Goal: Contribute content: Contribute content

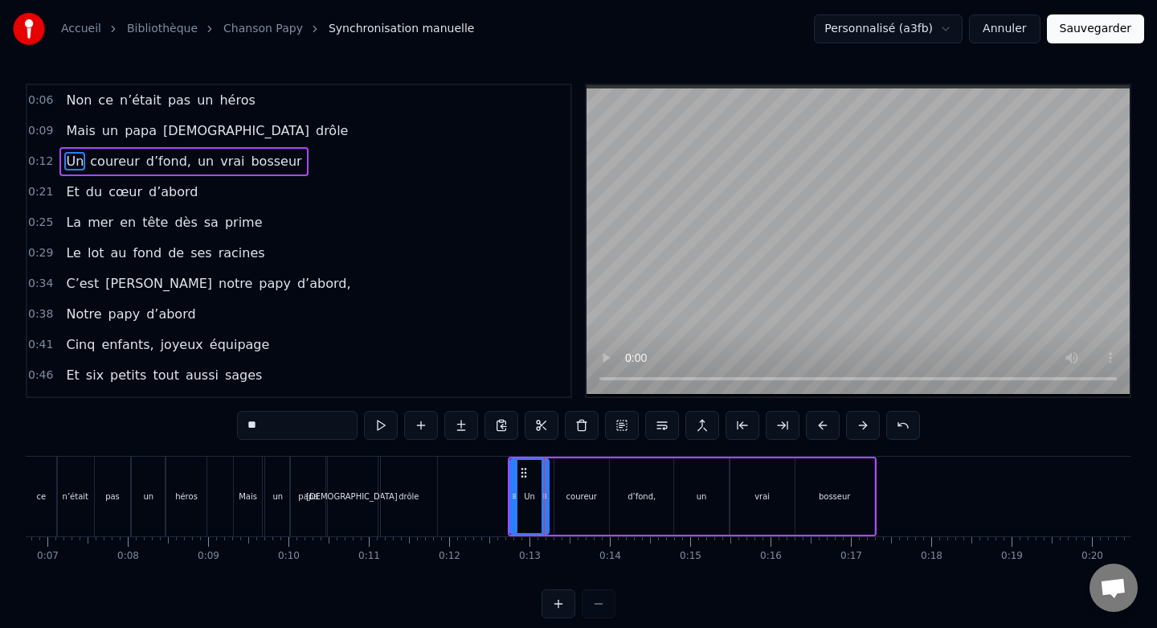
scroll to position [0, 571]
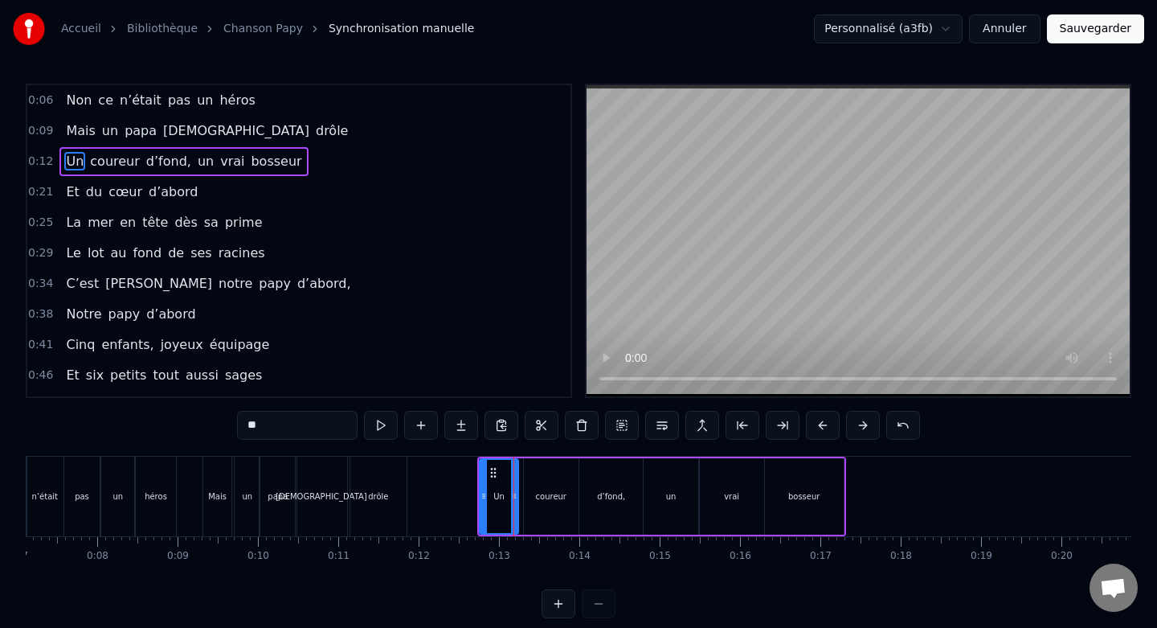
click at [552, 480] on div "coureur" at bounding box center [551, 496] width 55 height 76
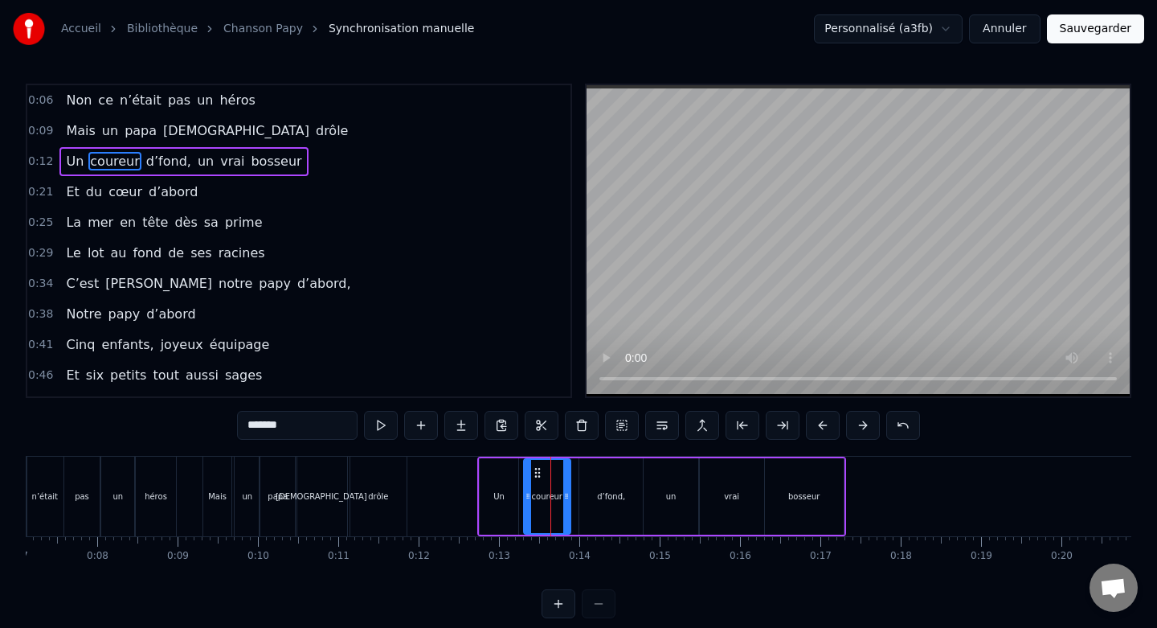
drag, startPoint x: 575, startPoint y: 495, endPoint x: 567, endPoint y: 496, distance: 8.1
click at [567, 496] on icon at bounding box center [566, 495] width 6 height 13
click at [510, 489] on div "Un" at bounding box center [499, 496] width 39 height 76
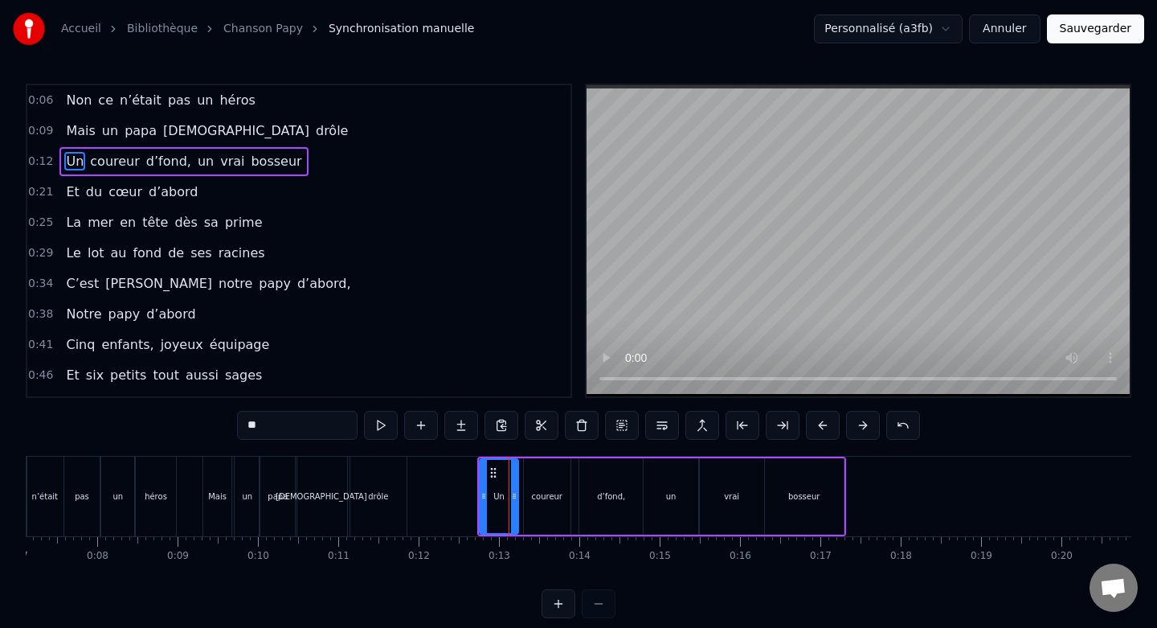
click at [604, 474] on div "d’fond," at bounding box center [611, 496] width 64 height 76
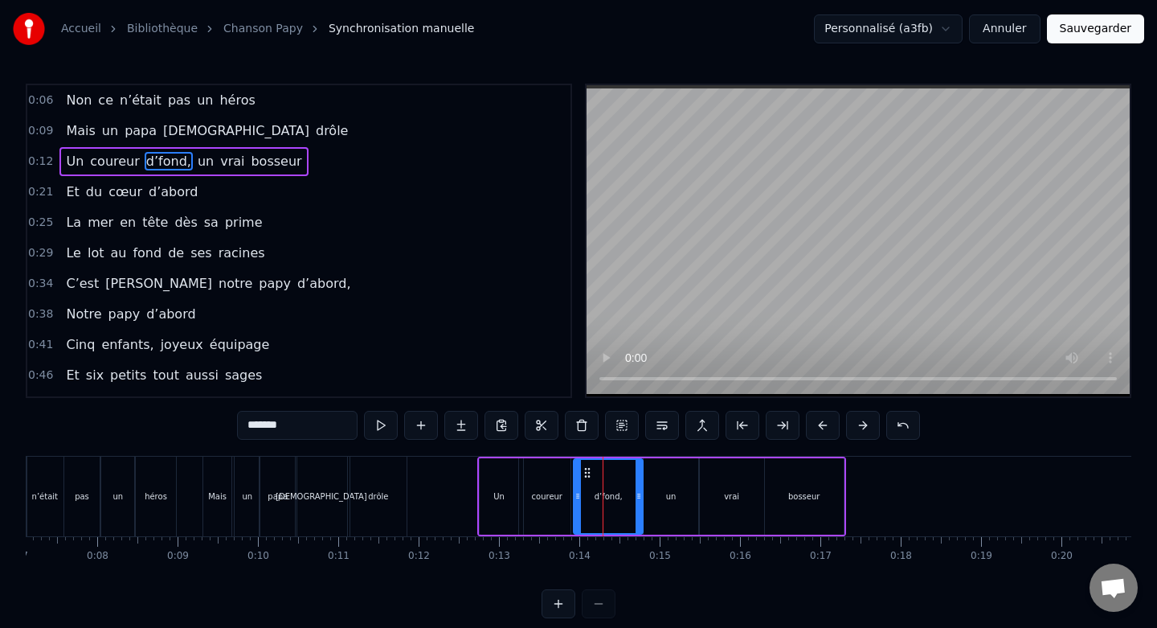
click at [578, 493] on icon at bounding box center [578, 495] width 6 height 13
click at [539, 482] on div "coureur" at bounding box center [547, 496] width 47 height 76
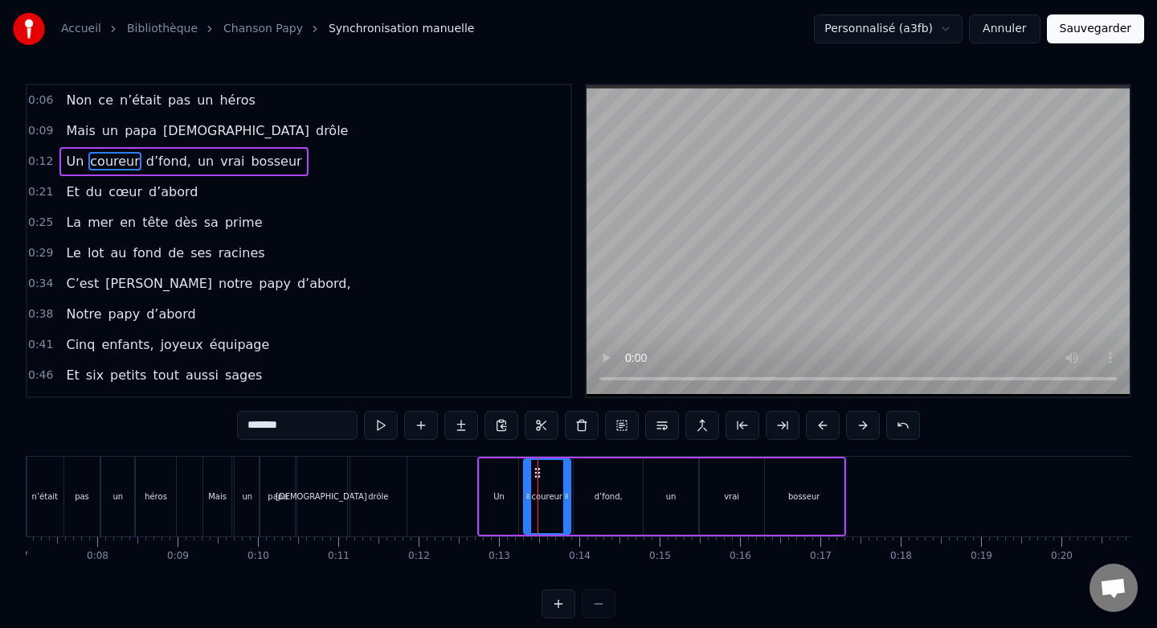
click at [535, 482] on div "coureur" at bounding box center [547, 496] width 45 height 73
click at [591, 473] on div "d’fond," at bounding box center [609, 496] width 70 height 76
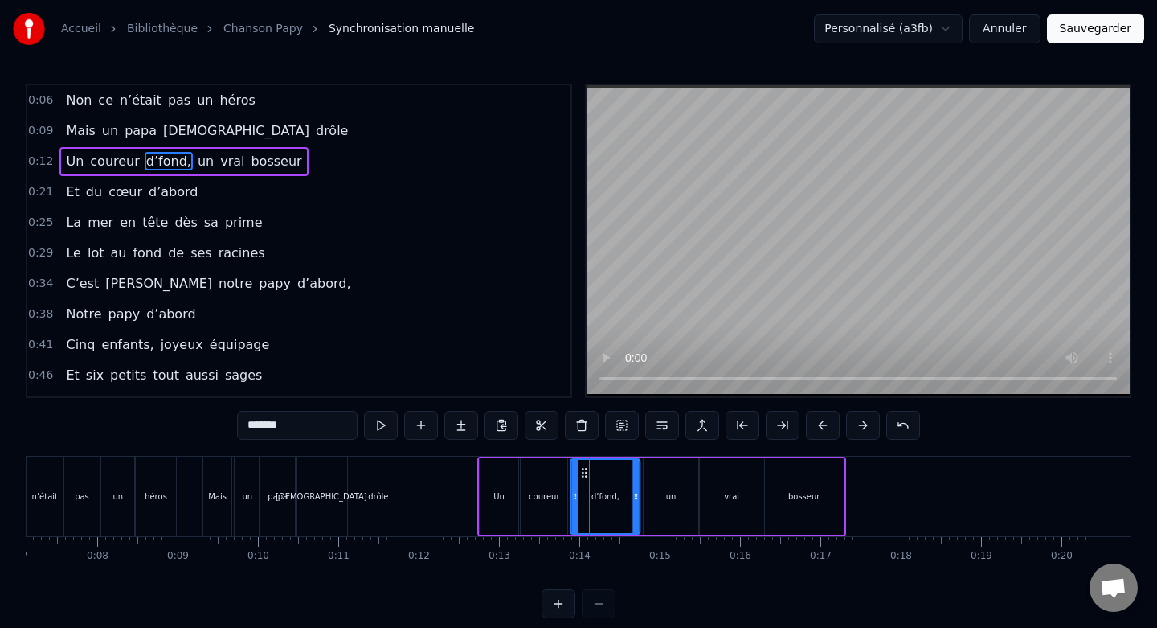
click at [583, 469] on icon at bounding box center [584, 472] width 13 height 13
click at [640, 495] on div "d’fond," at bounding box center [606, 496] width 72 height 76
drag, startPoint x: 638, startPoint y: 495, endPoint x: 629, endPoint y: 495, distance: 8.8
click at [629, 495] on icon at bounding box center [627, 495] width 6 height 13
click at [673, 476] on div "un" at bounding box center [671, 496] width 55 height 76
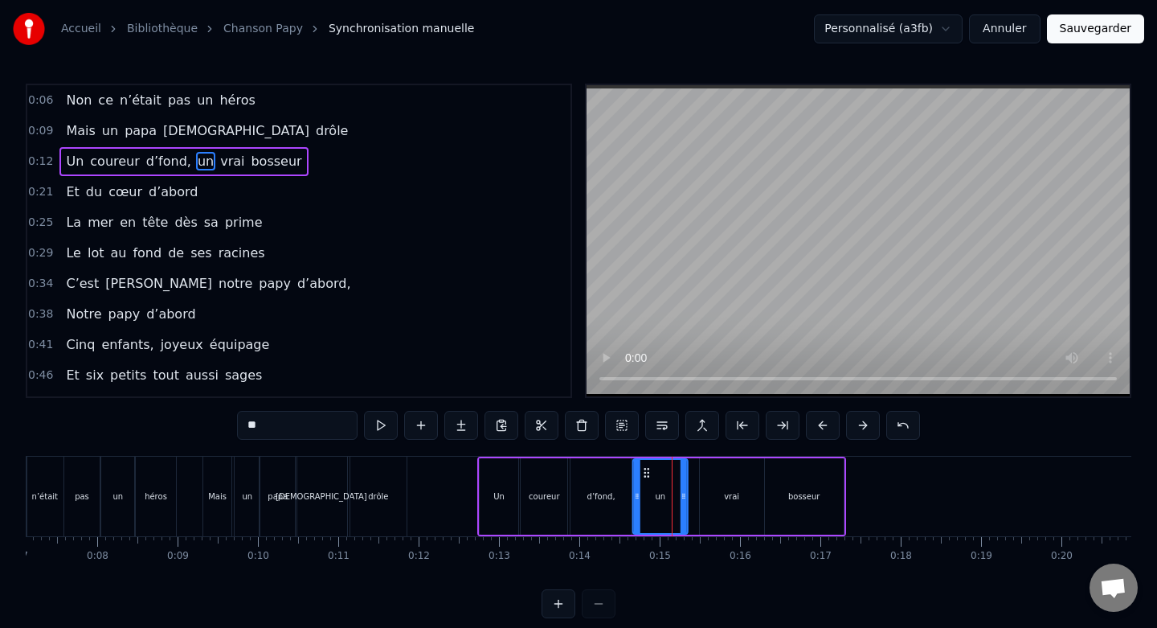
drag, startPoint x: 659, startPoint y: 473, endPoint x: 649, endPoint y: 473, distance: 10.4
click at [649, 473] on icon at bounding box center [646, 472] width 13 height 13
drag, startPoint x: 685, startPoint y: 497, endPoint x: 674, endPoint y: 497, distance: 10.4
click at [674, 497] on icon at bounding box center [673, 495] width 6 height 13
click at [746, 484] on div "vrai" at bounding box center [732, 496] width 64 height 76
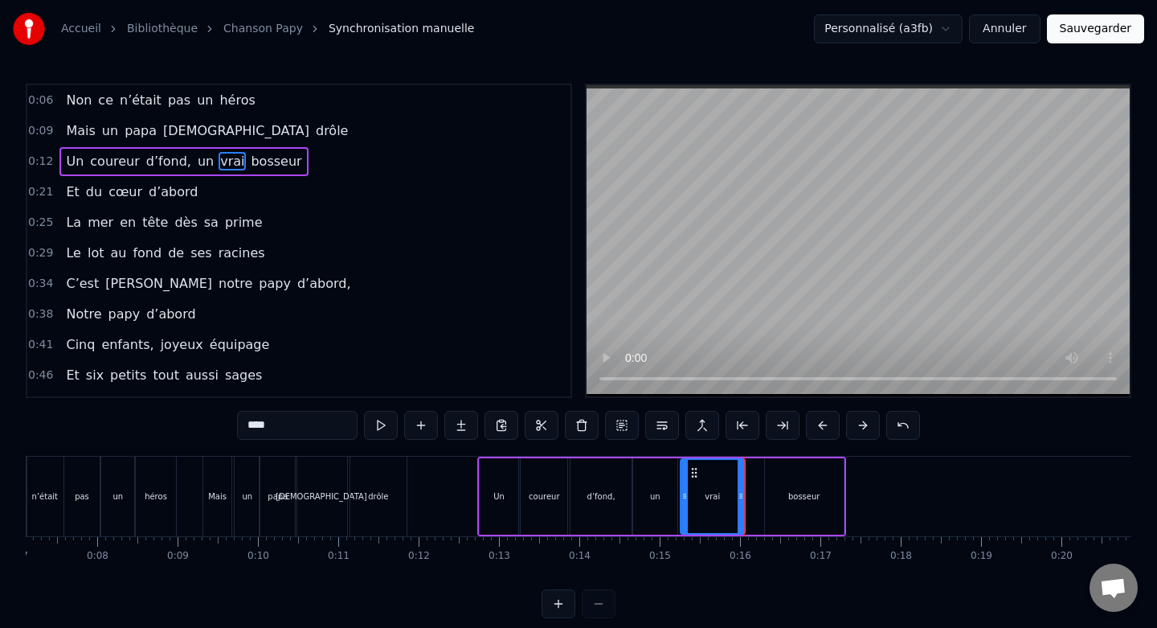
drag, startPoint x: 715, startPoint y: 473, endPoint x: 695, endPoint y: 474, distance: 20.1
click at [695, 474] on icon at bounding box center [694, 472] width 13 height 13
drag, startPoint x: 739, startPoint y: 495, endPoint x: 728, endPoint y: 495, distance: 10.4
click at [728, 495] on icon at bounding box center [729, 495] width 6 height 13
click at [808, 479] on div "bosseur" at bounding box center [804, 496] width 79 height 76
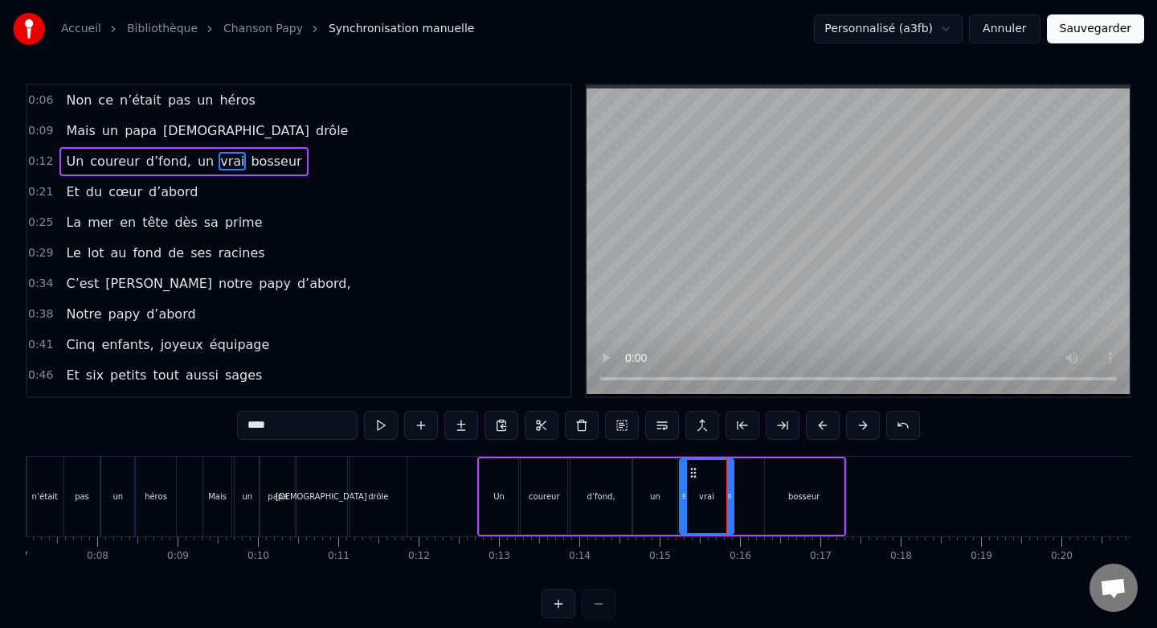
type input "*******"
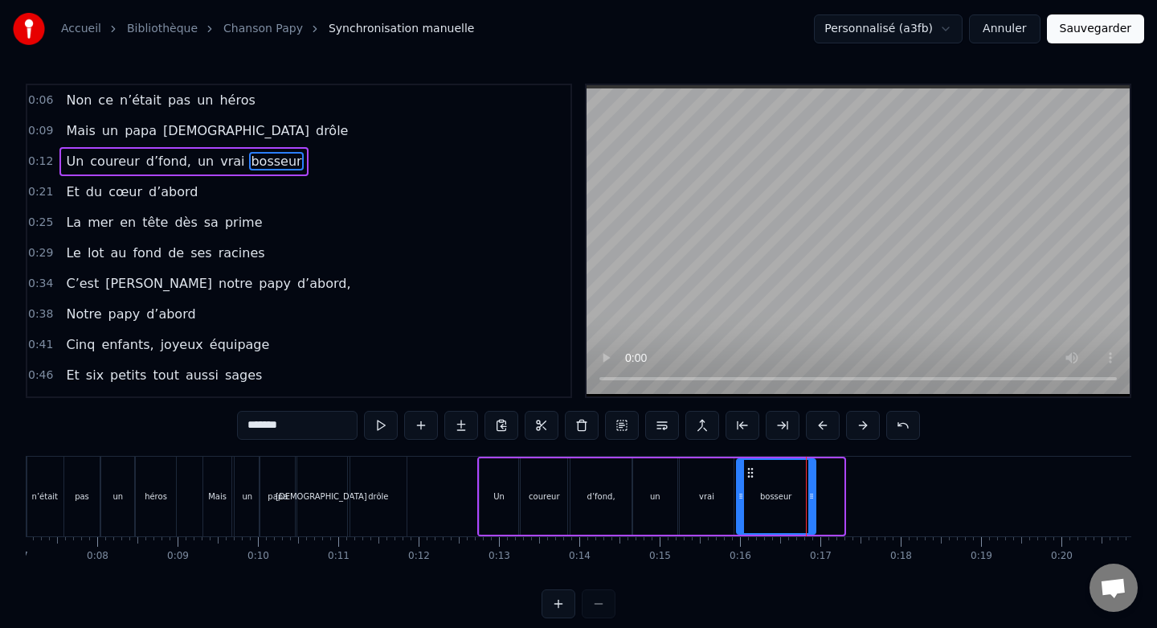
drag, startPoint x: 780, startPoint y: 472, endPoint x: 752, endPoint y: 472, distance: 28.1
click at [752, 472] on circle at bounding box center [751, 472] width 1 height 1
drag, startPoint x: 812, startPoint y: 496, endPoint x: 801, endPoint y: 496, distance: 11.3
click at [801, 496] on icon at bounding box center [800, 495] width 6 height 13
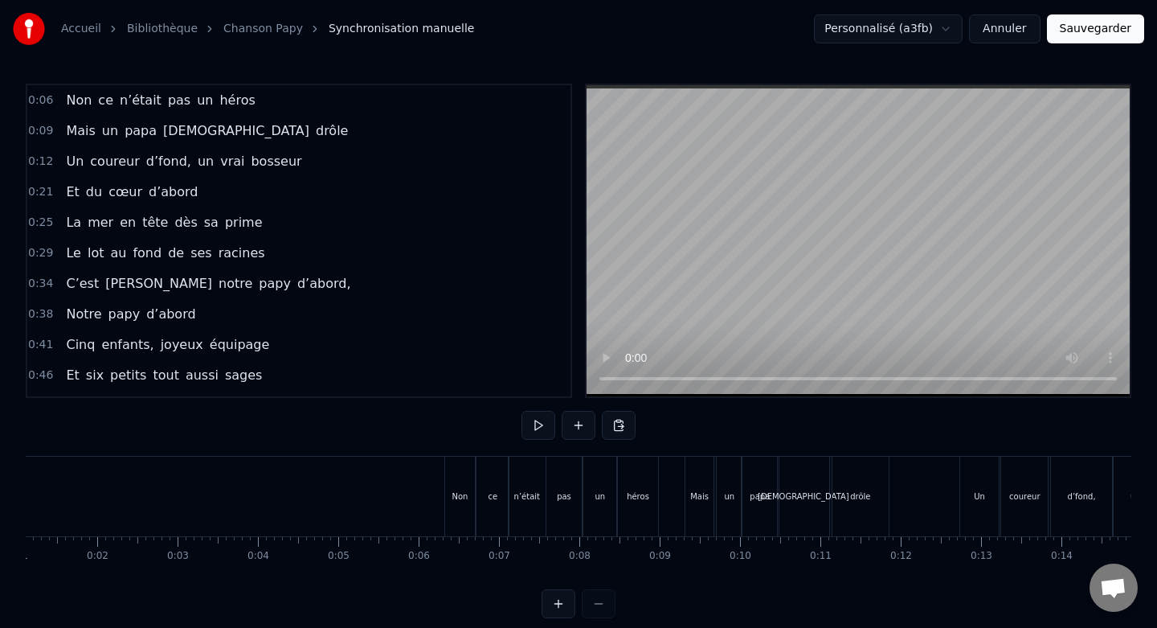
scroll to position [0, 88]
click at [530, 427] on button at bounding box center [539, 425] width 34 height 29
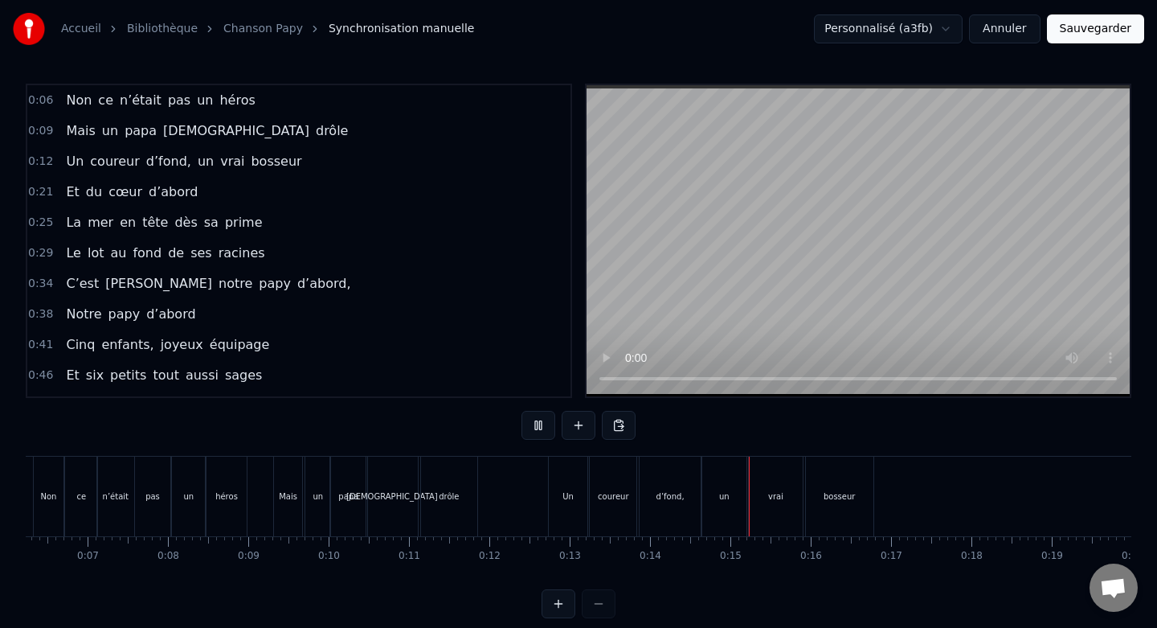
scroll to position [0, 493]
click at [538, 431] on button at bounding box center [539, 425] width 34 height 29
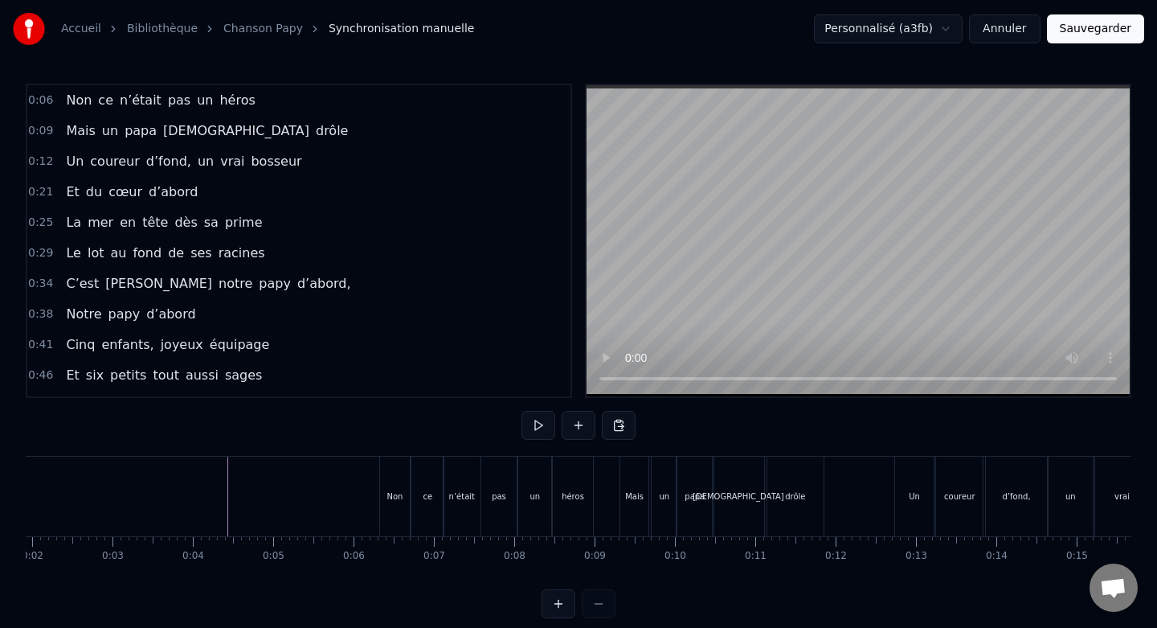
scroll to position [0, 153]
click at [526, 421] on button at bounding box center [539, 425] width 34 height 29
click at [530, 423] on button at bounding box center [539, 425] width 34 height 29
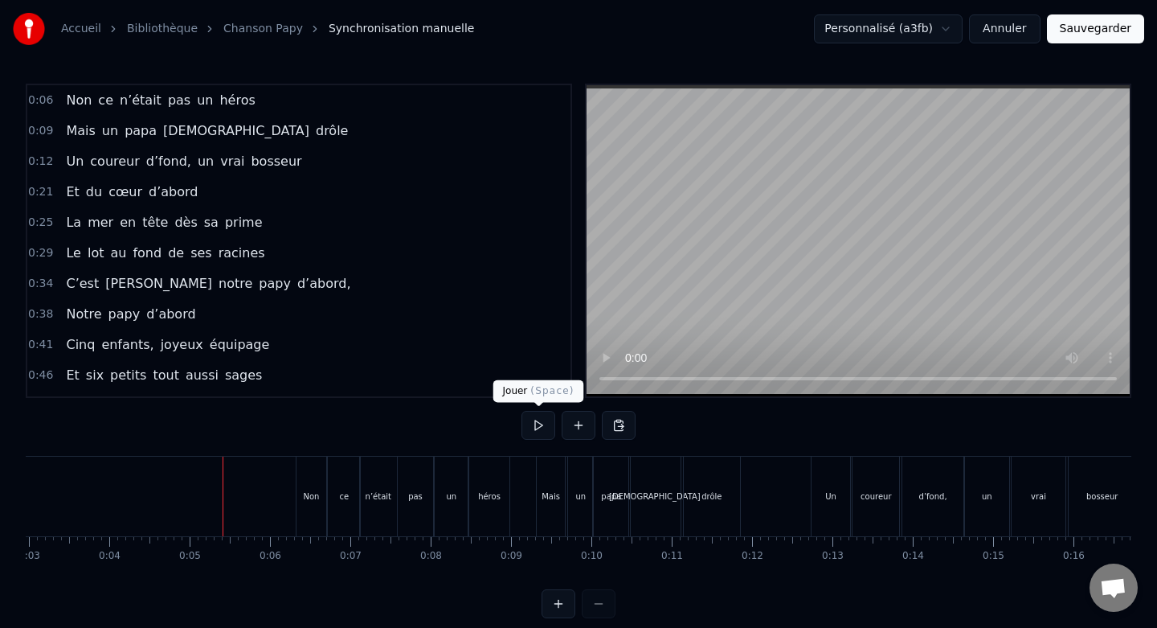
click at [541, 429] on button at bounding box center [539, 425] width 34 height 29
click at [540, 428] on button at bounding box center [539, 425] width 34 height 29
click at [512, 489] on div "Non ce n’était pas un héros" at bounding box center [405, 496] width 219 height 80
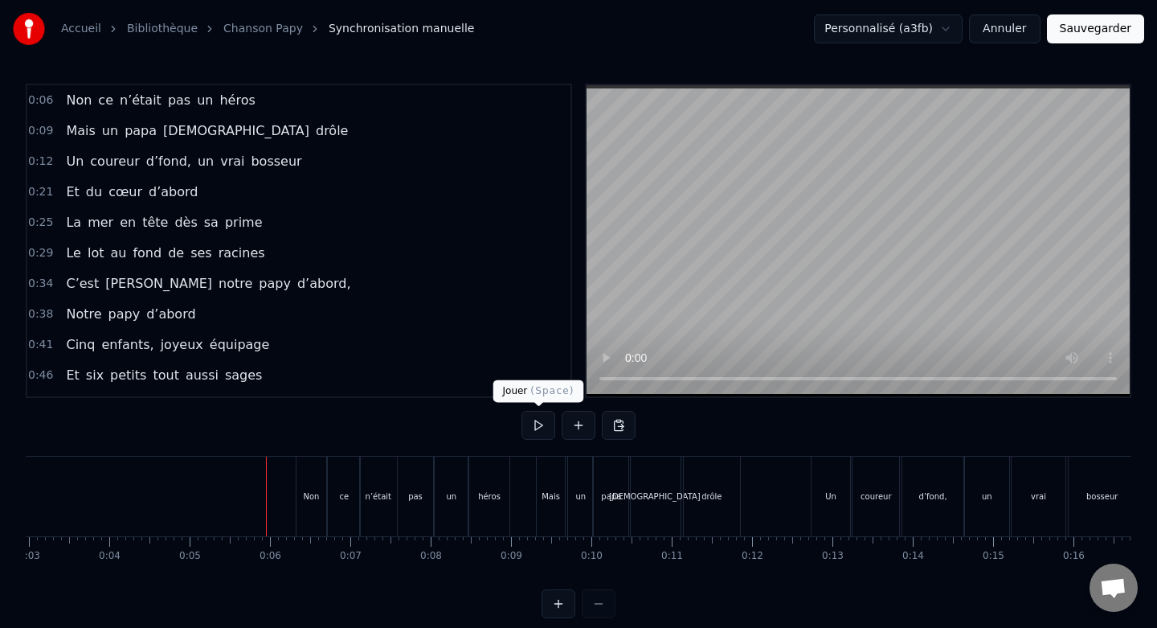
click at [536, 425] on button at bounding box center [539, 425] width 34 height 29
click at [825, 476] on div "Un" at bounding box center [831, 496] width 39 height 80
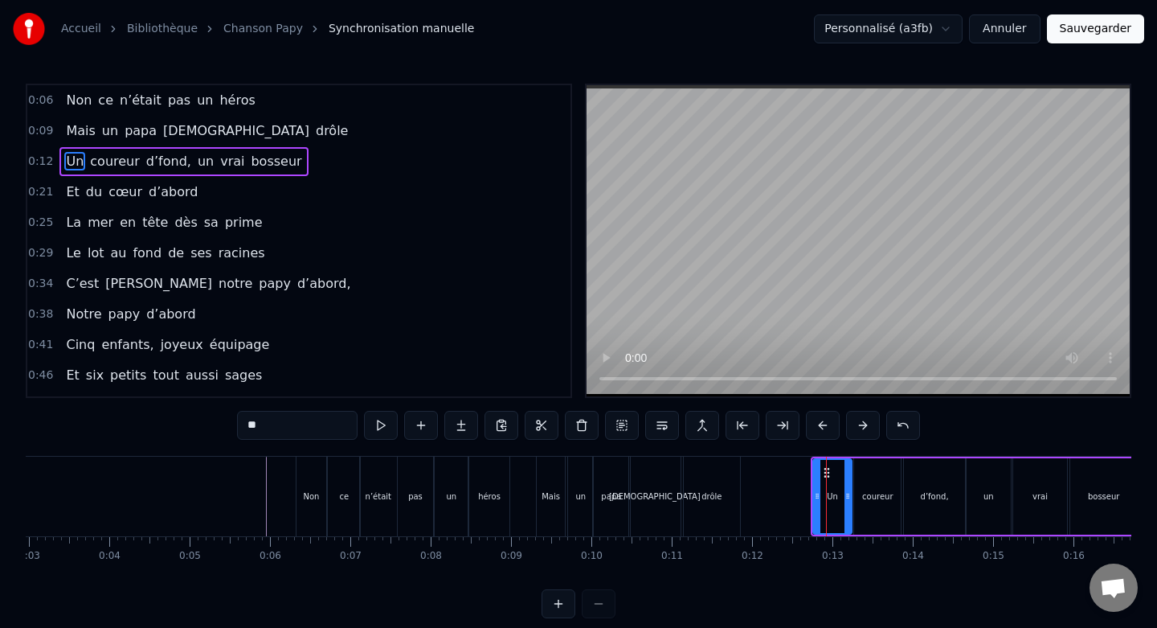
drag, startPoint x: 825, startPoint y: 476, endPoint x: 814, endPoint y: 477, distance: 11.4
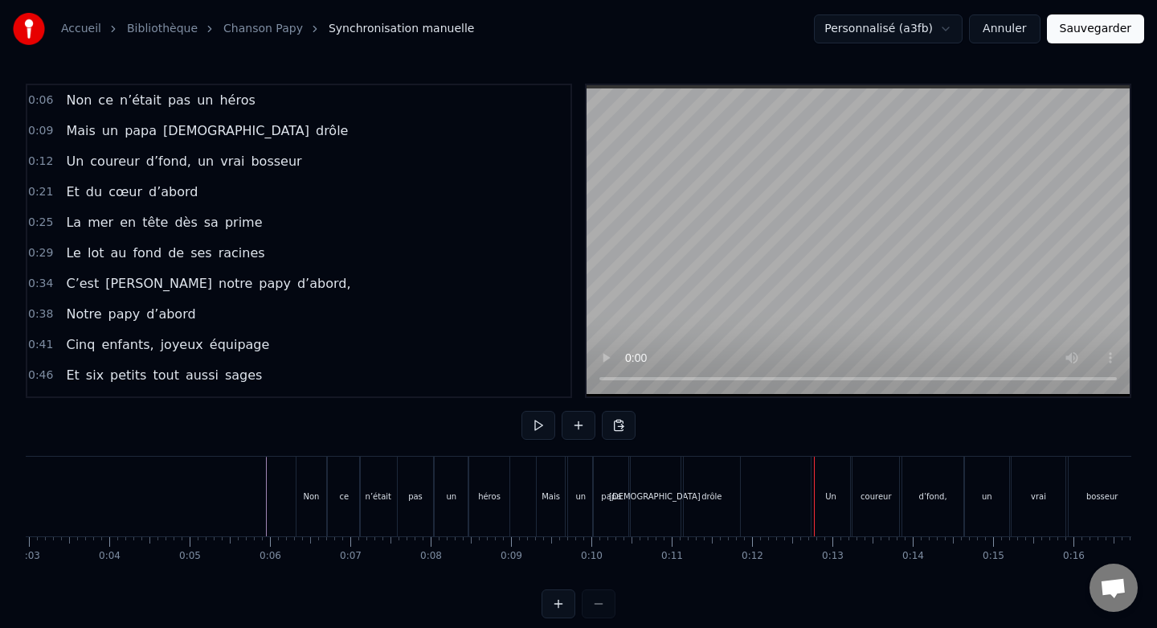
click at [824, 472] on div "Un" at bounding box center [831, 496] width 39 height 80
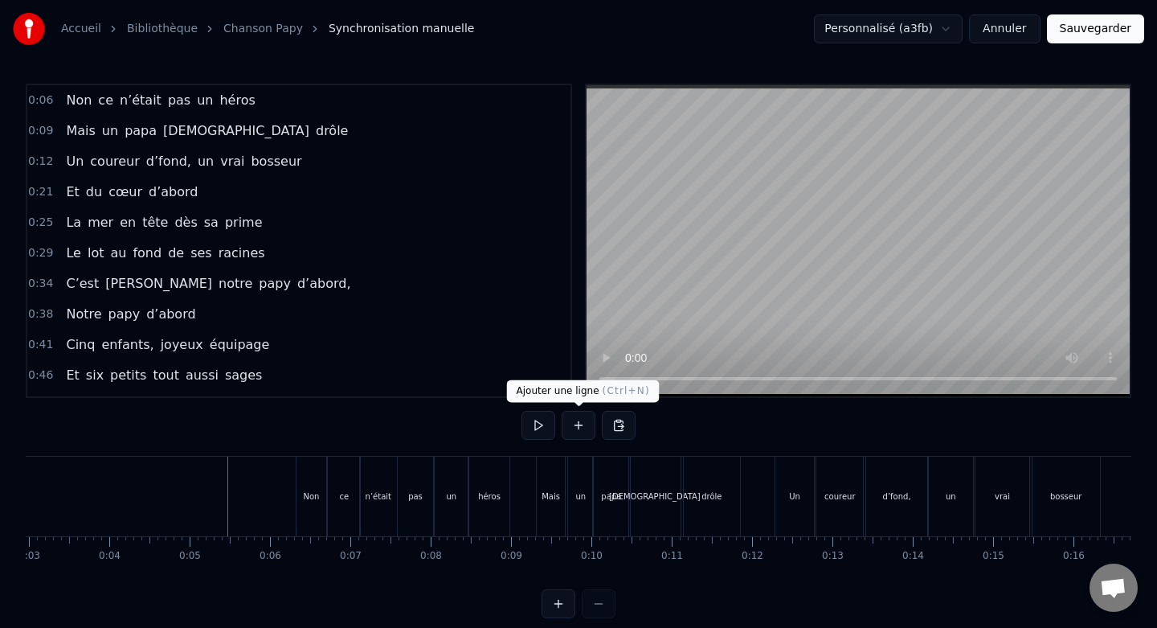
click at [536, 432] on button at bounding box center [539, 425] width 34 height 29
click at [538, 431] on button at bounding box center [539, 425] width 34 height 29
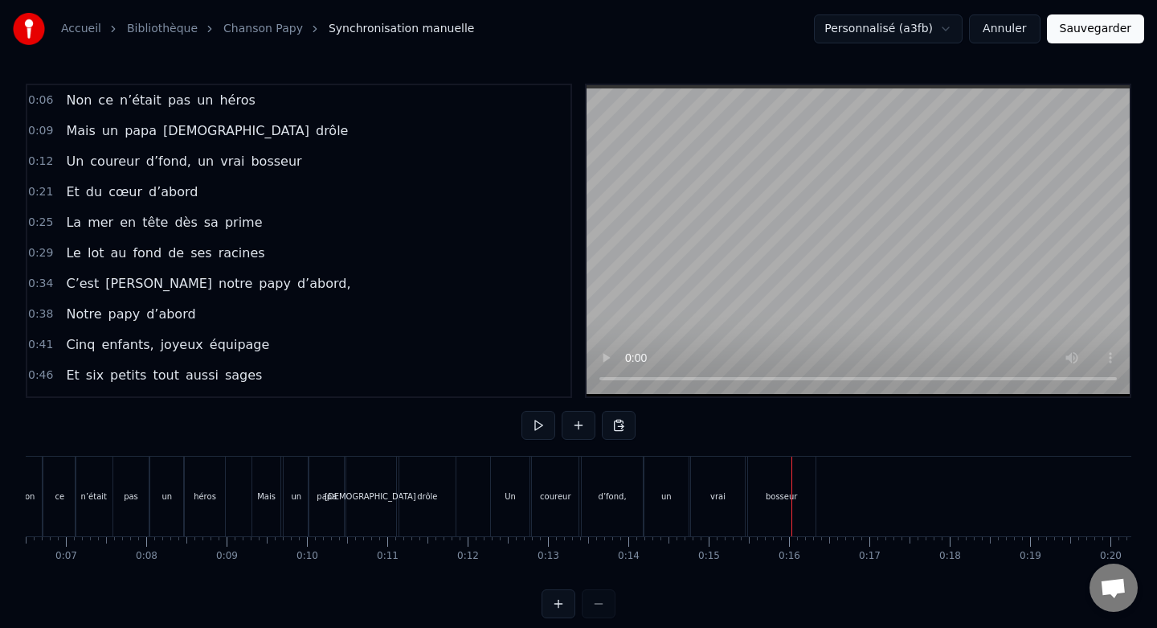
scroll to position [0, 510]
click at [570, 480] on div "coureur" at bounding box center [567, 496] width 47 height 80
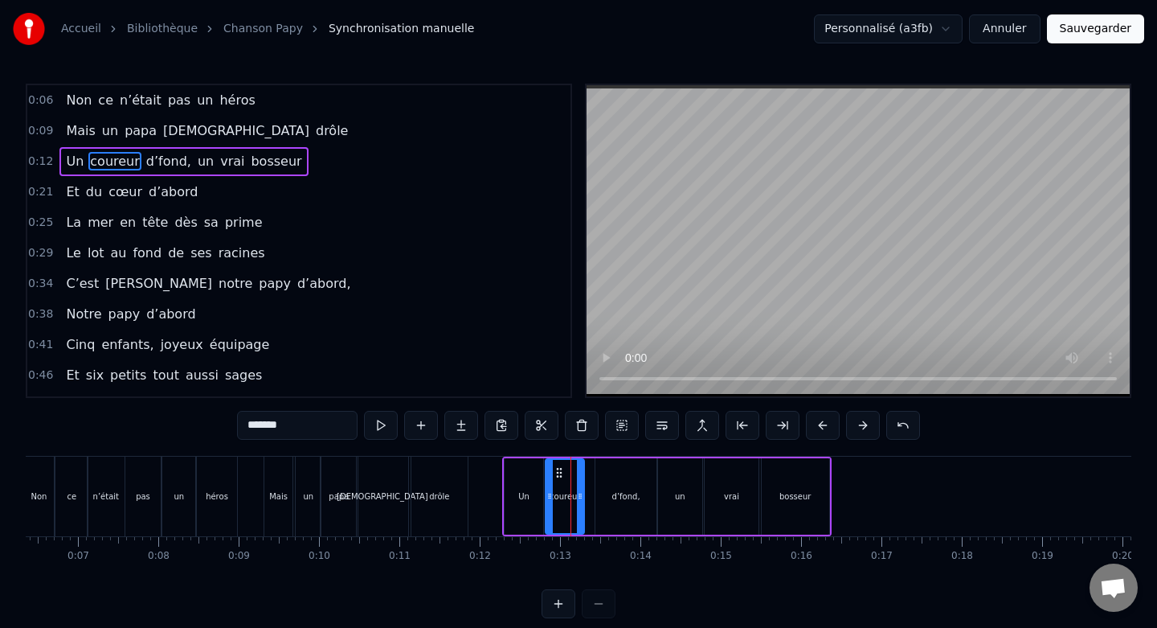
drag, startPoint x: 588, startPoint y: 495, endPoint x: 578, endPoint y: 496, distance: 10.5
click at [581, 496] on circle at bounding box center [581, 496] width 1 height 1
click at [538, 482] on div "Un" at bounding box center [524, 496] width 39 height 76
type input "**"
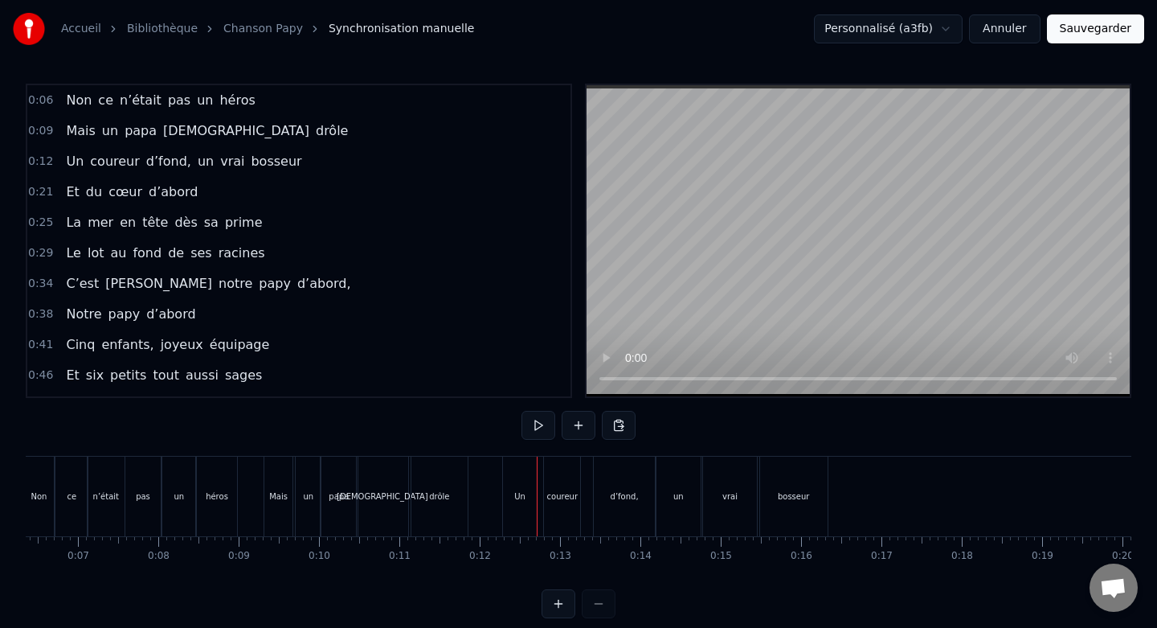
click at [563, 488] on div "coureur" at bounding box center [562, 496] width 36 height 80
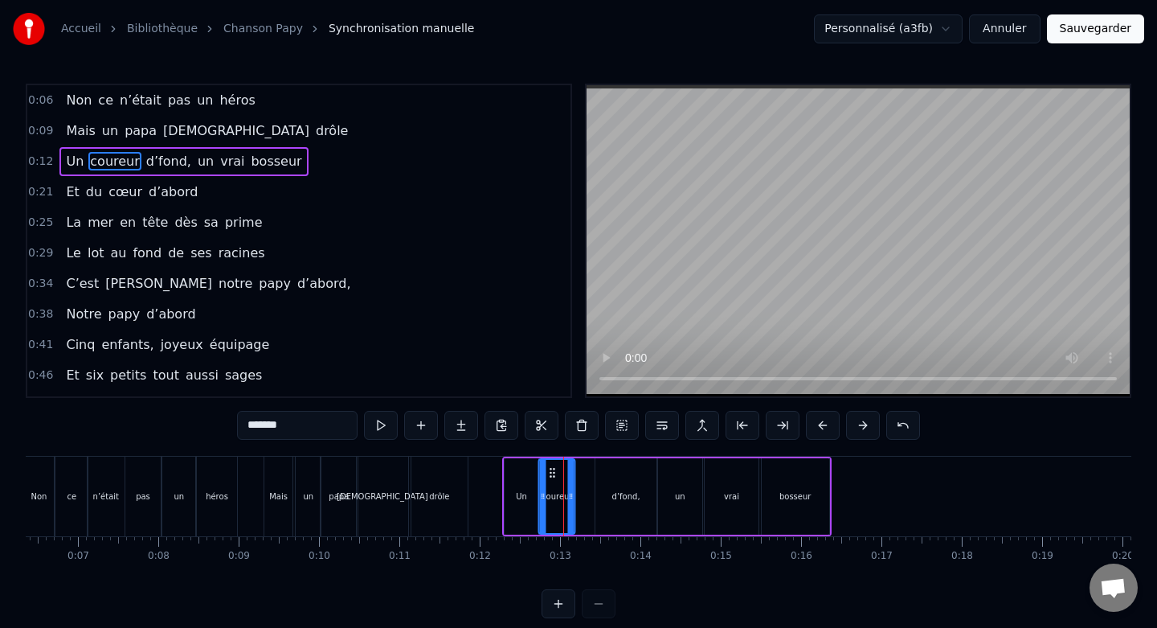
click at [551, 468] on icon at bounding box center [552, 472] width 13 height 13
click at [617, 474] on div "d’fond," at bounding box center [625, 496] width 61 height 76
type input "*******"
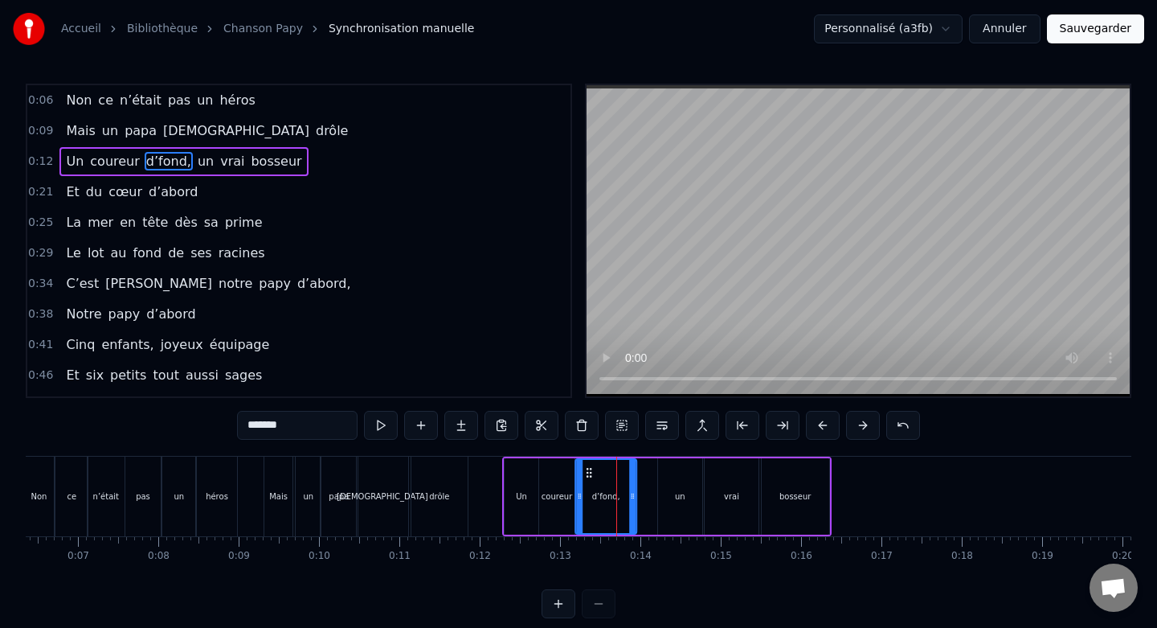
drag, startPoint x: 607, startPoint y: 471, endPoint x: 587, endPoint y: 472, distance: 20.1
click at [587, 472] on circle at bounding box center [587, 472] width 1 height 1
drag, startPoint x: 633, startPoint y: 495, endPoint x: 616, endPoint y: 495, distance: 17.7
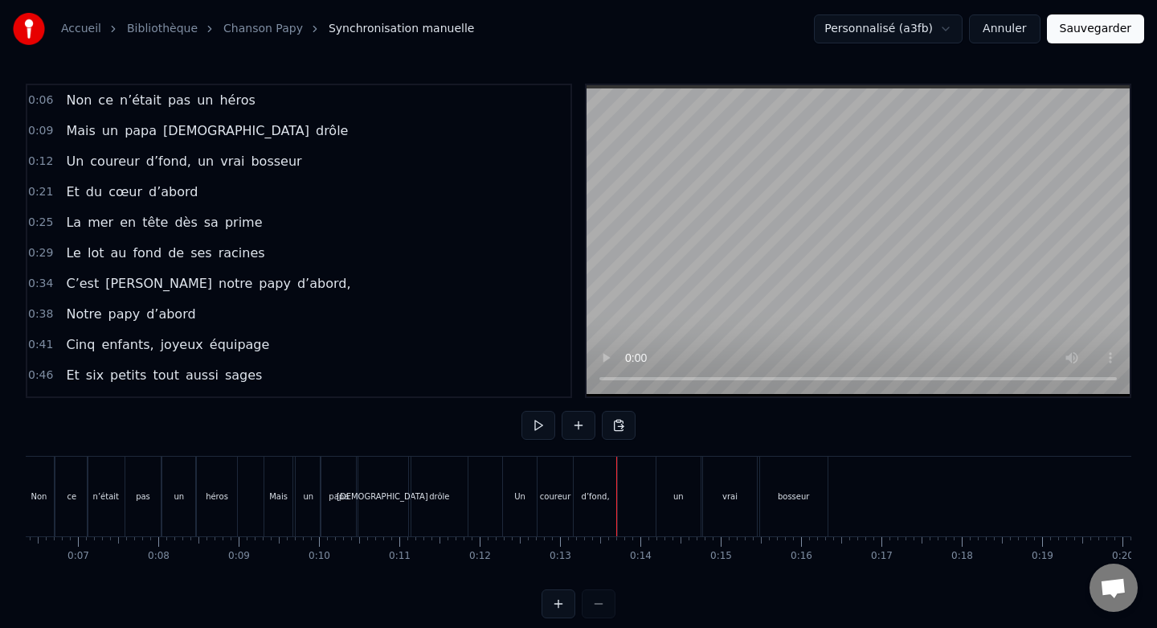
click at [692, 479] on div "un" at bounding box center [679, 496] width 44 height 80
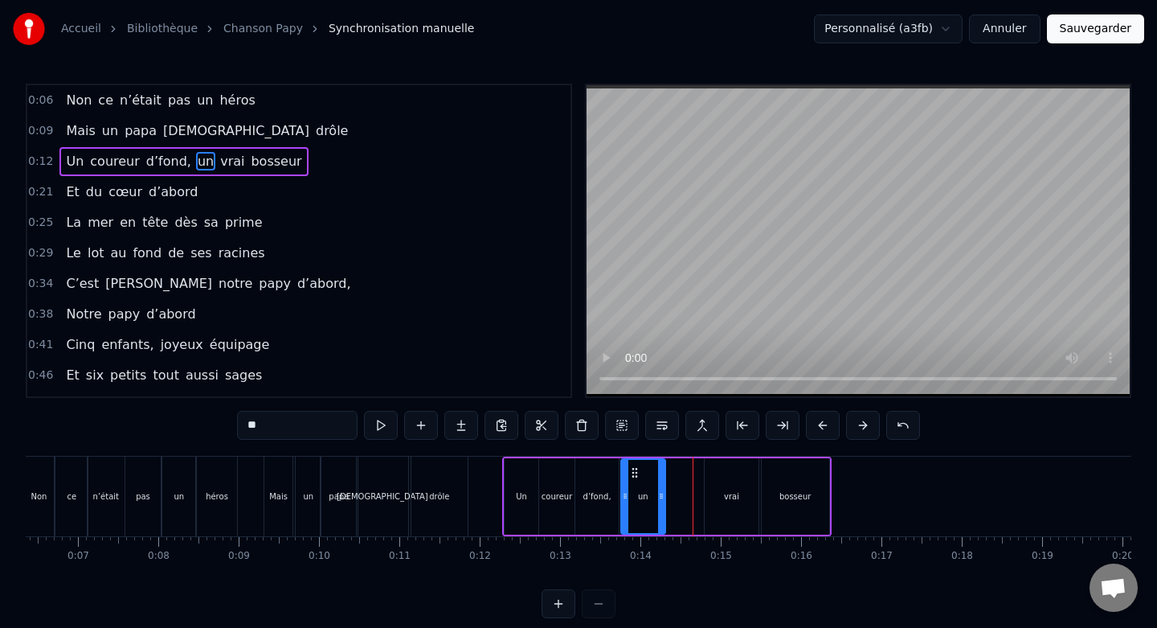
drag, startPoint x: 673, startPoint y: 472, endPoint x: 636, endPoint y: 474, distance: 37.0
click at [636, 474] on icon at bounding box center [634, 472] width 13 height 13
drag, startPoint x: 661, startPoint y: 493, endPoint x: 649, endPoint y: 493, distance: 12.1
click at [649, 493] on icon at bounding box center [649, 495] width 6 height 13
click at [727, 477] on div "vrai" at bounding box center [732, 496] width 54 height 76
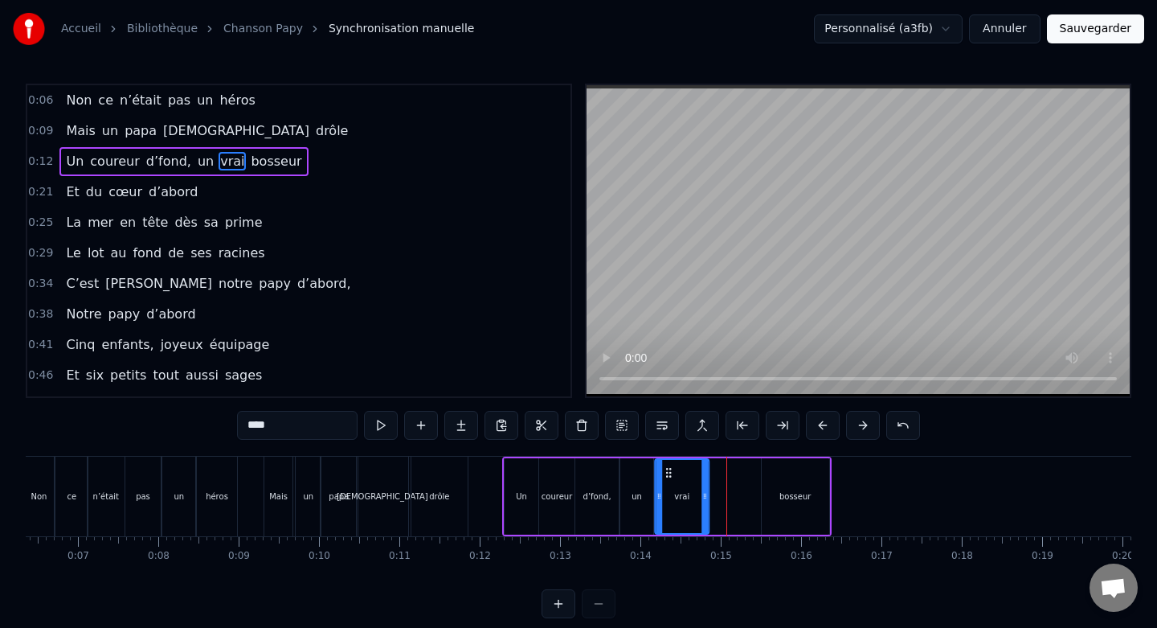
drag, startPoint x: 717, startPoint y: 472, endPoint x: 667, endPoint y: 475, distance: 49.9
click at [667, 475] on icon at bounding box center [668, 472] width 13 height 13
click at [638, 477] on div "un" at bounding box center [636, 496] width 32 height 76
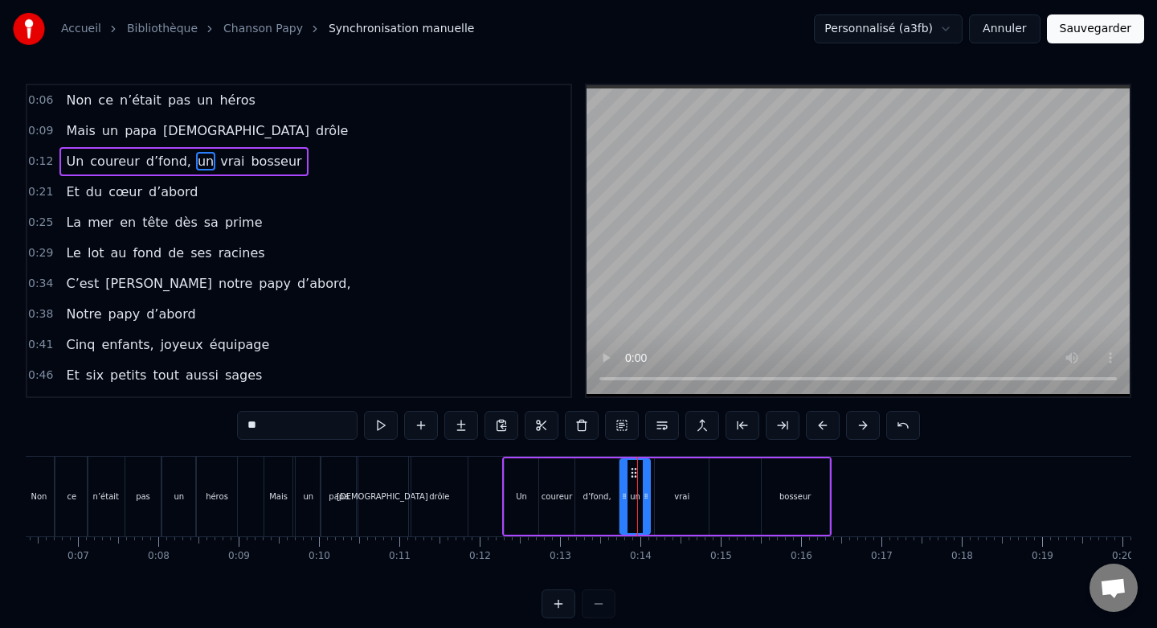
click at [645, 488] on div at bounding box center [646, 496] width 6 height 73
click at [677, 484] on div "vrai" at bounding box center [682, 496] width 54 height 76
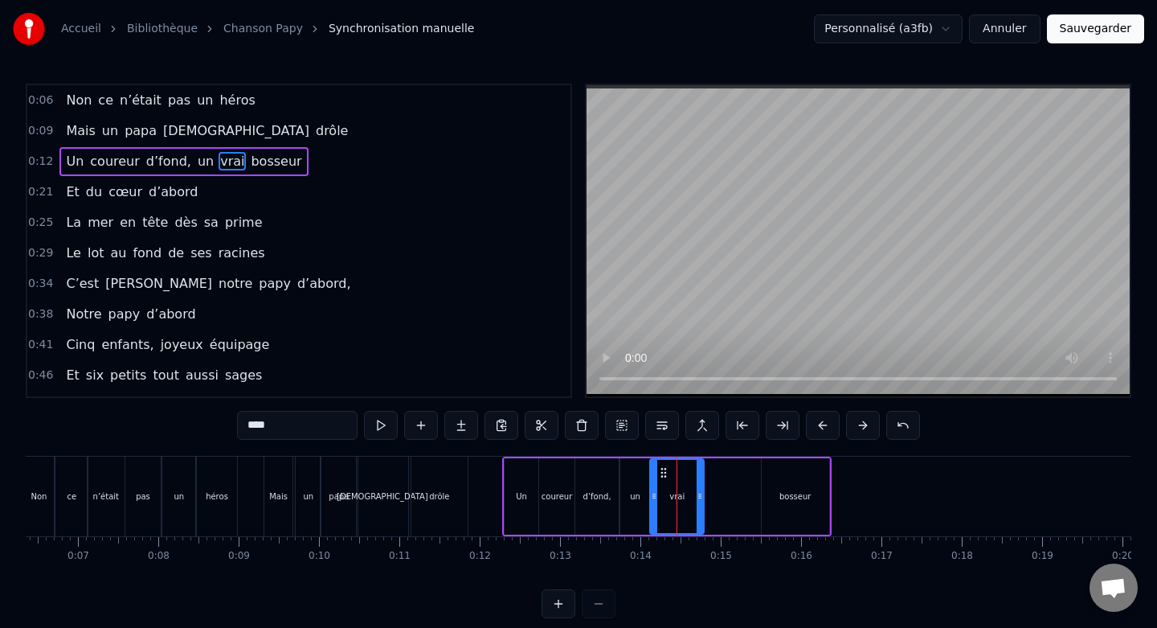
click at [665, 468] on circle at bounding box center [665, 468] width 1 height 1
drag, startPoint x: 698, startPoint y: 497, endPoint x: 686, endPoint y: 497, distance: 12.1
click at [686, 497] on icon at bounding box center [688, 495] width 6 height 13
click at [783, 479] on div "bosseur" at bounding box center [796, 496] width 68 height 76
type input "*******"
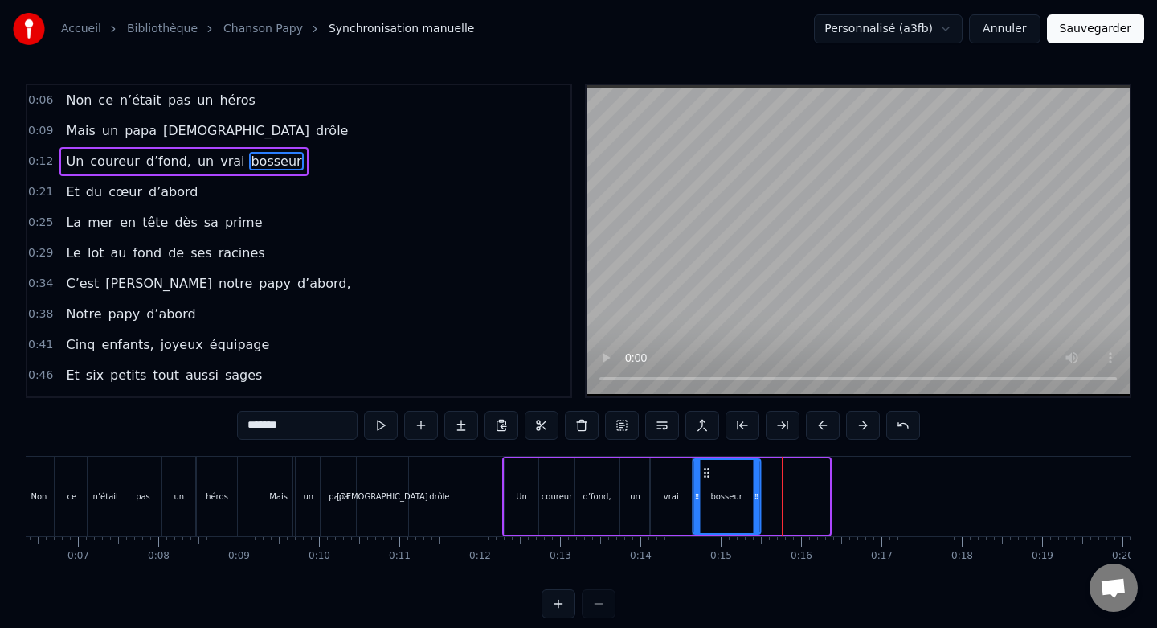
drag, startPoint x: 775, startPoint y: 473, endPoint x: 706, endPoint y: 474, distance: 68.3
click at [706, 474] on icon at bounding box center [706, 472] width 13 height 13
drag, startPoint x: 756, startPoint y: 493, endPoint x: 737, endPoint y: 495, distance: 19.4
click at [737, 495] on icon at bounding box center [737, 495] width 6 height 13
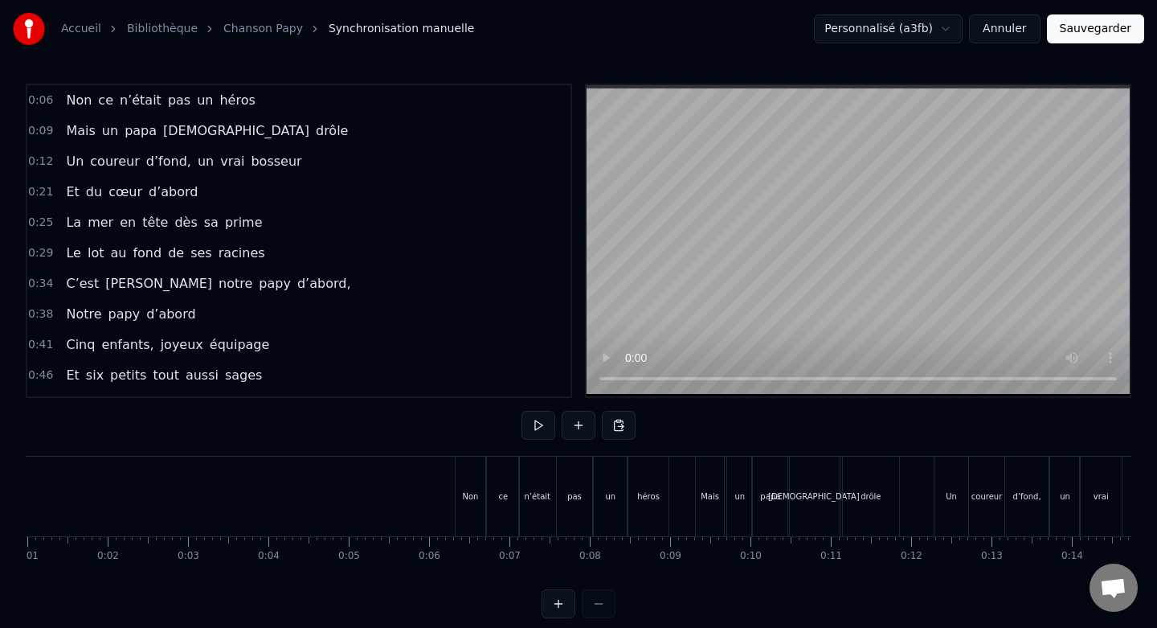
scroll to position [0, 61]
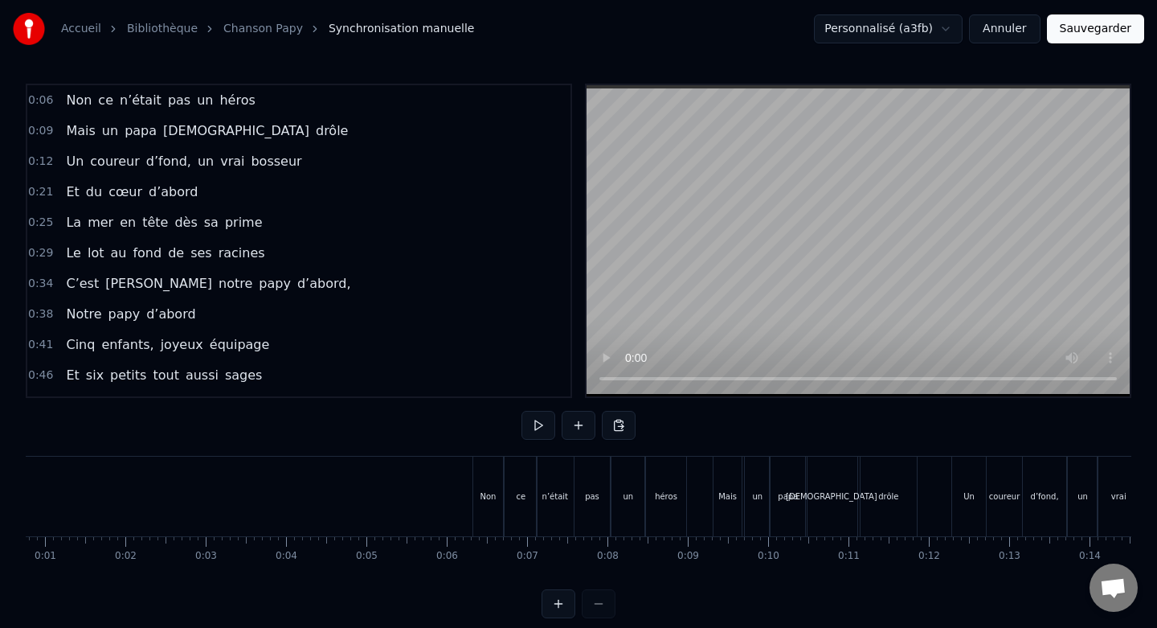
click at [535, 432] on button at bounding box center [539, 425] width 34 height 29
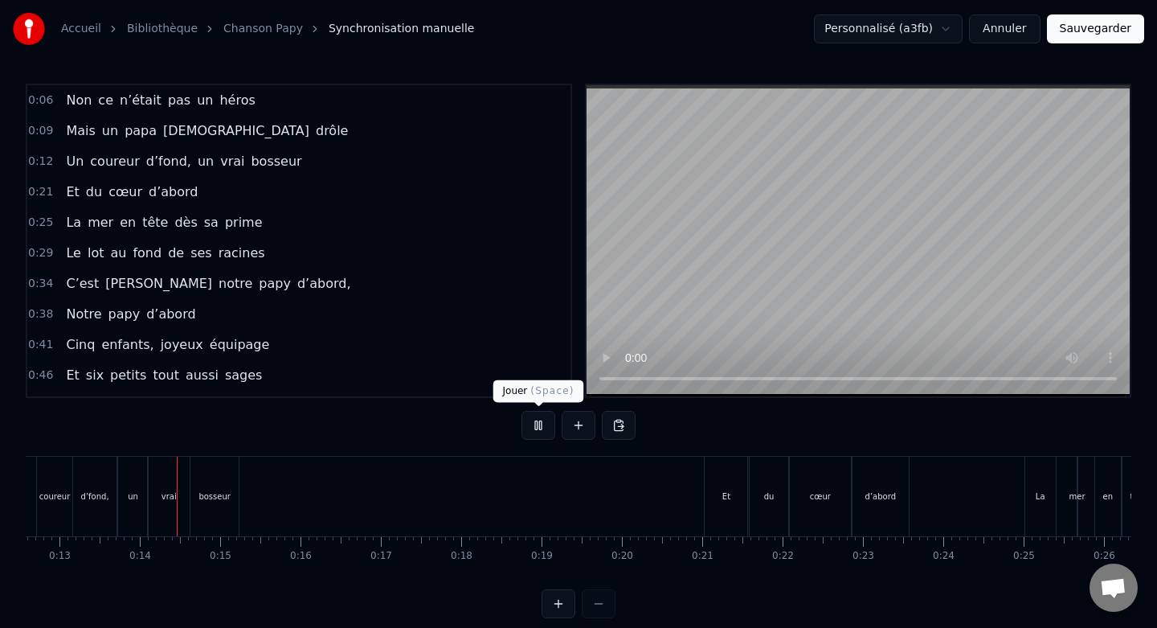
scroll to position [0, 1021]
click at [534, 427] on button at bounding box center [539, 425] width 34 height 29
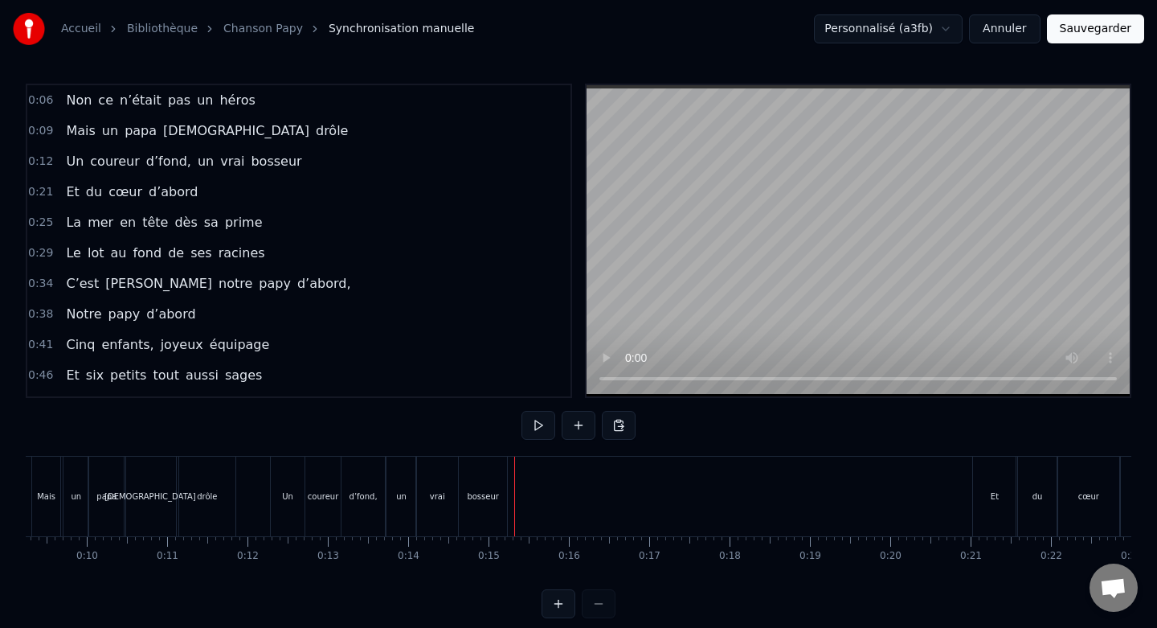
scroll to position [0, 734]
click at [529, 424] on button at bounding box center [539, 425] width 34 height 29
click at [544, 423] on button at bounding box center [539, 425] width 34 height 29
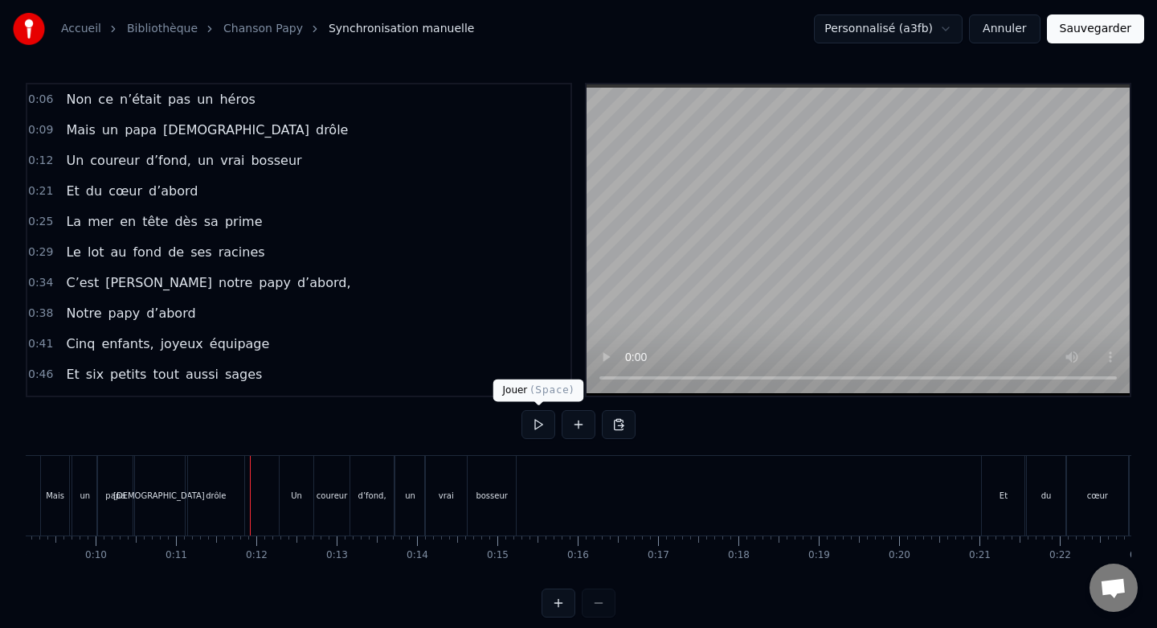
click at [542, 437] on button at bounding box center [539, 424] width 34 height 29
click at [542, 432] on button at bounding box center [539, 424] width 34 height 29
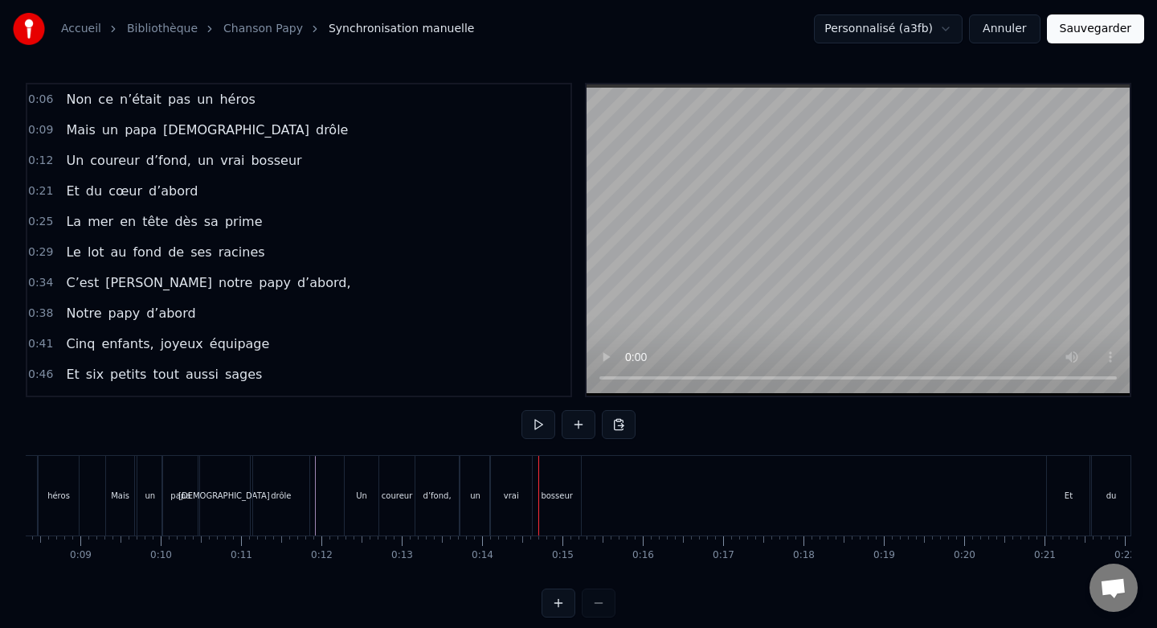
scroll to position [0, 642]
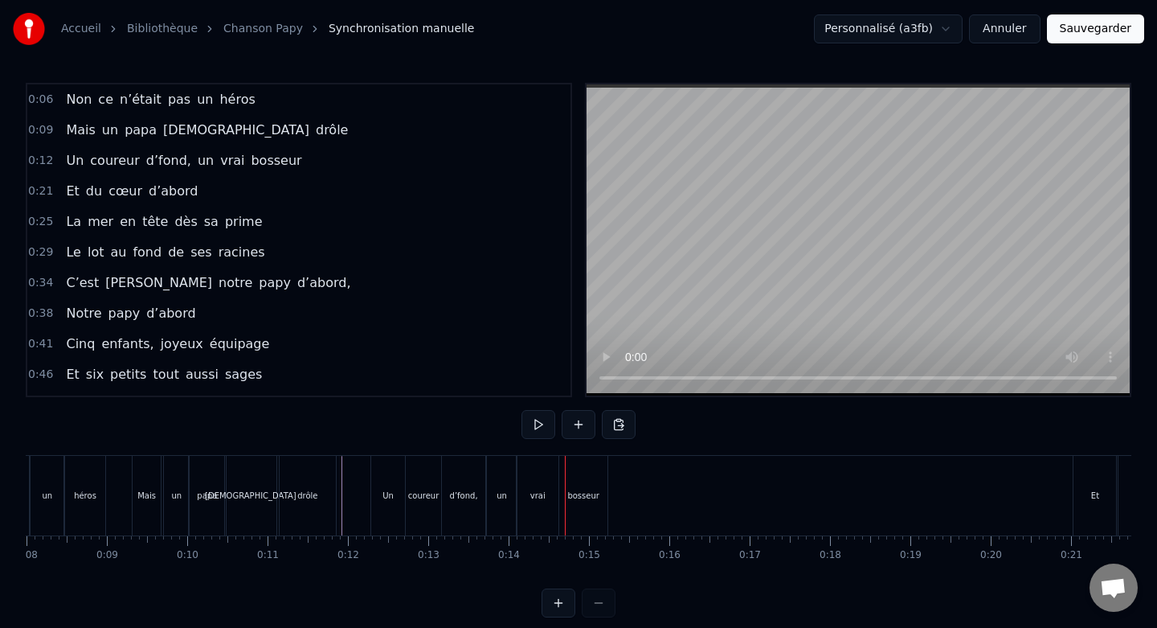
click at [501, 475] on div "un" at bounding box center [501, 496] width 29 height 80
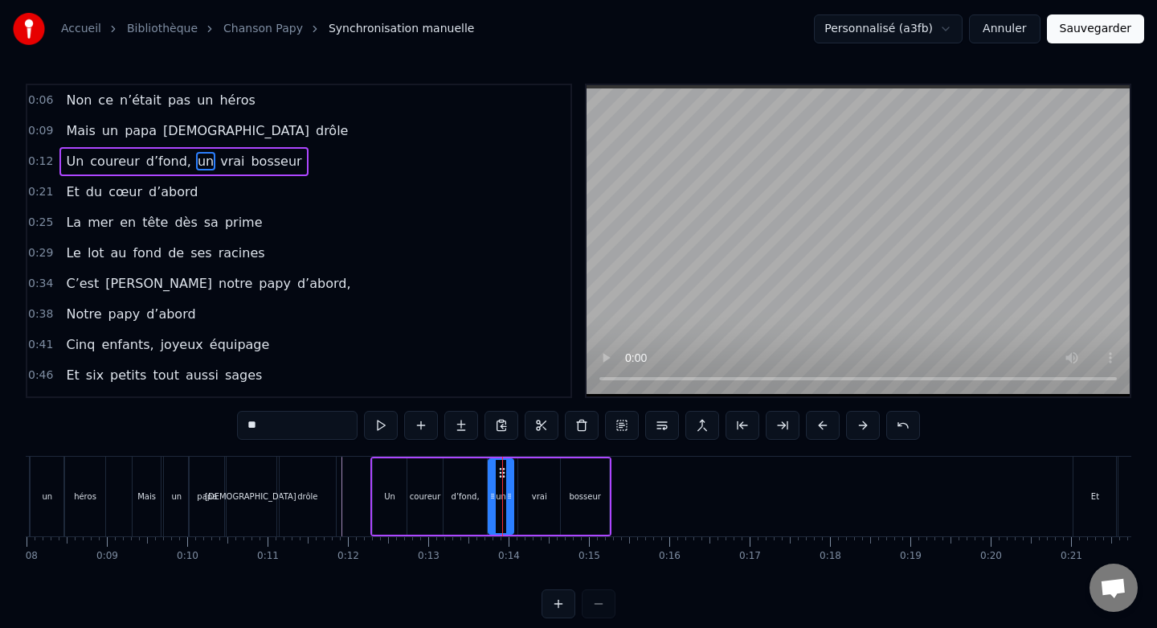
click at [508, 488] on div at bounding box center [509, 496] width 6 height 73
click at [540, 481] on div "vrai" at bounding box center [539, 496] width 42 height 76
click at [522, 471] on icon at bounding box center [527, 472] width 13 height 13
drag, startPoint x: 549, startPoint y: 493, endPoint x: 536, endPoint y: 493, distance: 12.9
click at [536, 493] on icon at bounding box center [538, 495] width 6 height 13
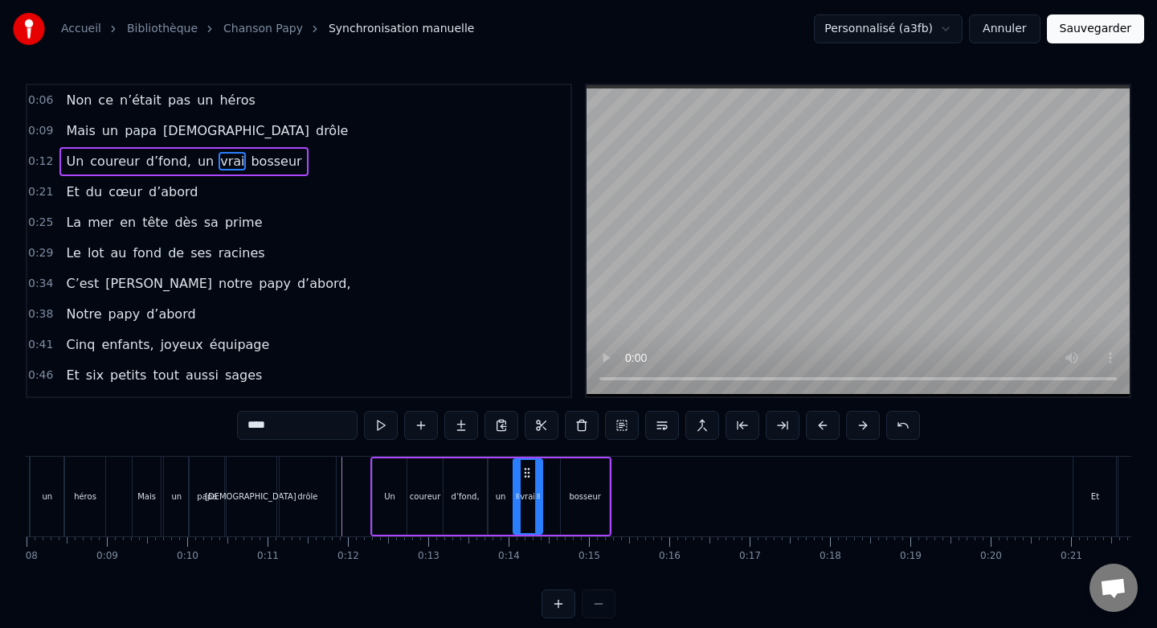
click at [579, 482] on div "bosseur" at bounding box center [585, 496] width 48 height 76
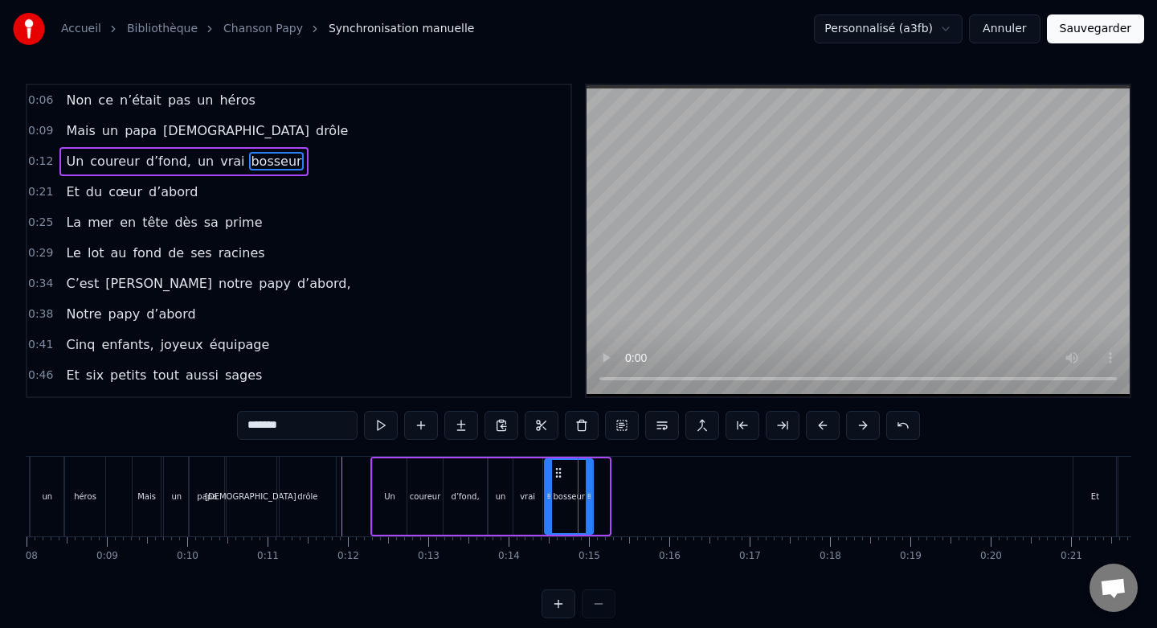
drag, startPoint x: 574, startPoint y: 475, endPoint x: 558, endPoint y: 477, distance: 15.4
click at [558, 477] on icon at bounding box center [558, 472] width 13 height 13
click at [473, 477] on div "d’fond," at bounding box center [465, 496] width 43 height 76
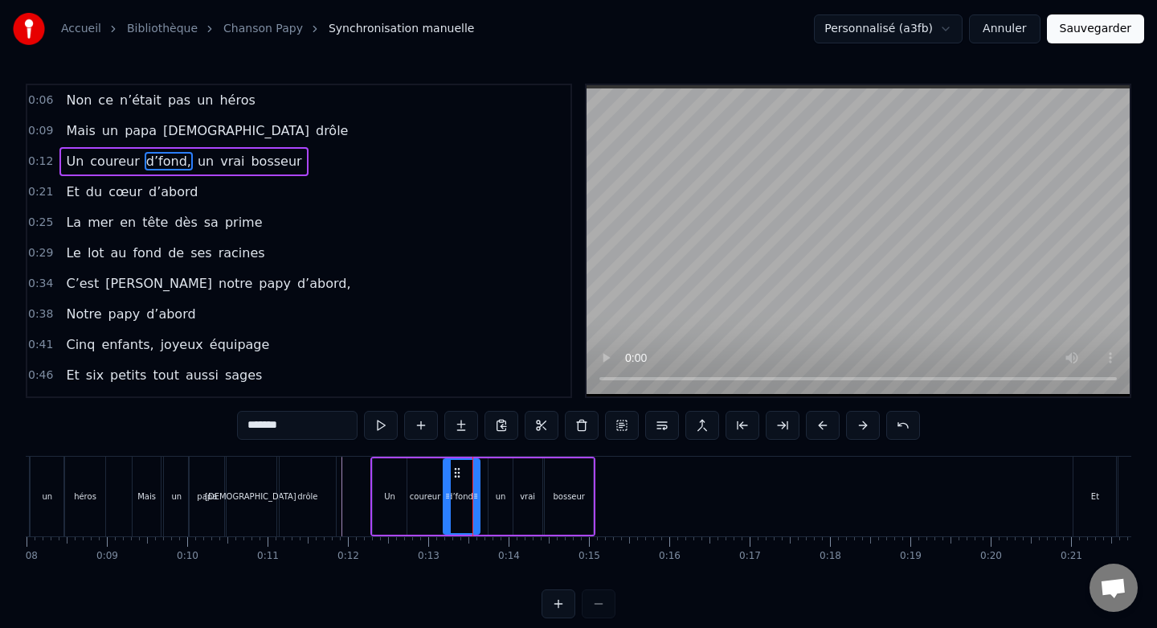
click at [474, 484] on div at bounding box center [476, 496] width 6 height 73
click at [497, 483] on div "un" at bounding box center [500, 496] width 23 height 76
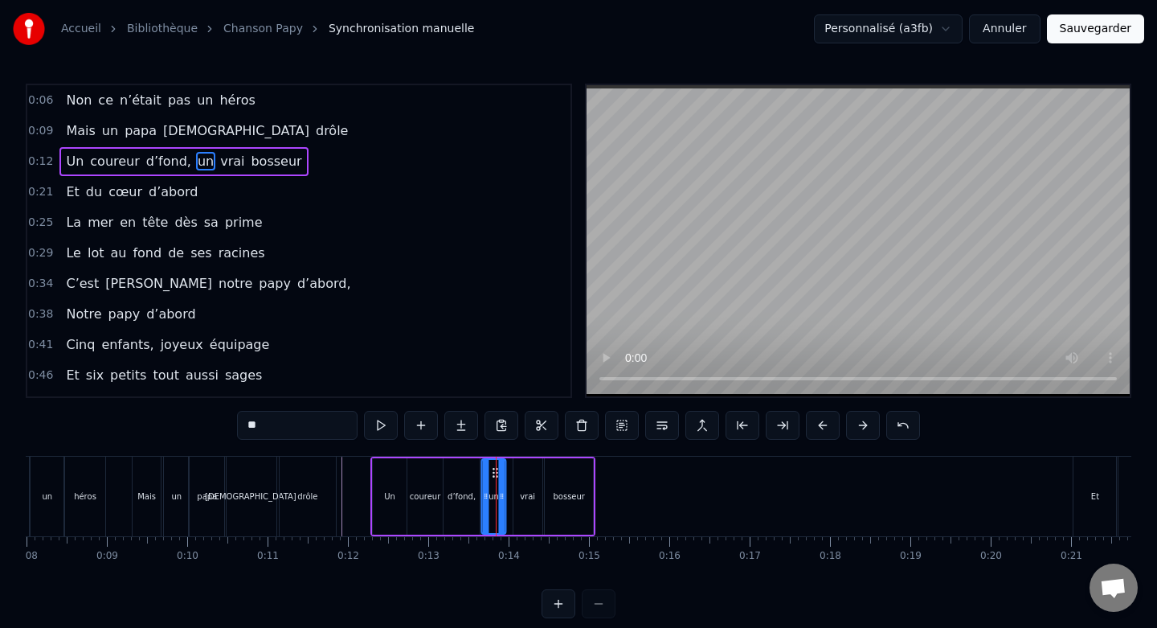
click at [493, 469] on icon at bounding box center [495, 472] width 13 height 13
click at [518, 469] on div "vrai" at bounding box center [527, 496] width 29 height 76
click at [522, 469] on icon at bounding box center [519, 472] width 13 height 13
click at [559, 467] on div "bosseur" at bounding box center [569, 496] width 48 height 76
type input "*******"
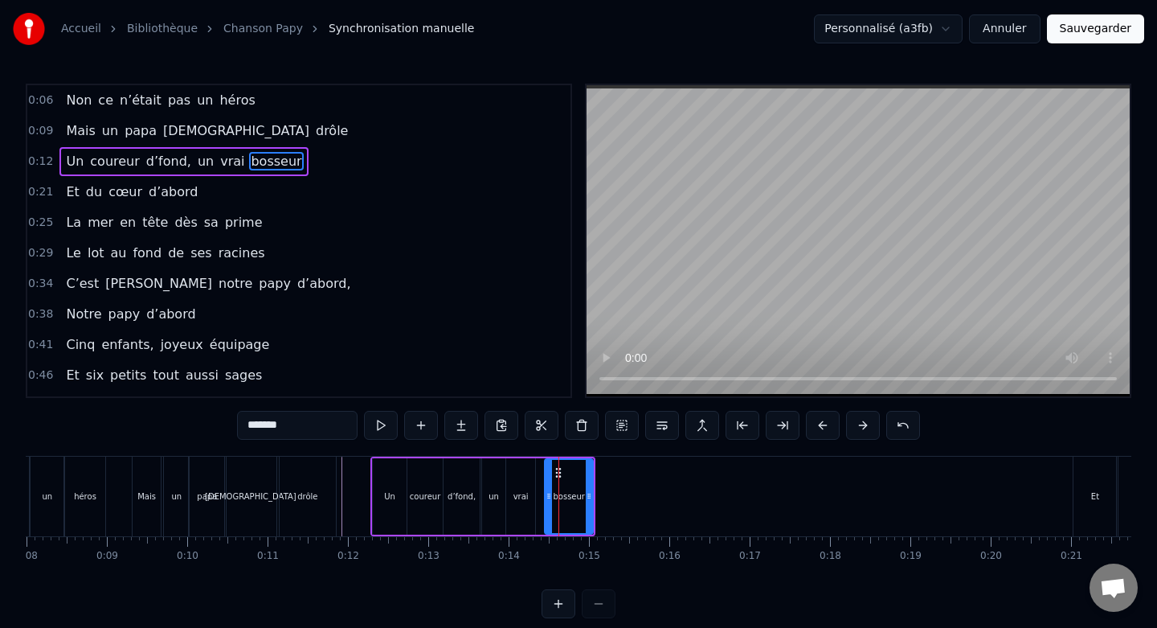
drag, startPoint x: 558, startPoint y: 468, endPoint x: 548, endPoint y: 468, distance: 9.6
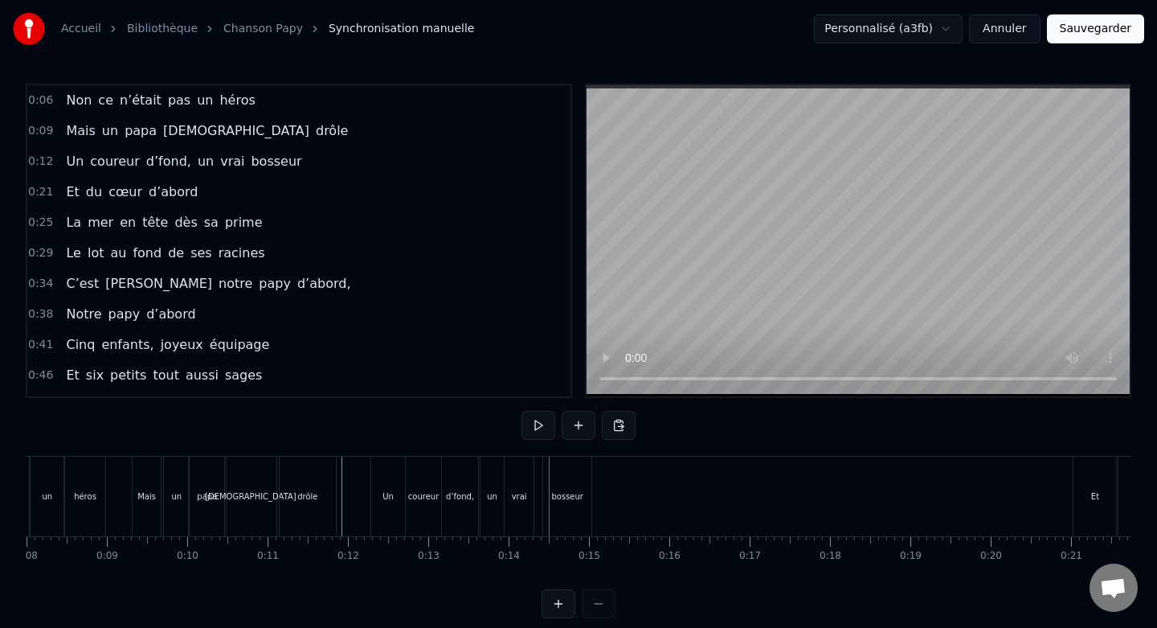
click at [564, 468] on div "bosseur" at bounding box center [567, 496] width 48 height 80
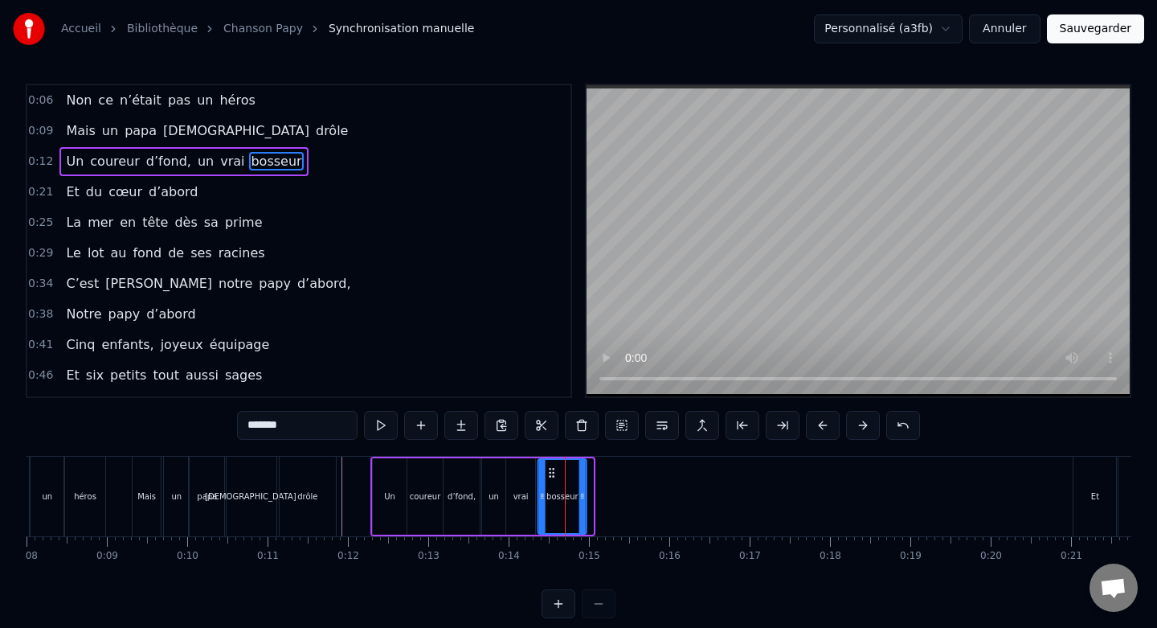
drag, startPoint x: 558, startPoint y: 472, endPoint x: 550, endPoint y: 473, distance: 8.1
click at [550, 473] on icon at bounding box center [552, 472] width 13 height 13
click at [575, 490] on icon at bounding box center [575, 495] width 6 height 13
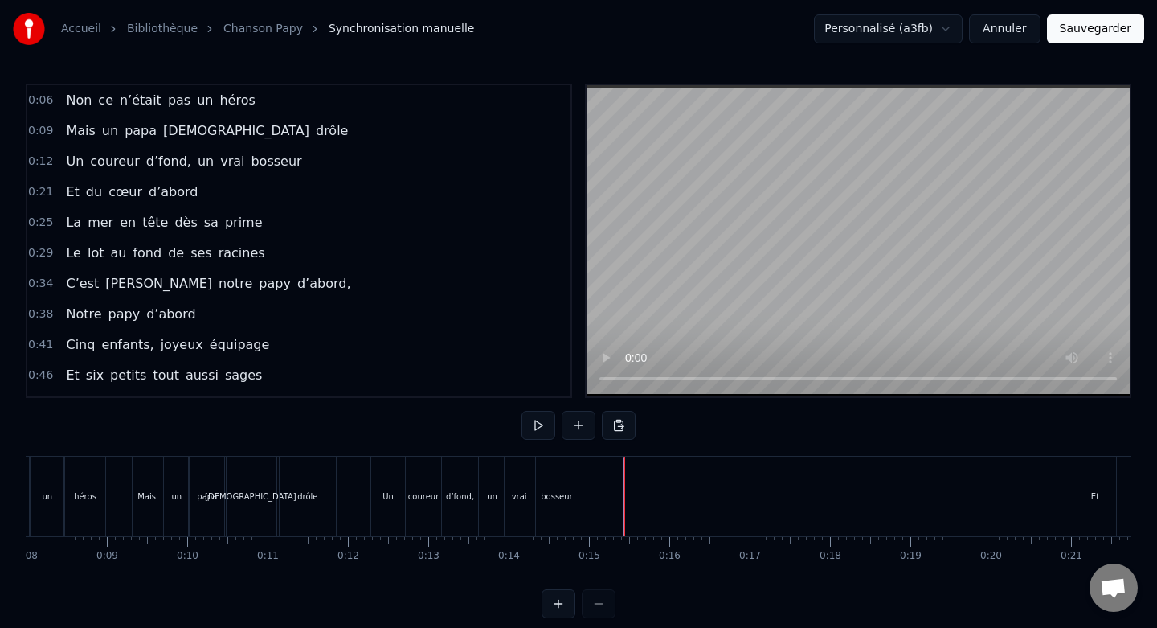
click at [547, 428] on button at bounding box center [539, 425] width 34 height 29
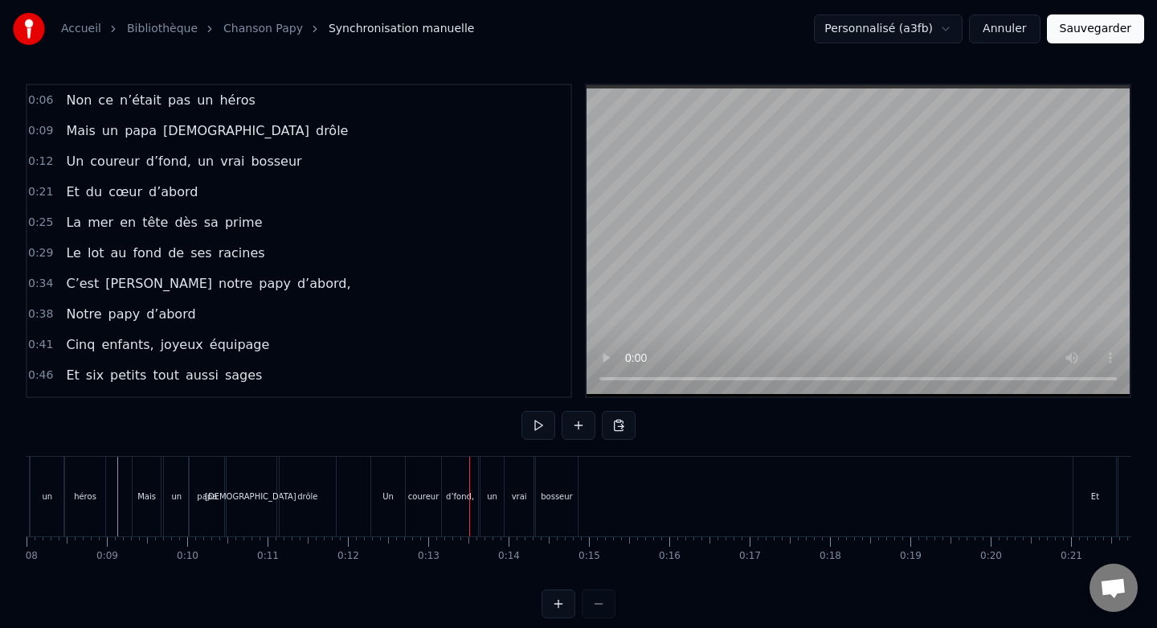
click at [547, 428] on button at bounding box center [539, 425] width 34 height 29
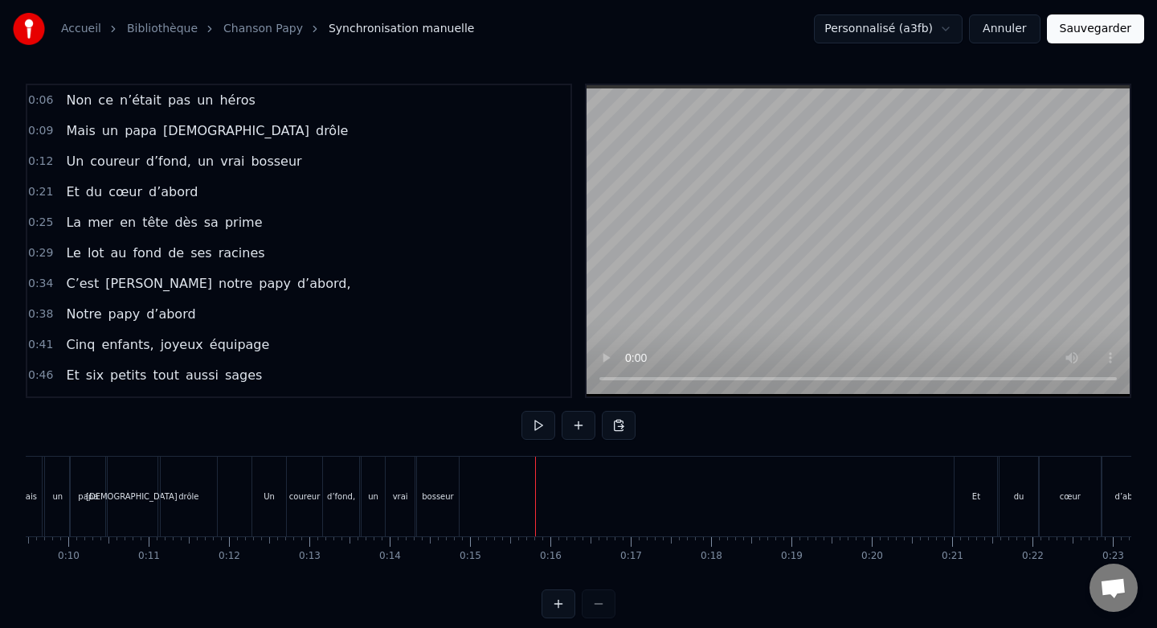
scroll to position [0, 755]
click at [988, 485] on div "Et" at bounding box center [982, 496] width 43 height 80
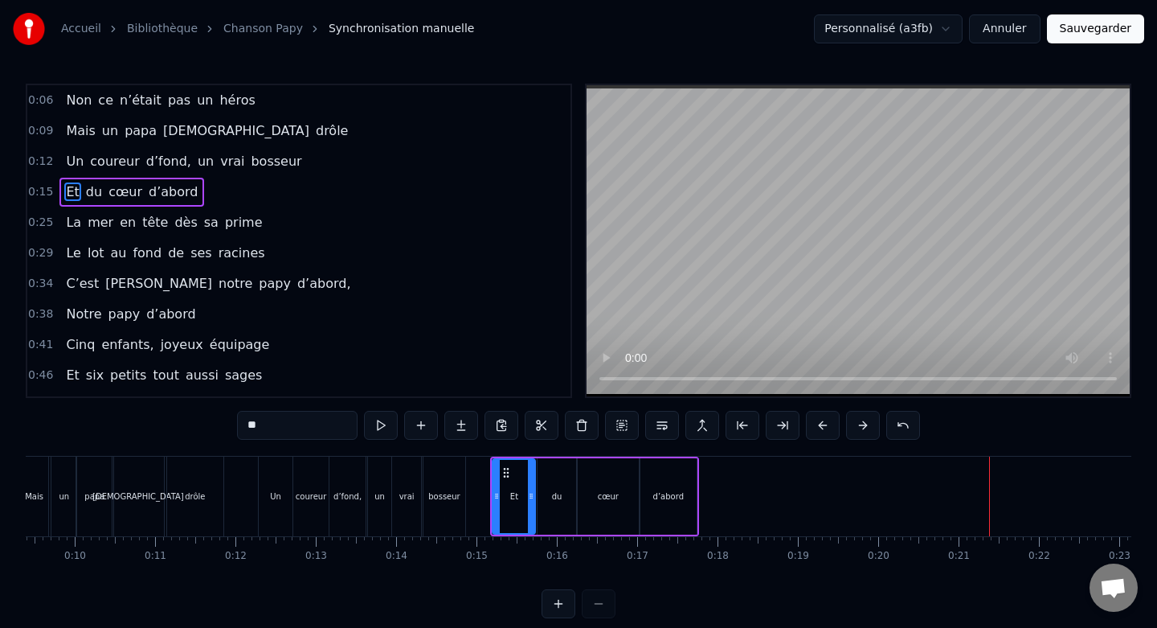
click at [271, 470] on div "Un" at bounding box center [276, 496] width 34 height 80
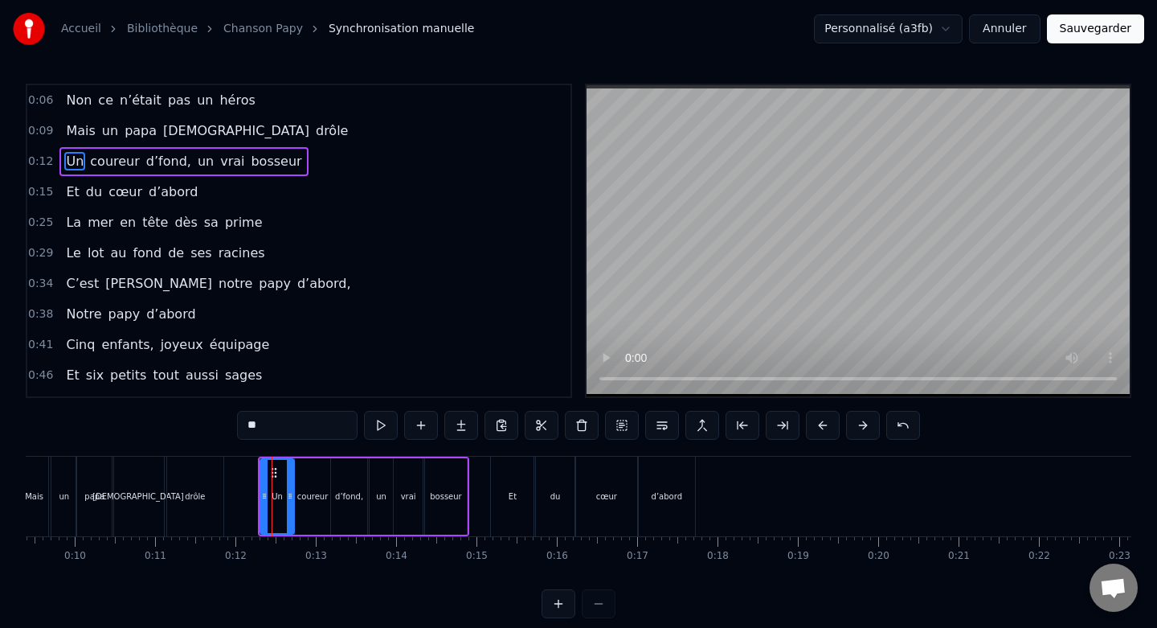
click at [316, 478] on div "coureur" at bounding box center [313, 496] width 36 height 76
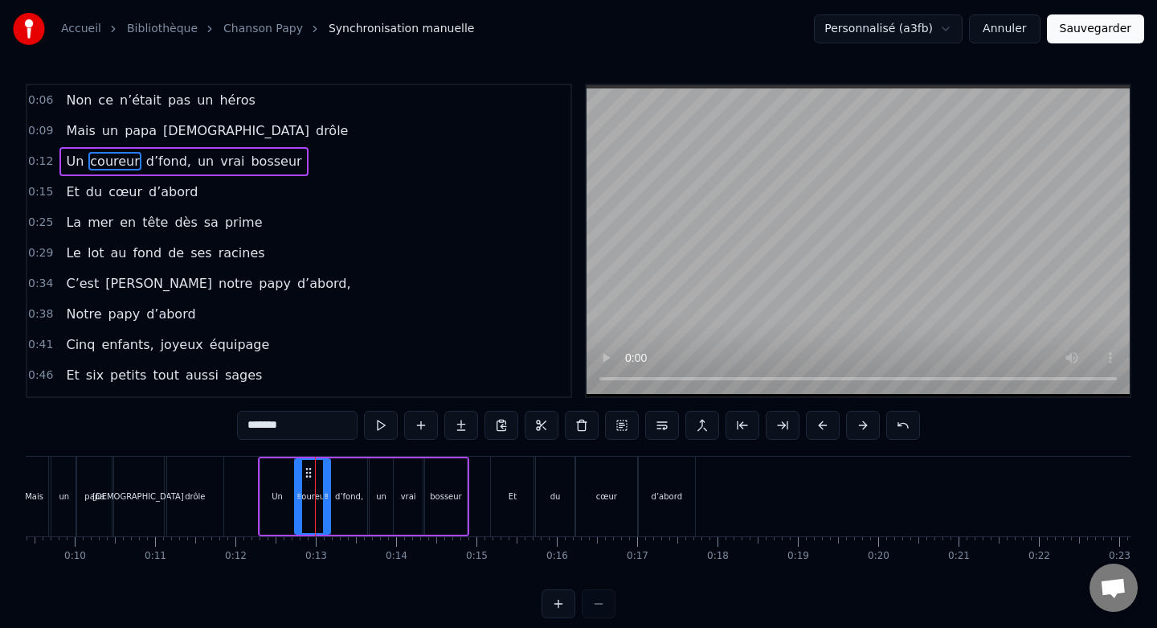
click at [351, 481] on div "d’fond," at bounding box center [349, 496] width 36 height 76
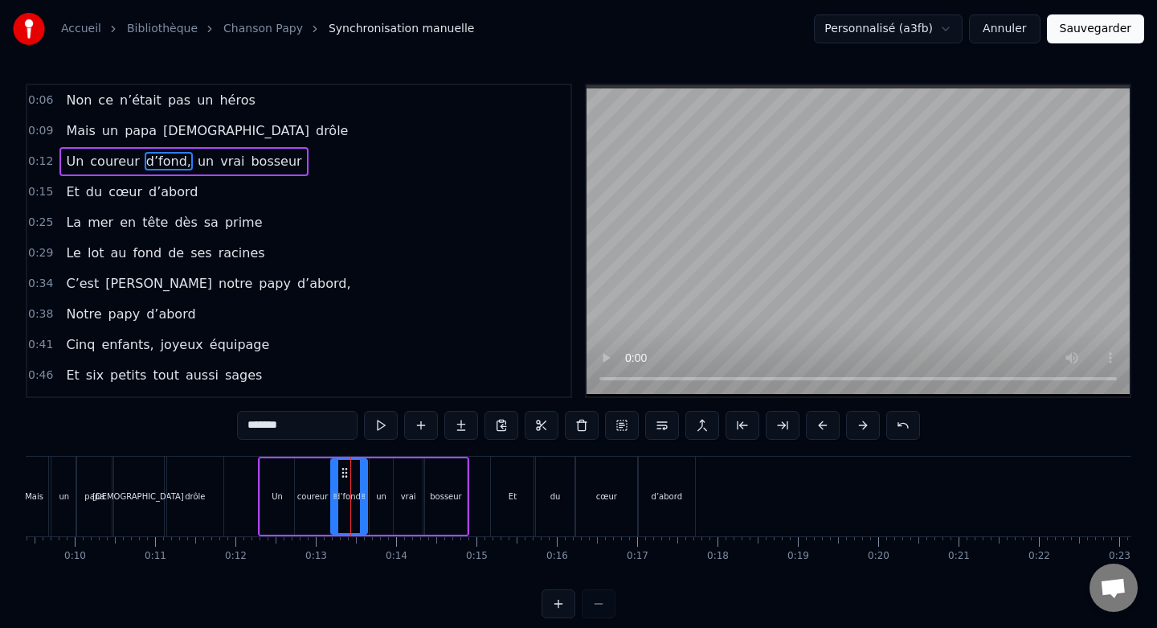
click at [321, 477] on div "coureur" at bounding box center [313, 496] width 36 height 76
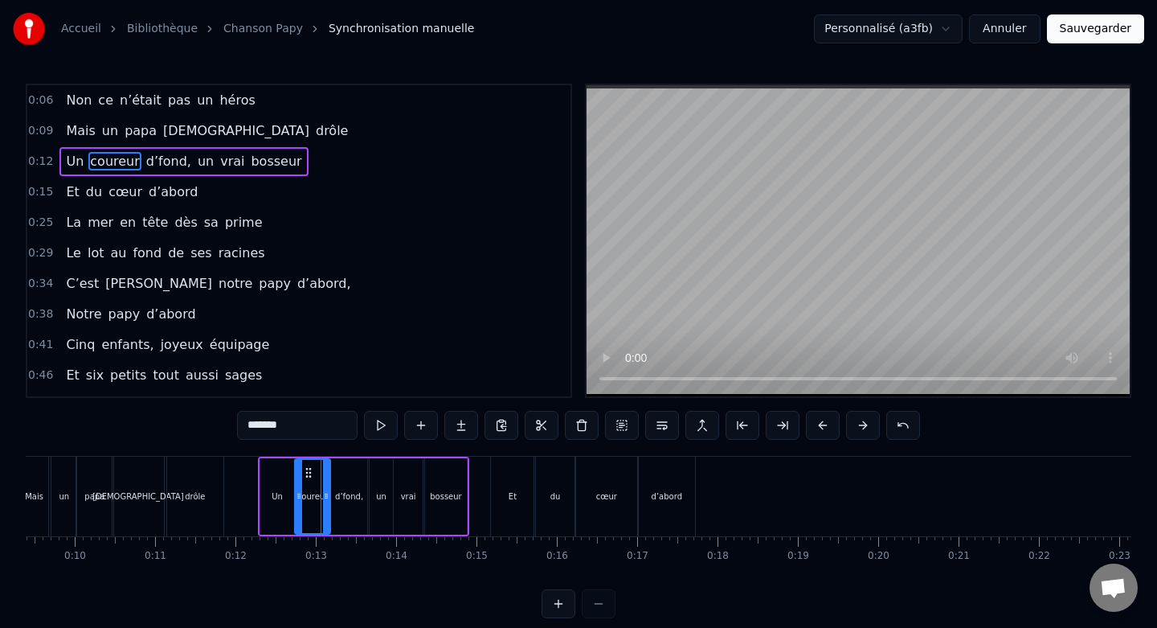
click at [329, 494] on div "coureur" at bounding box center [313, 496] width 38 height 76
click at [323, 493] on icon at bounding box center [324, 495] width 6 height 13
click at [348, 482] on div "d’fond," at bounding box center [349, 496] width 36 height 76
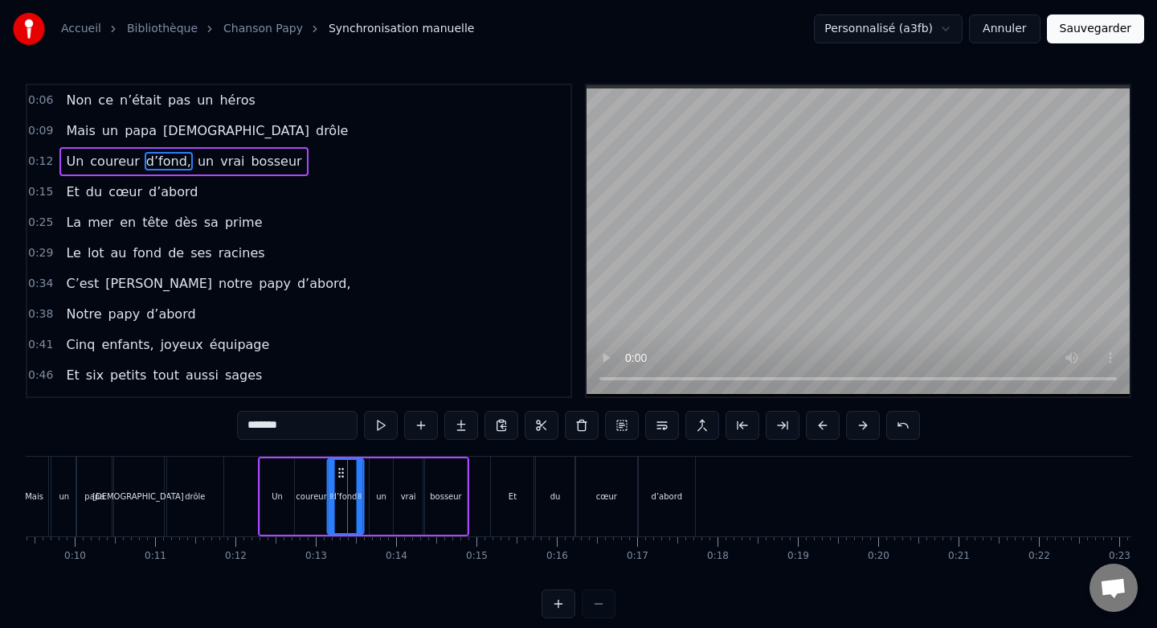
click at [340, 473] on circle at bounding box center [339, 472] width 1 height 1
click at [391, 473] on div "un" at bounding box center [381, 496] width 23 height 76
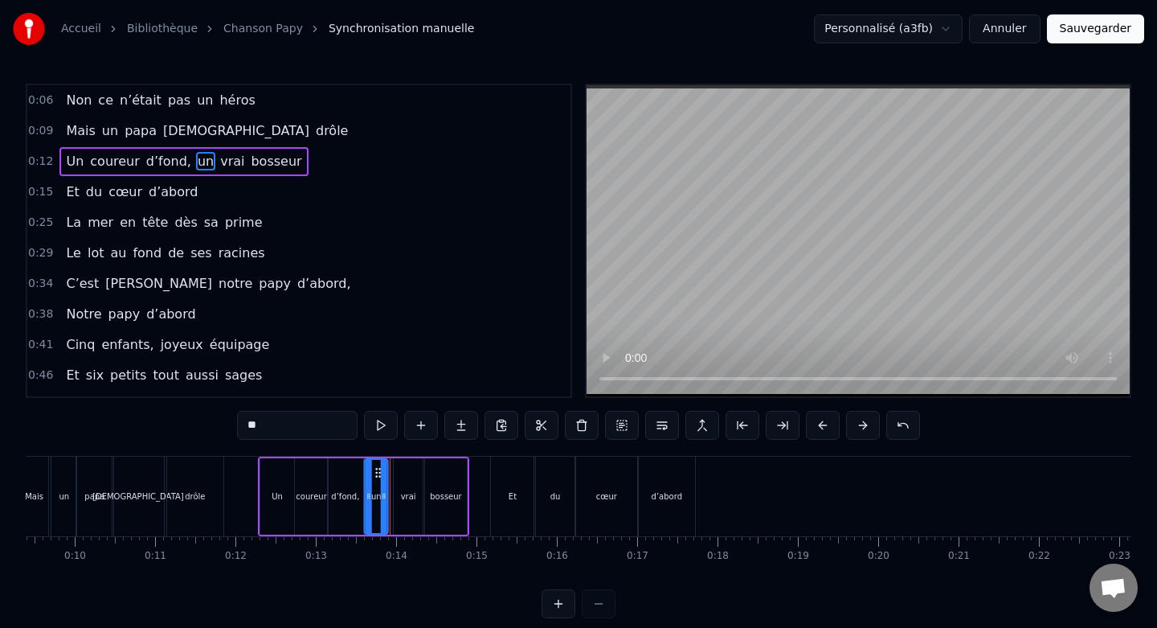
click at [375, 470] on icon at bounding box center [378, 472] width 13 height 13
click at [405, 468] on div "vrai" at bounding box center [408, 496] width 29 height 76
click at [403, 470] on icon at bounding box center [403, 472] width 13 height 13
click at [449, 470] on div "bosseur" at bounding box center [446, 496] width 42 height 76
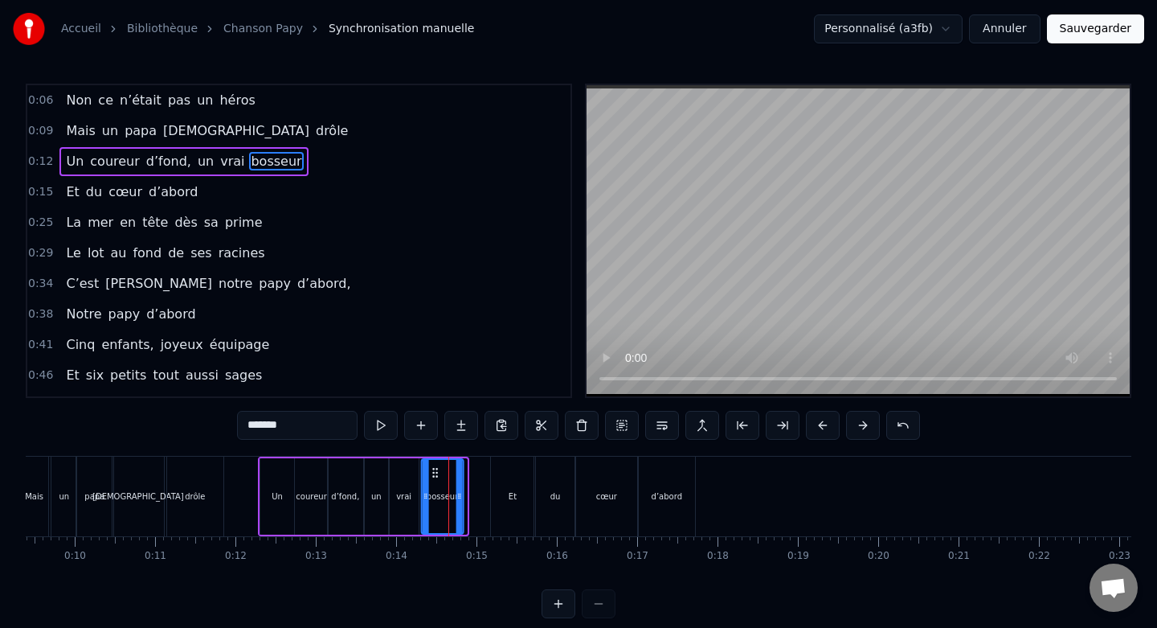
click at [436, 470] on icon at bounding box center [435, 472] width 13 height 13
click at [452, 496] on circle at bounding box center [452, 496] width 1 height 1
click at [508, 479] on div "Et" at bounding box center [512, 496] width 43 height 80
type input "**"
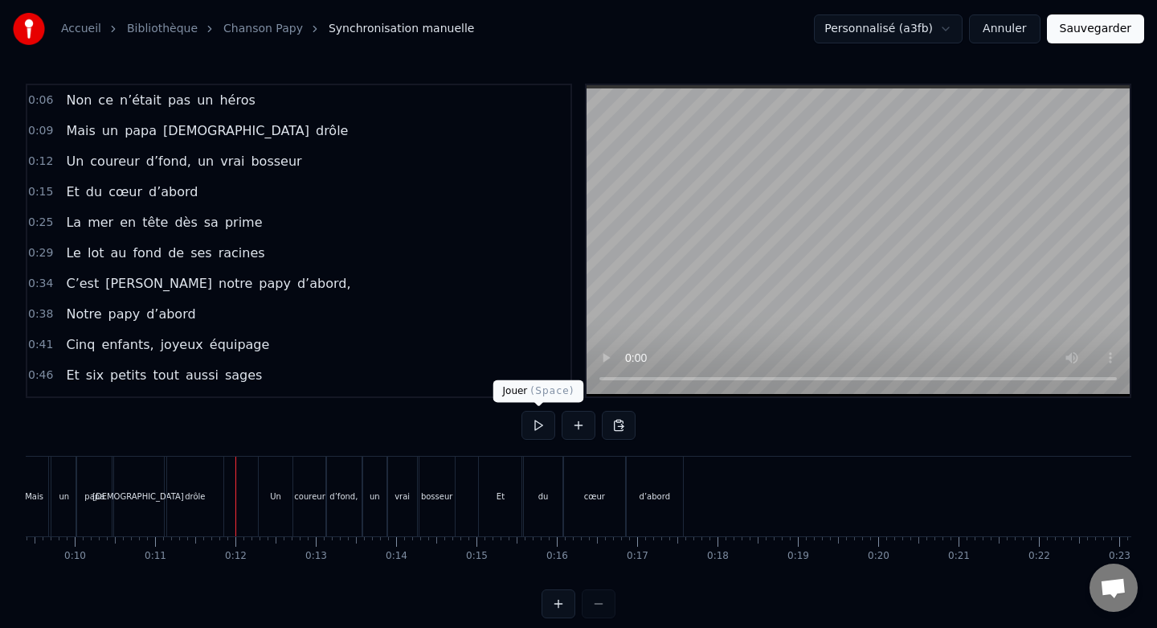
click at [536, 423] on button at bounding box center [539, 425] width 34 height 29
click at [491, 481] on div "Et" at bounding box center [500, 496] width 43 height 80
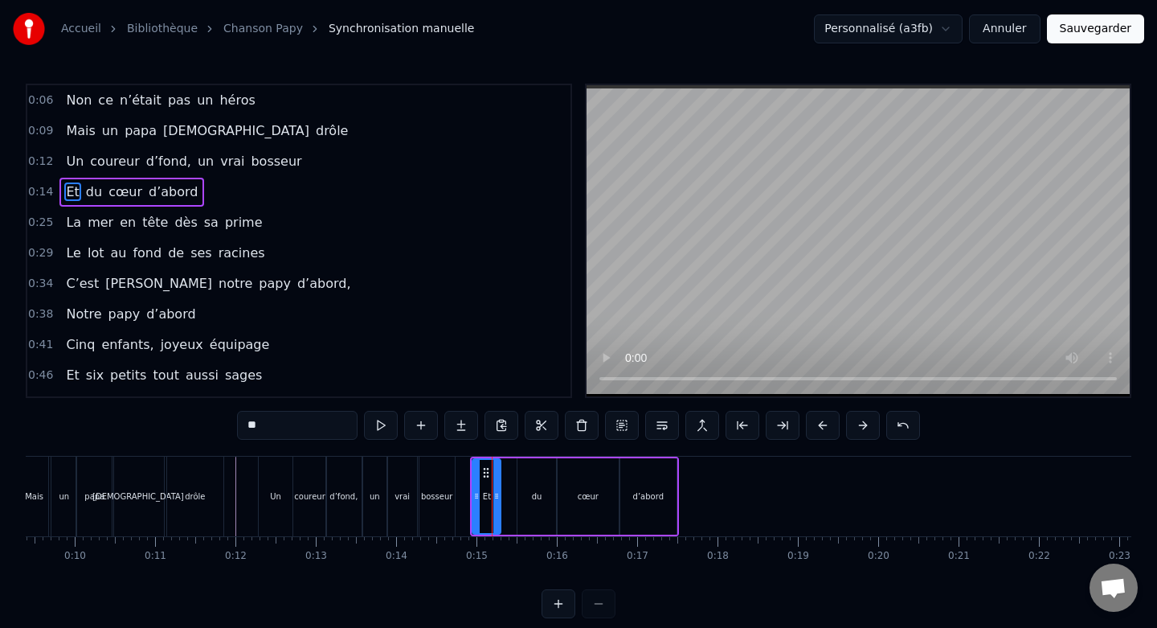
drag, startPoint x: 510, startPoint y: 493, endPoint x: 496, endPoint y: 493, distance: 14.5
click at [496, 493] on icon at bounding box center [496, 495] width 6 height 13
click at [529, 485] on div "du" at bounding box center [537, 496] width 39 height 76
drag, startPoint x: 529, startPoint y: 473, endPoint x: 513, endPoint y: 474, distance: 15.4
click at [513, 474] on icon at bounding box center [515, 472] width 13 height 13
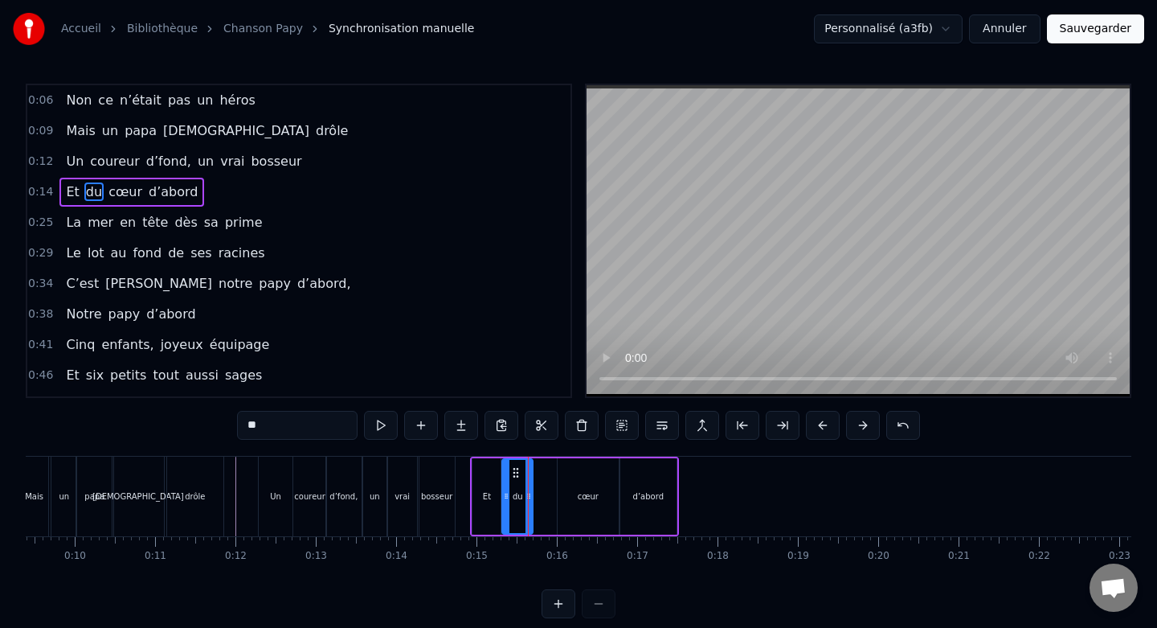
click at [529, 497] on icon at bounding box center [529, 495] width 6 height 13
click at [482, 480] on div "Et" at bounding box center [487, 496] width 28 height 76
click at [495, 493] on icon at bounding box center [496, 495] width 6 height 13
click at [512, 482] on div "du" at bounding box center [517, 496] width 31 height 76
click at [571, 481] on div "cœur" at bounding box center [588, 496] width 61 height 76
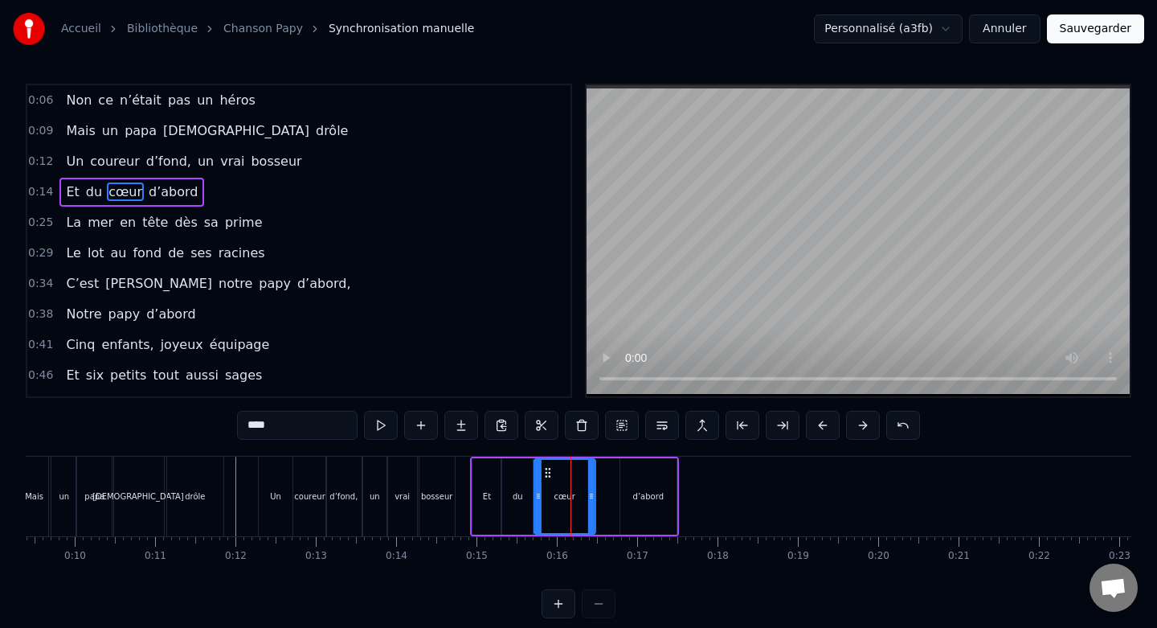
drag, startPoint x: 571, startPoint y: 471, endPoint x: 547, endPoint y: 473, distance: 23.4
click at [547, 473] on icon at bounding box center [548, 472] width 13 height 13
click at [513, 473] on div "du" at bounding box center [517, 496] width 31 height 76
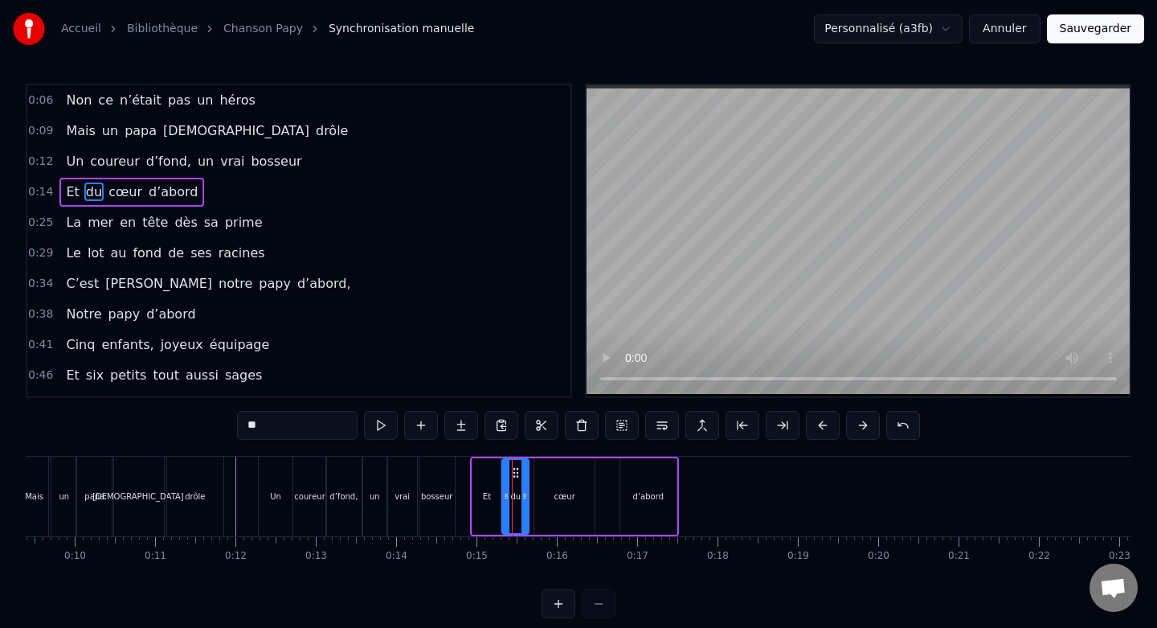
click at [522, 490] on icon at bounding box center [525, 495] width 6 height 13
click at [491, 481] on div "Et" at bounding box center [487, 496] width 28 height 76
click at [500, 491] on div "Et" at bounding box center [487, 496] width 30 height 76
click at [493, 491] on icon at bounding box center [494, 495] width 6 height 13
click at [513, 485] on div "du" at bounding box center [515, 496] width 27 height 76
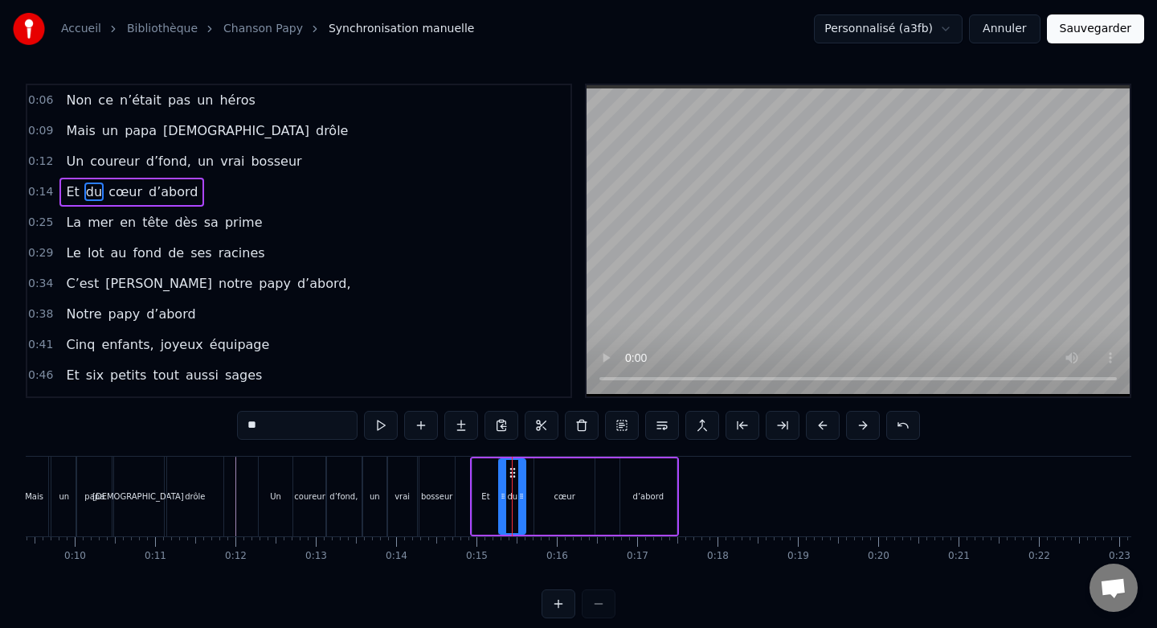
click at [513, 473] on icon at bounding box center [512, 472] width 13 height 13
click at [555, 471] on div "cœur" at bounding box center [564, 496] width 61 height 76
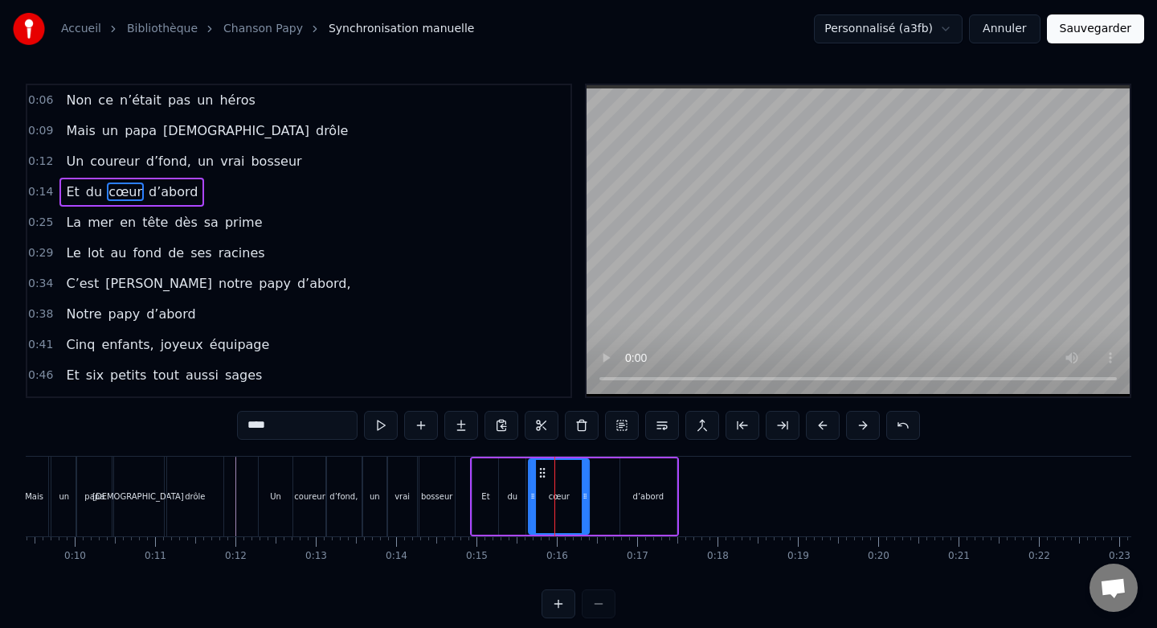
click at [541, 471] on icon at bounding box center [542, 472] width 13 height 13
drag, startPoint x: 582, startPoint y: 493, endPoint x: 563, endPoint y: 494, distance: 18.6
click at [563, 494] on icon at bounding box center [566, 495] width 6 height 13
click at [641, 474] on div "d’abord" at bounding box center [648, 496] width 57 height 76
type input "*******"
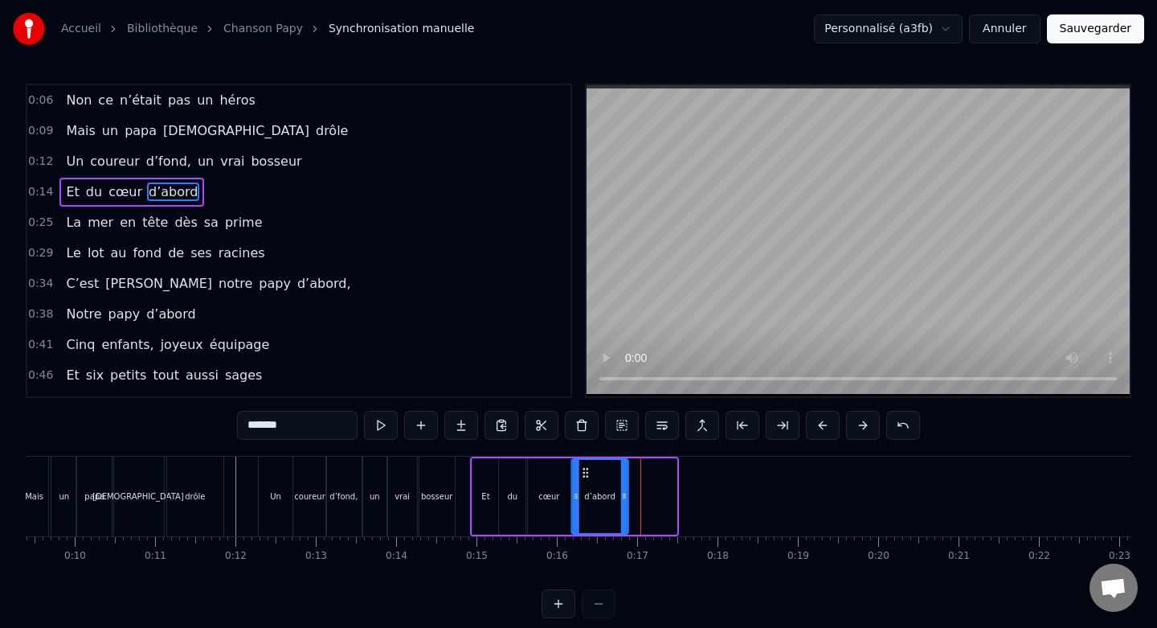
drag, startPoint x: 634, startPoint y: 471, endPoint x: 585, endPoint y: 473, distance: 49.1
click at [585, 473] on icon at bounding box center [585, 472] width 13 height 13
drag, startPoint x: 620, startPoint y: 495, endPoint x: 609, endPoint y: 495, distance: 11.3
click at [609, 495] on icon at bounding box center [612, 495] width 6 height 13
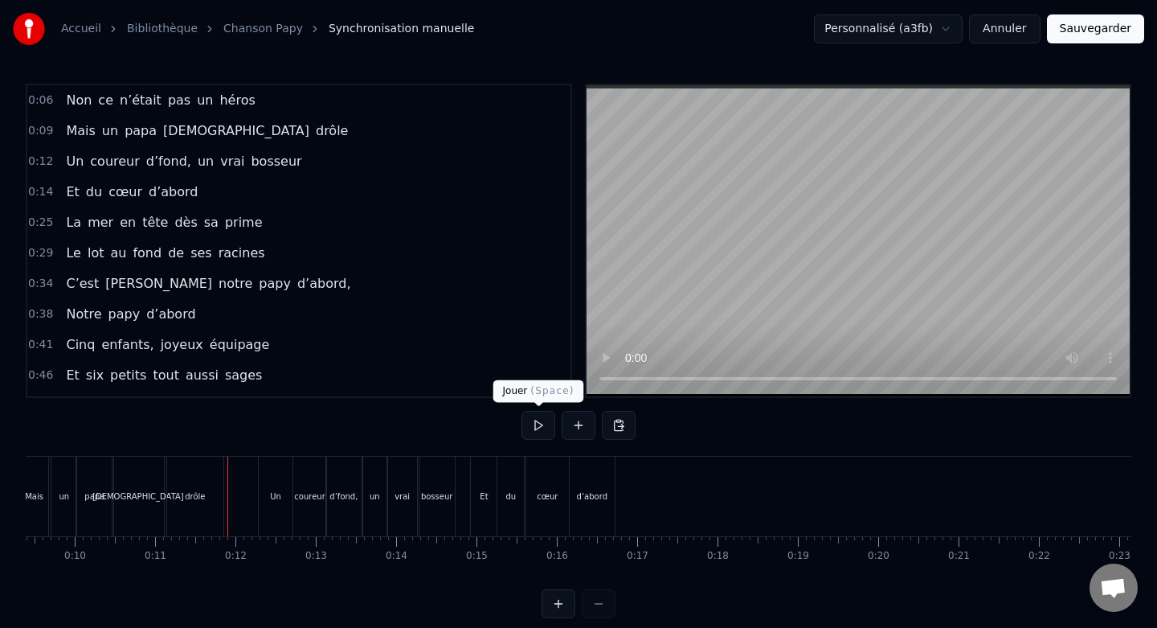
click at [537, 429] on button at bounding box center [539, 425] width 34 height 29
click at [488, 468] on div "Et" at bounding box center [484, 496] width 26 height 80
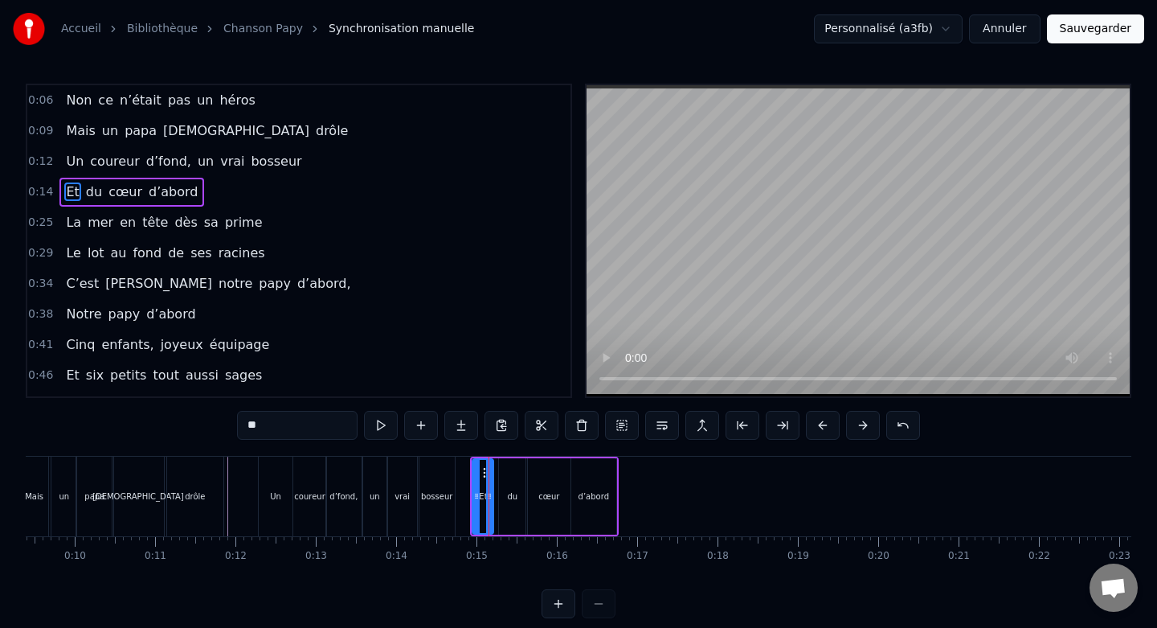
click at [489, 476] on div at bounding box center [489, 496] width 6 height 73
click at [526, 477] on div "du" at bounding box center [512, 496] width 28 height 76
click at [506, 469] on icon at bounding box center [509, 472] width 13 height 13
click at [546, 471] on div "cœur" at bounding box center [549, 496] width 43 height 76
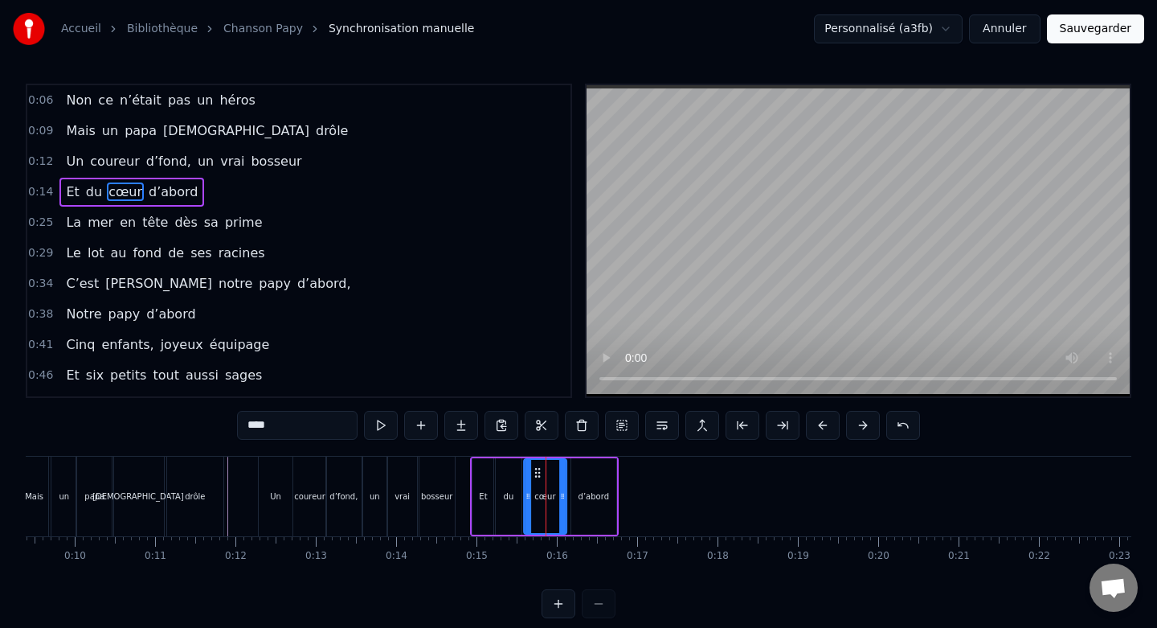
click at [536, 470] on icon at bounding box center [537, 472] width 13 height 13
click at [498, 471] on div "du" at bounding box center [509, 496] width 27 height 76
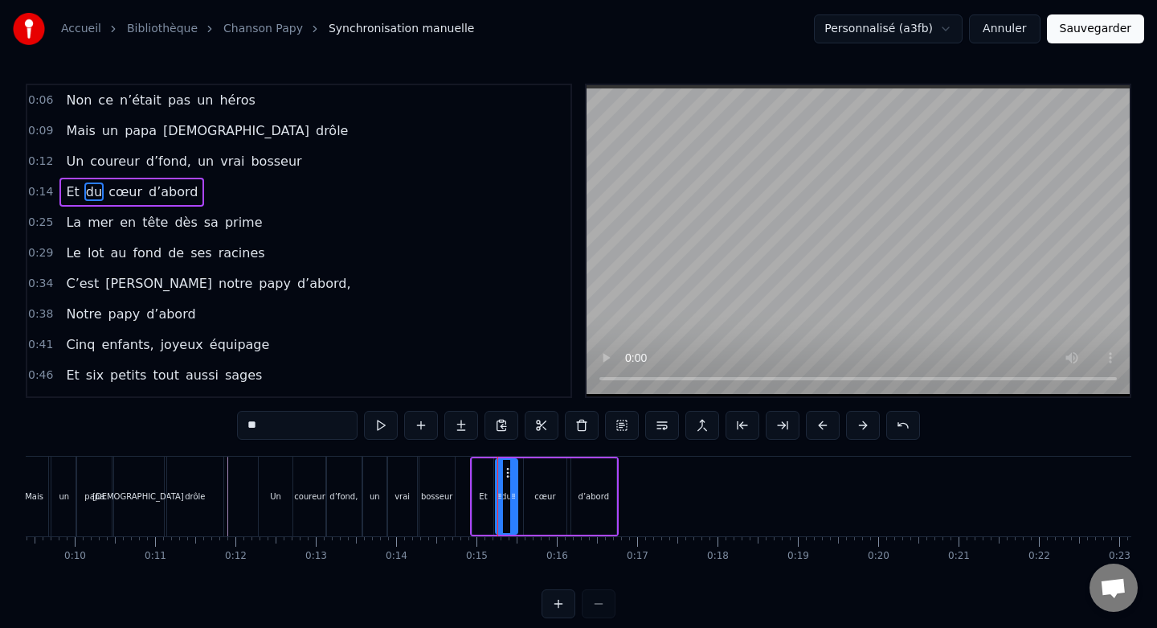
click at [514, 487] on div at bounding box center [513, 496] width 6 height 73
click at [541, 477] on div "cœur" at bounding box center [545, 496] width 43 height 76
click at [534, 471] on icon at bounding box center [534, 472] width 13 height 13
click at [484, 472] on div "Et" at bounding box center [483, 496] width 21 height 76
click at [489, 481] on div at bounding box center [488, 496] width 6 height 73
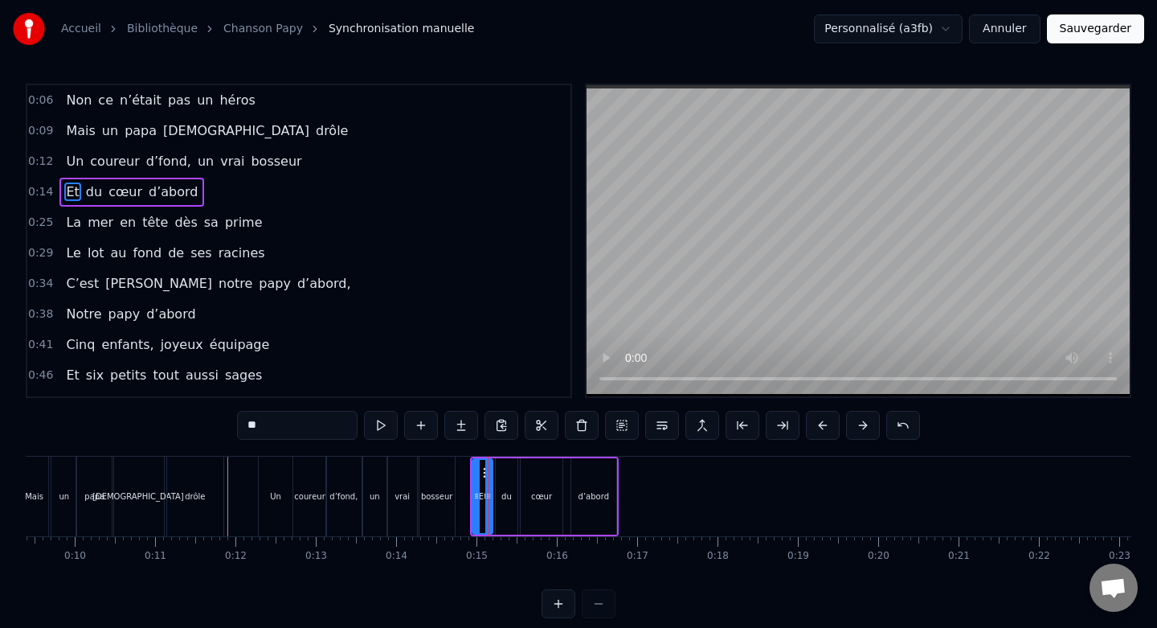
click at [506, 481] on div "du" at bounding box center [507, 496] width 23 height 76
click at [541, 479] on div "cœur" at bounding box center [542, 496] width 43 height 76
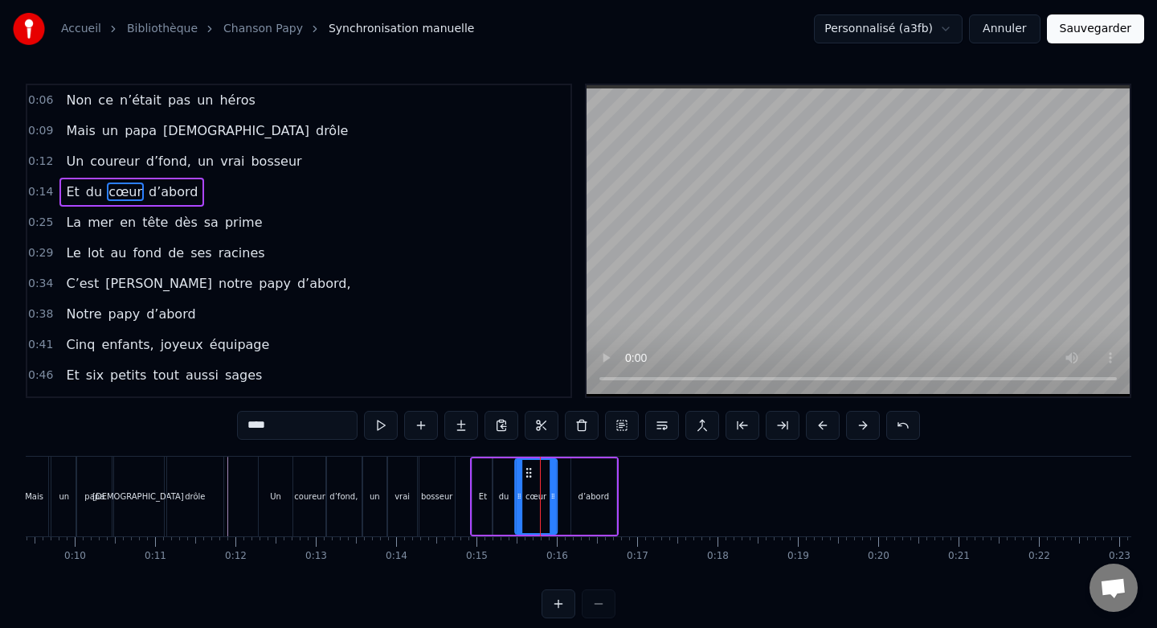
click at [530, 472] on circle at bounding box center [530, 472] width 1 height 1
click at [579, 468] on div "d’abord" at bounding box center [594, 496] width 46 height 76
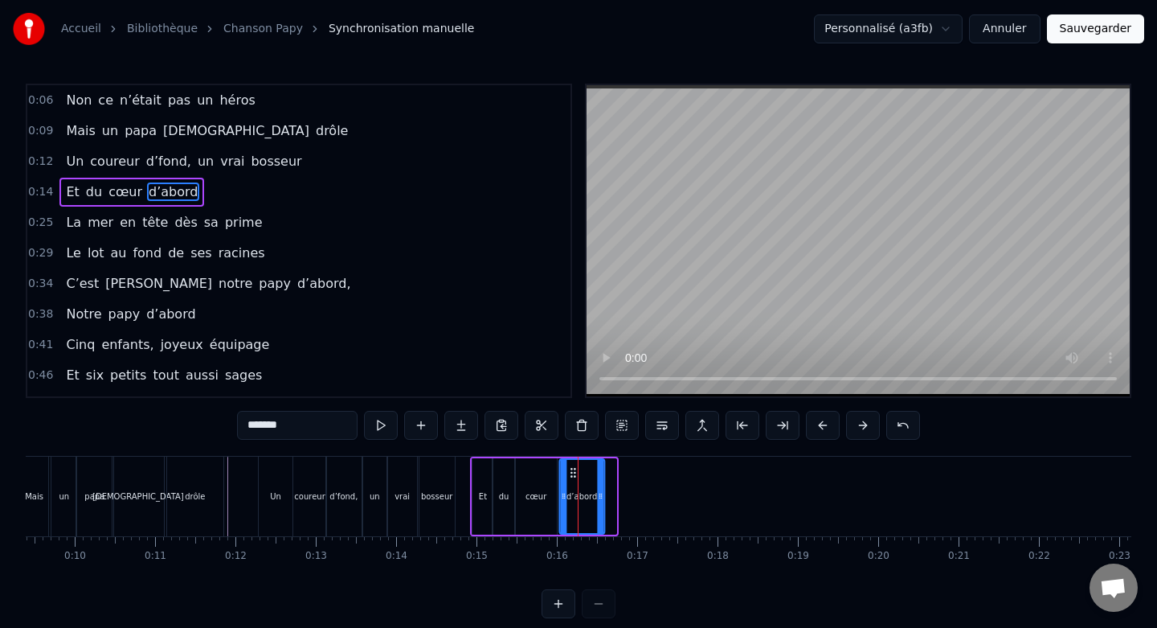
drag, startPoint x: 584, startPoint y: 470, endPoint x: 572, endPoint y: 471, distance: 12.1
click at [572, 471] on icon at bounding box center [573, 472] width 13 height 13
click at [548, 475] on div "cœur" at bounding box center [536, 496] width 43 height 76
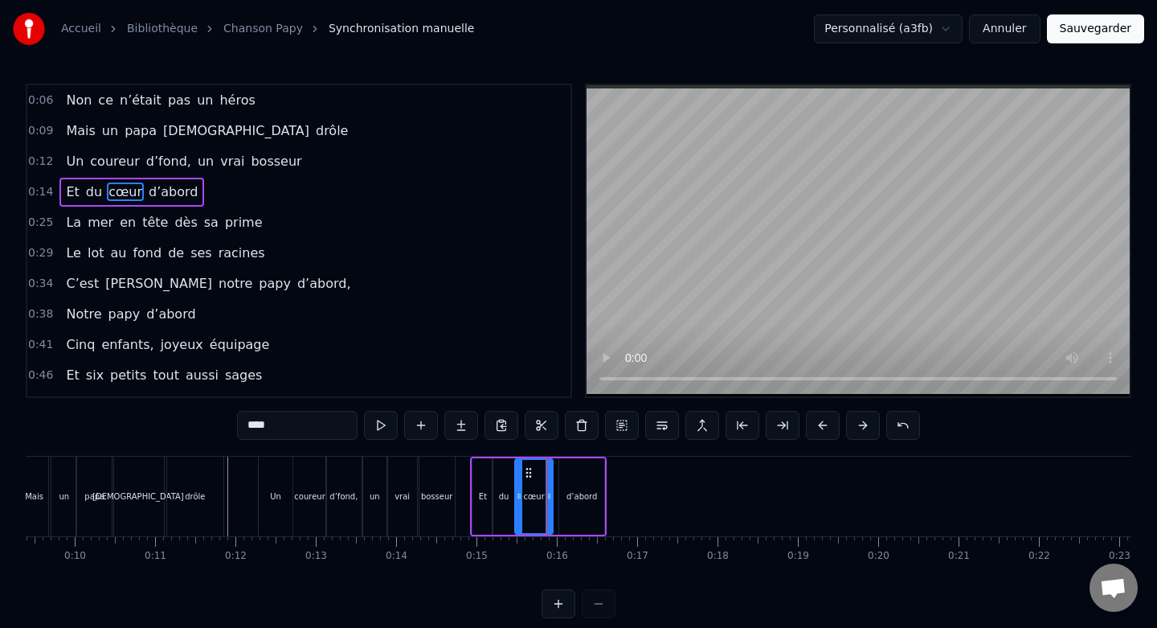
click at [550, 489] on icon at bounding box center [549, 495] width 6 height 13
click at [576, 473] on div "d’abord" at bounding box center [582, 496] width 46 height 76
type input "*******"
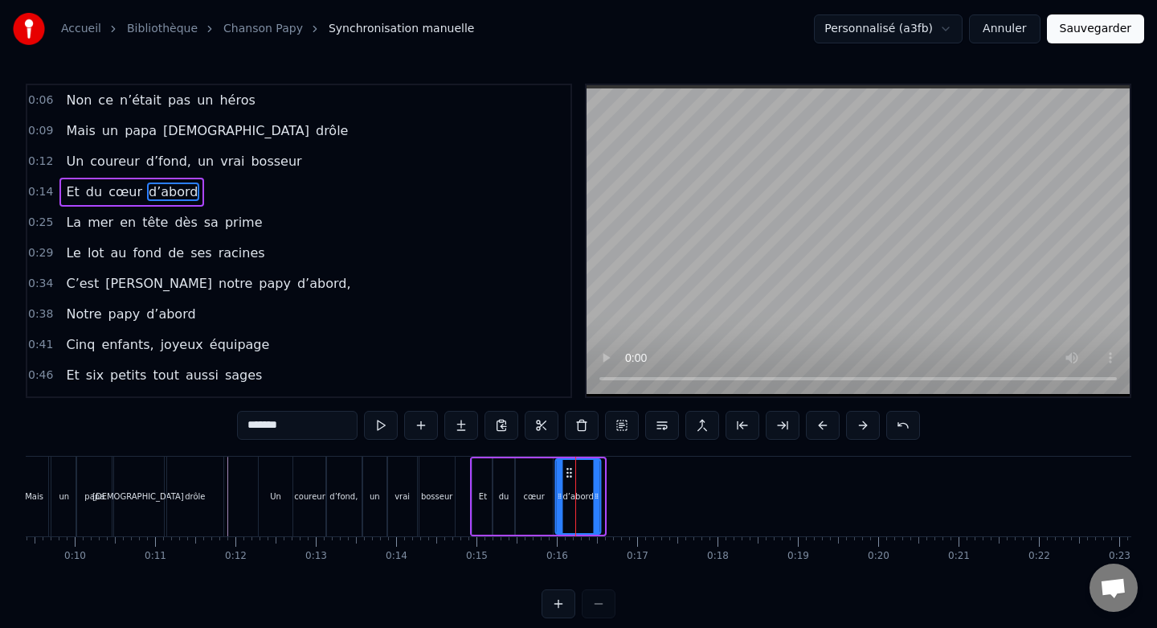
click at [567, 472] on circle at bounding box center [567, 472] width 1 height 1
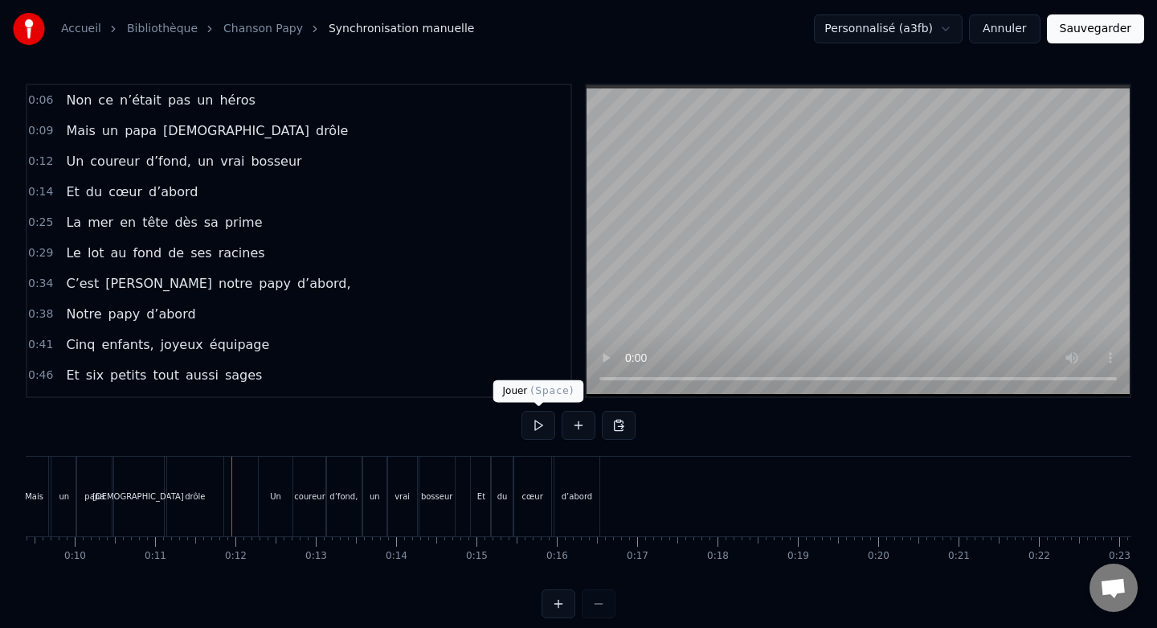
click at [534, 424] on button at bounding box center [539, 425] width 34 height 29
click at [538, 478] on div "cœur" at bounding box center [532, 496] width 39 height 80
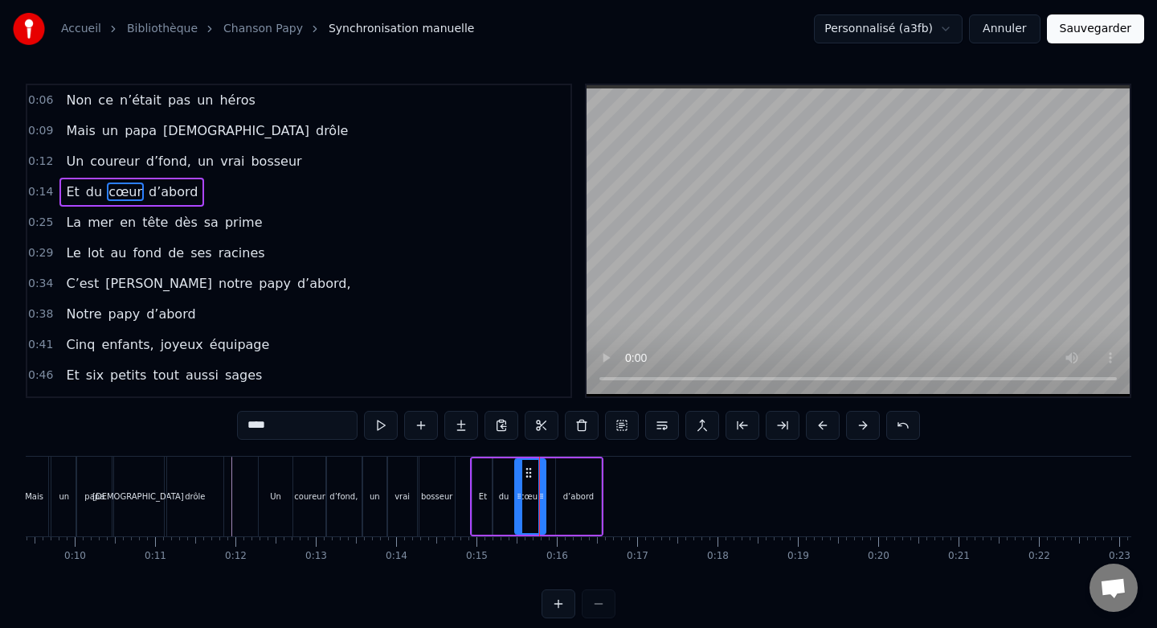
click at [539, 489] on icon at bounding box center [541, 495] width 6 height 13
click at [587, 483] on div "d’abord" at bounding box center [579, 496] width 46 height 76
type input "*******"
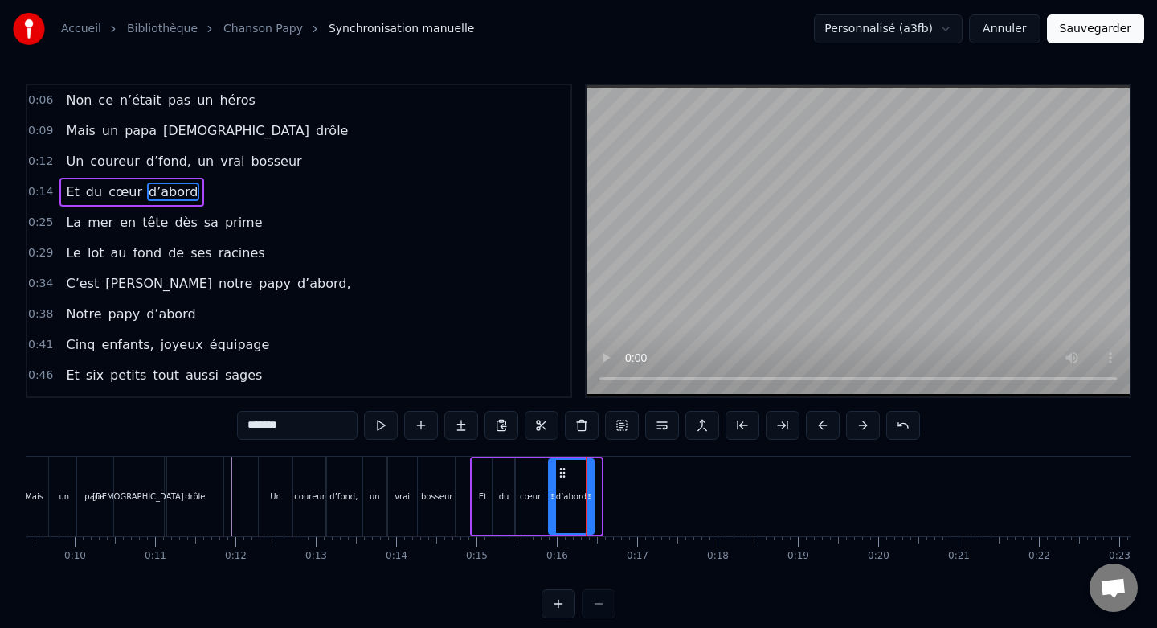
click at [563, 474] on icon at bounding box center [562, 472] width 13 height 13
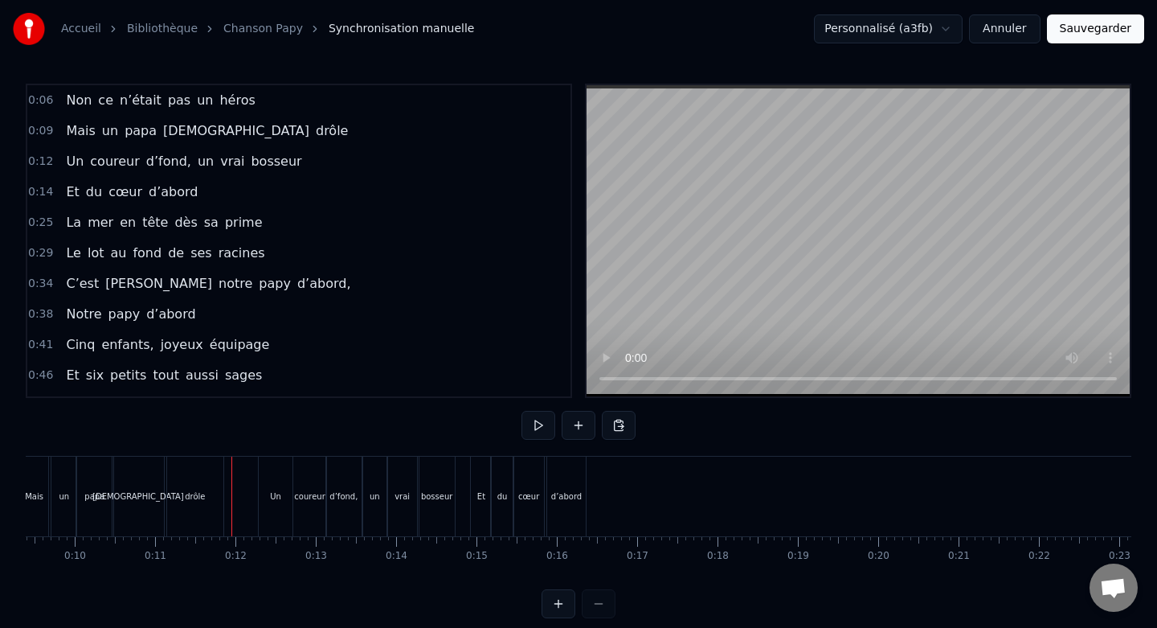
click at [538, 432] on button at bounding box center [539, 425] width 34 height 29
click at [538, 428] on button at bounding box center [539, 425] width 34 height 29
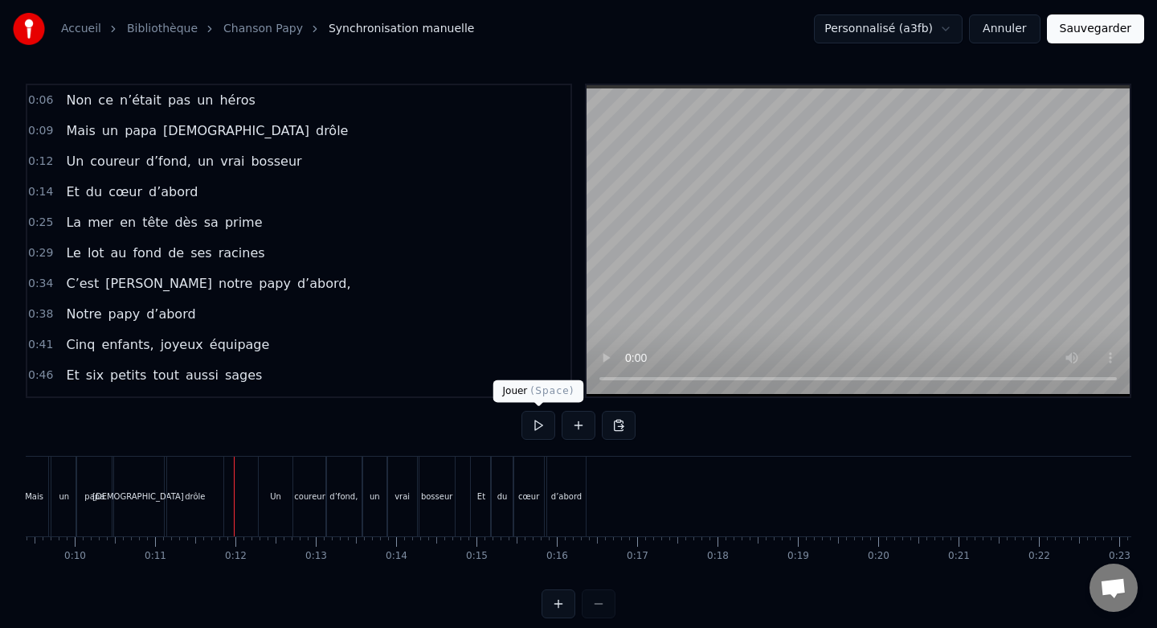
click at [534, 427] on button at bounding box center [539, 425] width 34 height 29
click at [569, 477] on div "d’abord" at bounding box center [566, 496] width 39 height 80
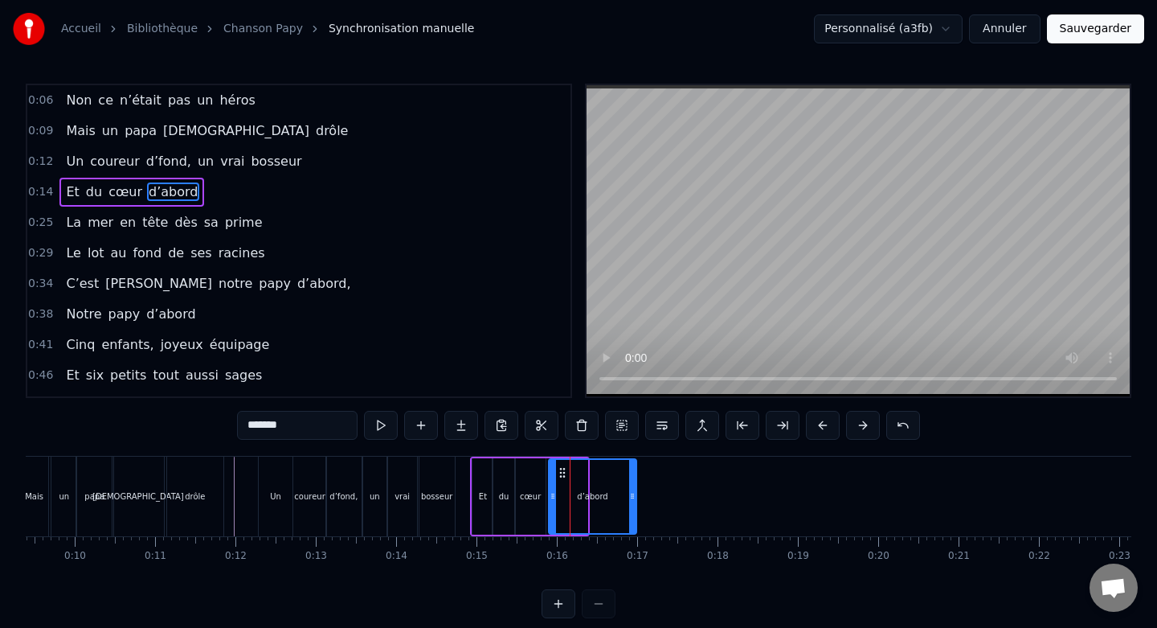
drag, startPoint x: 583, startPoint y: 490, endPoint x: 632, endPoint y: 492, distance: 49.0
click at [632, 492] on icon at bounding box center [632, 495] width 6 height 13
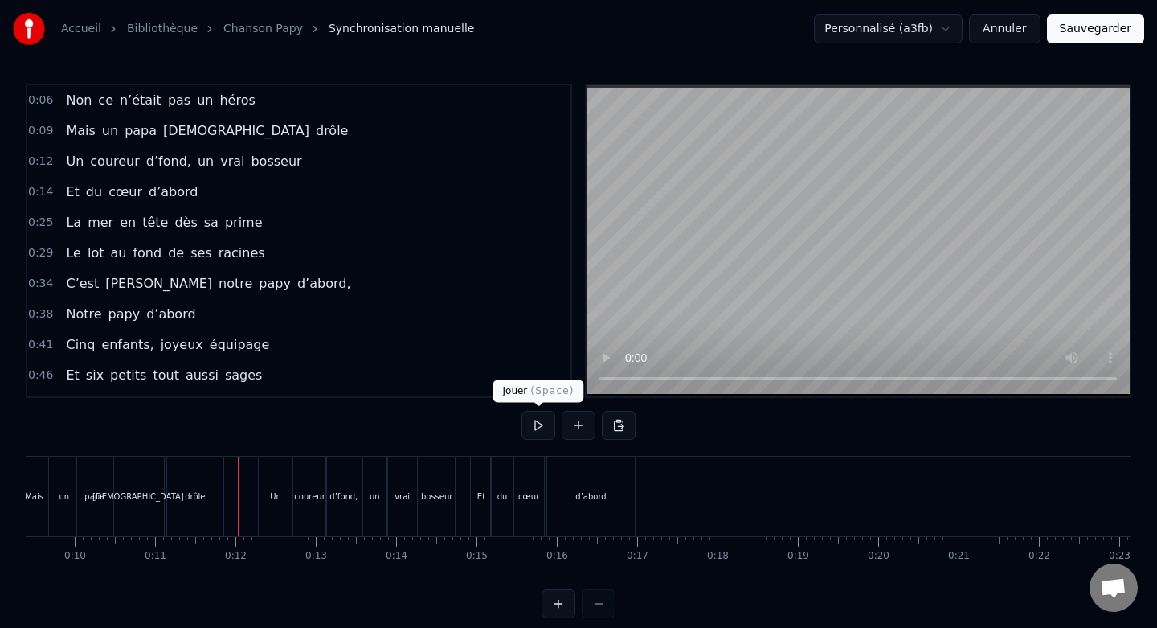
click at [534, 424] on button at bounding box center [539, 425] width 34 height 29
click at [537, 428] on button at bounding box center [539, 425] width 34 height 29
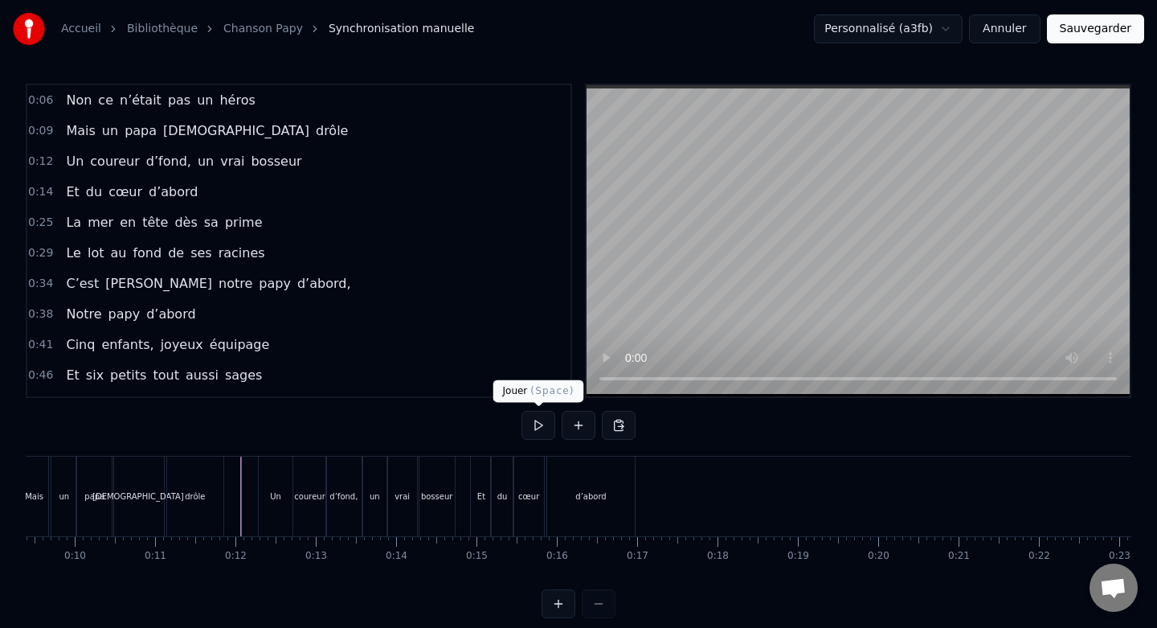
click at [538, 423] on button at bounding box center [539, 425] width 34 height 29
click at [530, 474] on div "cœur" at bounding box center [528, 496] width 31 height 80
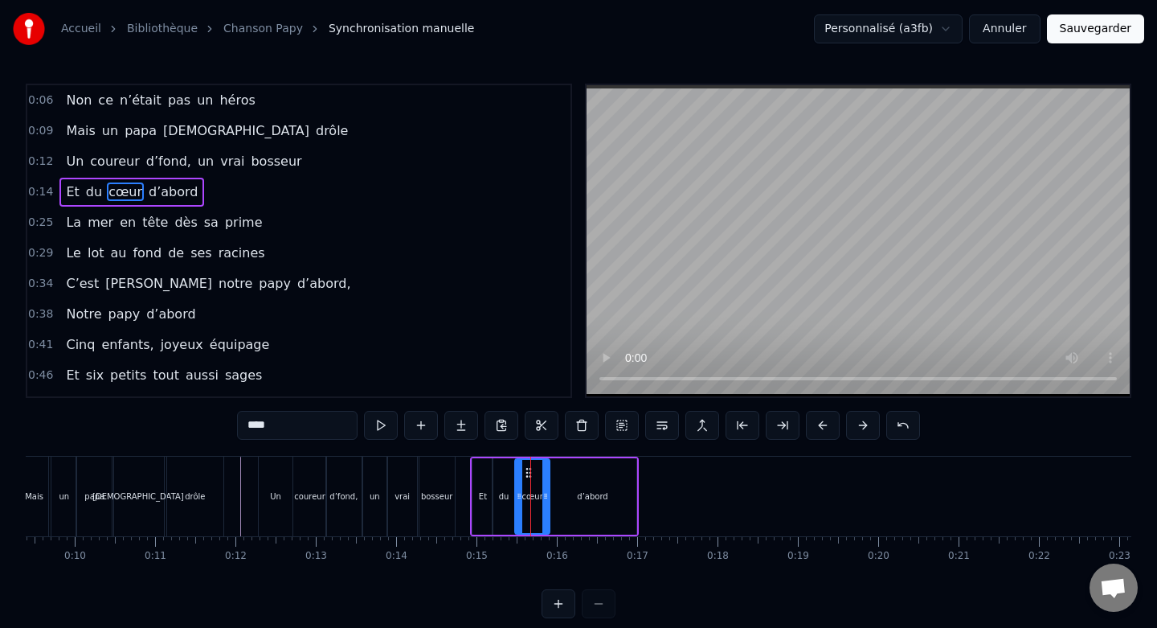
click at [547, 486] on div at bounding box center [545, 496] width 6 height 73
click at [572, 485] on div "d’abord" at bounding box center [593, 496] width 88 height 76
type input "*******"
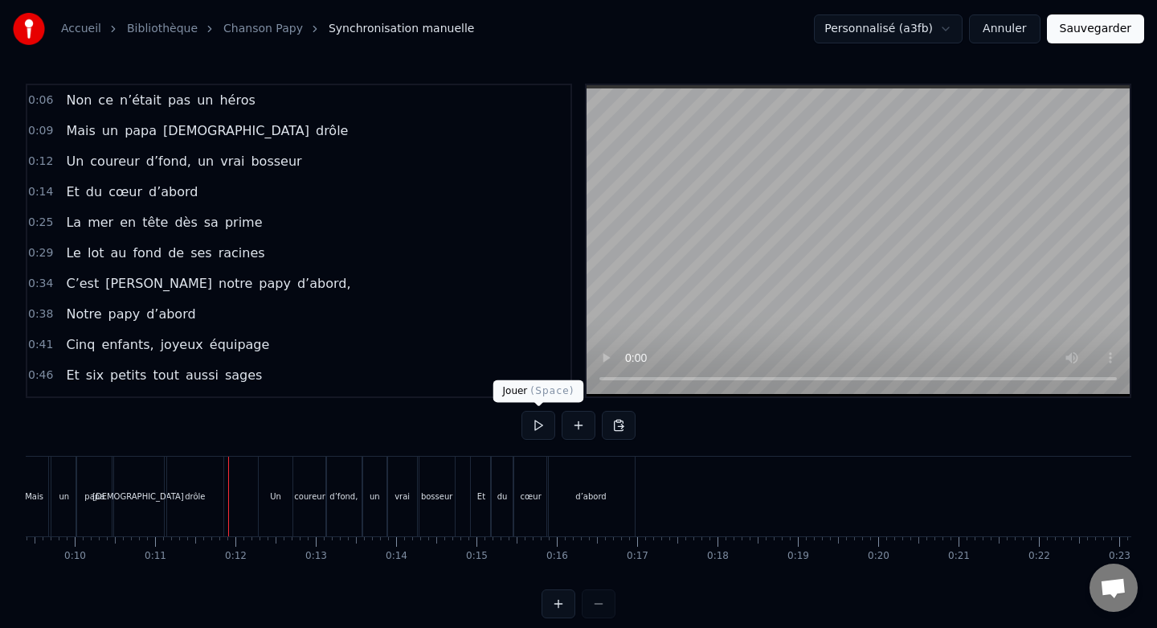
click at [533, 428] on button at bounding box center [539, 425] width 34 height 29
click at [539, 424] on button at bounding box center [539, 425] width 34 height 29
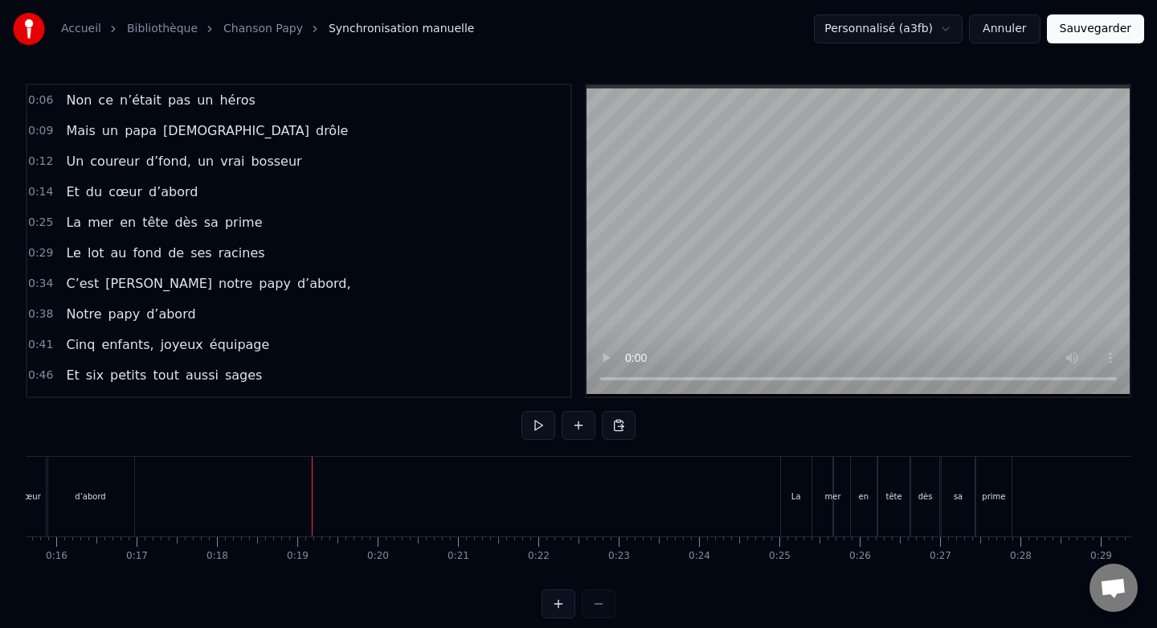
scroll to position [0, 1262]
click at [796, 473] on div "La" at bounding box center [790, 496] width 31 height 80
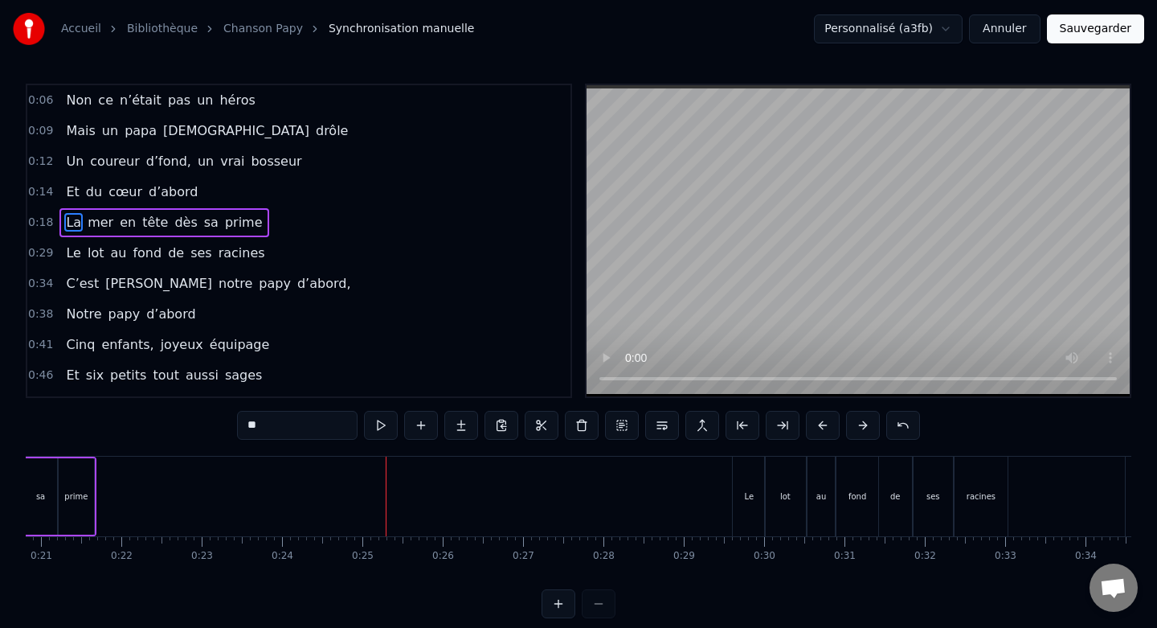
scroll to position [0, 1674]
click at [738, 464] on div "Le" at bounding box center [747, 496] width 32 height 80
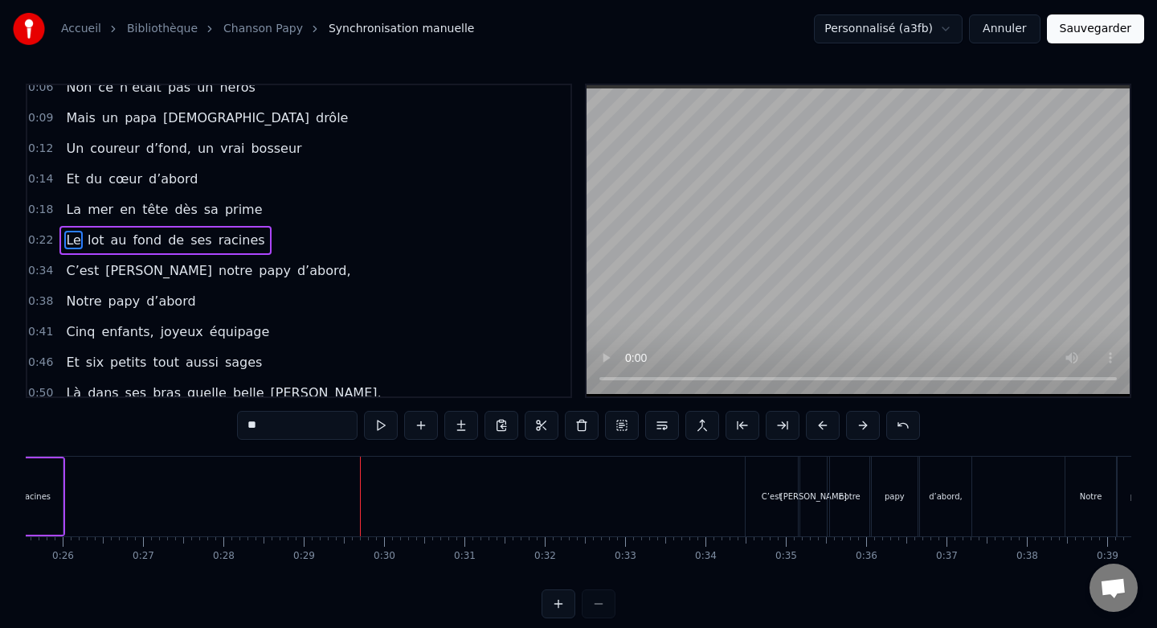
scroll to position [0, 2058]
click at [760, 477] on div "C’est" at bounding box center [766, 496] width 52 height 80
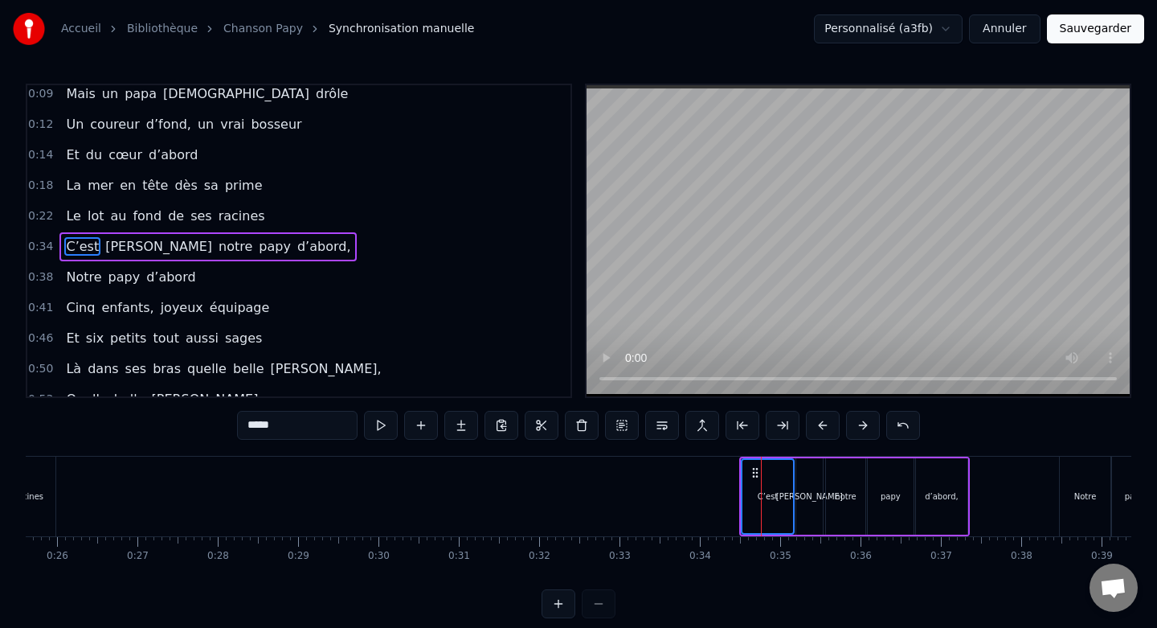
scroll to position [43, 0]
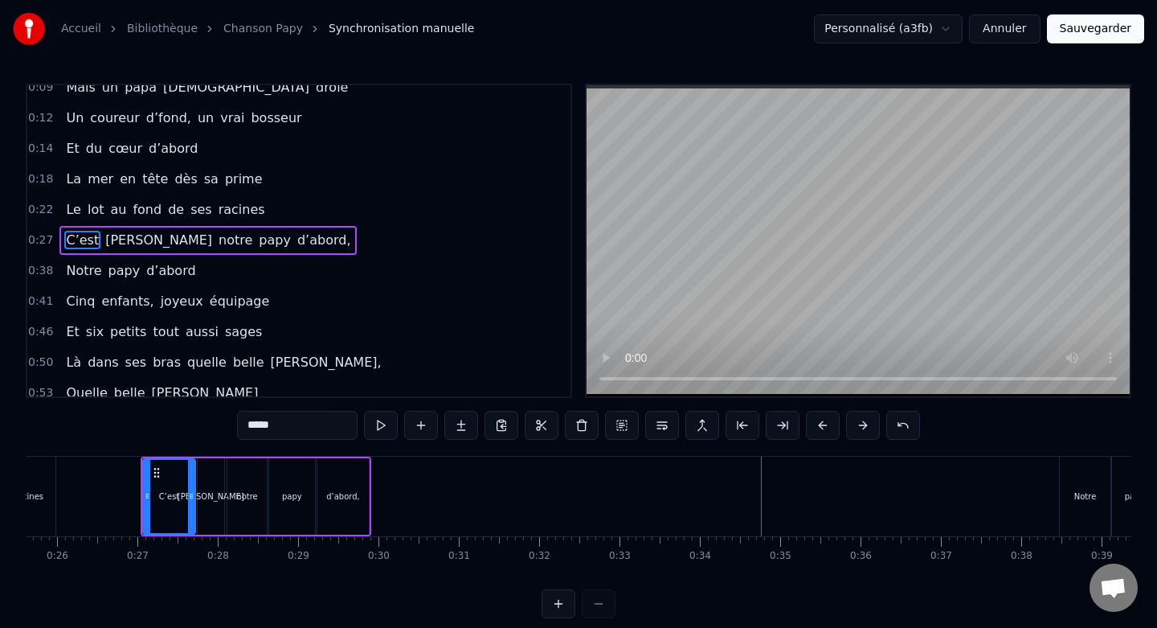
click at [1079, 469] on div "Notre" at bounding box center [1085, 496] width 51 height 80
type input "*****"
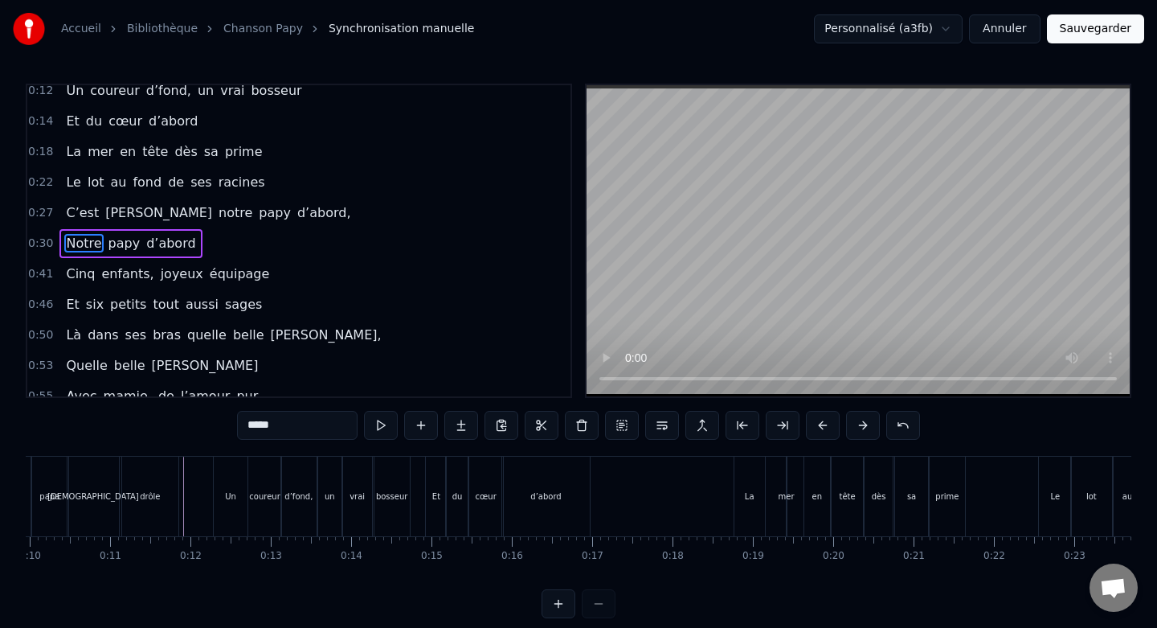
scroll to position [0, 782]
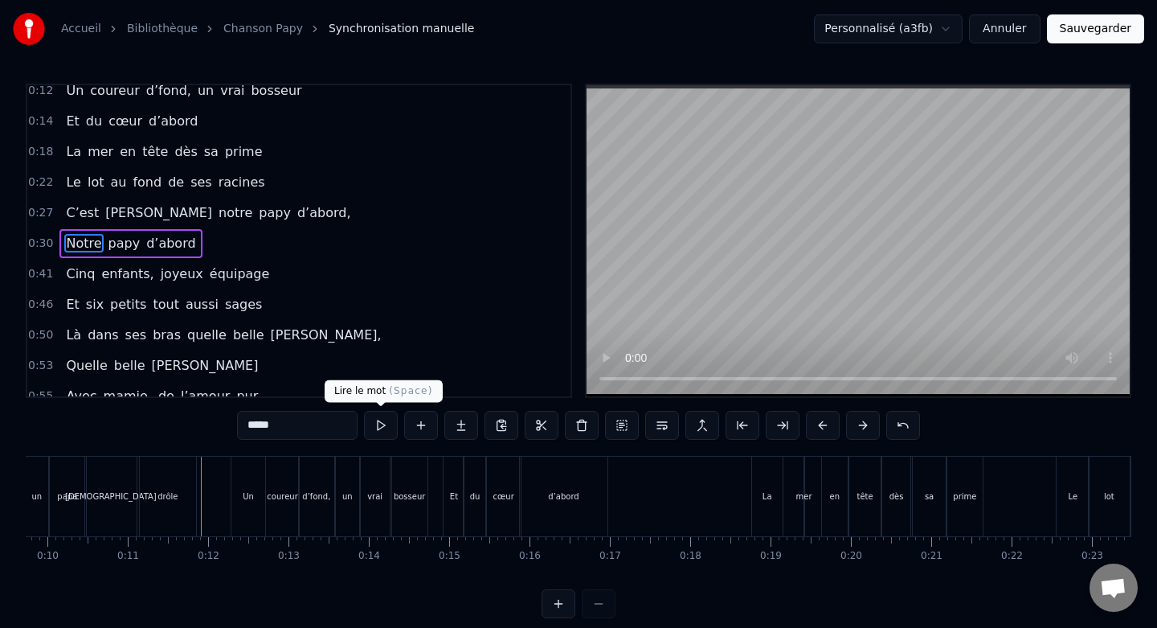
click at [381, 423] on button at bounding box center [381, 425] width 34 height 29
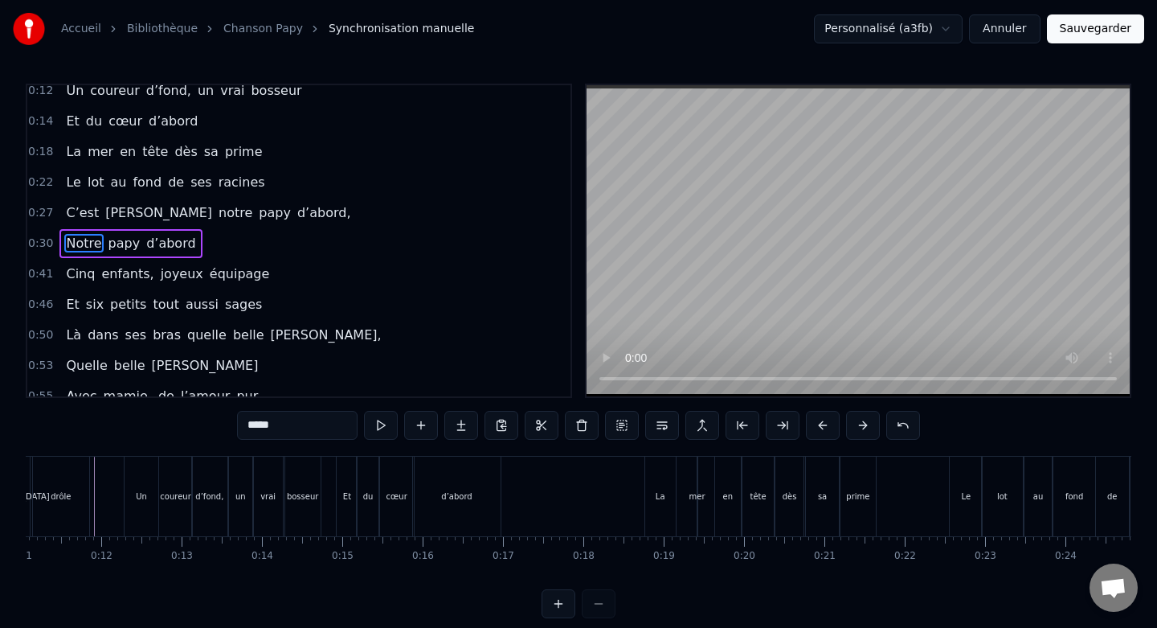
scroll to position [0, 880]
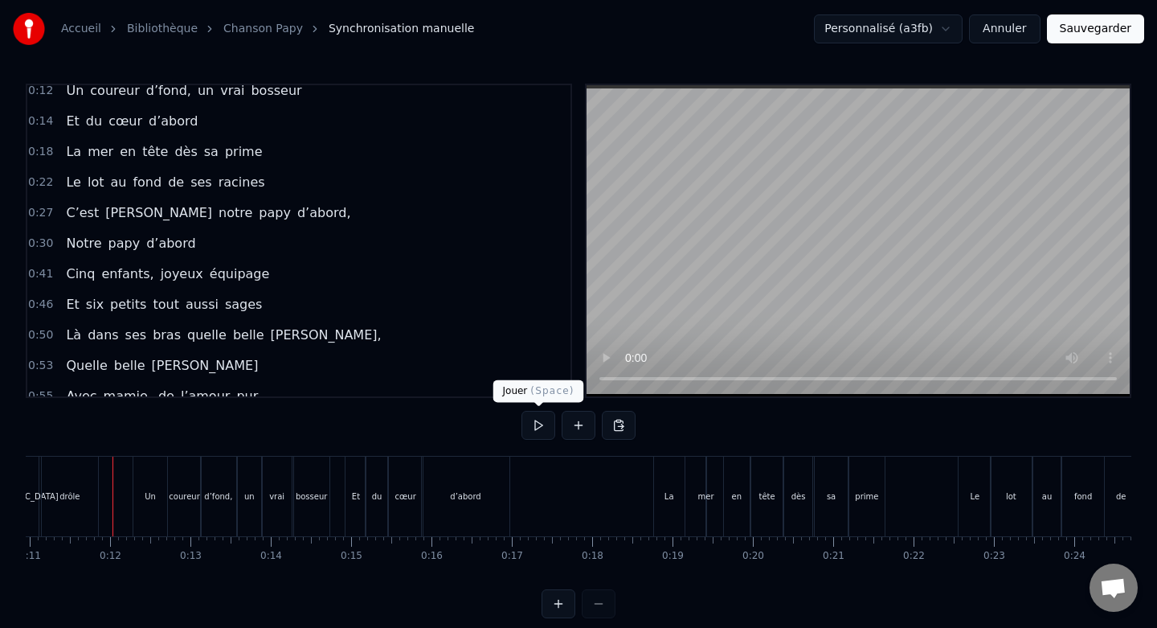
click at [538, 428] on button at bounding box center [539, 425] width 34 height 29
click at [544, 428] on button at bounding box center [539, 425] width 34 height 29
click at [662, 478] on div "La" at bounding box center [669, 496] width 31 height 80
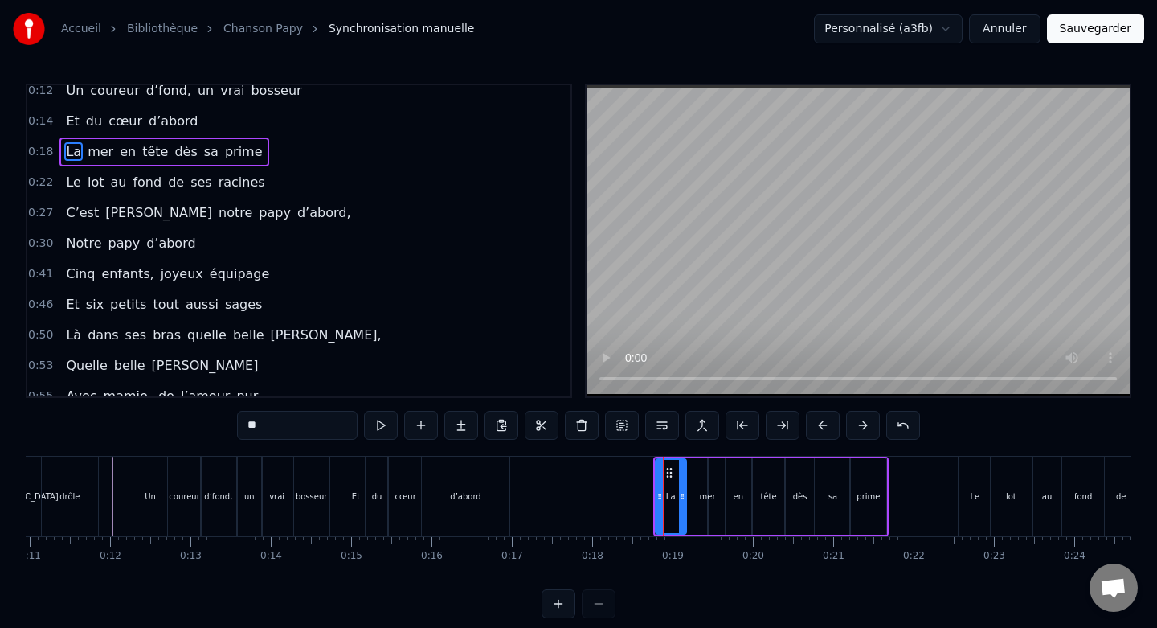
scroll to position [0, 0]
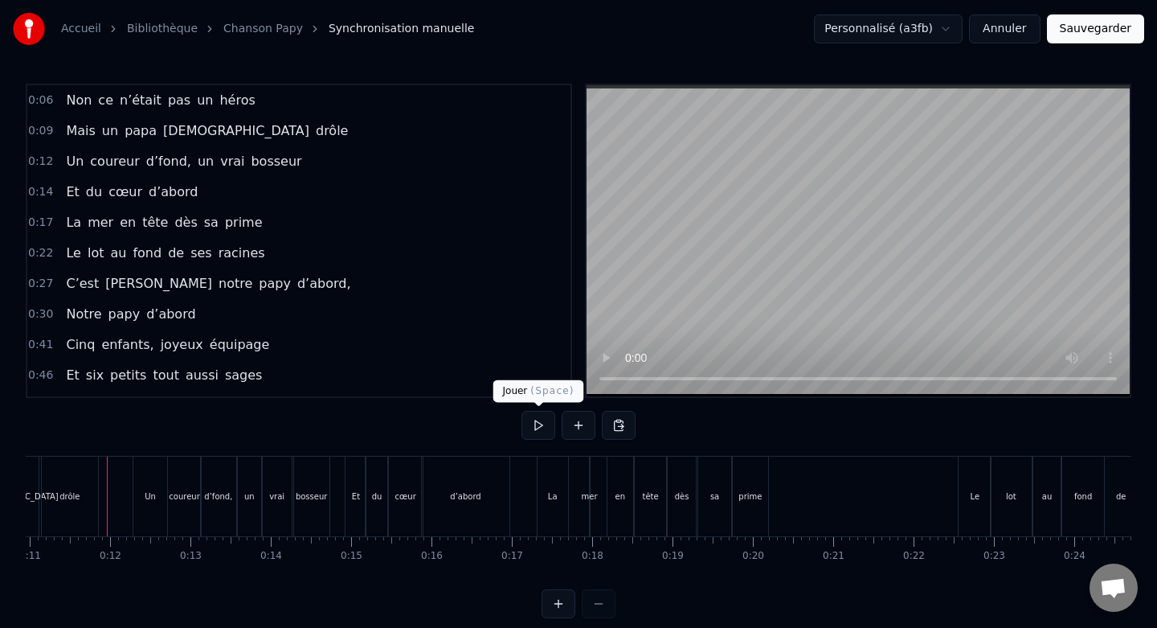
click at [538, 435] on button at bounding box center [539, 425] width 34 height 29
click at [546, 472] on div "La" at bounding box center [553, 496] width 31 height 80
click at [542, 429] on button at bounding box center [539, 425] width 34 height 29
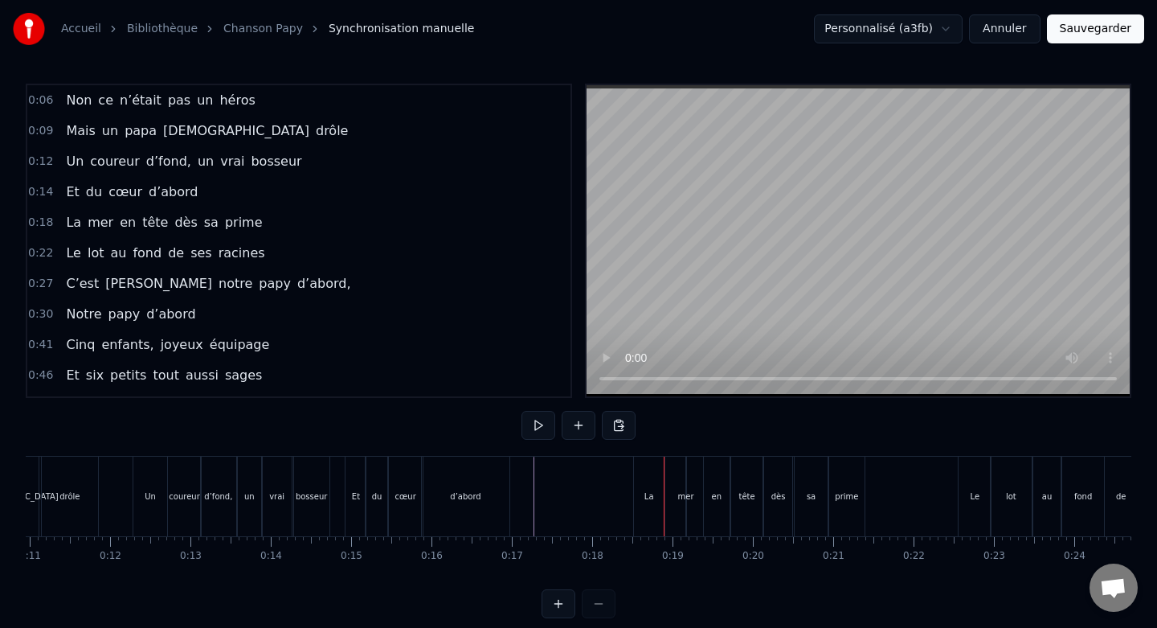
click at [641, 484] on div "La" at bounding box center [649, 496] width 31 height 80
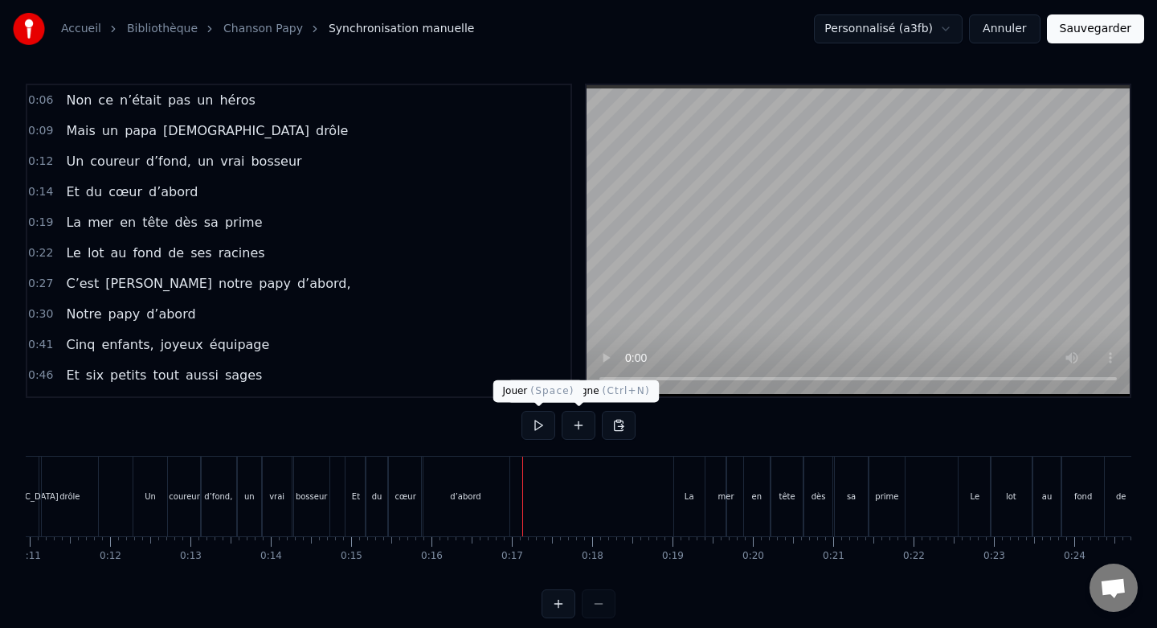
click at [534, 428] on button at bounding box center [539, 425] width 34 height 29
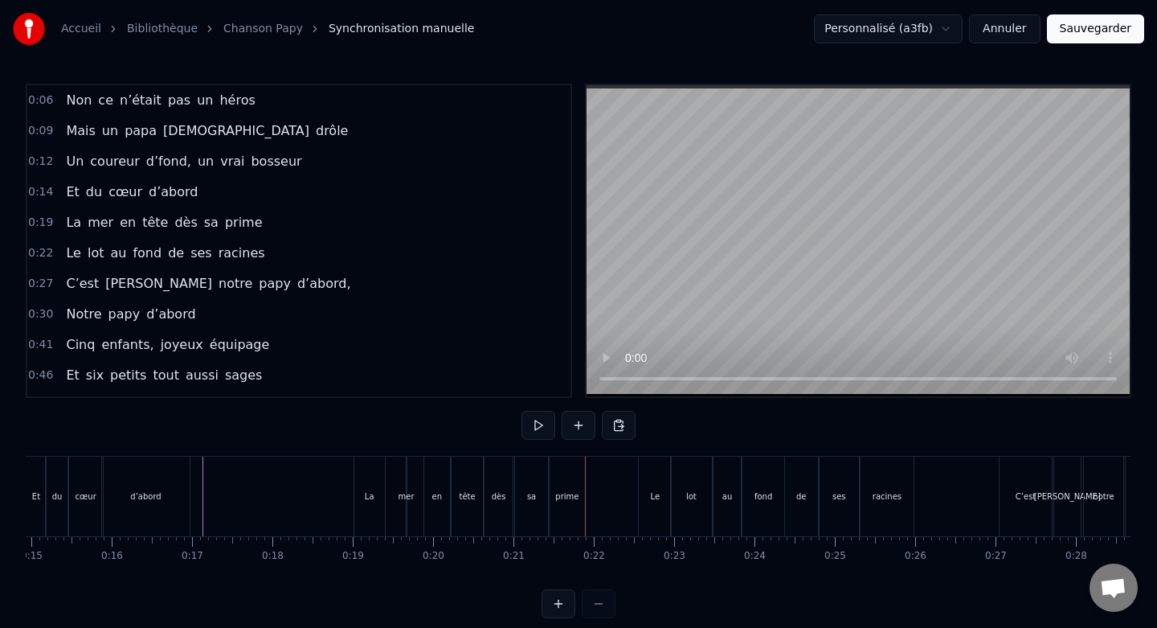
scroll to position [0, 1226]
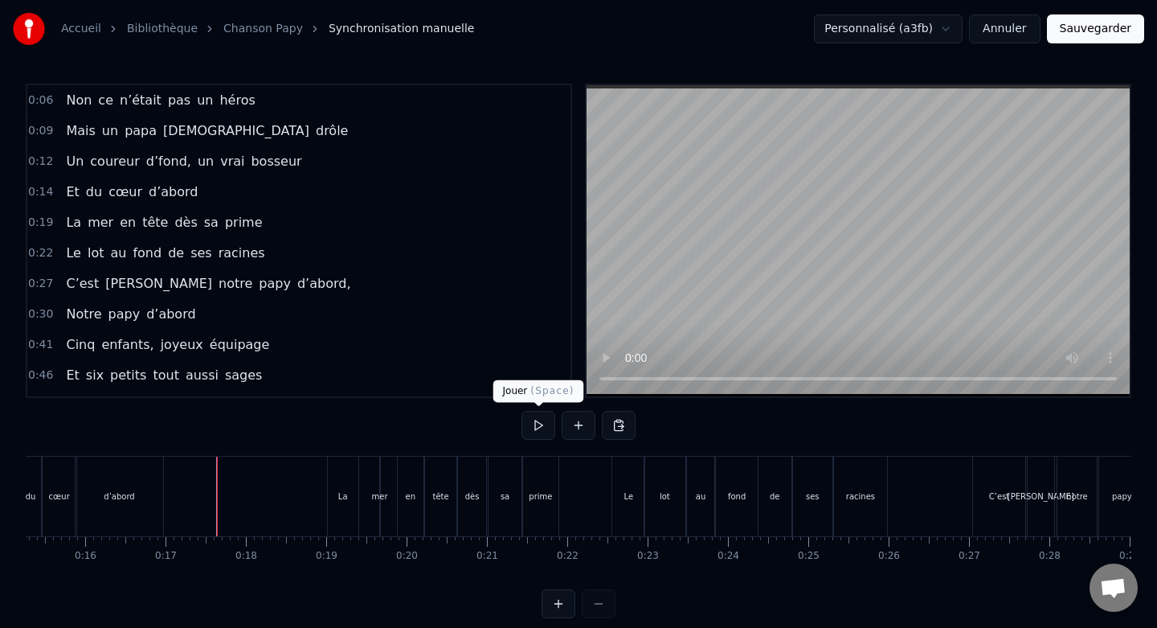
click at [538, 423] on button at bounding box center [539, 425] width 34 height 29
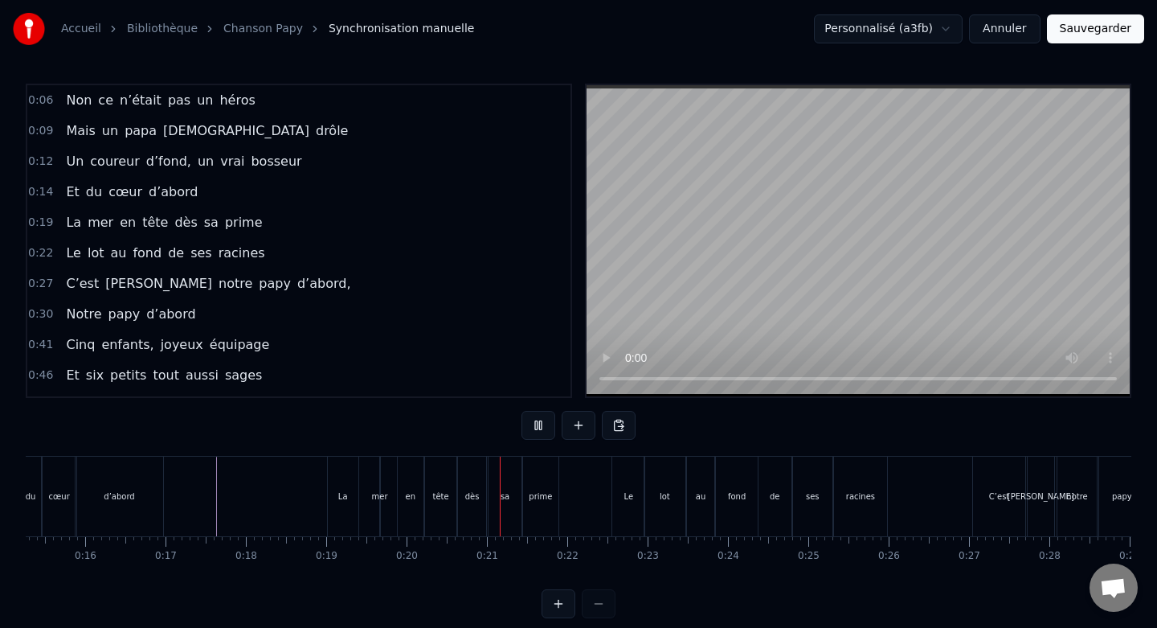
click at [538, 423] on button at bounding box center [539, 425] width 34 height 29
click at [541, 430] on button at bounding box center [539, 425] width 34 height 29
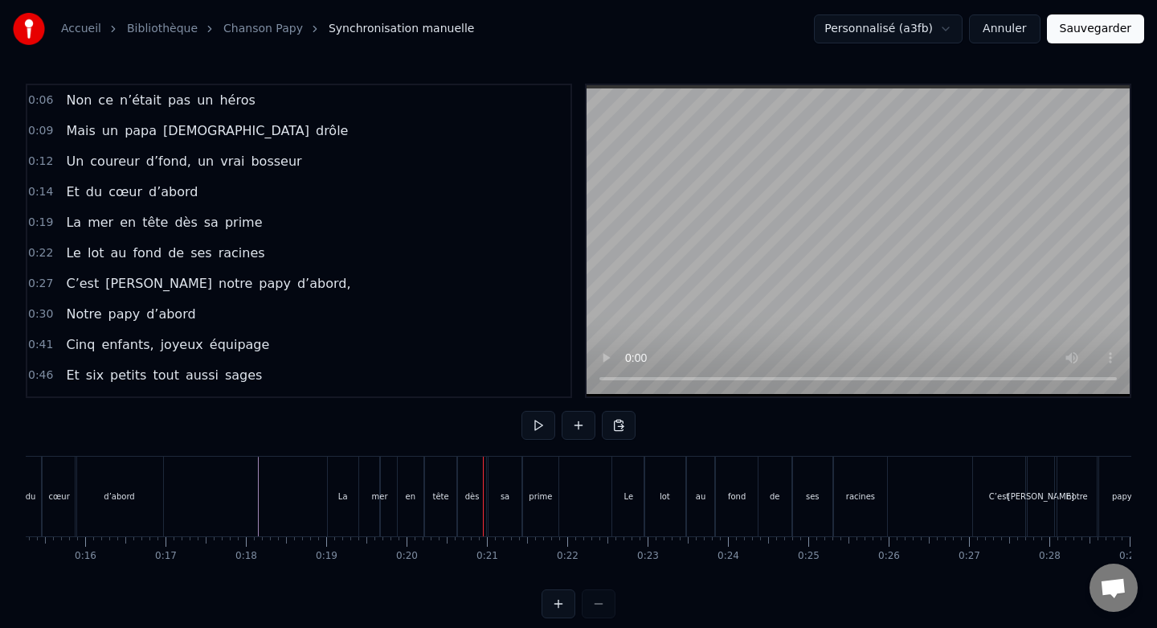
click at [374, 485] on div "La mer en tête dès sa prime" at bounding box center [445, 496] width 236 height 80
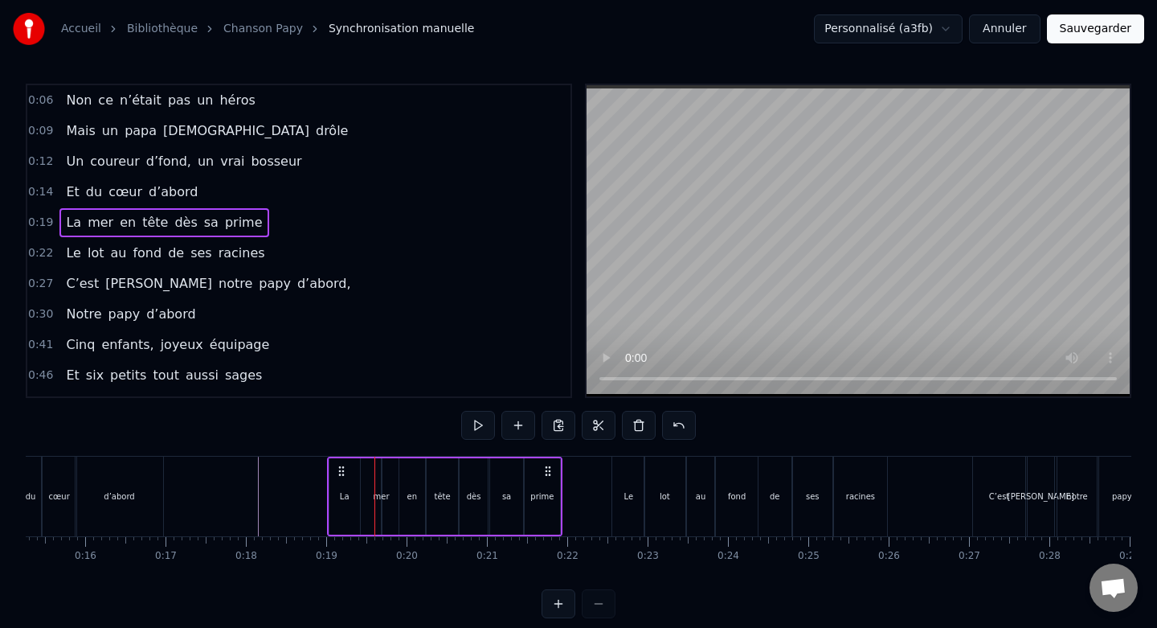
click at [375, 497] on div "mer" at bounding box center [382, 496] width 16 height 12
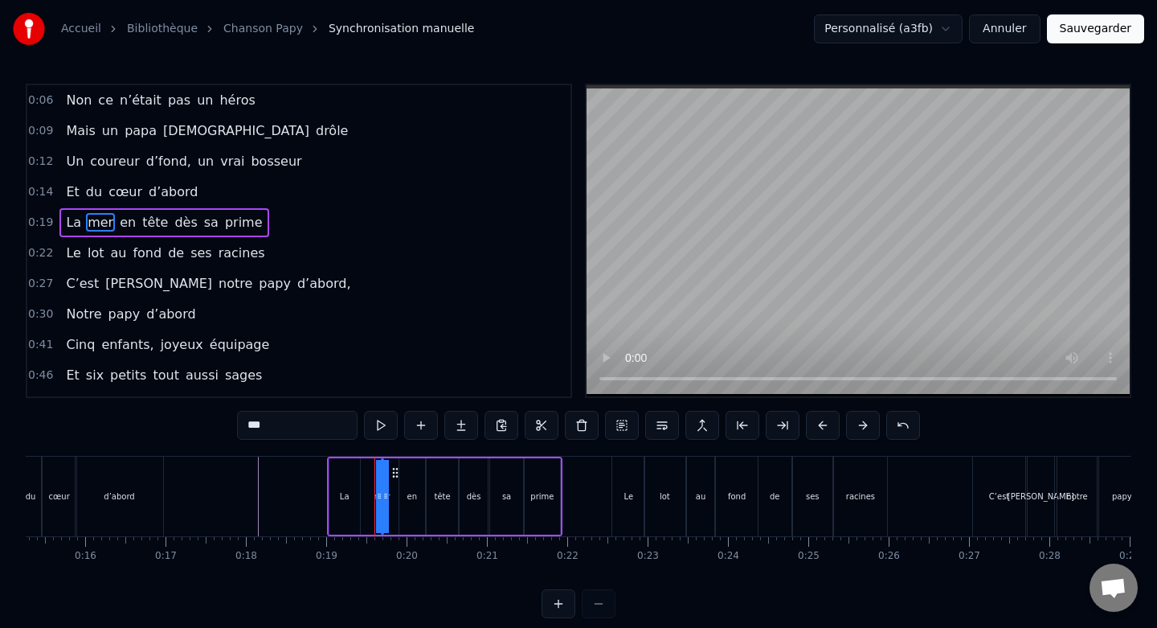
click at [346, 472] on div "La" at bounding box center [344, 496] width 31 height 76
drag, startPoint x: 357, startPoint y: 487, endPoint x: 348, endPoint y: 487, distance: 8.8
click at [348, 487] on div at bounding box center [347, 496] width 6 height 73
click at [381, 483] on div "mer" at bounding box center [382, 496] width 2 height 76
drag, startPoint x: 394, startPoint y: 473, endPoint x: 370, endPoint y: 473, distance: 23.3
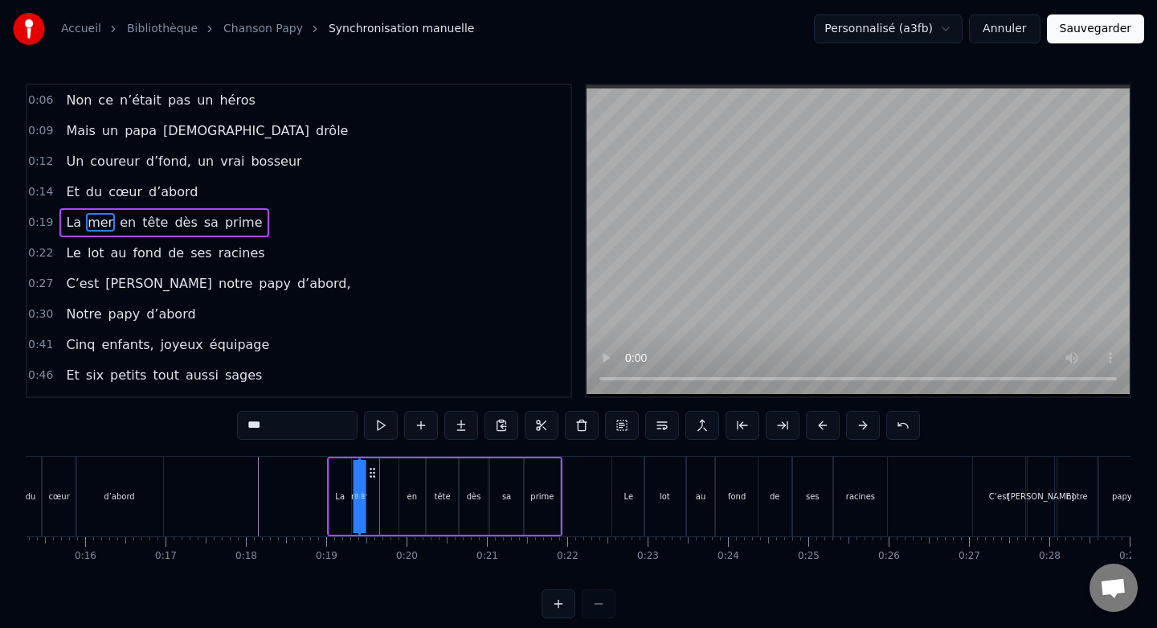
click at [370, 473] on icon at bounding box center [372, 472] width 13 height 13
click at [405, 477] on div "en" at bounding box center [412, 496] width 26 height 76
drag, startPoint x: 411, startPoint y: 471, endPoint x: 380, endPoint y: 471, distance: 31.3
click at [380, 471] on icon at bounding box center [381, 472] width 13 height 13
click at [440, 473] on div "tête" at bounding box center [442, 496] width 31 height 76
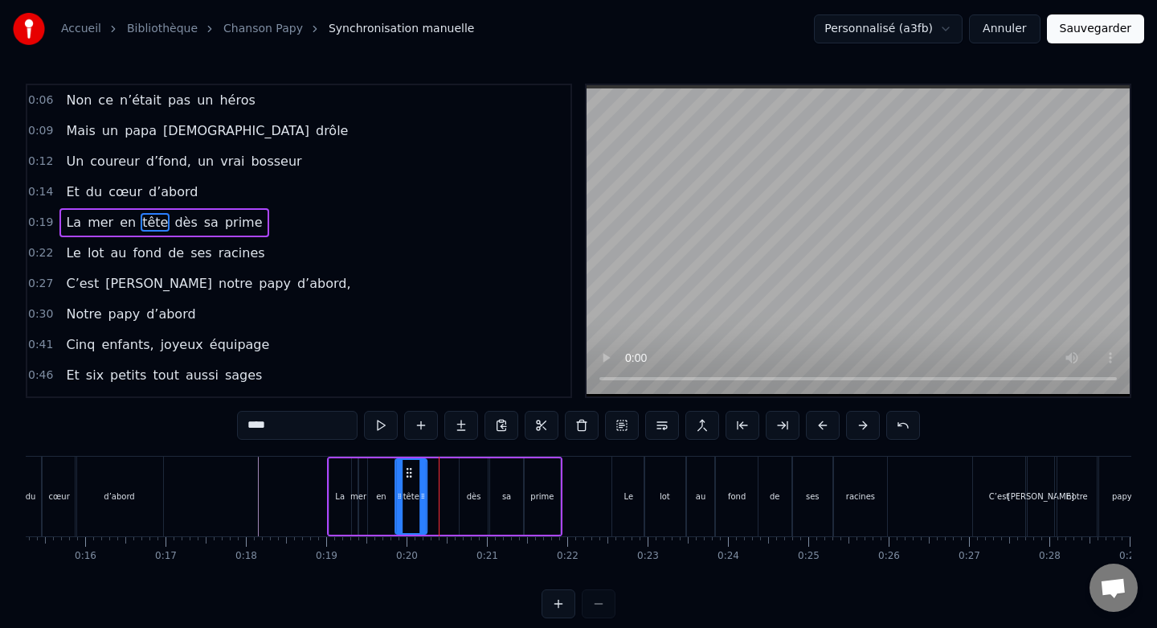
drag, startPoint x: 439, startPoint y: 473, endPoint x: 407, endPoint y: 473, distance: 32.2
click at [407, 473] on icon at bounding box center [409, 472] width 13 height 13
click at [477, 473] on div "dès" at bounding box center [474, 496] width 29 height 76
drag, startPoint x: 472, startPoint y: 472, endPoint x: 437, endPoint y: 473, distance: 34.6
click at [437, 473] on icon at bounding box center [438, 472] width 13 height 13
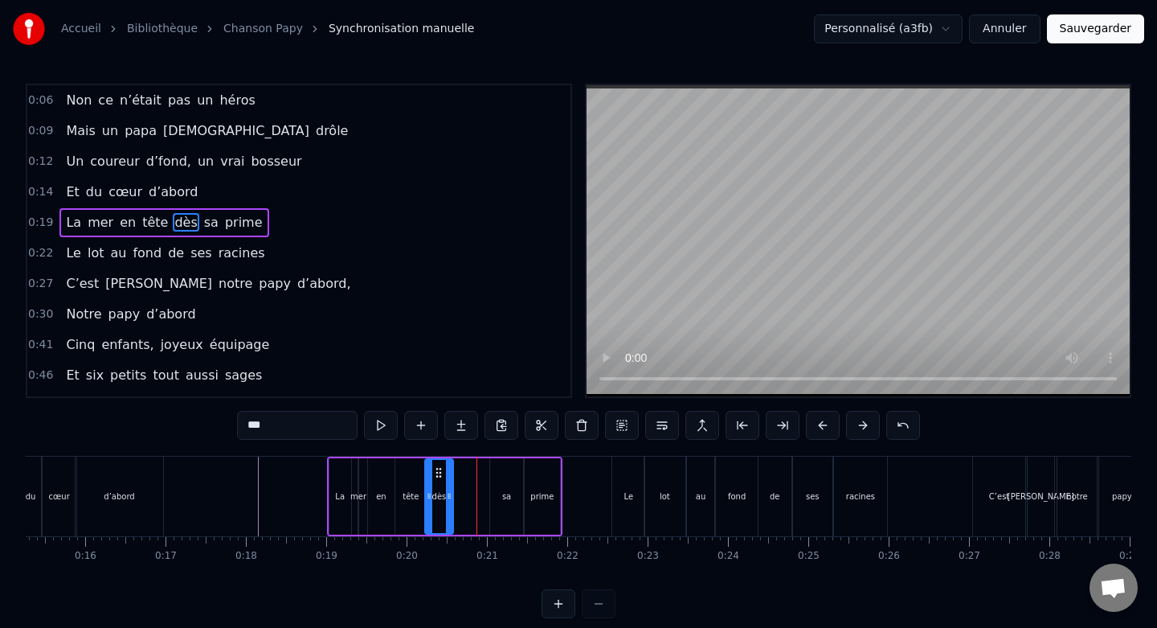
click at [414, 476] on div "tête" at bounding box center [410, 496] width 31 height 76
click at [417, 485] on div at bounding box center [418, 496] width 6 height 73
click at [379, 478] on div "en" at bounding box center [381, 496] width 26 height 76
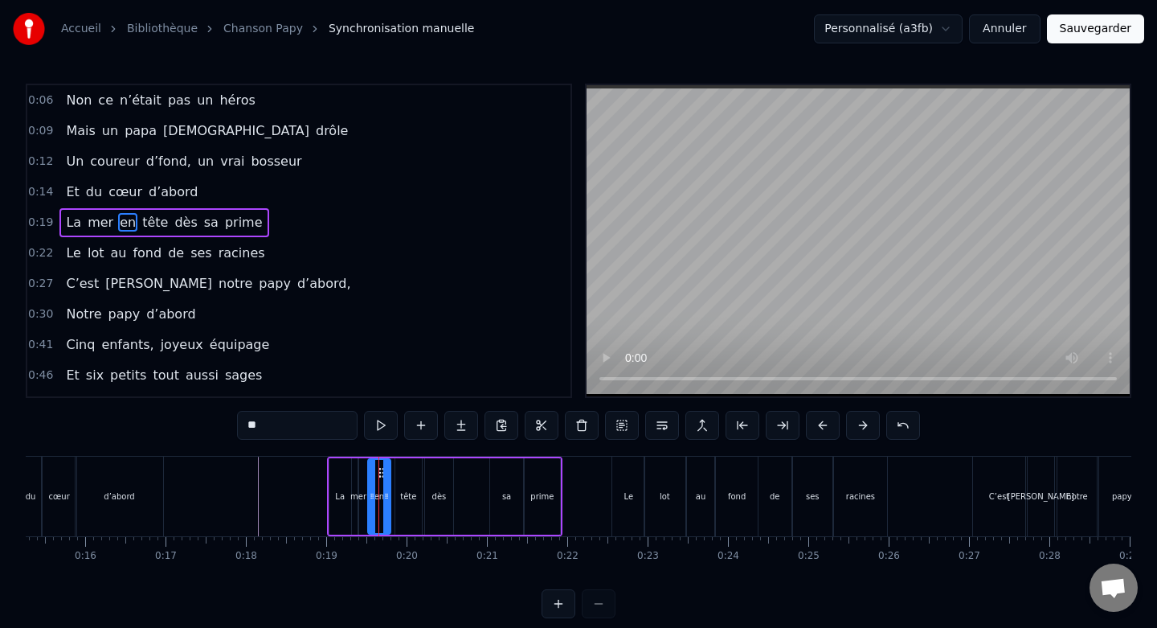
click at [386, 490] on icon at bounding box center [386, 495] width 6 height 13
click at [410, 480] on div "tête" at bounding box center [408, 496] width 27 height 76
click at [404, 470] on icon at bounding box center [404, 472] width 13 height 13
click at [440, 476] on div "dès" at bounding box center [439, 496] width 29 height 76
type input "***"
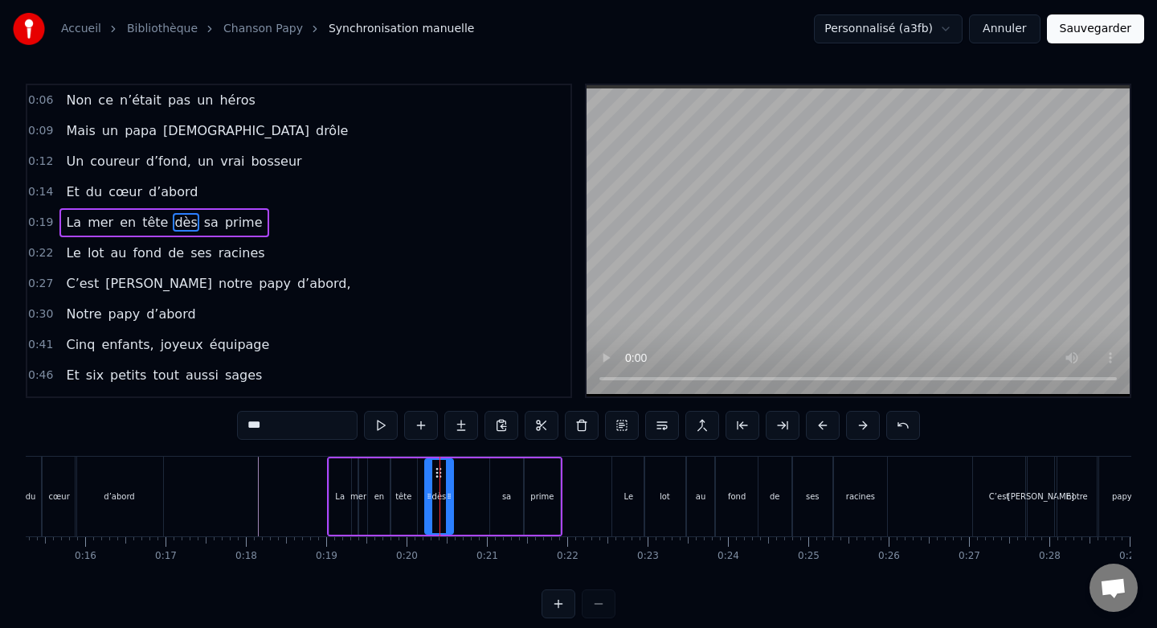
drag, startPoint x: 438, startPoint y: 470, endPoint x: 427, endPoint y: 470, distance: 11.3
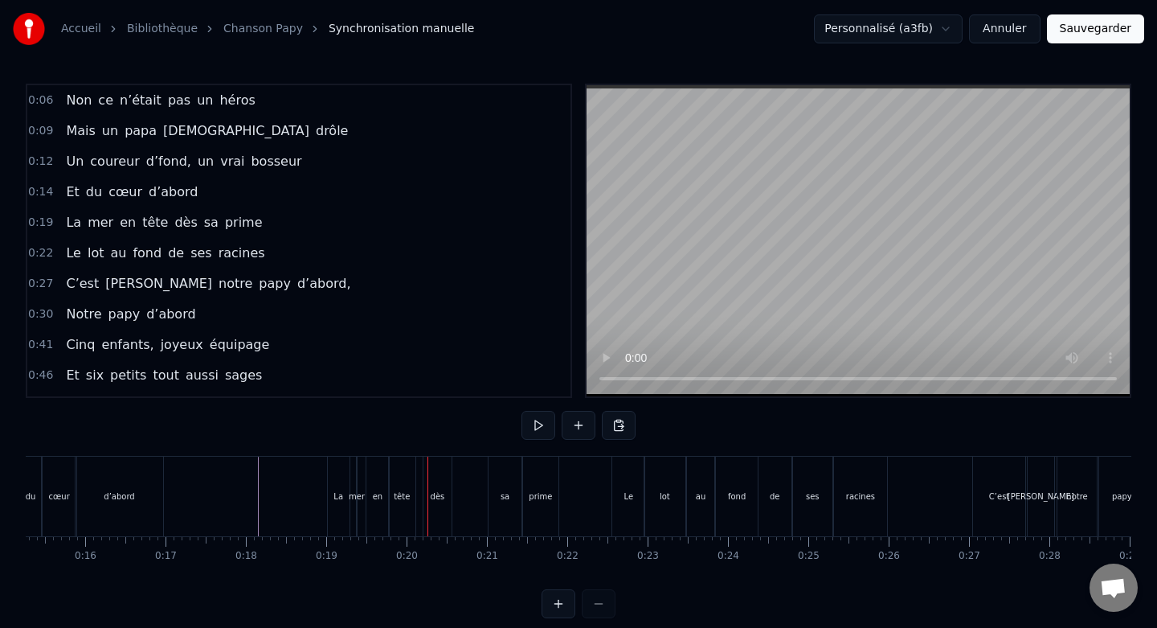
click at [440, 470] on div "dès" at bounding box center [437, 496] width 29 height 80
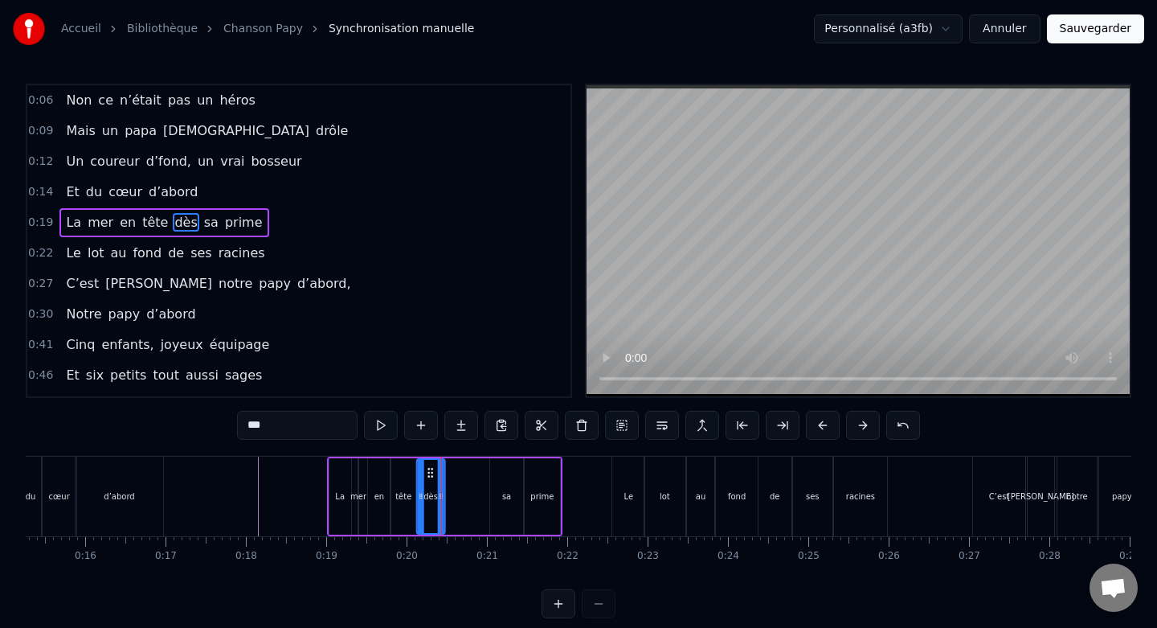
drag, startPoint x: 437, startPoint y: 472, endPoint x: 429, endPoint y: 471, distance: 8.1
click at [429, 471] on icon at bounding box center [429, 472] width 13 height 13
click at [501, 481] on div "sa" at bounding box center [506, 496] width 33 height 76
drag, startPoint x: 503, startPoint y: 472, endPoint x: 459, endPoint y: 475, distance: 44.3
click at [459, 475] on icon at bounding box center [459, 472] width 13 height 13
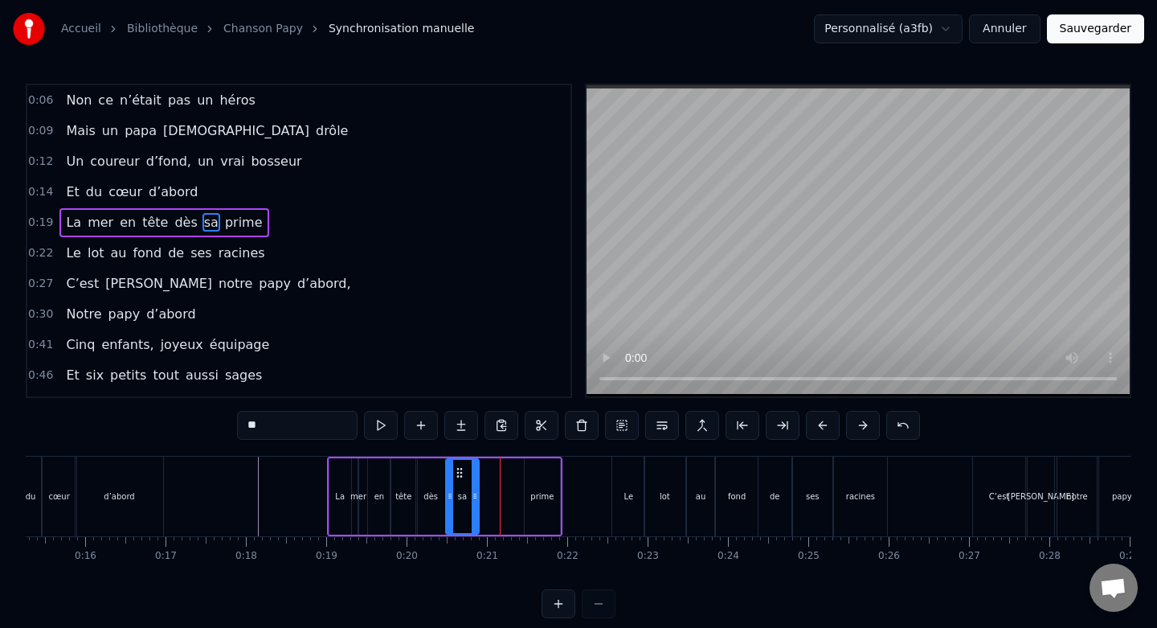
click at [430, 479] on div "dès" at bounding box center [430, 496] width 29 height 76
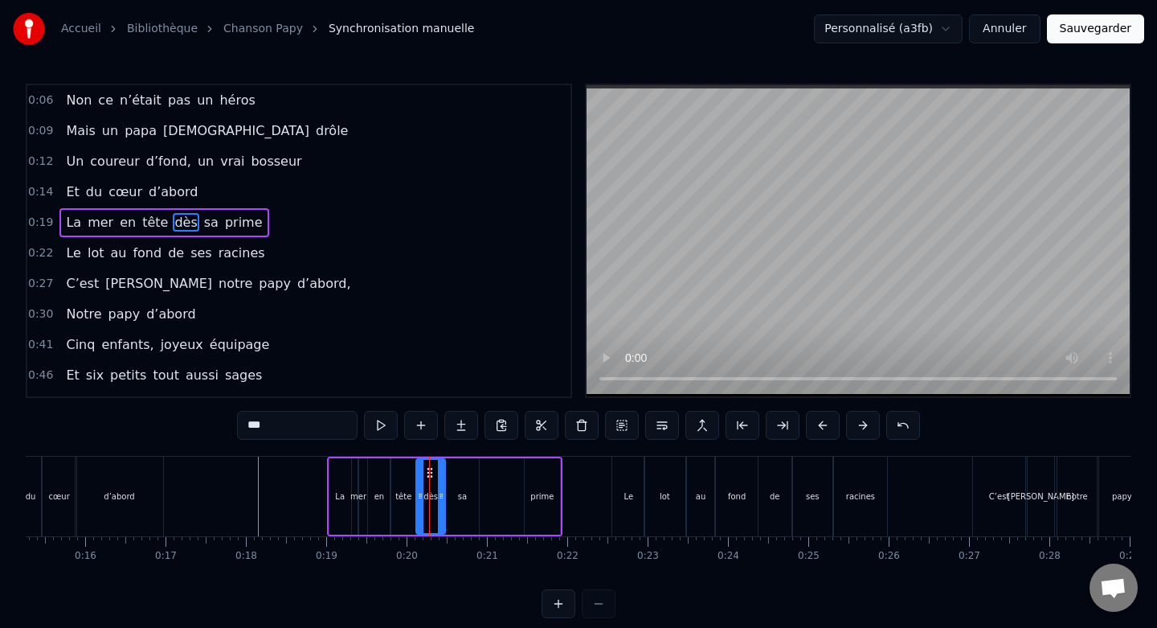
click at [442, 494] on icon at bounding box center [441, 495] width 6 height 13
click at [439, 494] on icon at bounding box center [437, 495] width 6 height 13
click at [460, 487] on div "sa" at bounding box center [462, 496] width 33 height 76
click at [456, 473] on icon at bounding box center [455, 472] width 13 height 13
click at [464, 490] on icon at bounding box center [464, 495] width 6 height 13
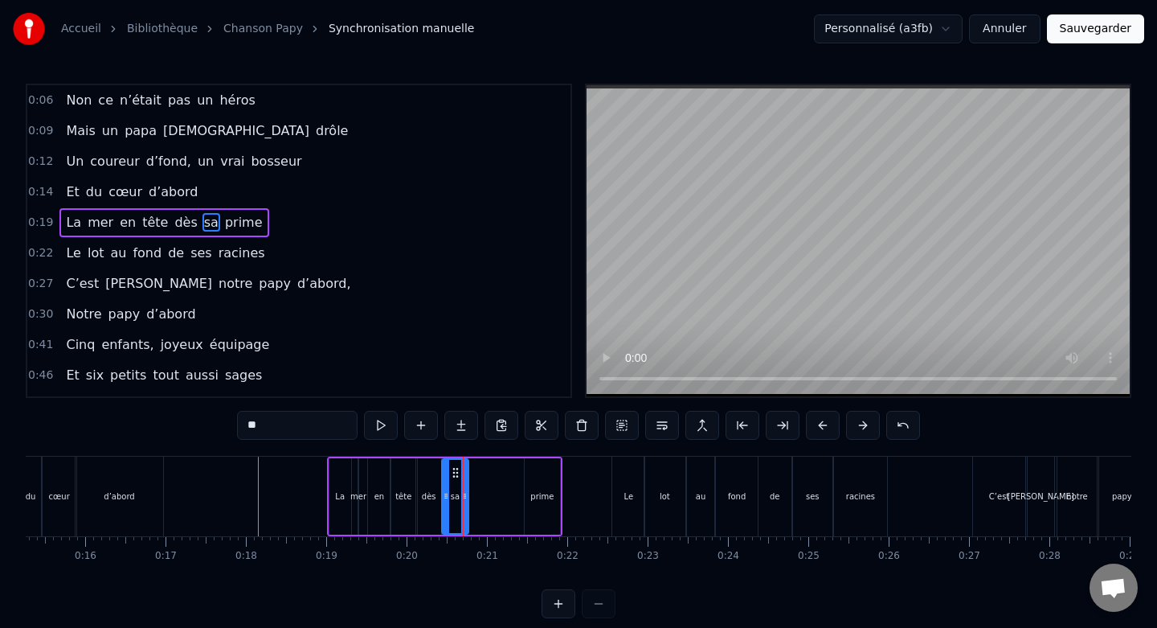
click at [550, 476] on div "prime" at bounding box center [543, 496] width 36 height 76
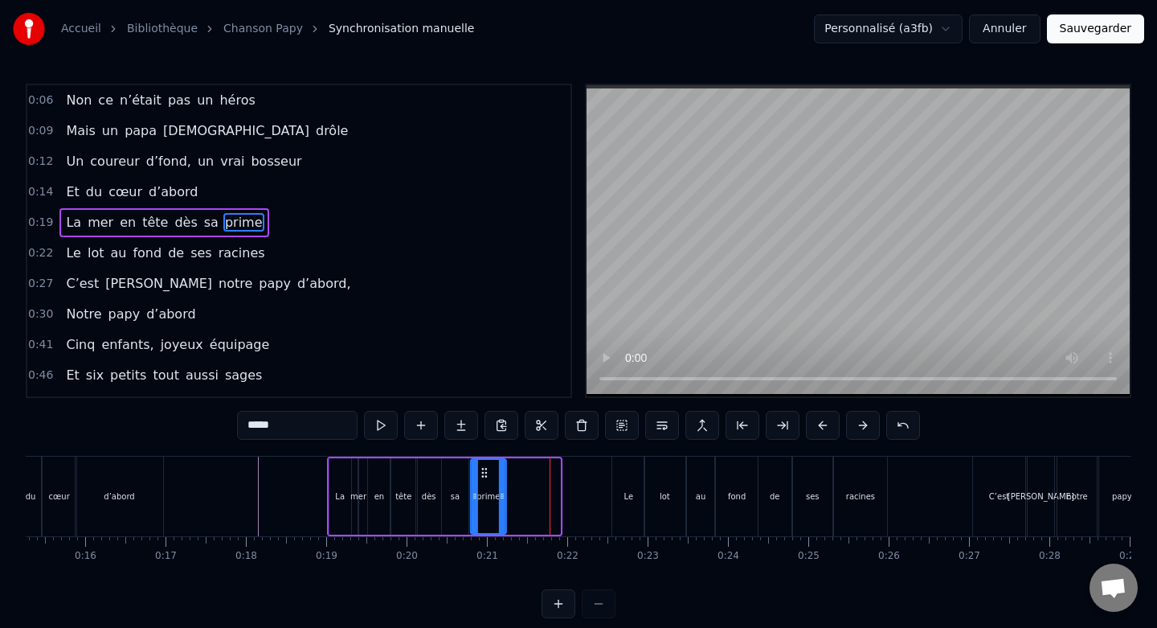
drag, startPoint x: 538, startPoint y: 472, endPoint x: 484, endPoint y: 473, distance: 53.9
click at [484, 473] on icon at bounding box center [483, 472] width 13 height 13
click at [499, 497] on circle at bounding box center [499, 497] width 1 height 1
click at [453, 479] on div "sa" at bounding box center [455, 496] width 27 height 76
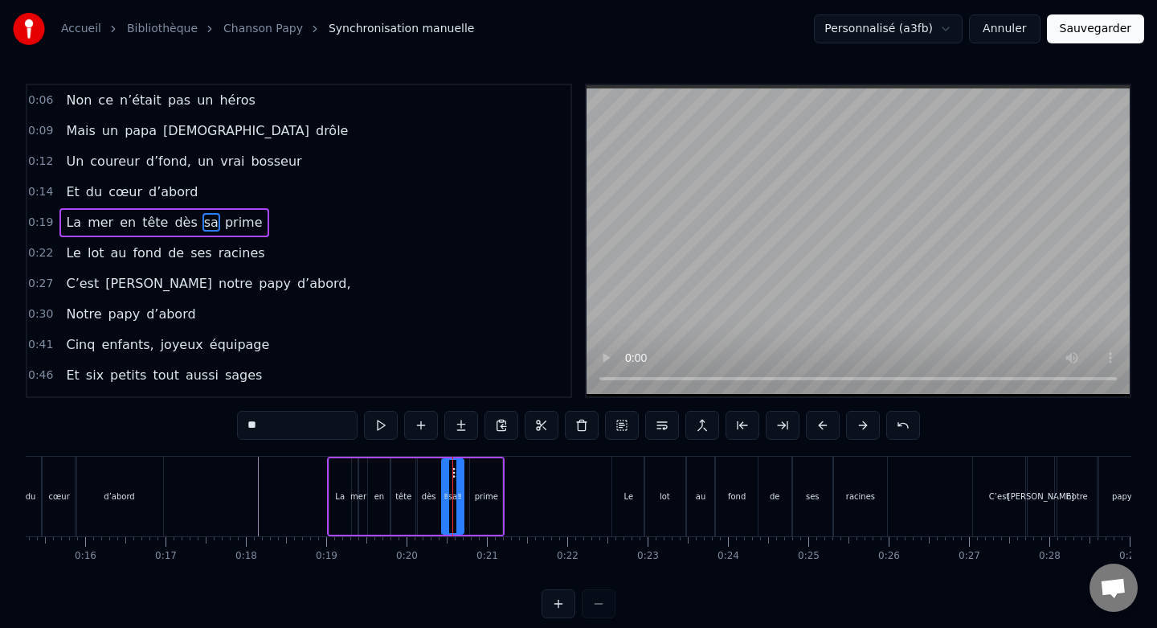
click at [459, 493] on icon at bounding box center [459, 495] width 6 height 13
click at [484, 480] on div "prime" at bounding box center [486, 496] width 32 height 76
type input "*****"
click at [478, 472] on icon at bounding box center [479, 472] width 13 height 13
click at [487, 489] on icon at bounding box center [488, 495] width 6 height 13
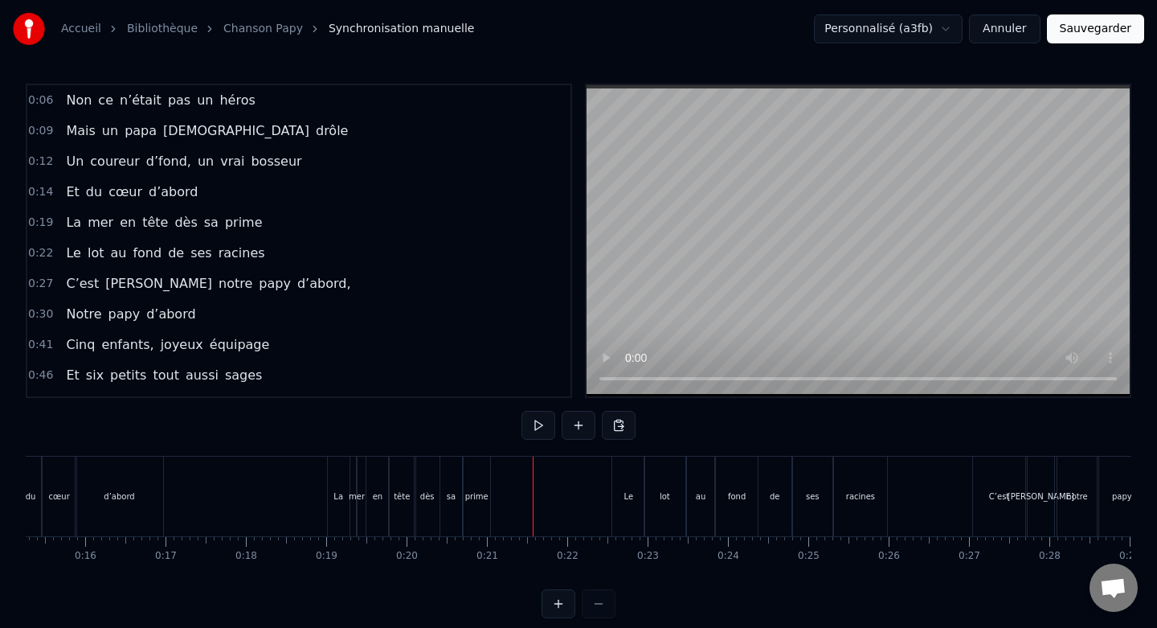
click at [631, 481] on div "Le" at bounding box center [628, 496] width 32 height 80
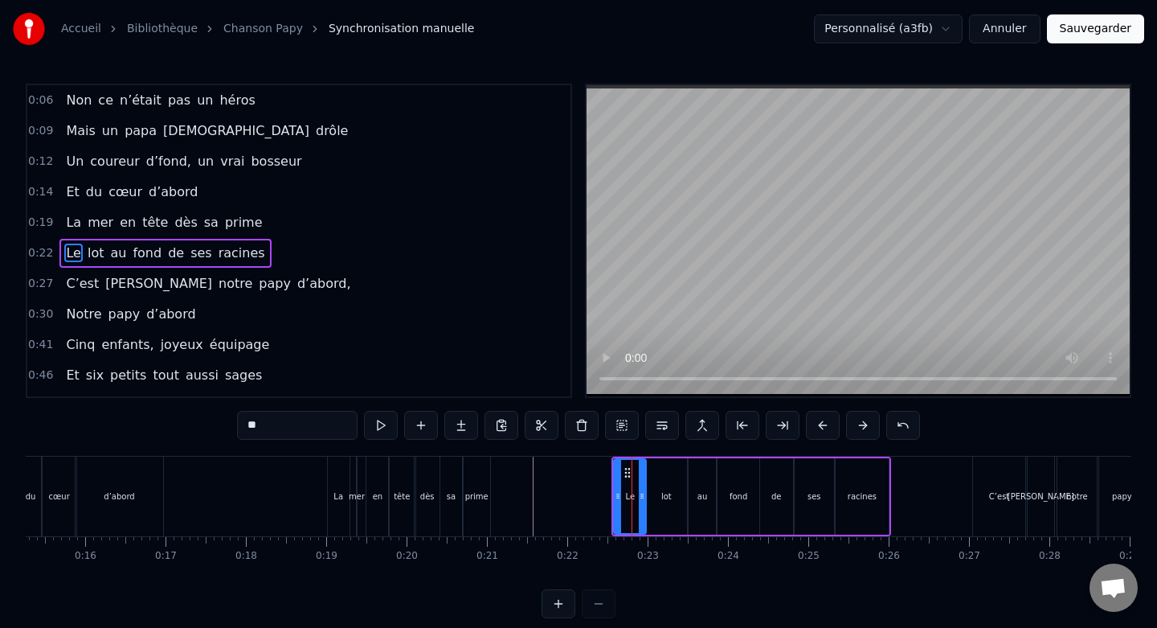
scroll to position [13, 0]
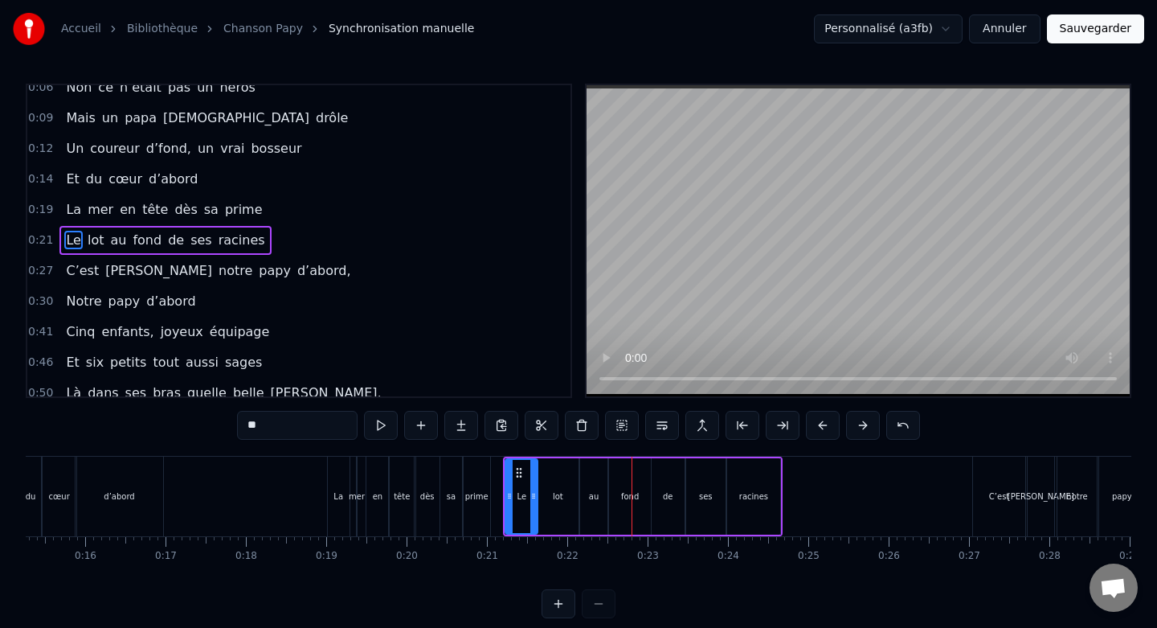
click at [569, 477] on div "lot" at bounding box center [558, 496] width 41 height 76
drag, startPoint x: 577, startPoint y: 497, endPoint x: 562, endPoint y: 497, distance: 15.3
click at [562, 497] on div "lot" at bounding box center [558, 496] width 43 height 76
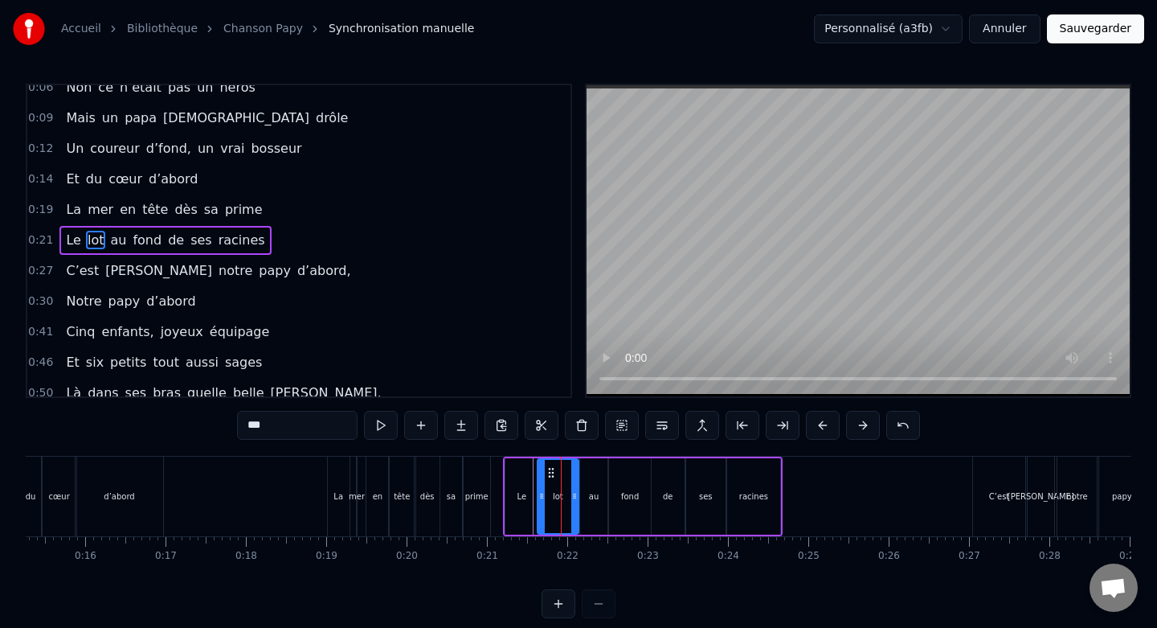
click at [530, 481] on div "Le" at bounding box center [521, 496] width 32 height 76
drag, startPoint x: 534, startPoint y: 494, endPoint x: 525, endPoint y: 494, distance: 8.8
click at [526, 494] on circle at bounding box center [526, 493] width 1 height 1
click at [546, 488] on div "lot" at bounding box center [558, 496] width 41 height 76
click at [543, 470] on icon at bounding box center [547, 472] width 13 height 13
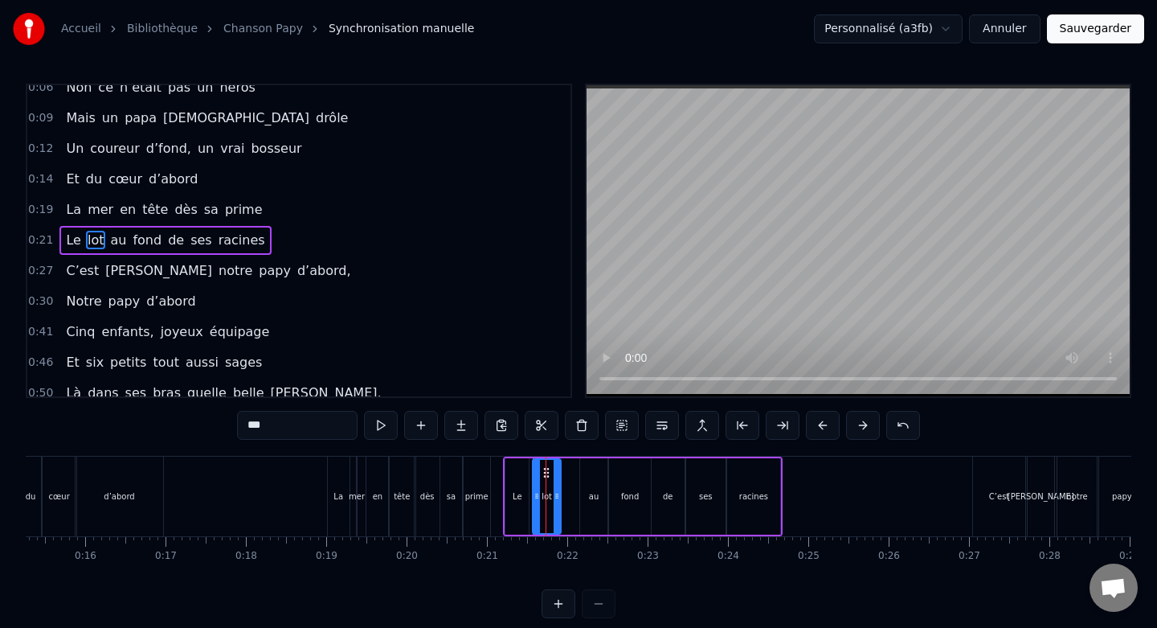
drag, startPoint x: 571, startPoint y: 497, endPoint x: 558, endPoint y: 498, distance: 12.9
click at [558, 498] on icon at bounding box center [557, 495] width 6 height 13
click at [587, 481] on div "au" at bounding box center [594, 496] width 28 height 76
drag, startPoint x: 591, startPoint y: 472, endPoint x: 573, endPoint y: 473, distance: 18.6
click at [573, 473] on icon at bounding box center [576, 472] width 13 height 13
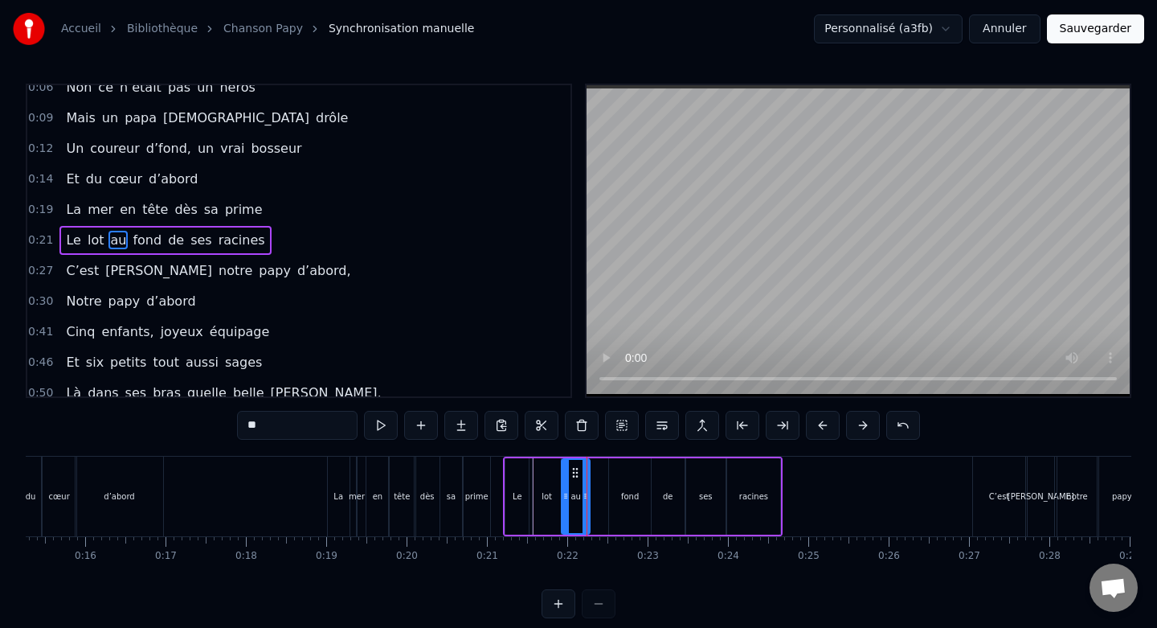
click at [539, 473] on div "lot" at bounding box center [547, 496] width 28 height 76
click at [554, 492] on icon at bounding box center [554, 495] width 6 height 13
click at [575, 479] on div "au" at bounding box center [576, 496] width 28 height 76
click at [571, 473] on icon at bounding box center [572, 472] width 13 height 13
click at [505, 467] on div "Le" at bounding box center [517, 496] width 25 height 76
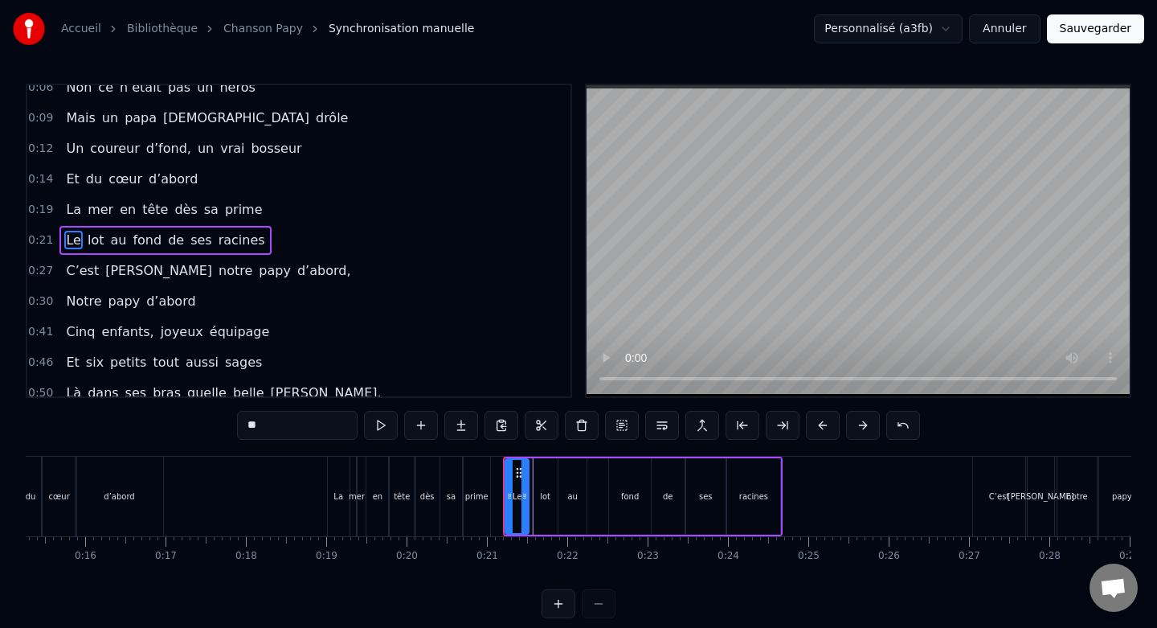
click at [615, 468] on div "fond" at bounding box center [630, 496] width 42 height 76
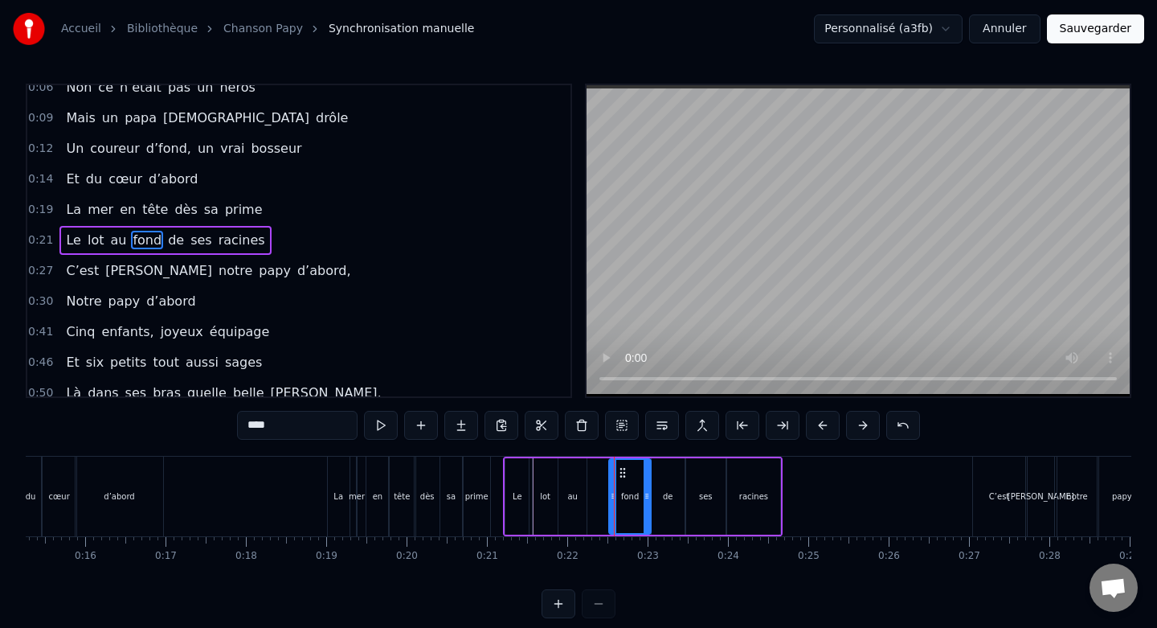
click at [624, 472] on circle at bounding box center [624, 472] width 1 height 1
drag, startPoint x: 623, startPoint y: 472, endPoint x: 601, endPoint y: 472, distance: 21.7
click at [603, 472] on circle at bounding box center [603, 472] width 1 height 1
click at [662, 468] on div "de" at bounding box center [668, 496] width 33 height 76
click at [617, 475] on div "fond" at bounding box center [608, 496] width 42 height 76
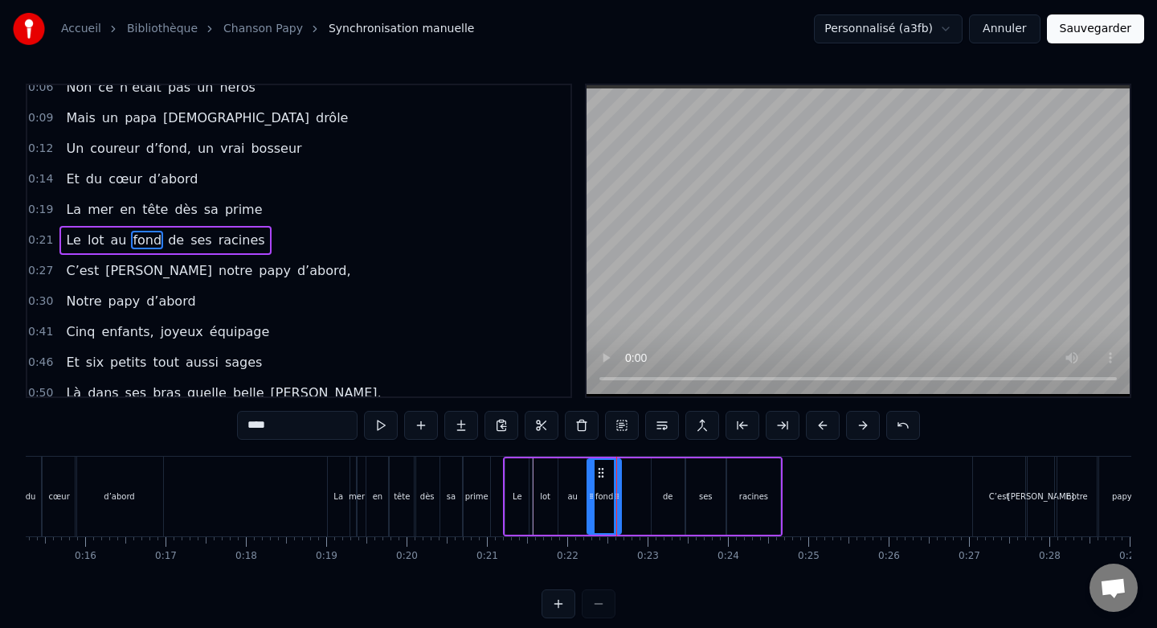
click at [618, 490] on icon at bounding box center [617, 495] width 6 height 13
click at [671, 476] on div "de" at bounding box center [668, 496] width 33 height 76
drag, startPoint x: 664, startPoint y: 471, endPoint x: 636, endPoint y: 472, distance: 28.1
click at [636, 472] on icon at bounding box center [637, 472] width 13 height 13
click at [700, 474] on div "ses" at bounding box center [705, 496] width 39 height 76
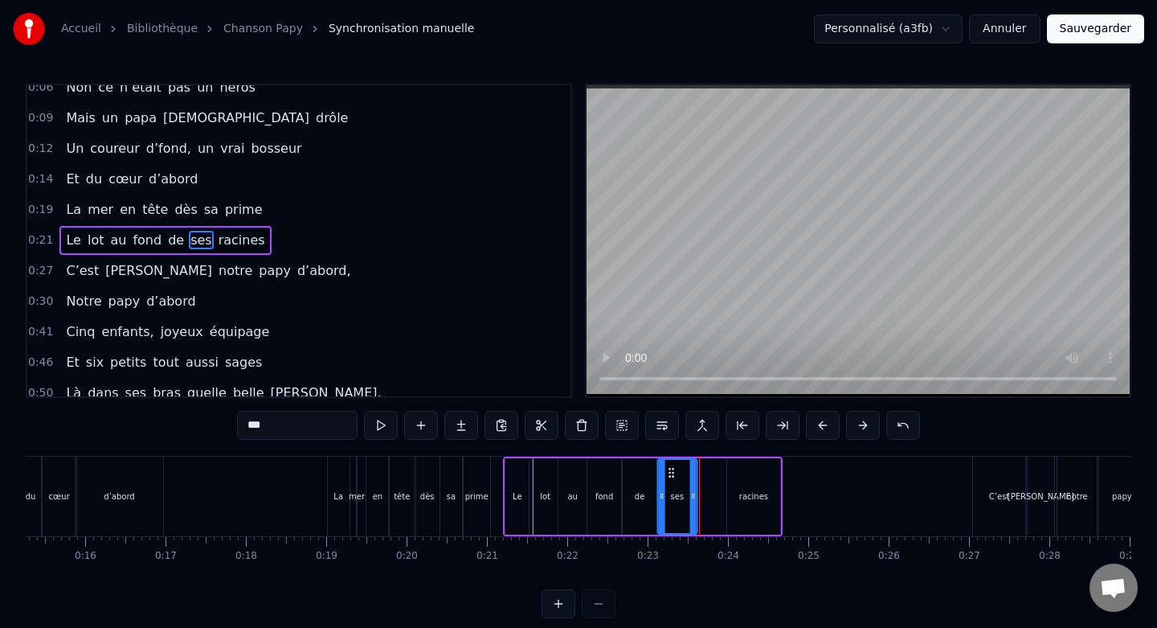
drag, startPoint x: 699, startPoint y: 473, endPoint x: 671, endPoint y: 474, distance: 28.2
click at [671, 474] on icon at bounding box center [671, 472] width 13 height 13
click at [644, 469] on div "de" at bounding box center [639, 496] width 33 height 76
click at [647, 491] on icon at bounding box center [645, 495] width 6 height 13
click at [673, 484] on div "ses" at bounding box center [676, 496] width 39 height 76
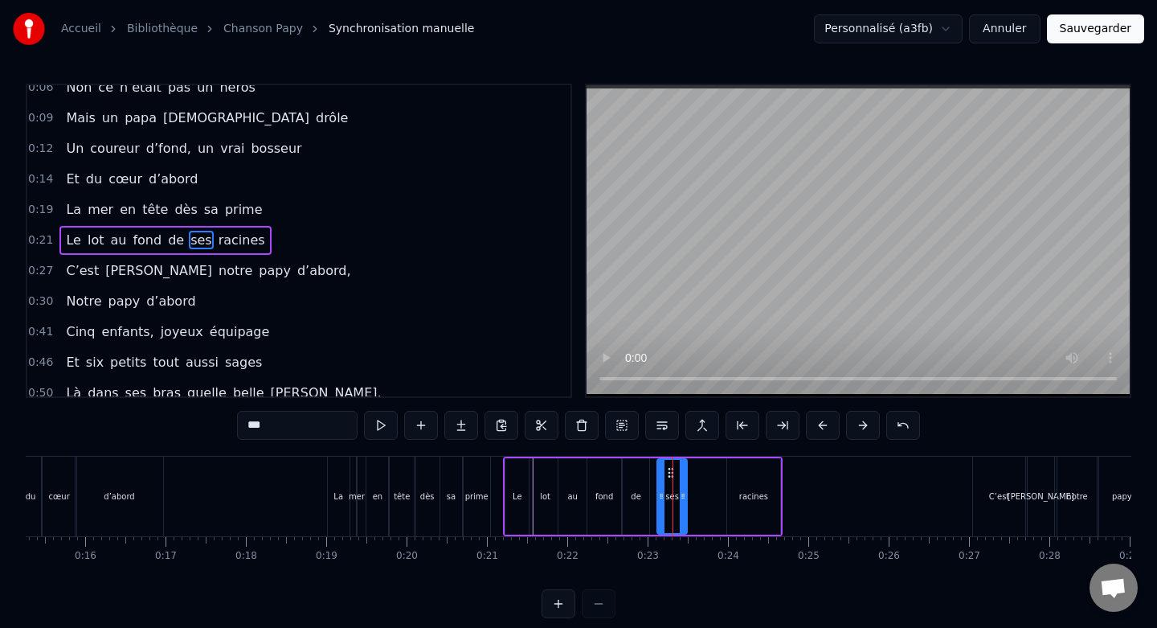
drag, startPoint x: 692, startPoint y: 492, endPoint x: 682, endPoint y: 493, distance: 9.7
click at [682, 493] on icon at bounding box center [683, 495] width 6 height 13
click at [665, 473] on icon at bounding box center [664, 472] width 13 height 13
click at [755, 471] on div "racines" at bounding box center [753, 496] width 53 height 76
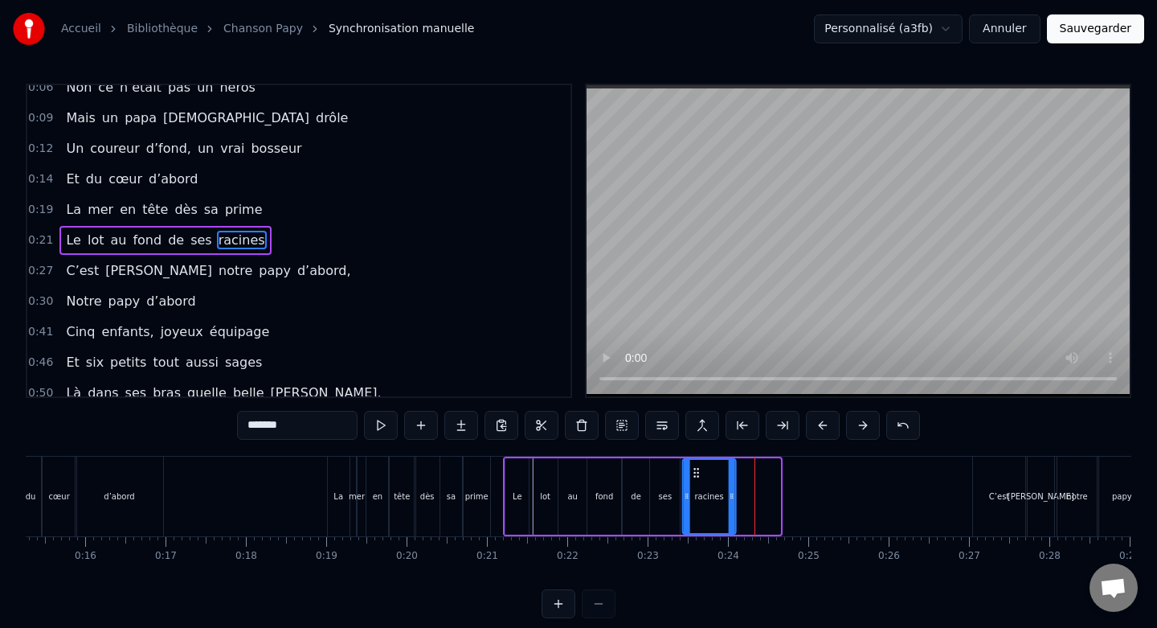
drag, startPoint x: 742, startPoint y: 471, endPoint x: 698, endPoint y: 474, distance: 44.3
click at [698, 474] on icon at bounding box center [696, 472] width 13 height 13
click at [625, 474] on div "de" at bounding box center [636, 496] width 26 height 76
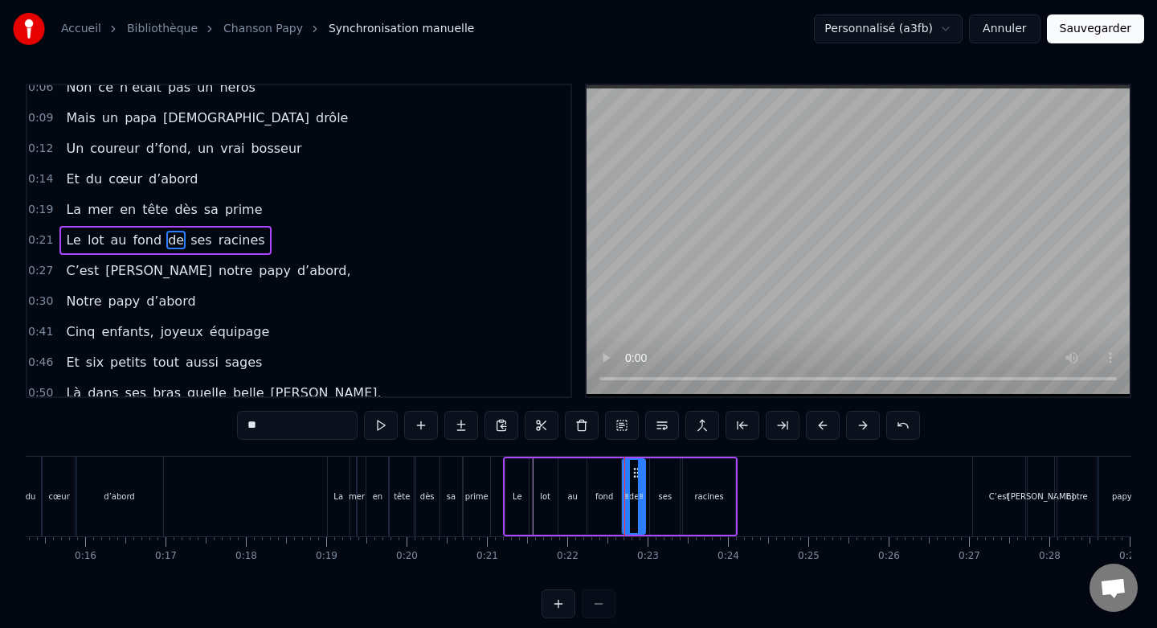
click at [640, 490] on icon at bounding box center [641, 495] width 6 height 13
click at [668, 483] on div "ses" at bounding box center [665, 496] width 30 height 76
click at [667, 493] on icon at bounding box center [669, 495] width 6 height 13
click at [658, 473] on icon at bounding box center [661, 472] width 13 height 13
click at [709, 474] on div "racines" at bounding box center [709, 496] width 53 height 76
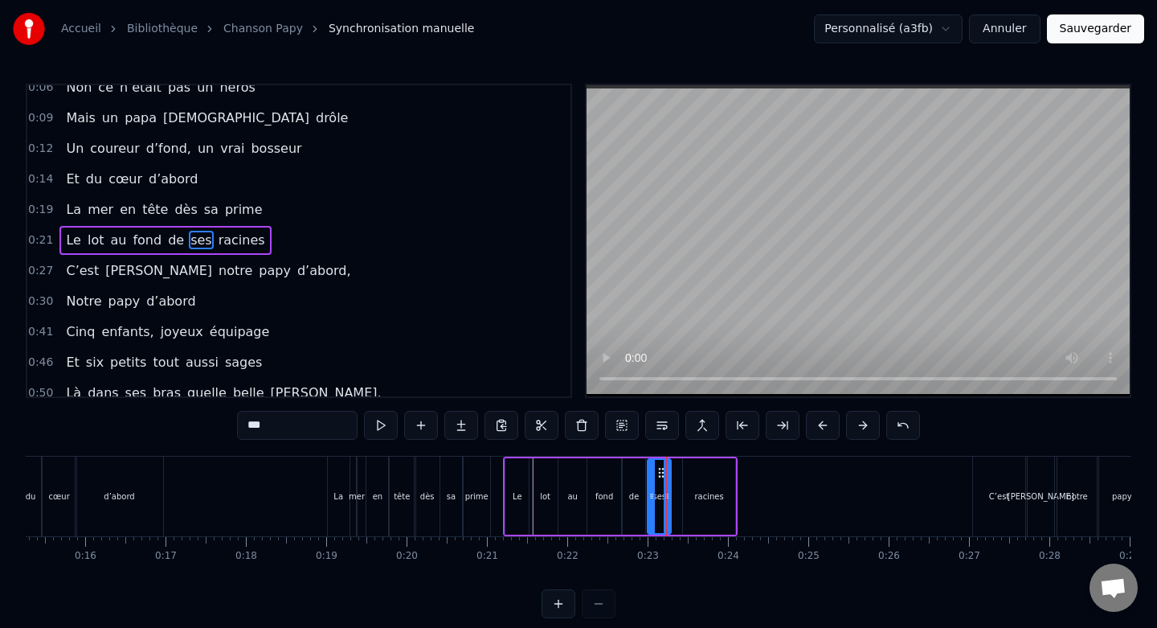
type input "*******"
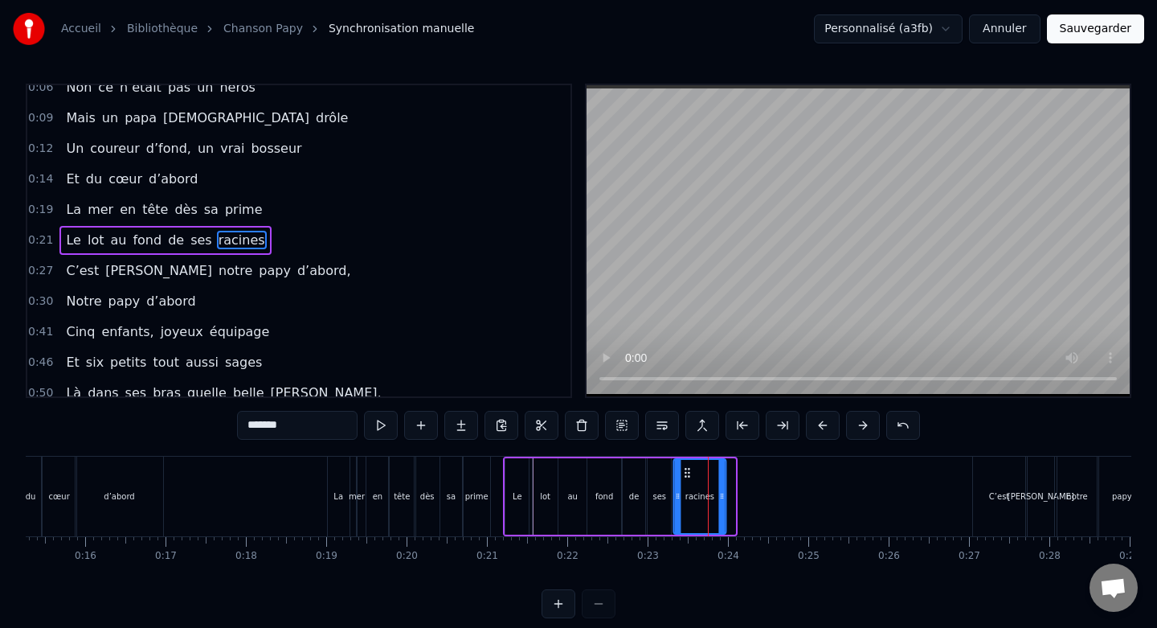
drag, startPoint x: 696, startPoint y: 472, endPoint x: 686, endPoint y: 473, distance: 9.7
click at [686, 473] on icon at bounding box center [687, 472] width 13 height 13
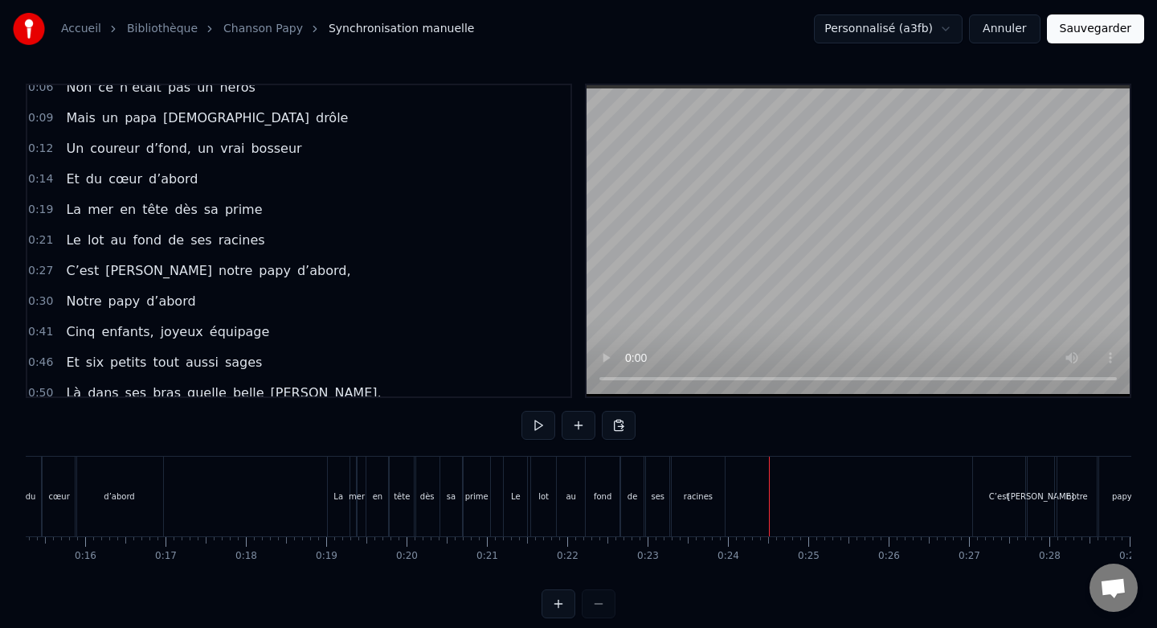
click at [537, 428] on button at bounding box center [539, 425] width 34 height 29
click at [988, 486] on div "C’est" at bounding box center [999, 496] width 52 height 80
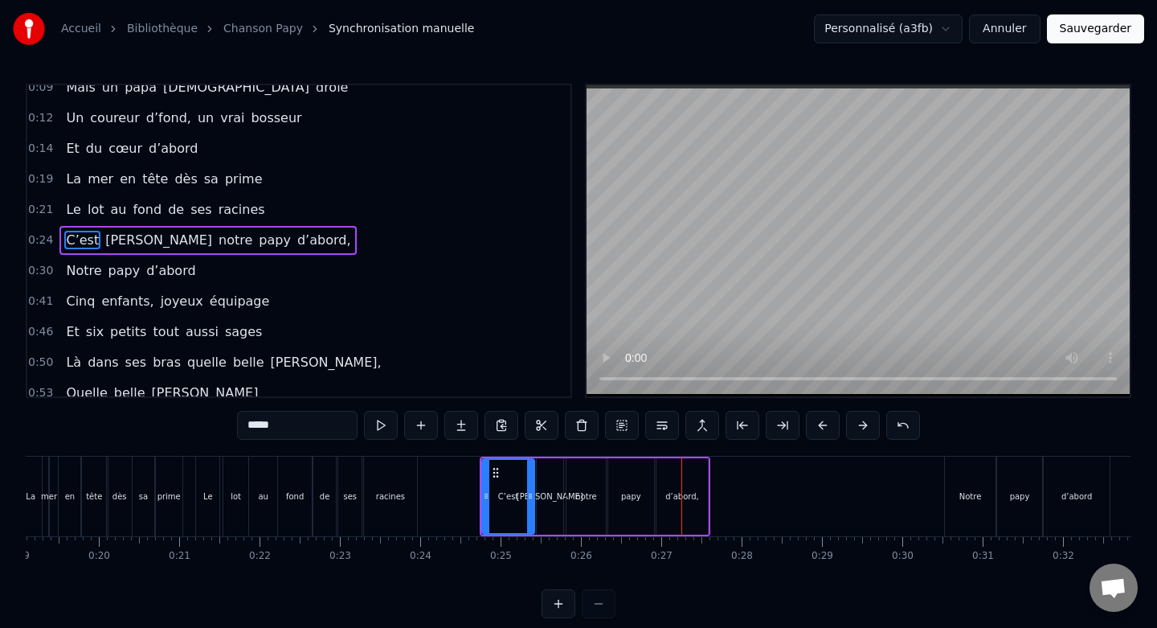
scroll to position [0, 1547]
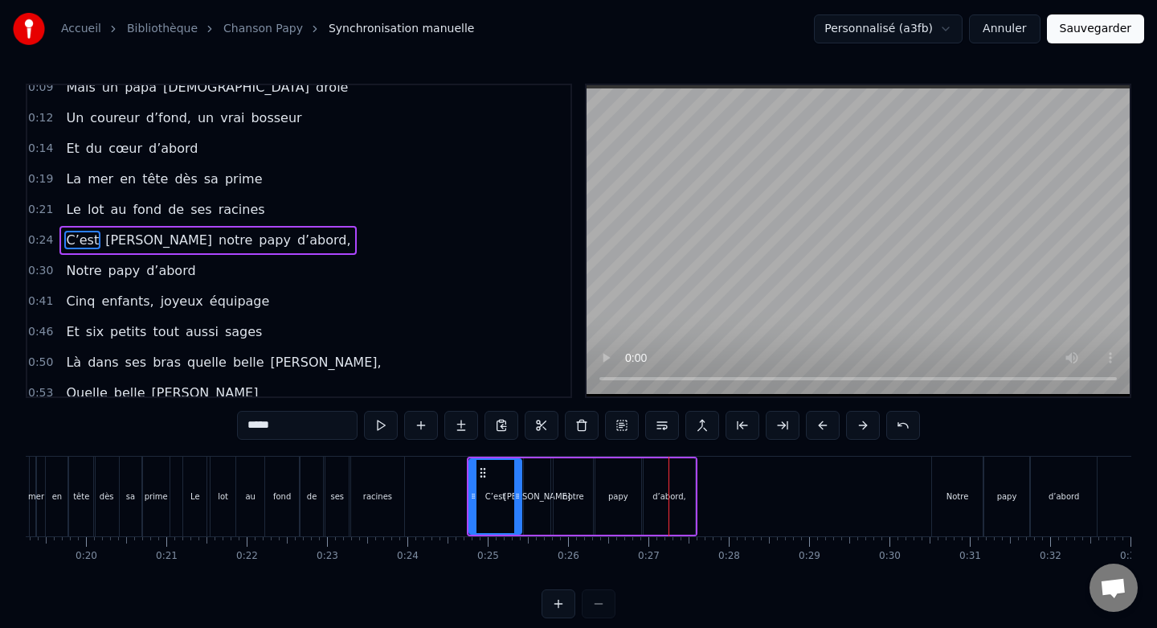
click at [950, 473] on div "Notre" at bounding box center [957, 496] width 51 height 80
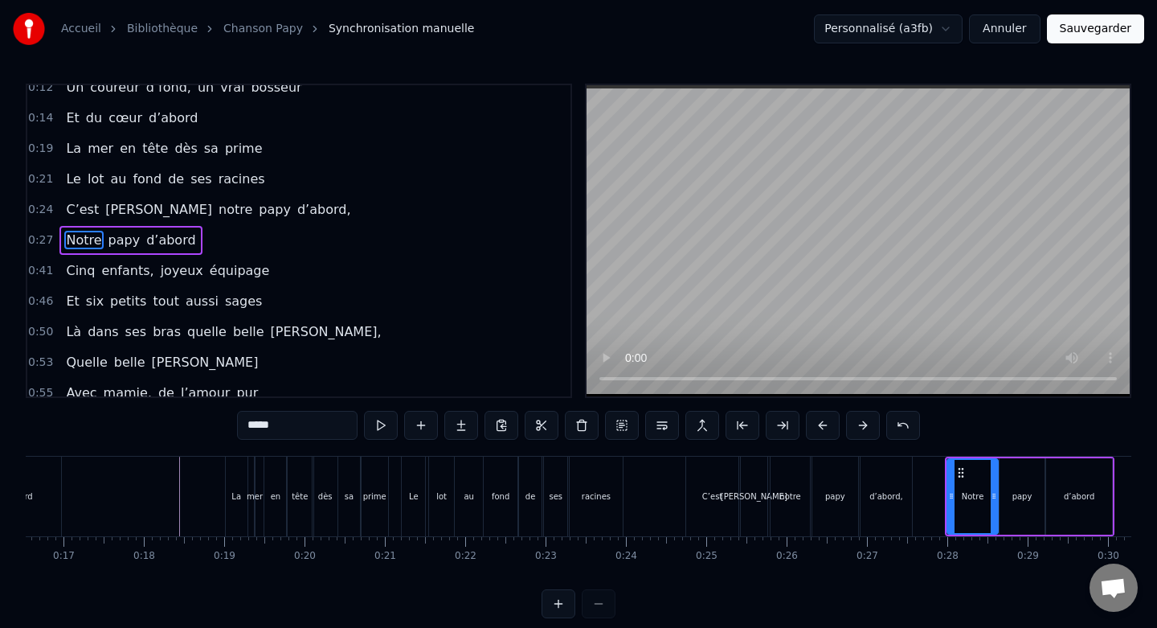
scroll to position [0, 1303]
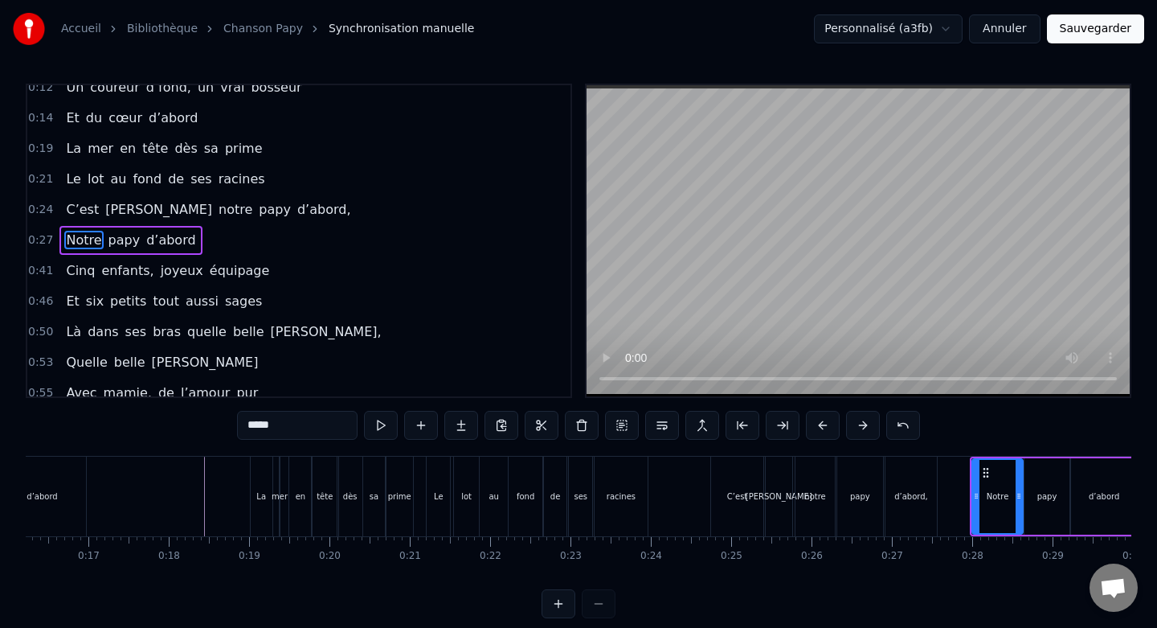
click at [427, 478] on div "Le" at bounding box center [438, 496] width 23 height 80
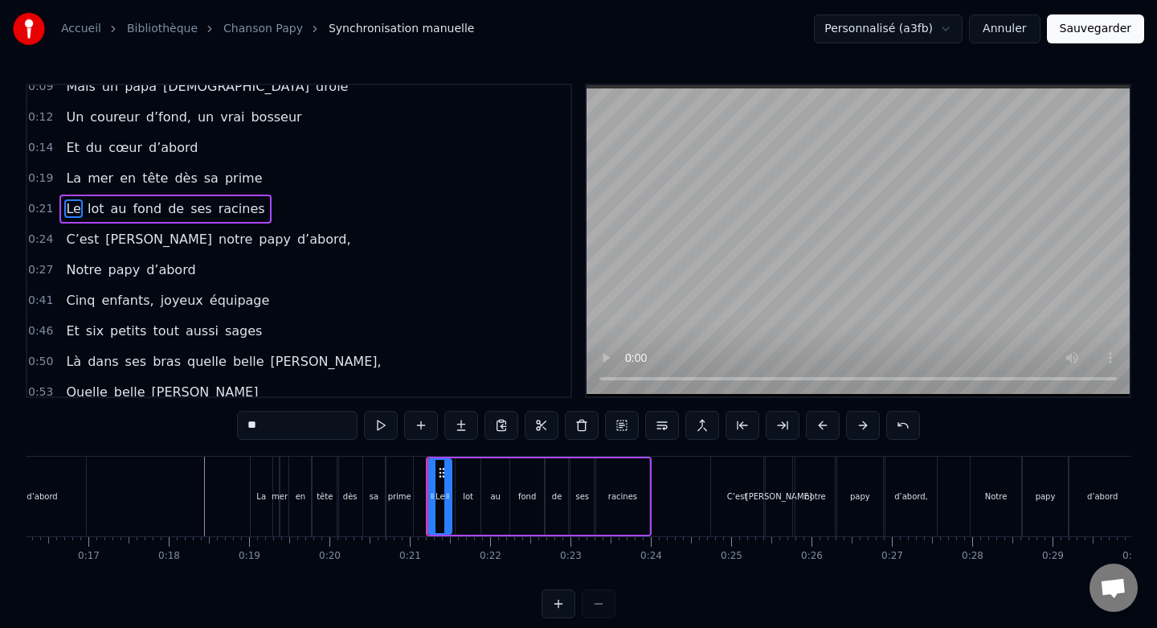
scroll to position [13, 0]
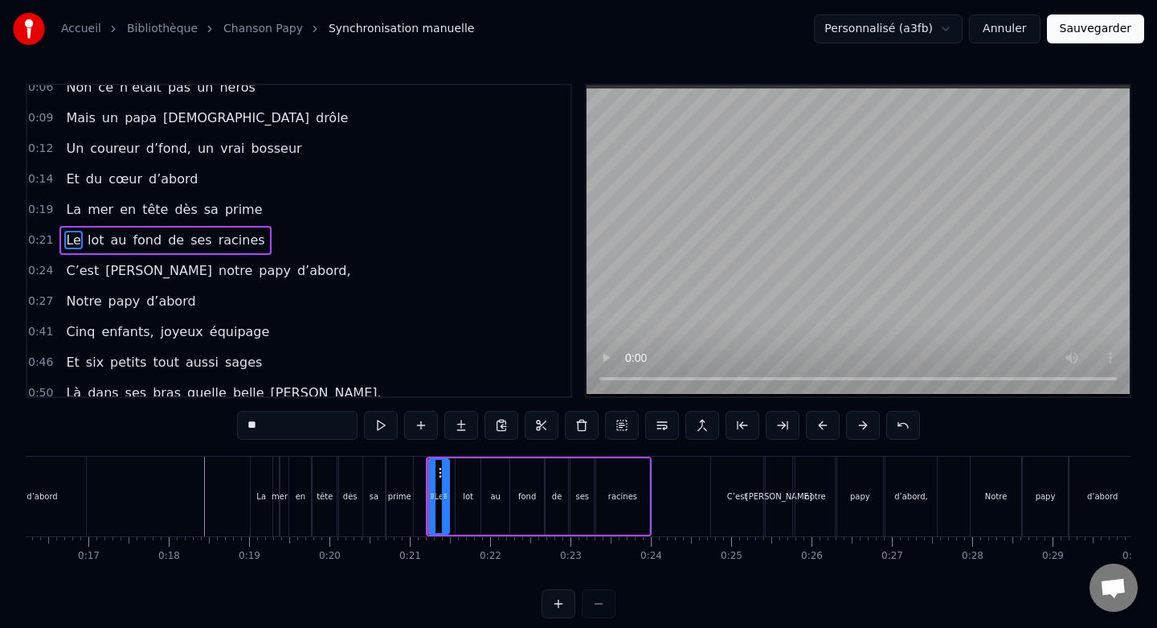
click at [447, 488] on div at bounding box center [445, 496] width 6 height 73
click at [473, 484] on div "lot" at bounding box center [468, 496] width 25 height 76
click at [462, 471] on icon at bounding box center [464, 472] width 13 height 13
click at [494, 472] on div "au" at bounding box center [495, 496] width 28 height 76
click at [499, 484] on div at bounding box center [500, 496] width 6 height 73
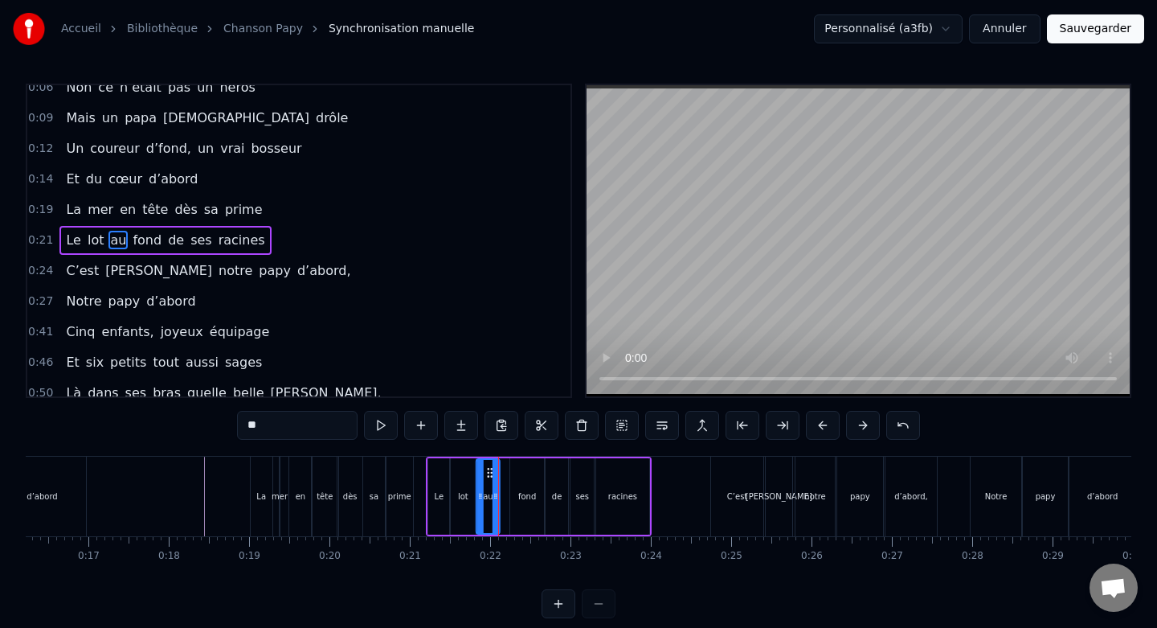
click at [488, 476] on circle at bounding box center [488, 476] width 1 height 1
click at [526, 476] on div "fond" at bounding box center [527, 496] width 34 height 76
click at [534, 478] on div at bounding box center [533, 496] width 6 height 73
click at [517, 473] on icon at bounding box center [515, 472] width 13 height 13
click at [551, 475] on div "de" at bounding box center [557, 496] width 22 height 76
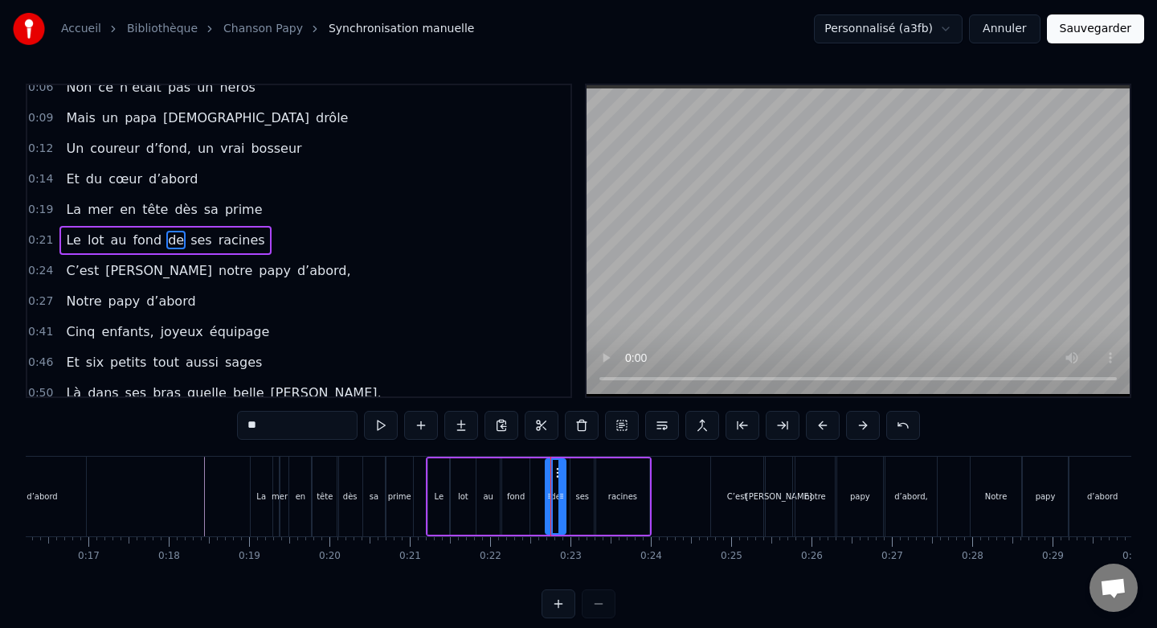
click at [562, 486] on div at bounding box center [561, 496] width 6 height 73
click at [583, 485] on div "ses" at bounding box center [582, 496] width 23 height 76
click at [590, 486] on div at bounding box center [588, 496] width 6 height 73
click at [558, 478] on div "de" at bounding box center [555, 496] width 18 height 76
drag, startPoint x: 554, startPoint y: 468, endPoint x: 541, endPoint y: 468, distance: 13.7
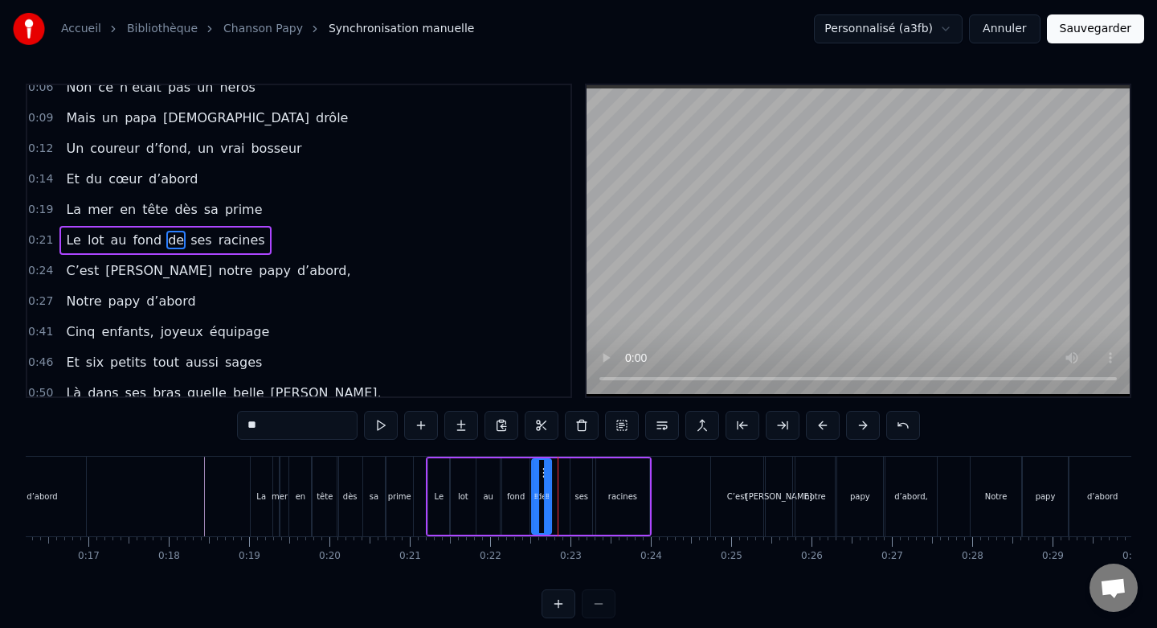
click at [541, 468] on icon at bounding box center [545, 472] width 13 height 13
click at [576, 467] on div "ses" at bounding box center [582, 496] width 22 height 76
drag, startPoint x: 581, startPoint y: 472, endPoint x: 563, endPoint y: 472, distance: 17.7
click at [565, 472] on circle at bounding box center [565, 472] width 1 height 1
click at [632, 470] on div "racines" at bounding box center [622, 496] width 53 height 76
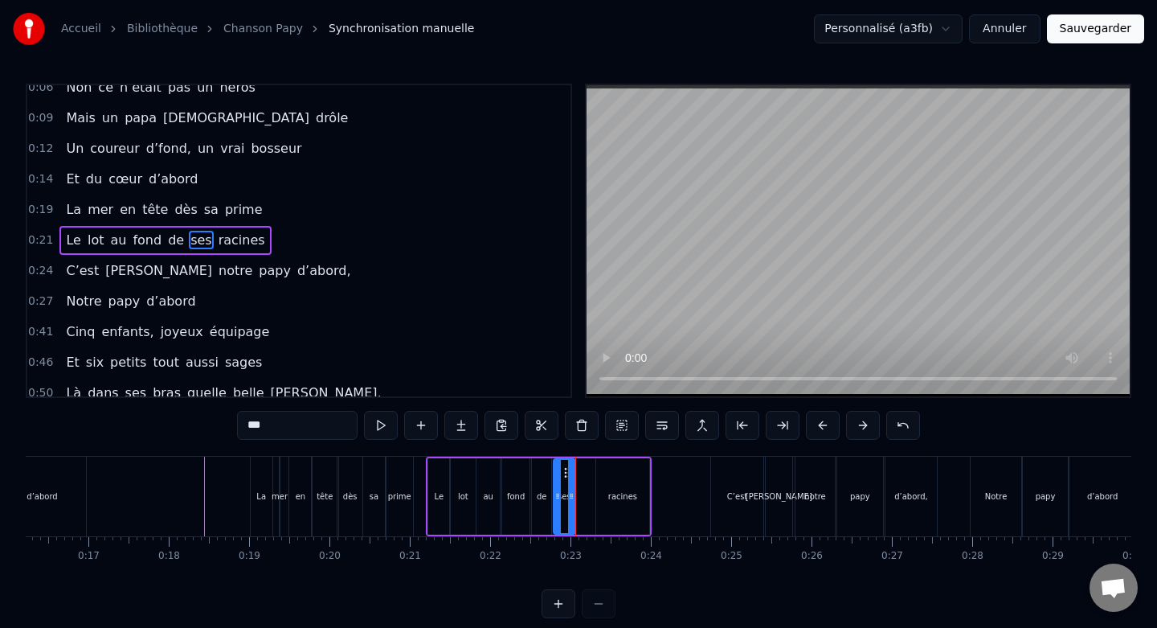
type input "*******"
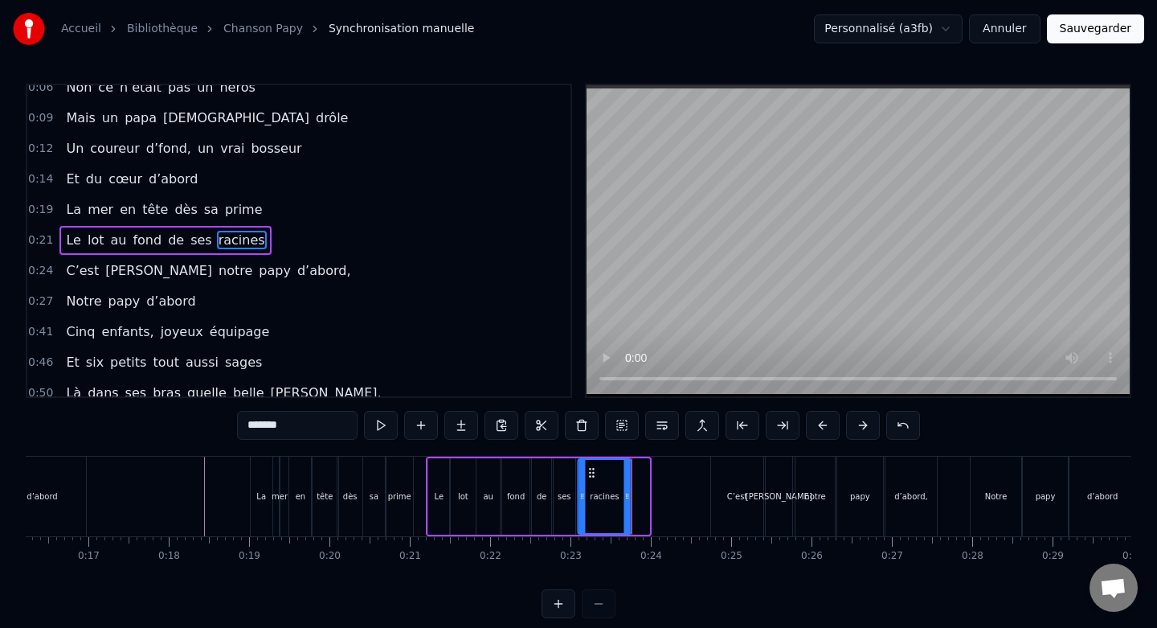
drag, startPoint x: 611, startPoint y: 471, endPoint x: 592, endPoint y: 472, distance: 18.5
click at [592, 472] on icon at bounding box center [591, 472] width 13 height 13
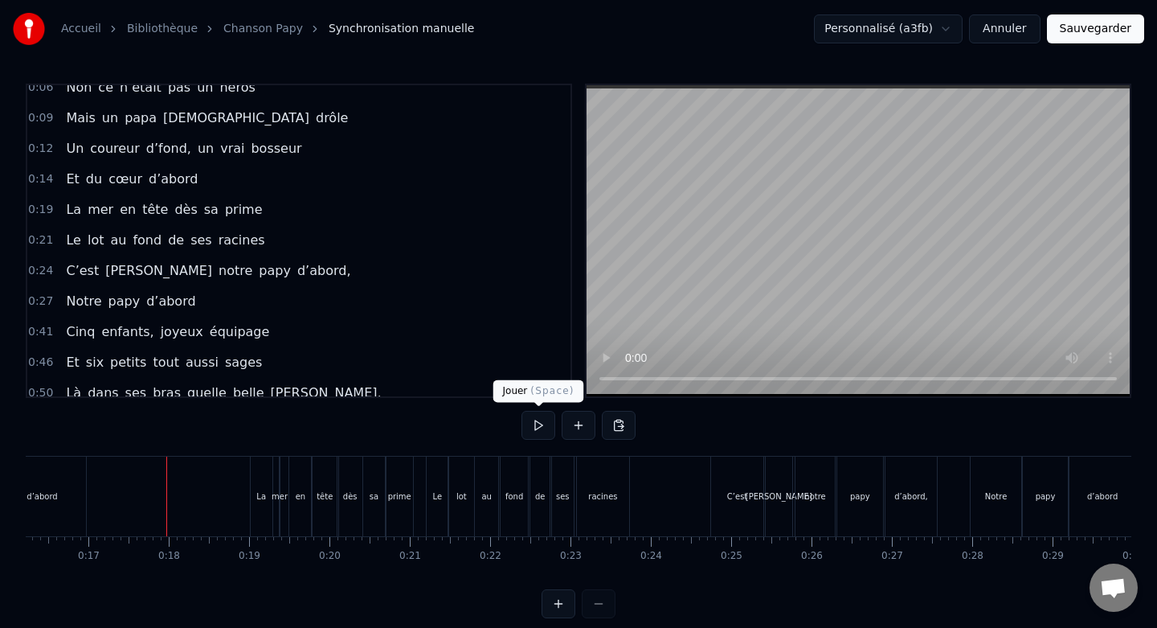
click at [549, 421] on button at bounding box center [539, 425] width 34 height 29
click at [543, 423] on button at bounding box center [539, 425] width 34 height 29
click at [710, 477] on div "C’est" at bounding box center [737, 496] width 54 height 80
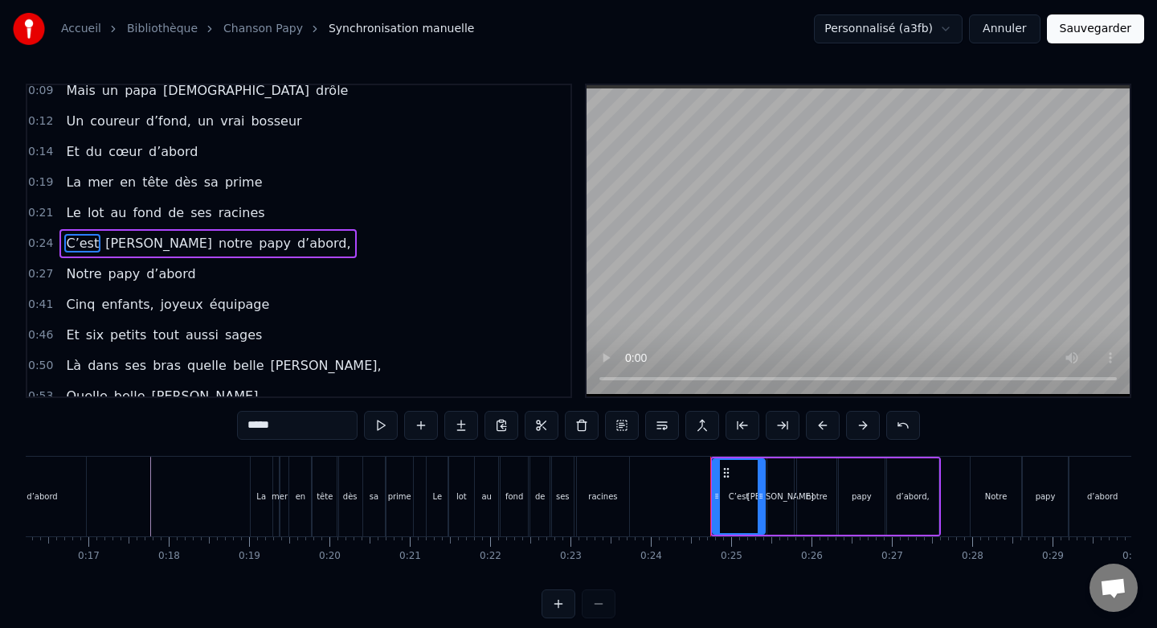
scroll to position [43, 0]
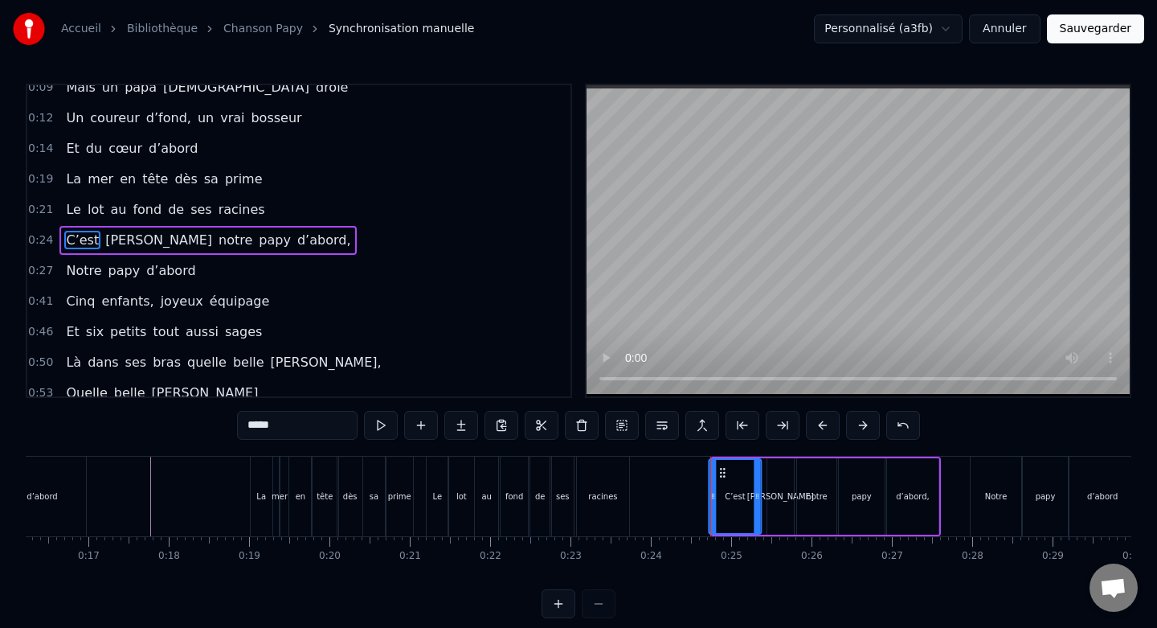
click at [721, 473] on circle at bounding box center [721, 472] width 1 height 1
click at [775, 496] on div "[PERSON_NAME]" at bounding box center [772, 496] width 67 height 12
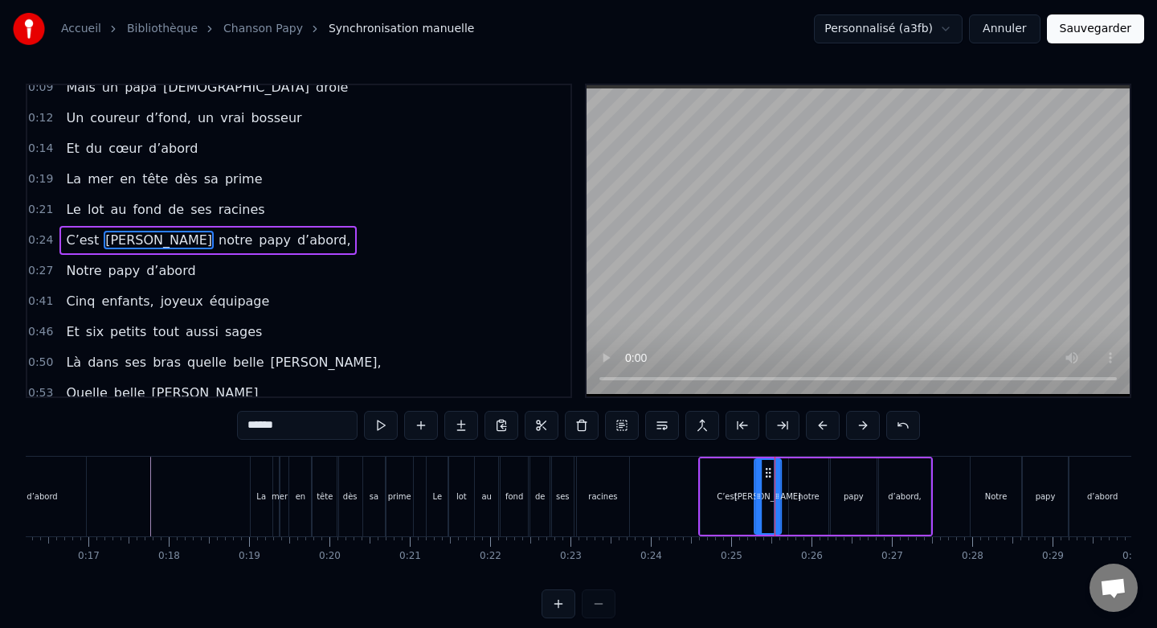
click at [767, 474] on icon at bounding box center [768, 472] width 13 height 13
click at [718, 476] on div "C’est" at bounding box center [727, 496] width 52 height 76
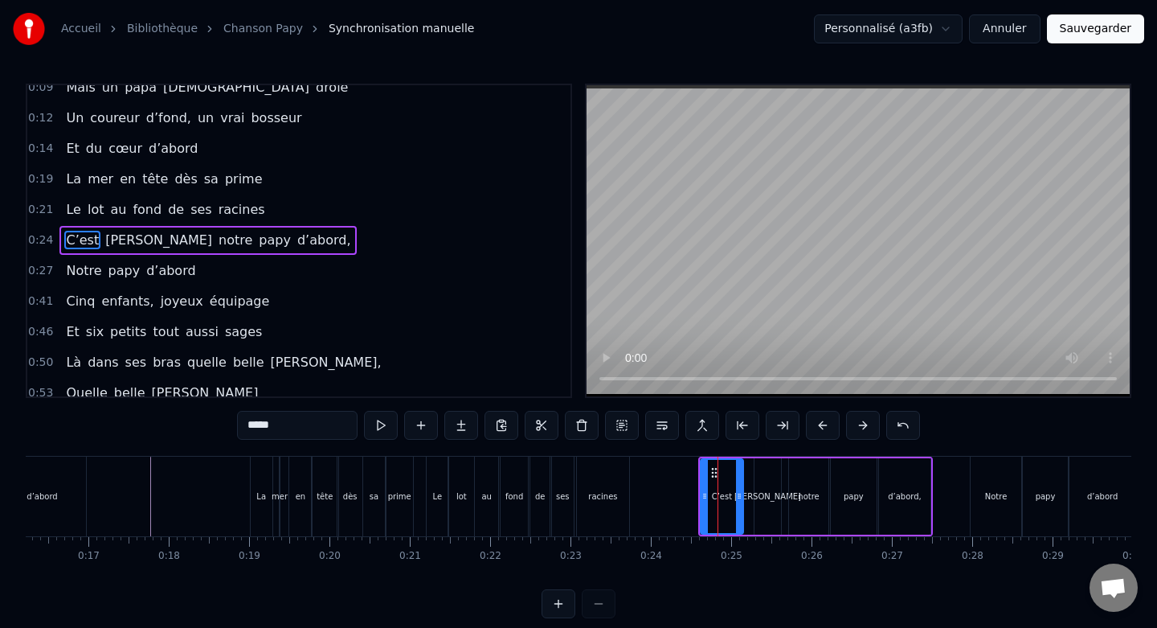
drag, startPoint x: 747, startPoint y: 495, endPoint x: 737, endPoint y: 495, distance: 10.4
click at [737, 495] on icon at bounding box center [739, 495] width 6 height 13
click at [767, 481] on div "[PERSON_NAME]" at bounding box center [768, 496] width 27 height 76
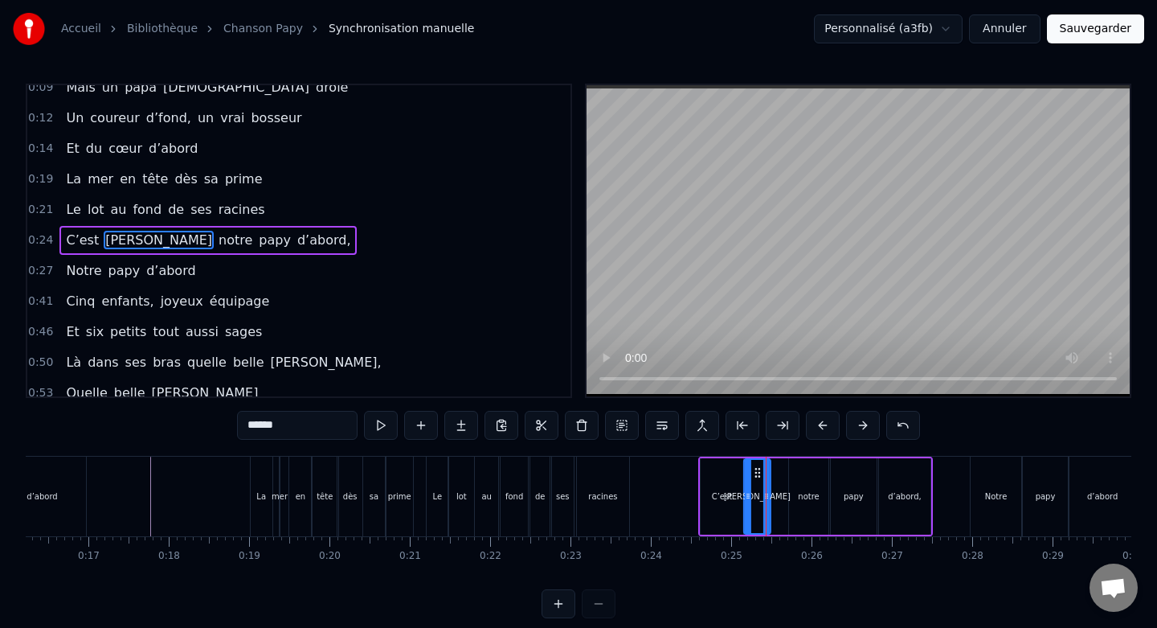
drag, startPoint x: 767, startPoint y: 471, endPoint x: 757, endPoint y: 472, distance: 10.5
click at [757, 472] on icon at bounding box center [757, 472] width 13 height 13
click at [713, 475] on div "C’est" at bounding box center [722, 496] width 42 height 76
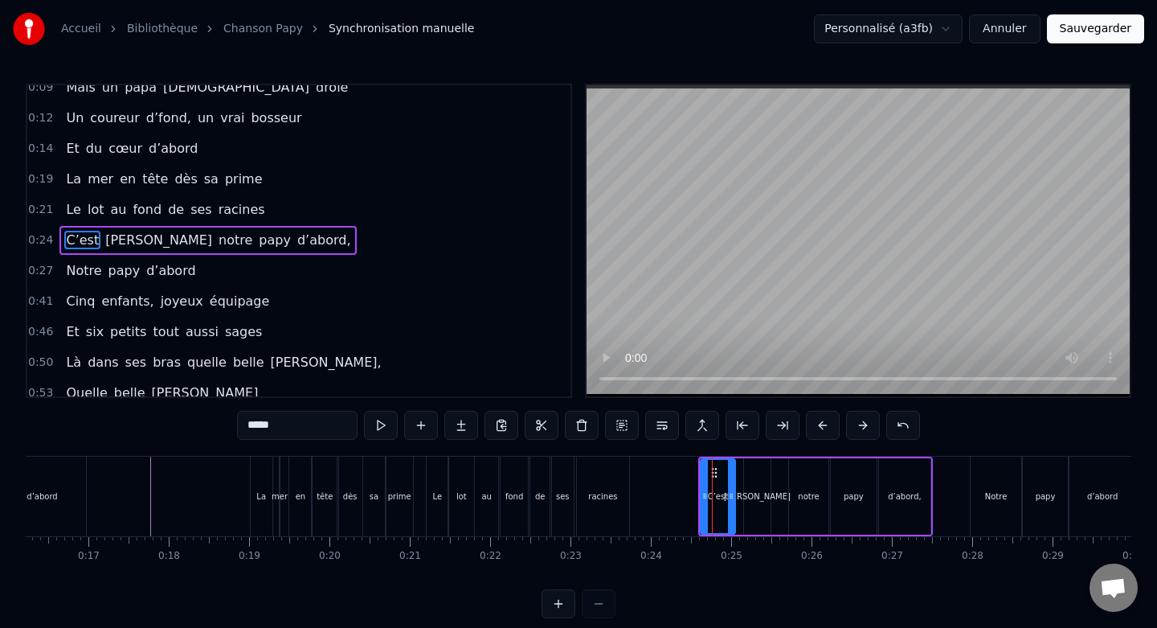
click at [728, 493] on icon at bounding box center [731, 495] width 6 height 13
click at [755, 481] on div "[PERSON_NAME]" at bounding box center [757, 496] width 27 height 76
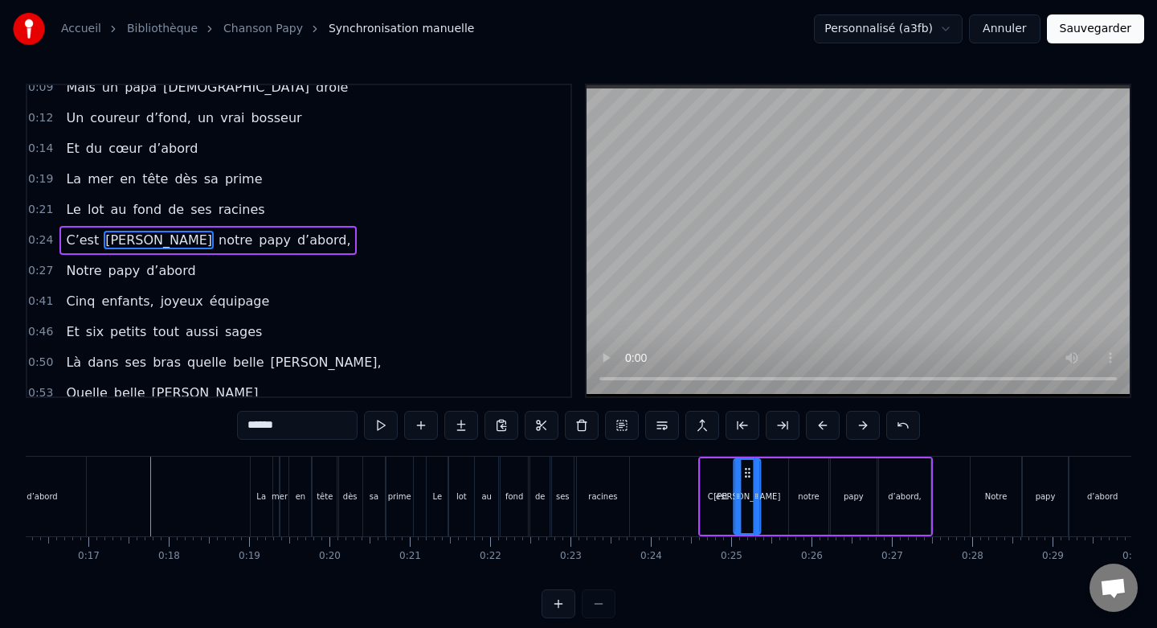
drag, startPoint x: 756, startPoint y: 473, endPoint x: 746, endPoint y: 473, distance: 10.4
click at [746, 473] on icon at bounding box center [747, 472] width 13 height 13
click at [798, 473] on div "notre" at bounding box center [808, 496] width 39 height 76
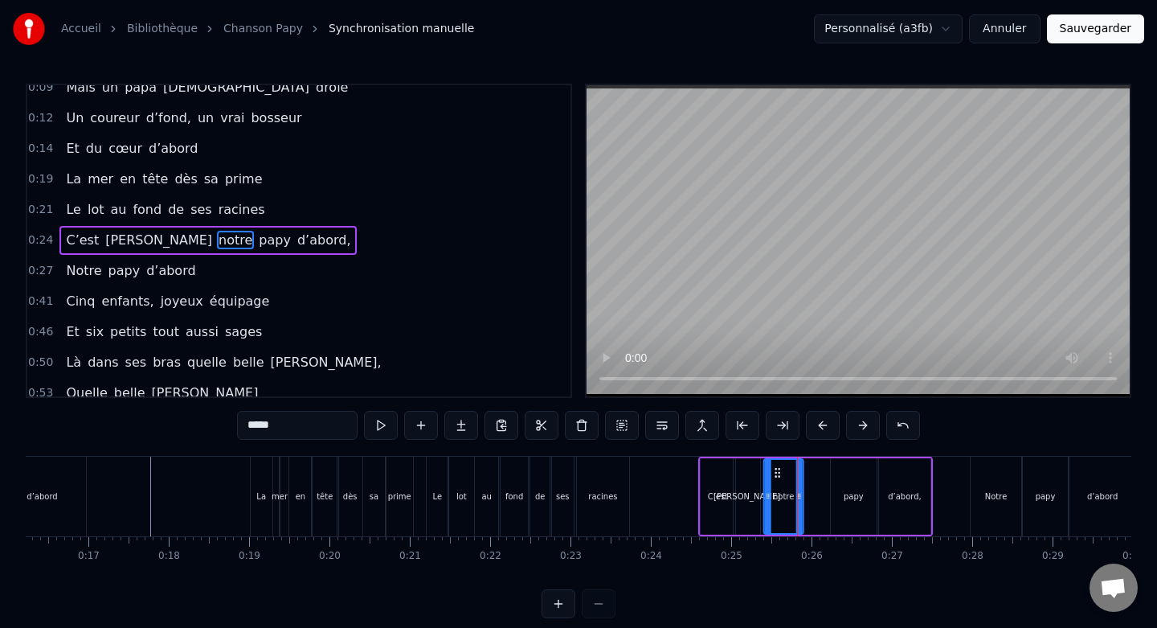
drag, startPoint x: 801, startPoint y: 473, endPoint x: 776, endPoint y: 474, distance: 24.9
click at [776, 474] on icon at bounding box center [777, 472] width 13 height 13
click at [844, 472] on div "papy" at bounding box center [854, 496] width 46 height 76
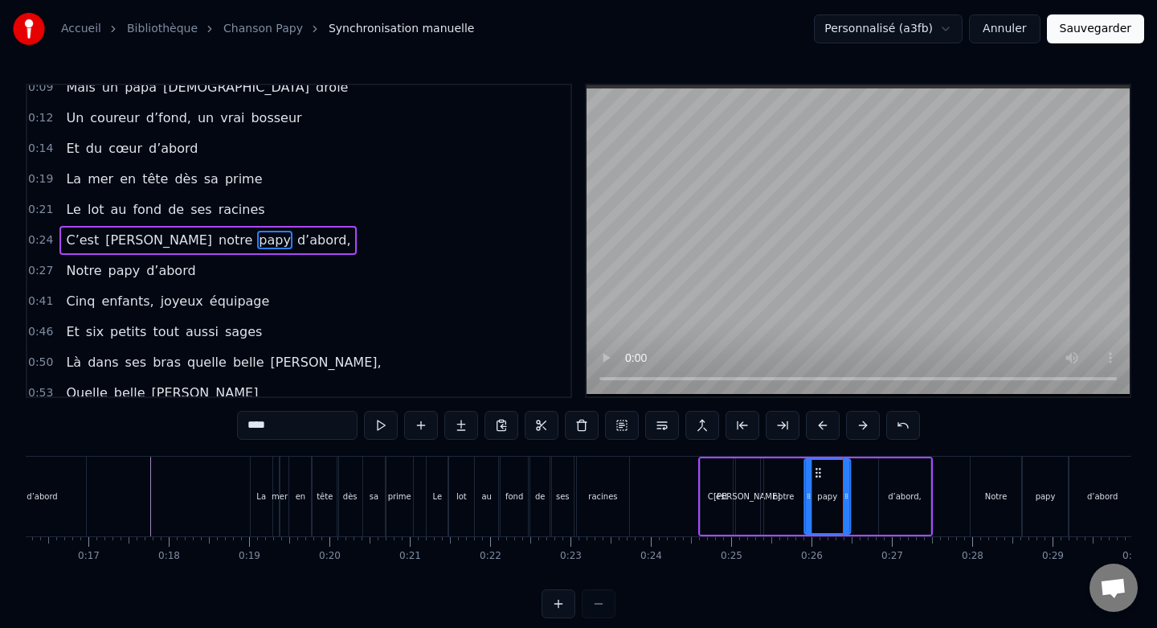
drag, startPoint x: 845, startPoint y: 471, endPoint x: 819, endPoint y: 473, distance: 26.6
click at [819, 473] on icon at bounding box center [818, 472] width 13 height 13
click at [901, 469] on div "d’abord," at bounding box center [904, 496] width 51 height 76
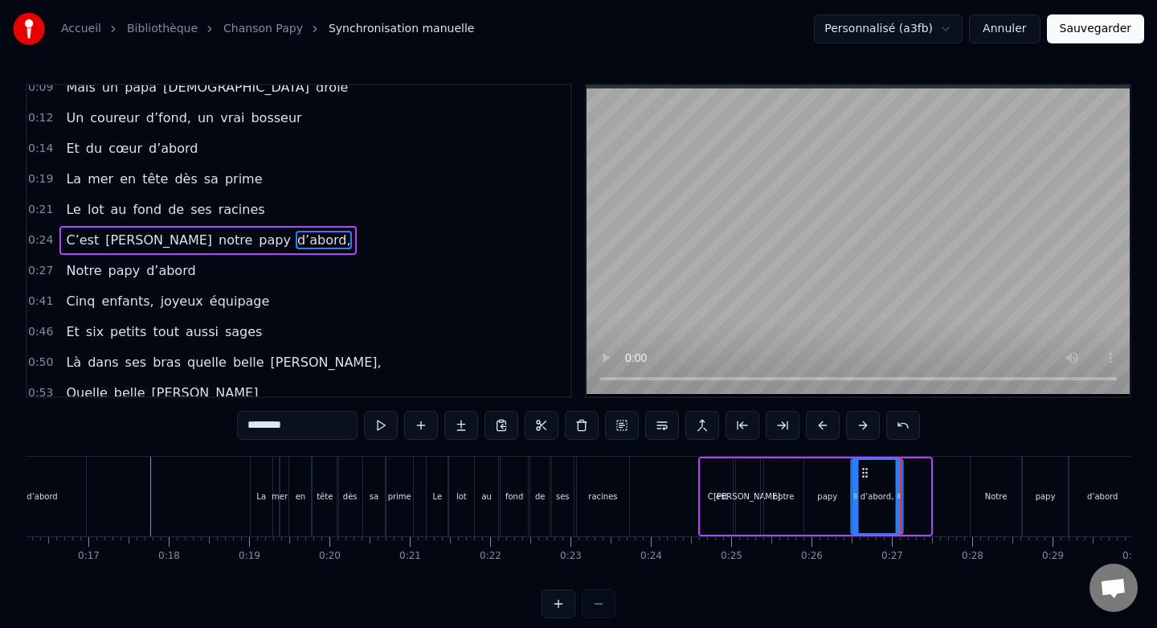
drag, startPoint x: 891, startPoint y: 469, endPoint x: 863, endPoint y: 470, distance: 28.1
click at [863, 470] on icon at bounding box center [864, 472] width 13 height 13
click at [828, 472] on div "papy" at bounding box center [827, 496] width 46 height 76
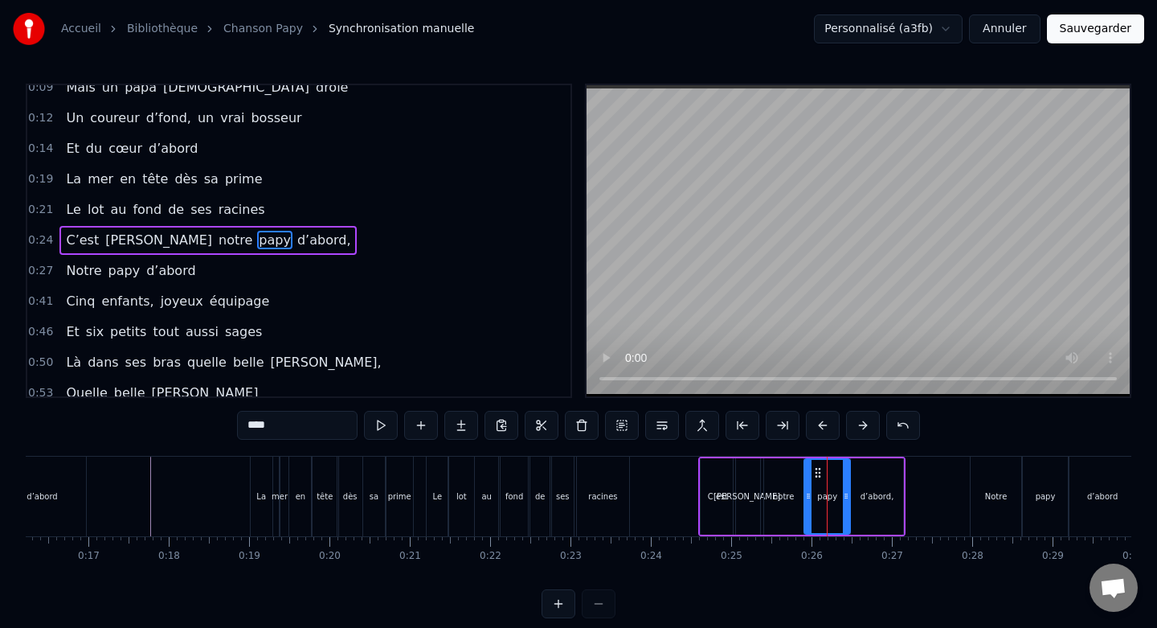
click at [784, 472] on div "notre" at bounding box center [783, 496] width 39 height 76
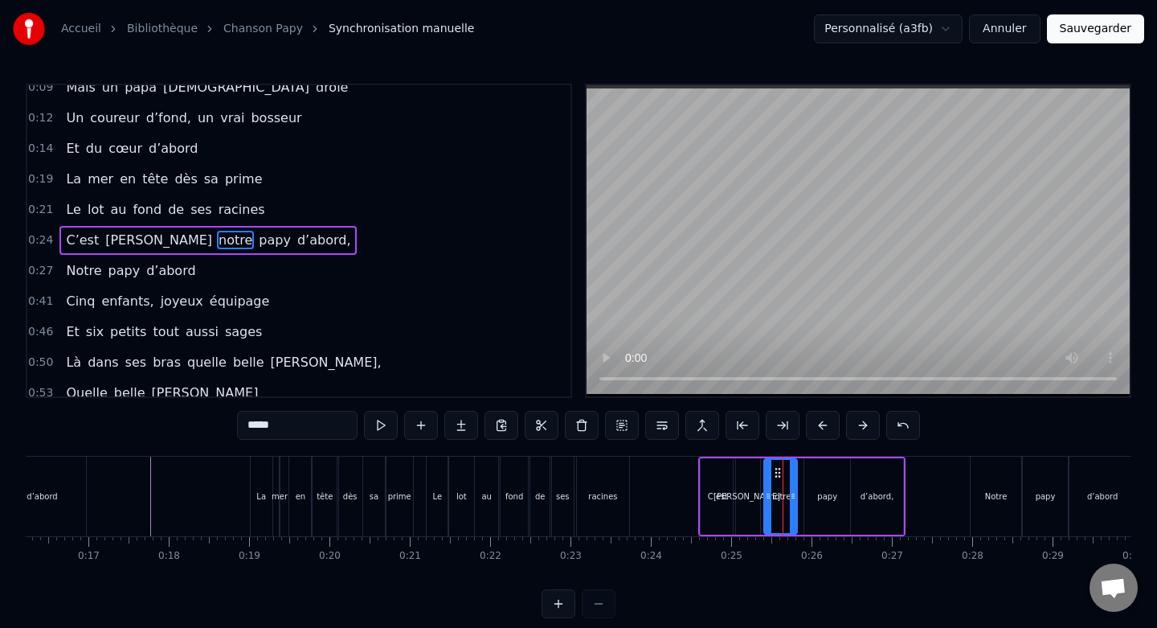
click at [791, 483] on div at bounding box center [793, 496] width 6 height 73
click at [833, 481] on div "papy" at bounding box center [827, 496] width 46 height 76
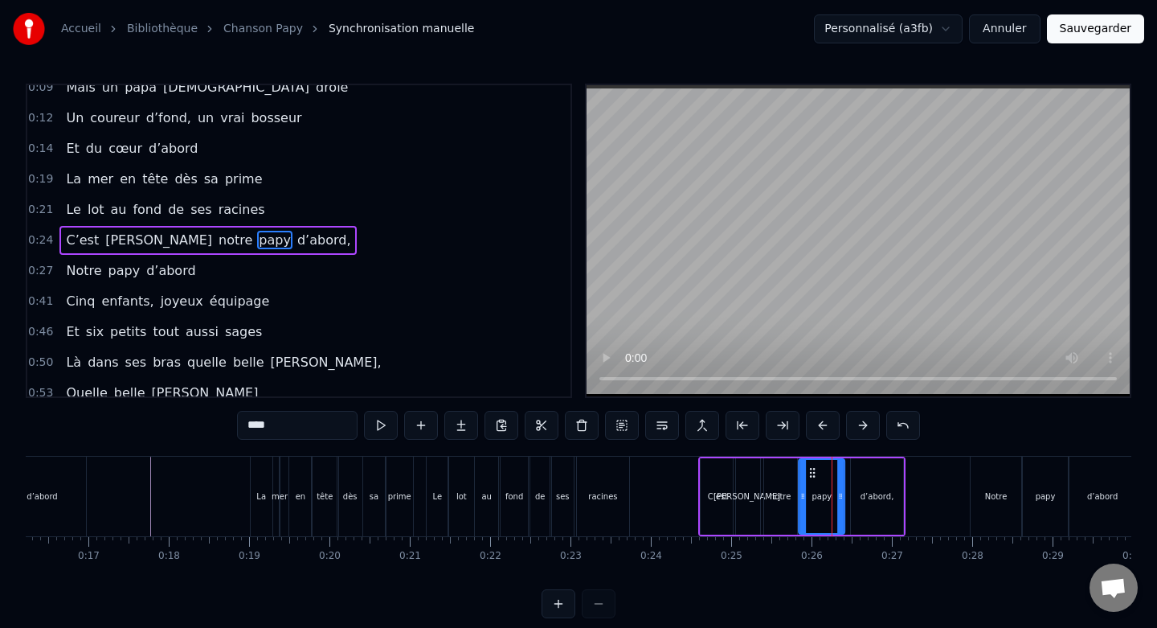
click at [813, 473] on icon at bounding box center [812, 472] width 13 height 13
click at [871, 473] on div "d’abord," at bounding box center [876, 496] width 51 height 76
type input "********"
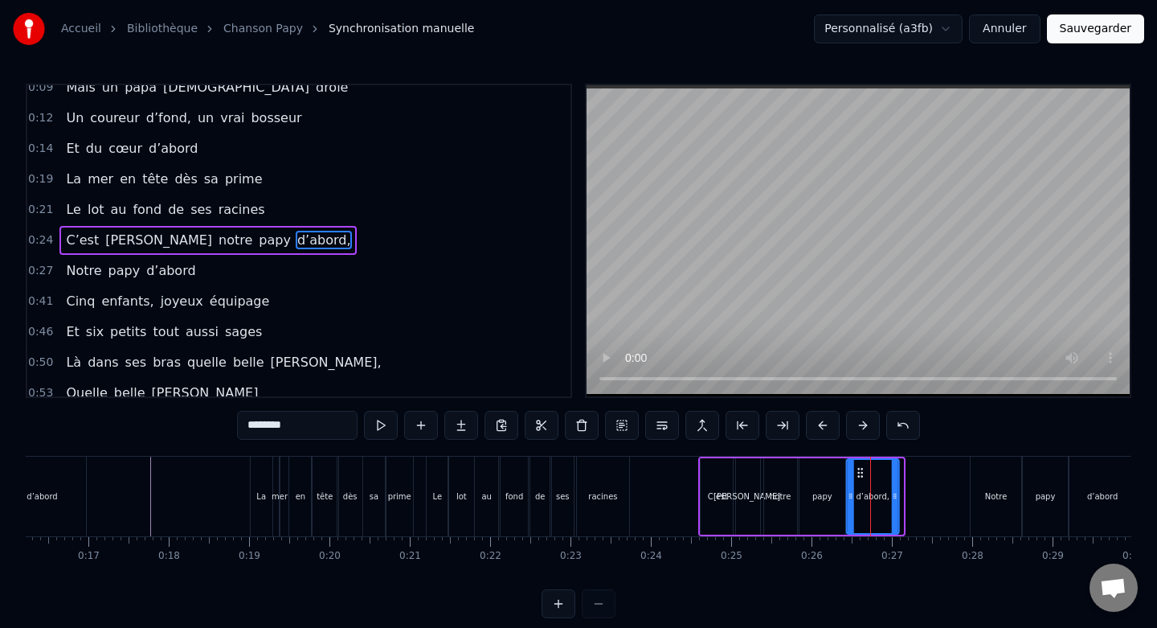
click at [859, 472] on circle at bounding box center [858, 472] width 1 height 1
drag, startPoint x: 896, startPoint y: 491, endPoint x: 906, endPoint y: 492, distance: 10.5
click at [906, 492] on icon at bounding box center [905, 495] width 6 height 13
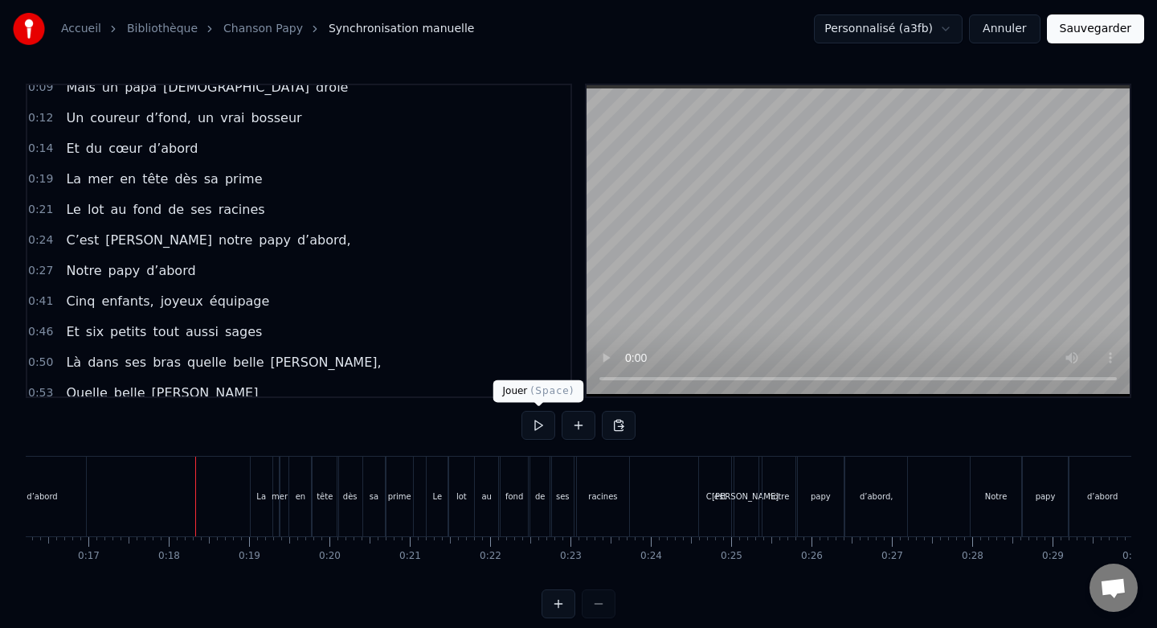
click at [539, 427] on button at bounding box center [539, 425] width 34 height 29
click at [538, 427] on button at bounding box center [539, 425] width 34 height 29
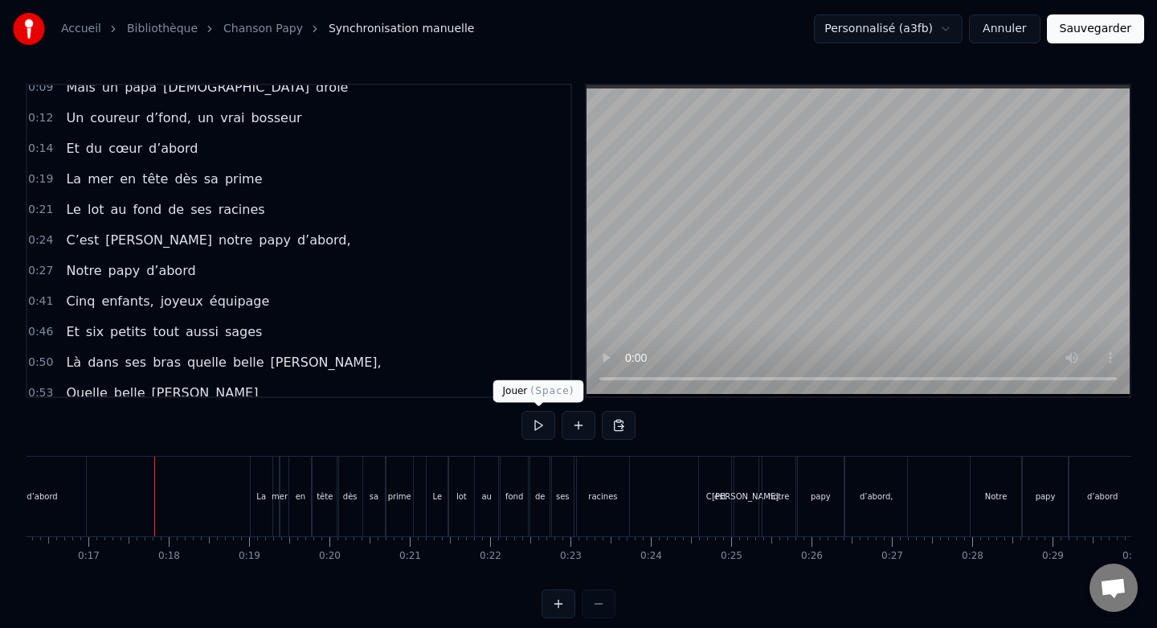
click at [542, 427] on button at bounding box center [539, 425] width 34 height 29
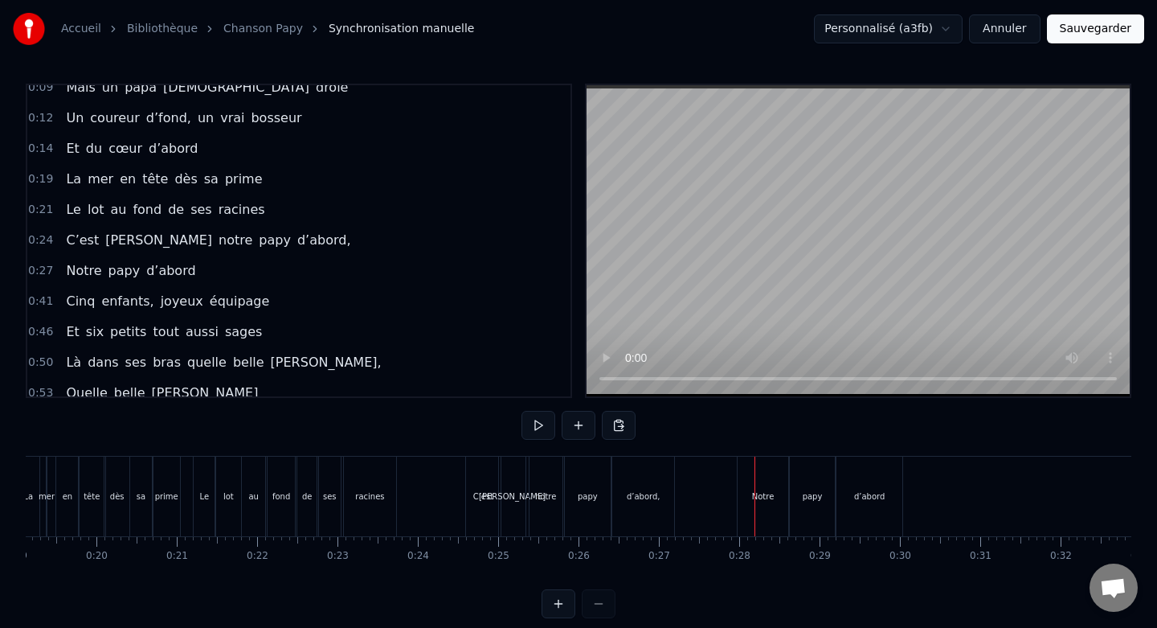
scroll to position [0, 1547]
click at [761, 482] on div "Notre" at bounding box center [752, 496] width 51 height 80
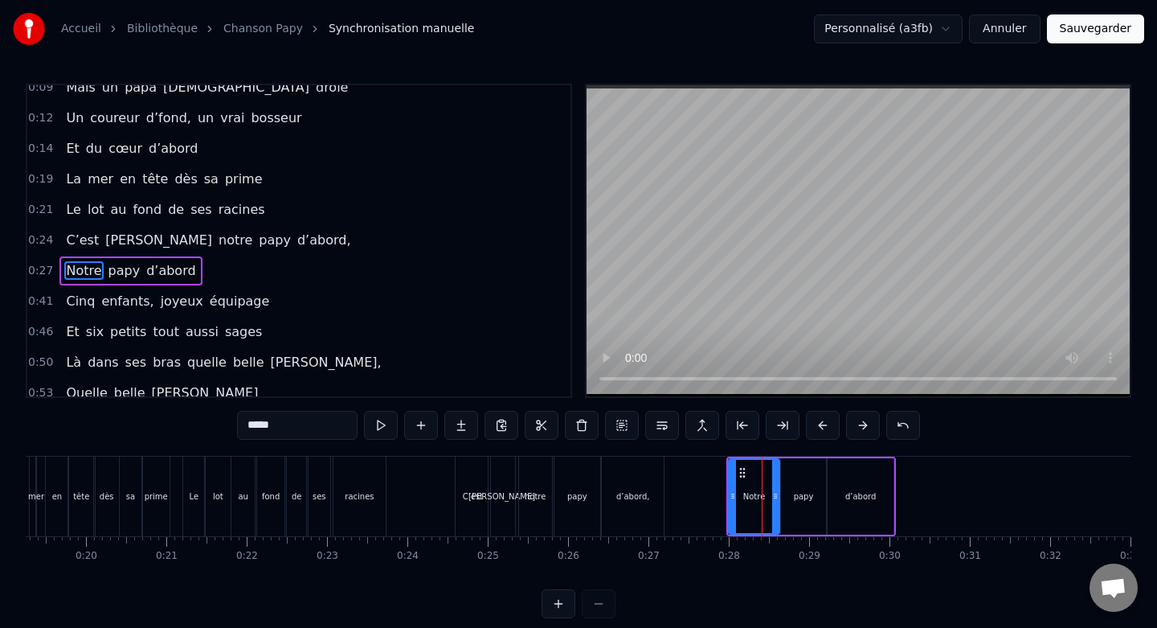
scroll to position [74, 0]
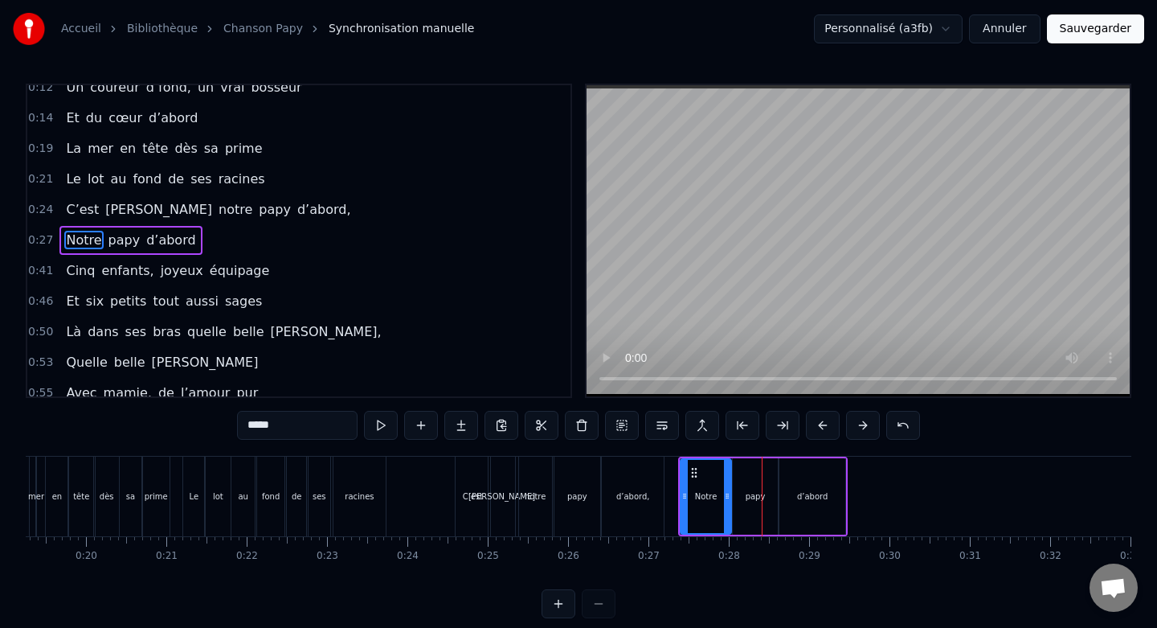
click at [464, 466] on div "C’est" at bounding box center [473, 496] width 34 height 80
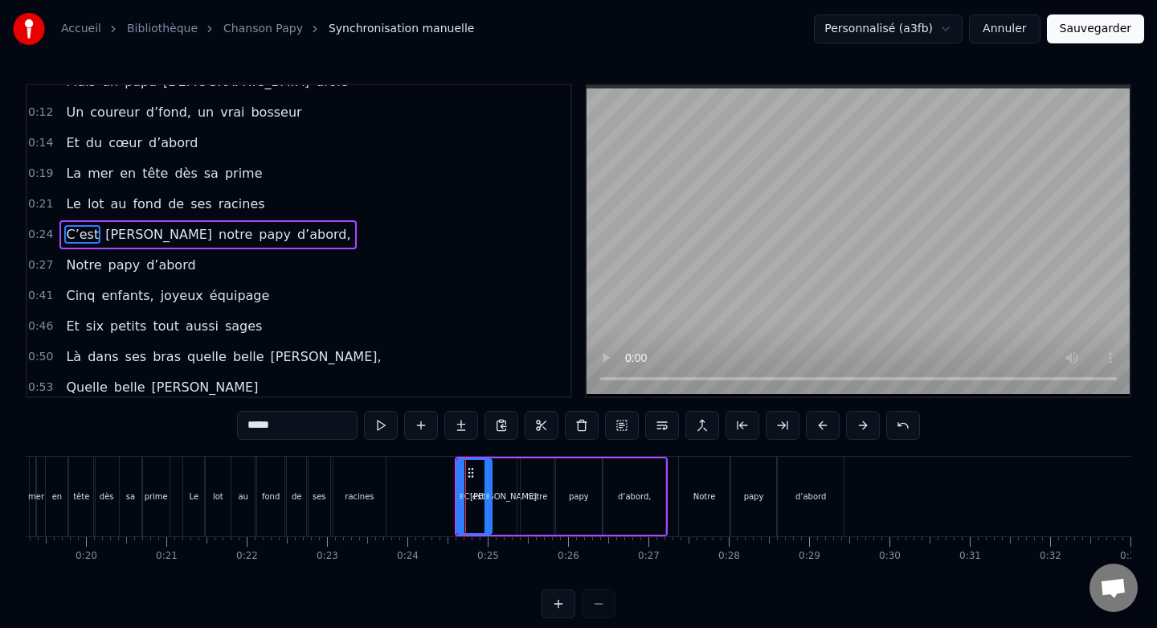
scroll to position [43, 0]
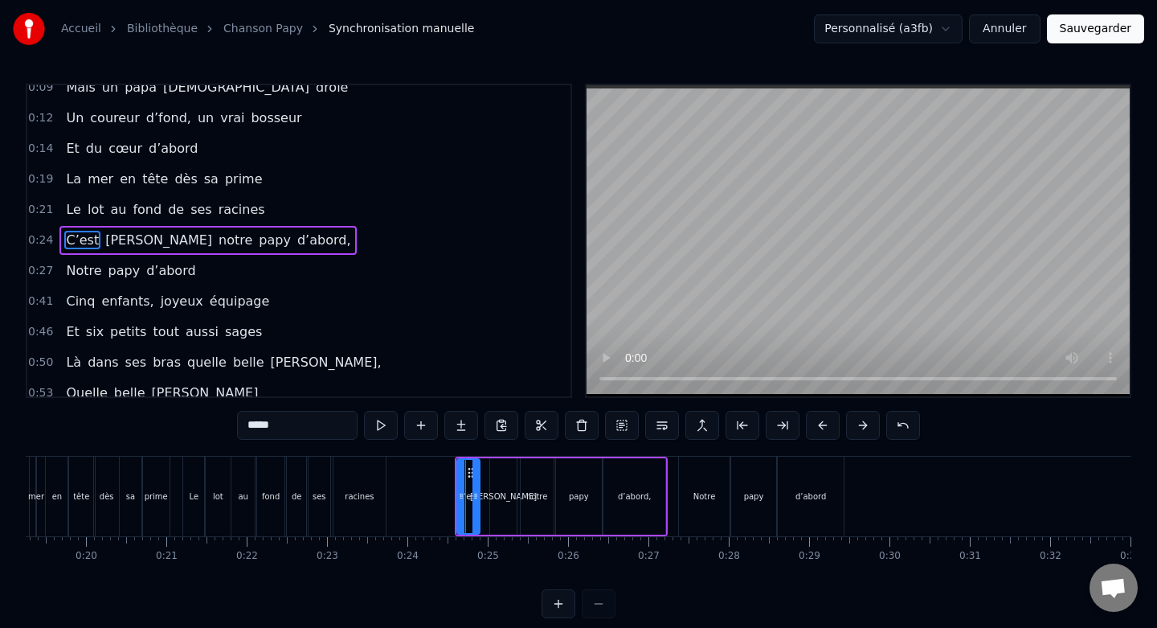
drag, startPoint x: 484, startPoint y: 487, endPoint x: 473, endPoint y: 487, distance: 11.3
click at [473, 487] on div at bounding box center [476, 496] width 6 height 73
click at [499, 481] on div "[PERSON_NAME]" at bounding box center [503, 496] width 27 height 76
drag, startPoint x: 503, startPoint y: 470, endPoint x: 494, endPoint y: 470, distance: 8.8
click at [494, 470] on icon at bounding box center [495, 472] width 13 height 13
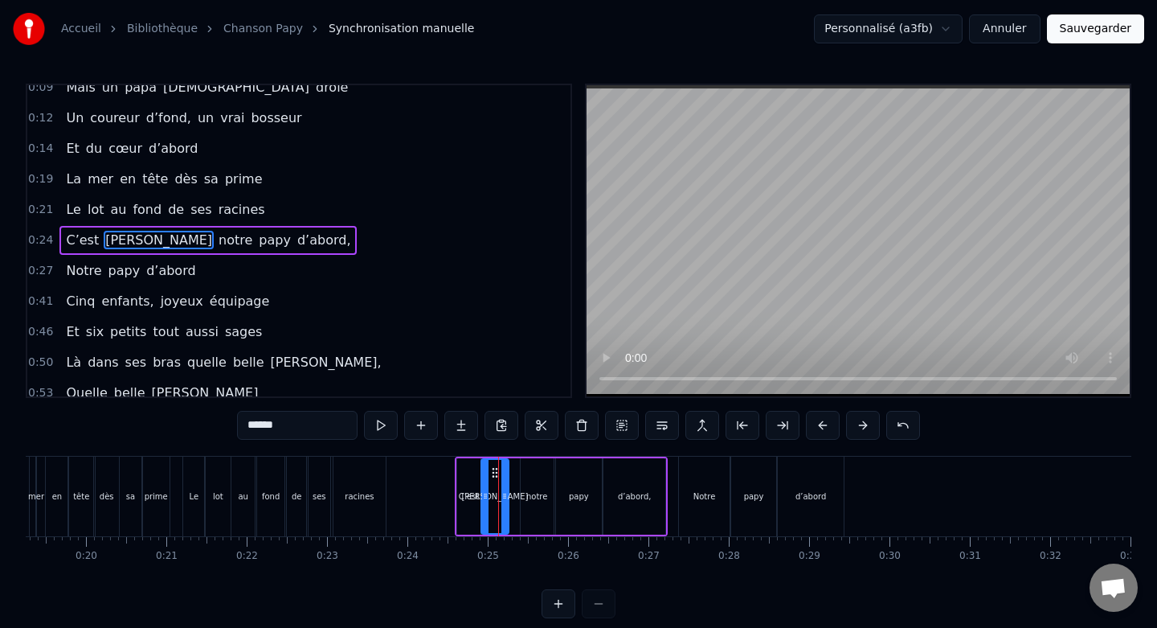
click at [532, 476] on div "notre" at bounding box center [537, 496] width 33 height 76
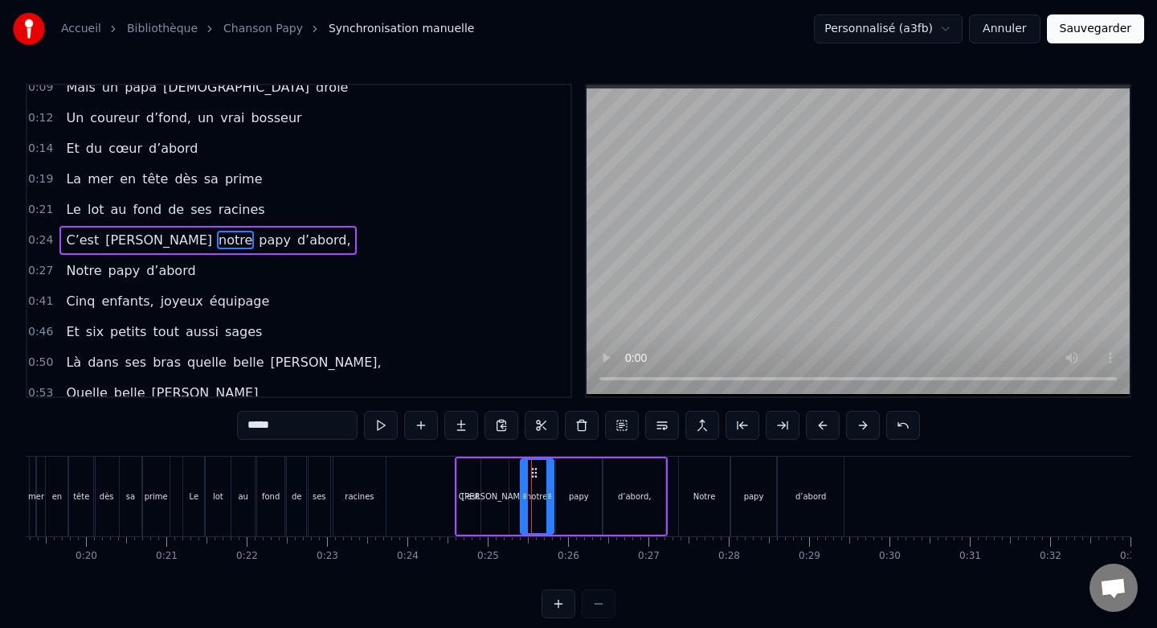
click at [483, 471] on div "[PERSON_NAME]" at bounding box center [494, 496] width 27 height 76
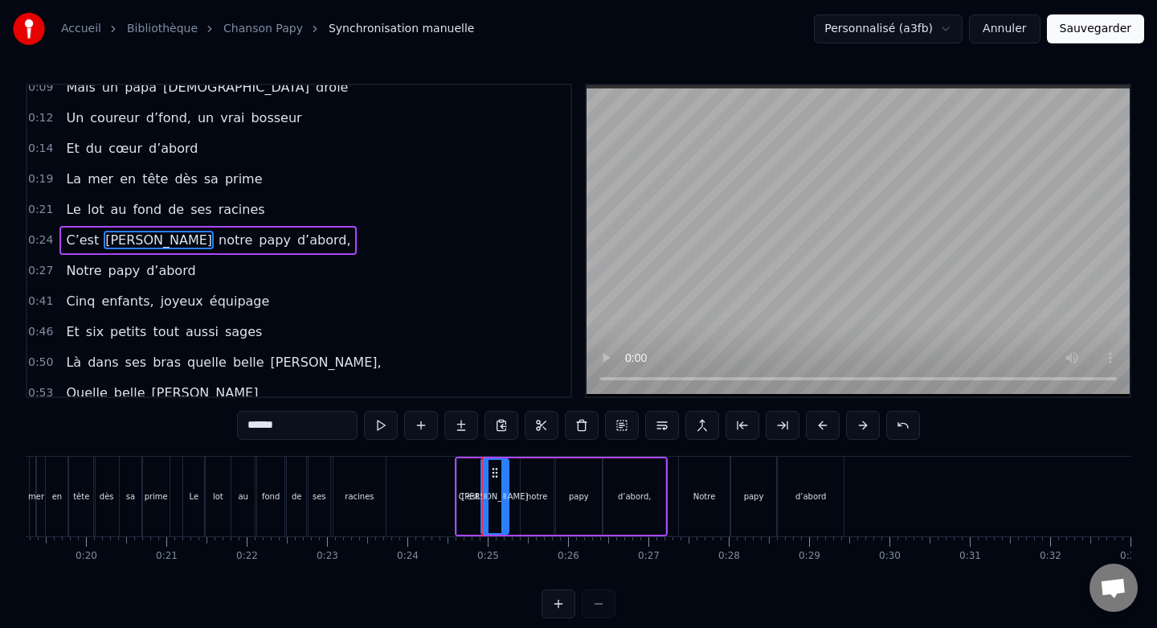
click at [466, 477] on div "C’est" at bounding box center [468, 496] width 23 height 76
click at [471, 485] on div at bounding box center [472, 496] width 6 height 73
click at [492, 481] on div "[PERSON_NAME]" at bounding box center [494, 496] width 27 height 76
click at [492, 468] on circle at bounding box center [492, 468] width 1 height 1
click at [500, 483] on div at bounding box center [498, 496] width 6 height 73
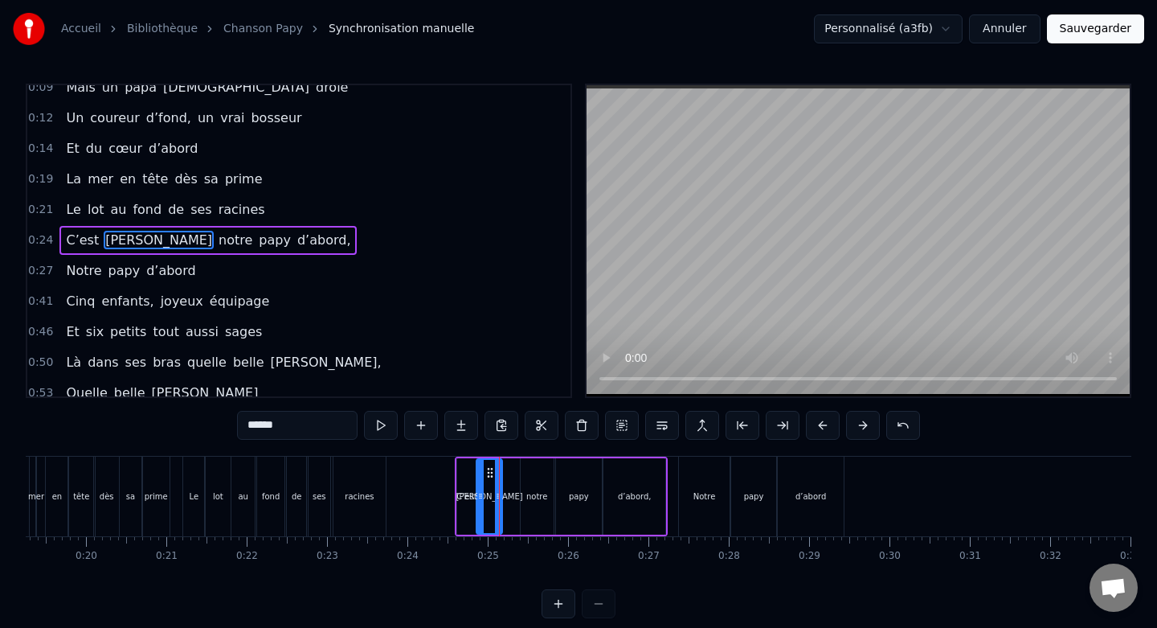
click at [538, 482] on div "notre" at bounding box center [537, 496] width 33 height 76
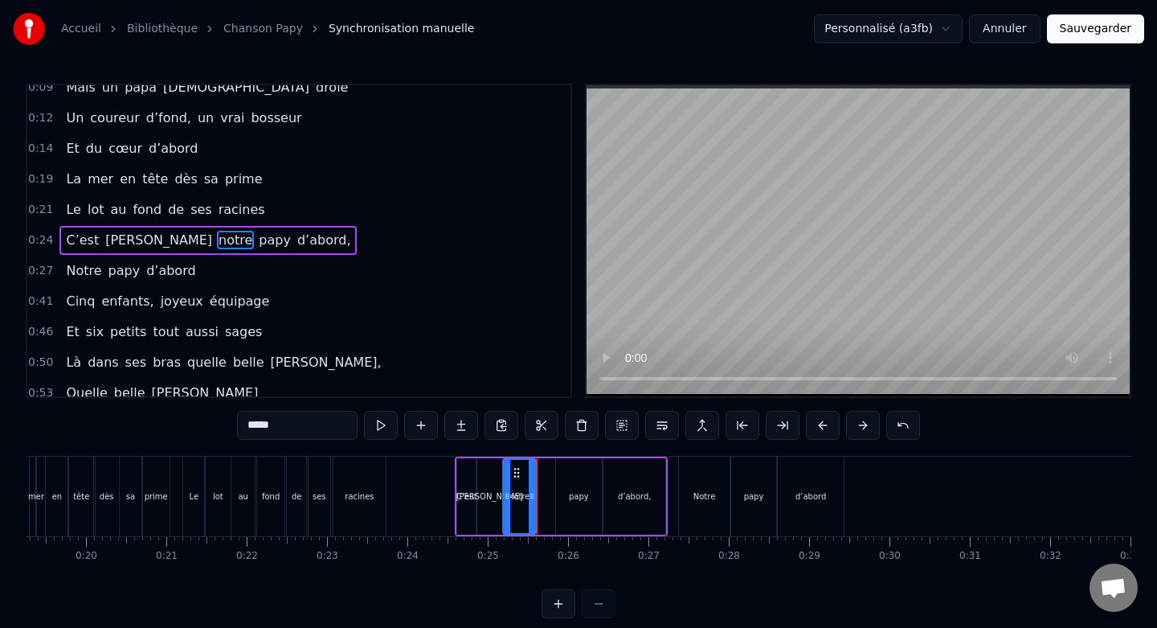
drag, startPoint x: 534, startPoint y: 471, endPoint x: 515, endPoint y: 471, distance: 18.5
click at [515, 471] on icon at bounding box center [516, 472] width 13 height 13
click at [526, 485] on div at bounding box center [525, 496] width 6 height 73
click at [585, 485] on div "papy" at bounding box center [579, 496] width 46 height 76
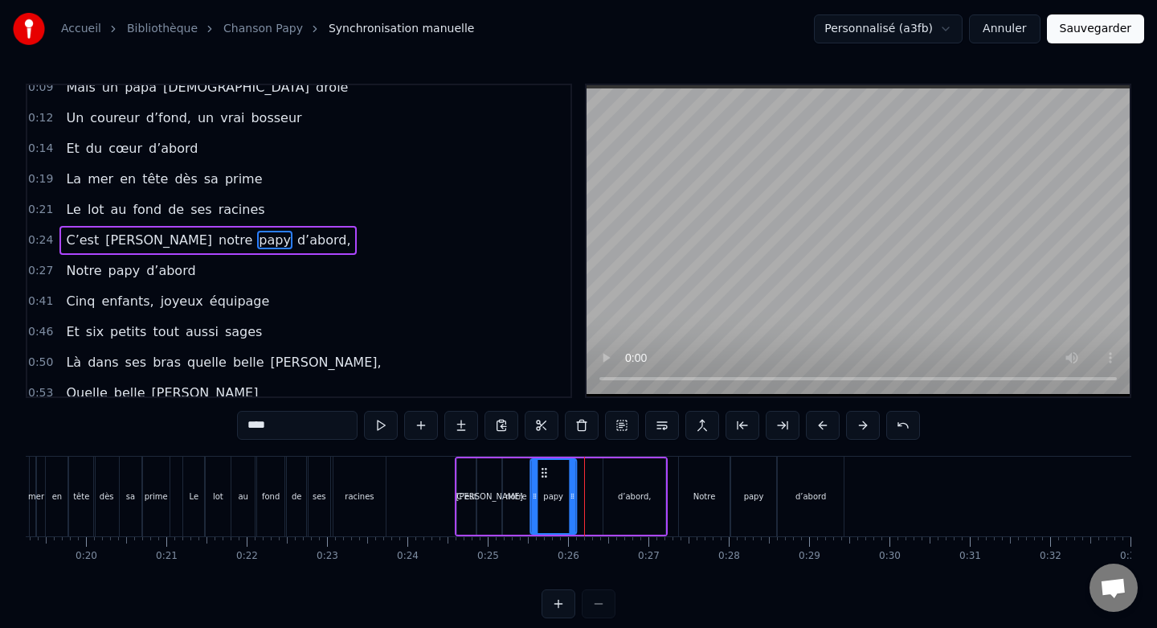
drag, startPoint x: 571, startPoint y: 473, endPoint x: 546, endPoint y: 473, distance: 24.9
click at [546, 473] on icon at bounding box center [544, 472] width 13 height 13
click at [510, 475] on div "notre" at bounding box center [515, 496] width 27 height 76
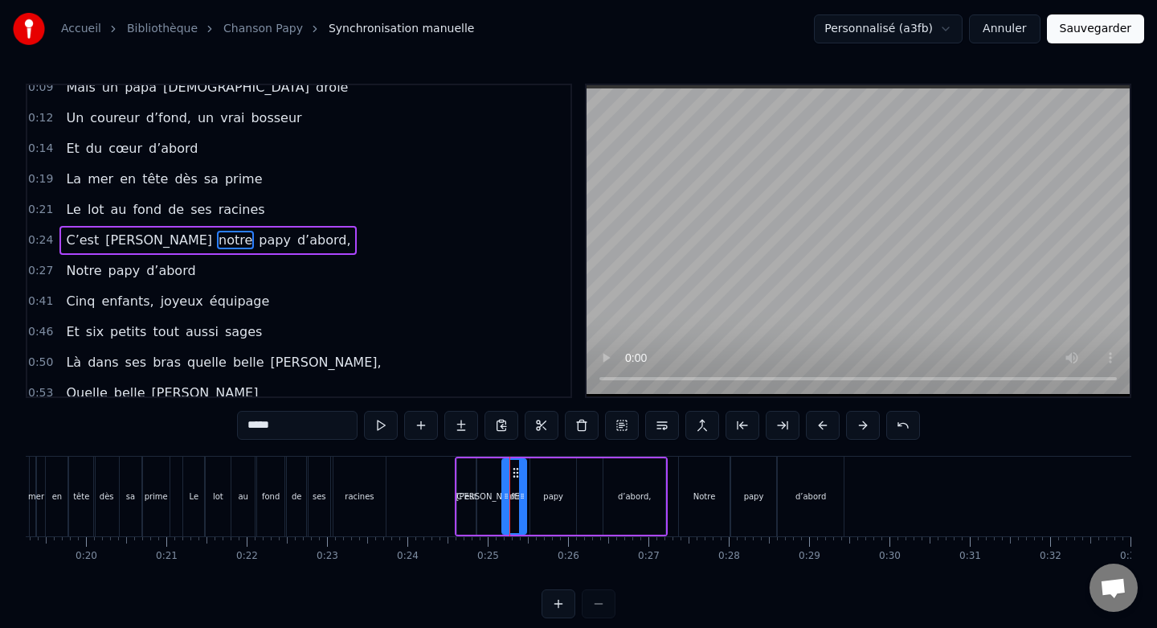
click at [520, 485] on div at bounding box center [522, 496] width 6 height 73
click at [549, 482] on div "papy" at bounding box center [553, 496] width 46 height 76
click at [537, 470] on icon at bounding box center [540, 472] width 13 height 13
drag, startPoint x: 568, startPoint y: 488, endPoint x: 554, endPoint y: 489, distance: 14.5
click at [554, 488] on div at bounding box center [553, 496] width 6 height 73
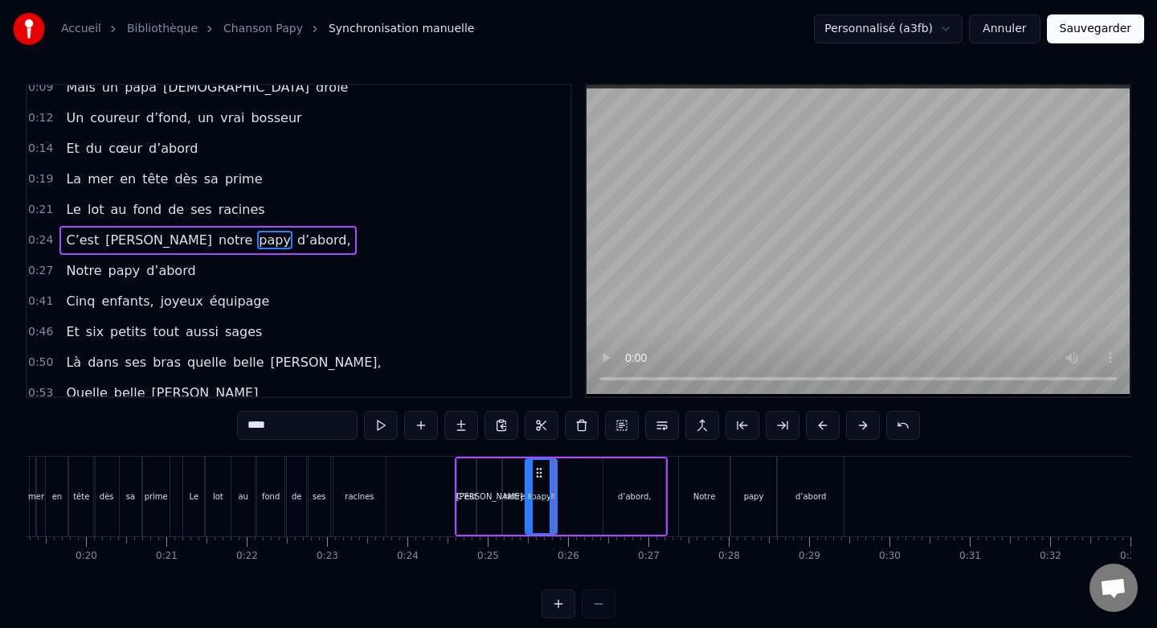
click at [627, 479] on div "d’abord," at bounding box center [635, 496] width 62 height 76
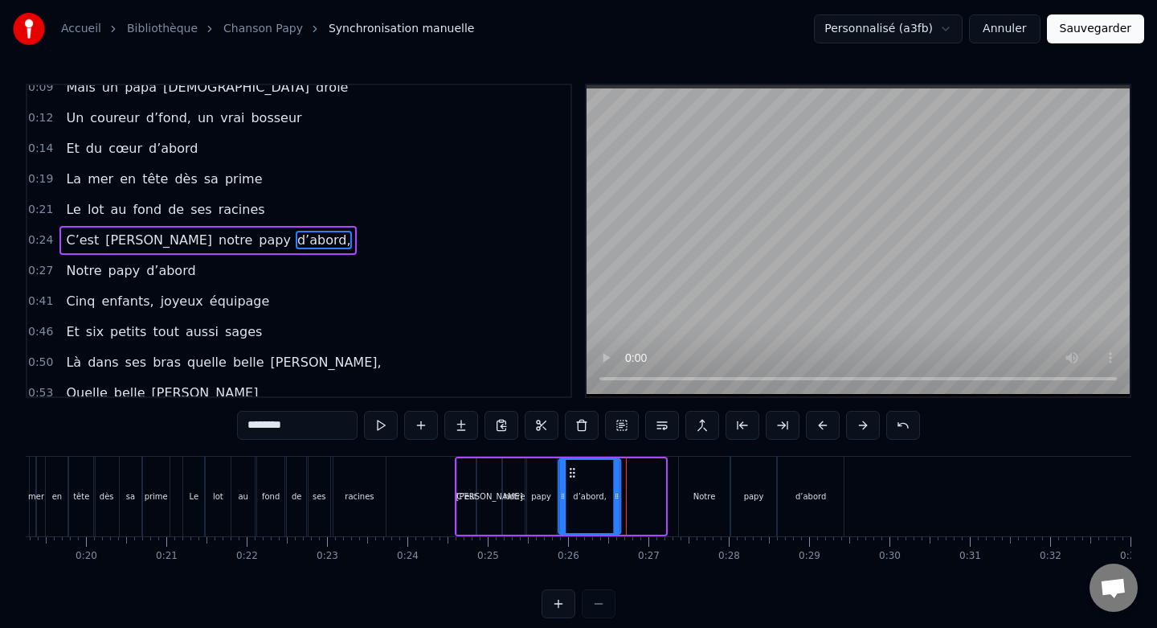
drag, startPoint x: 618, startPoint y: 473, endPoint x: 573, endPoint y: 475, distance: 45.0
click at [573, 475] on icon at bounding box center [572, 472] width 13 height 13
drag, startPoint x: 616, startPoint y: 493, endPoint x: 591, endPoint y: 495, distance: 24.2
click at [591, 495] on icon at bounding box center [593, 495] width 6 height 13
click at [706, 477] on div "Notre" at bounding box center [704, 496] width 51 height 80
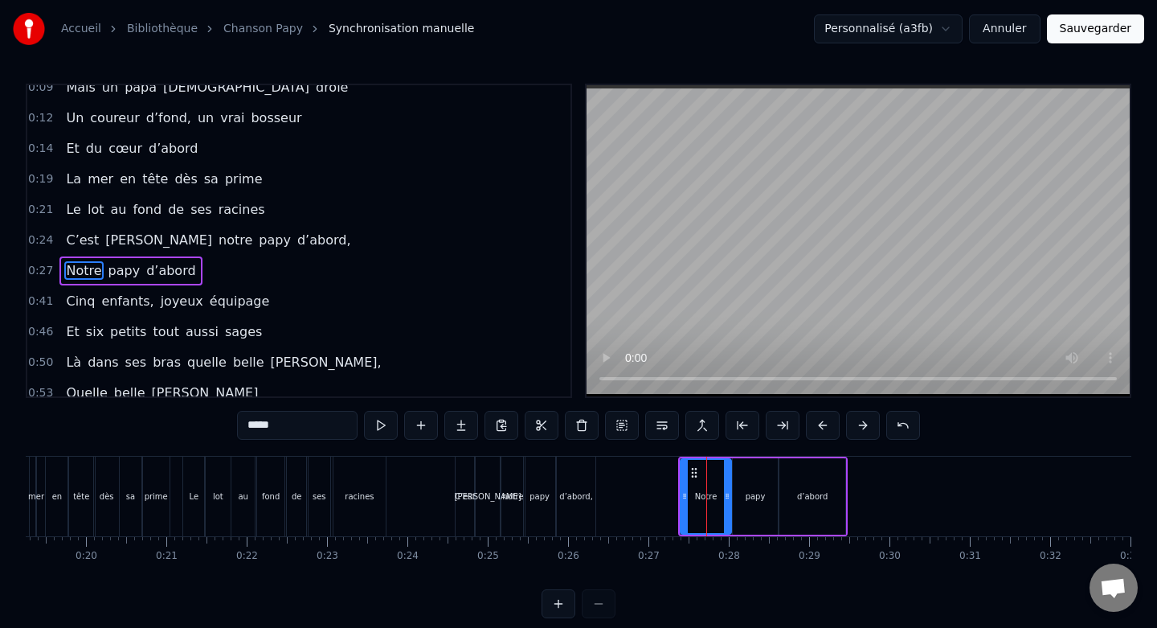
scroll to position [74, 0]
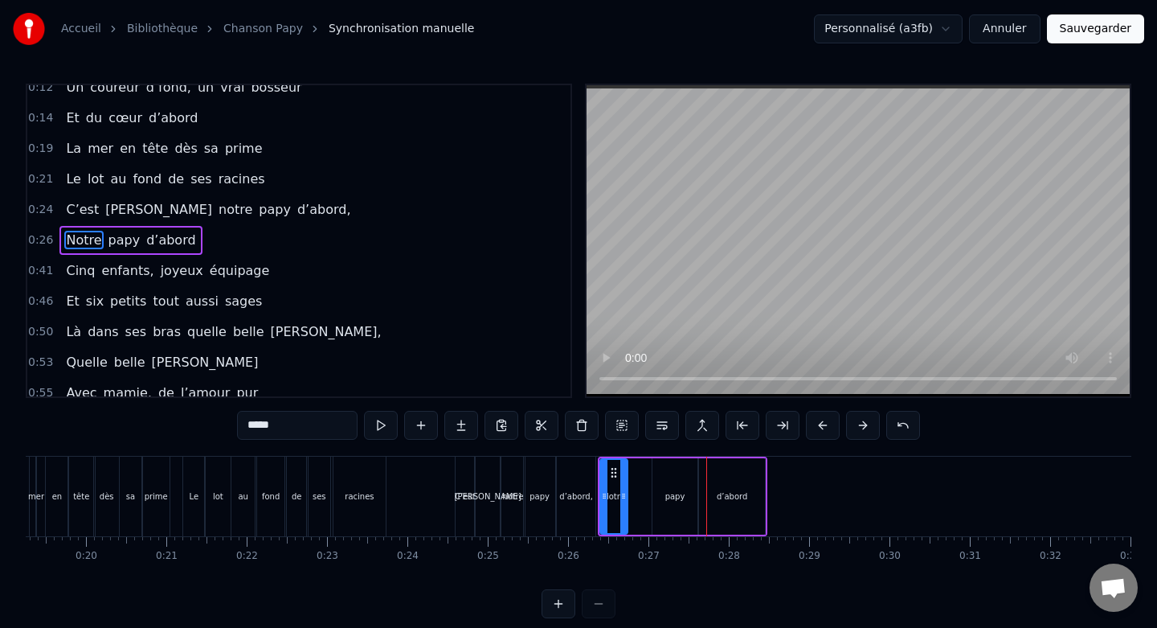
drag, startPoint x: 646, startPoint y: 491, endPoint x: 623, endPoint y: 492, distance: 23.3
click at [623, 492] on icon at bounding box center [623, 495] width 6 height 13
click at [674, 482] on div "papy" at bounding box center [675, 496] width 45 height 76
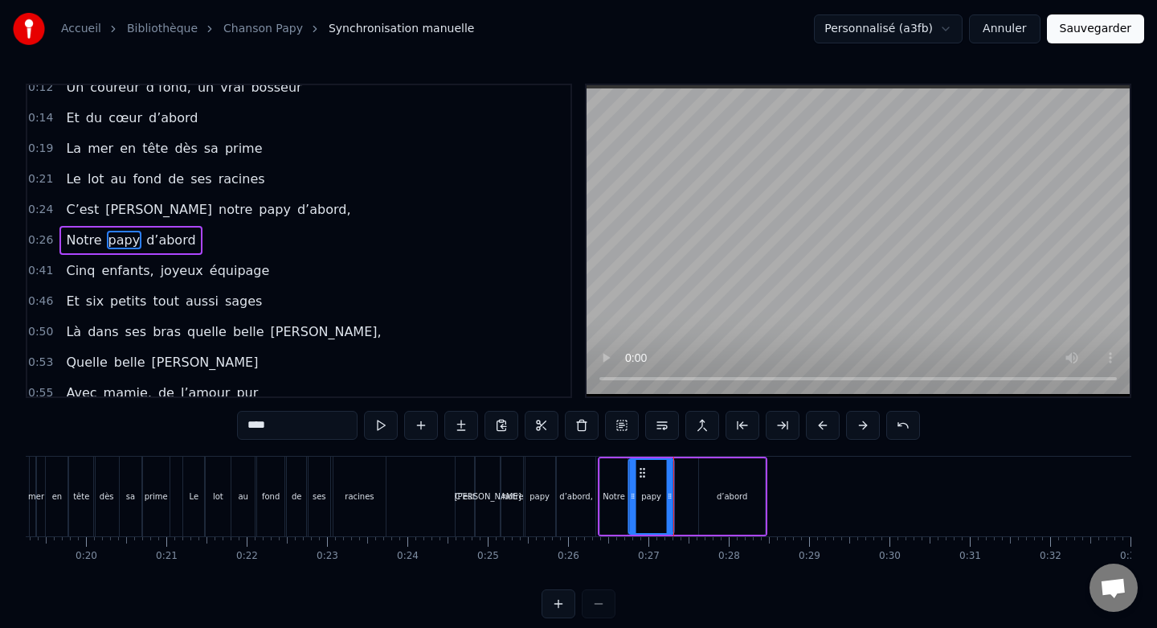
drag, startPoint x: 666, startPoint y: 470, endPoint x: 643, endPoint y: 471, distance: 23.3
click at [643, 471] on icon at bounding box center [642, 472] width 13 height 13
click at [661, 487] on div at bounding box center [662, 496] width 6 height 73
click at [733, 481] on div "d’abord" at bounding box center [731, 496] width 65 height 76
type input "*******"
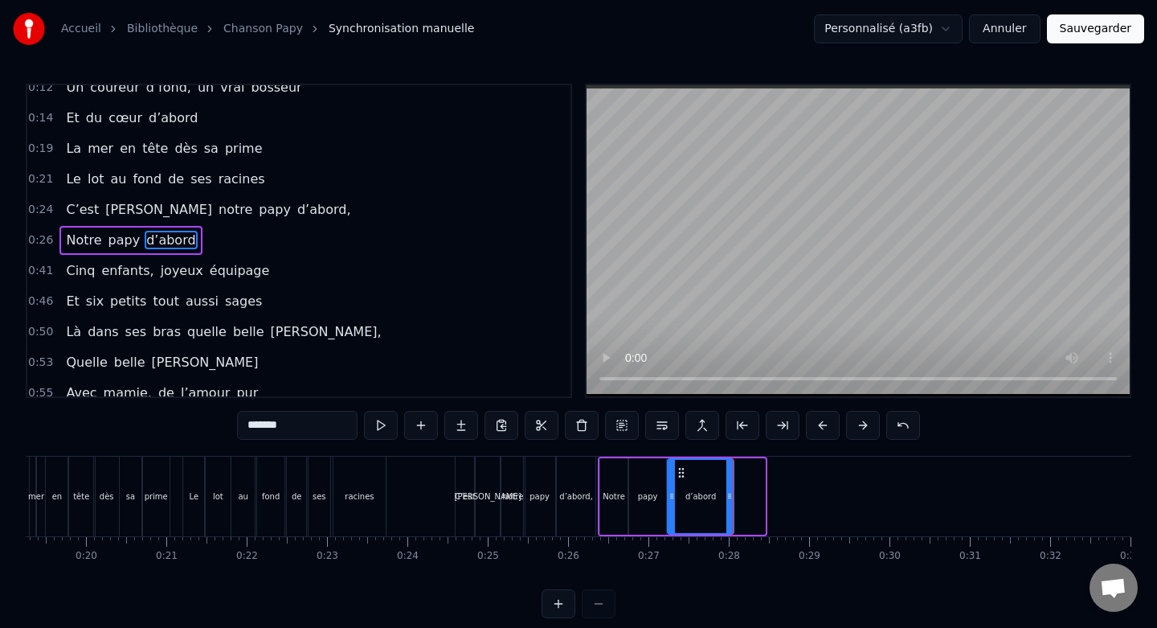
drag, startPoint x: 716, startPoint y: 475, endPoint x: 683, endPoint y: 476, distance: 33.0
click at [683, 476] on icon at bounding box center [681, 472] width 13 height 13
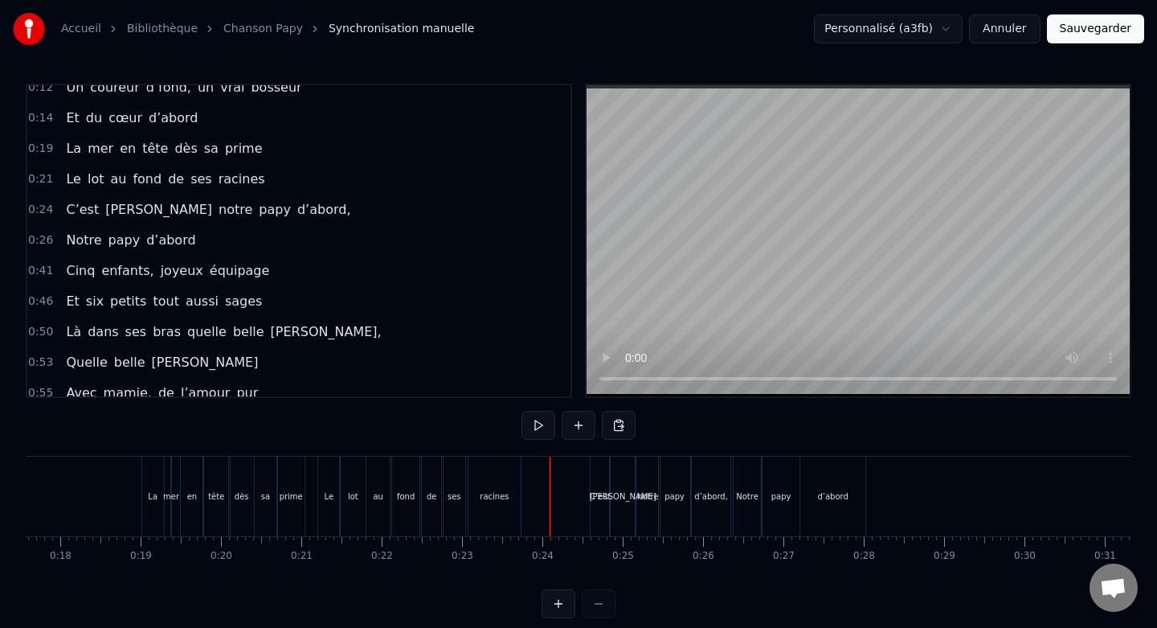
scroll to position [0, 1410]
click at [544, 419] on button at bounding box center [539, 425] width 34 height 29
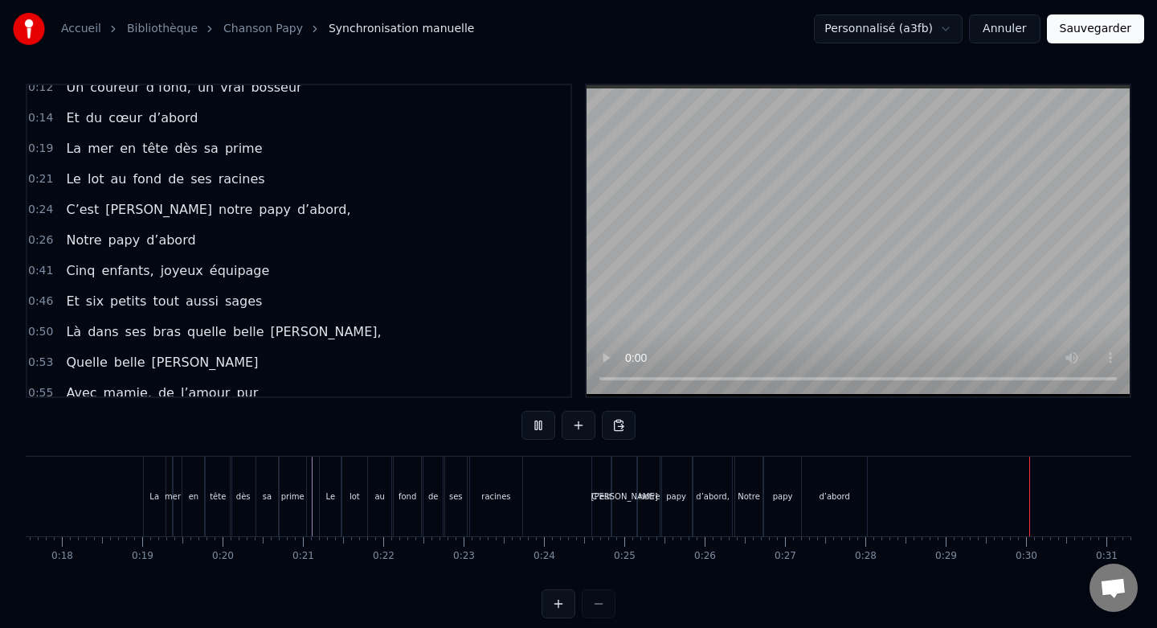
click at [544, 419] on button at bounding box center [539, 425] width 34 height 29
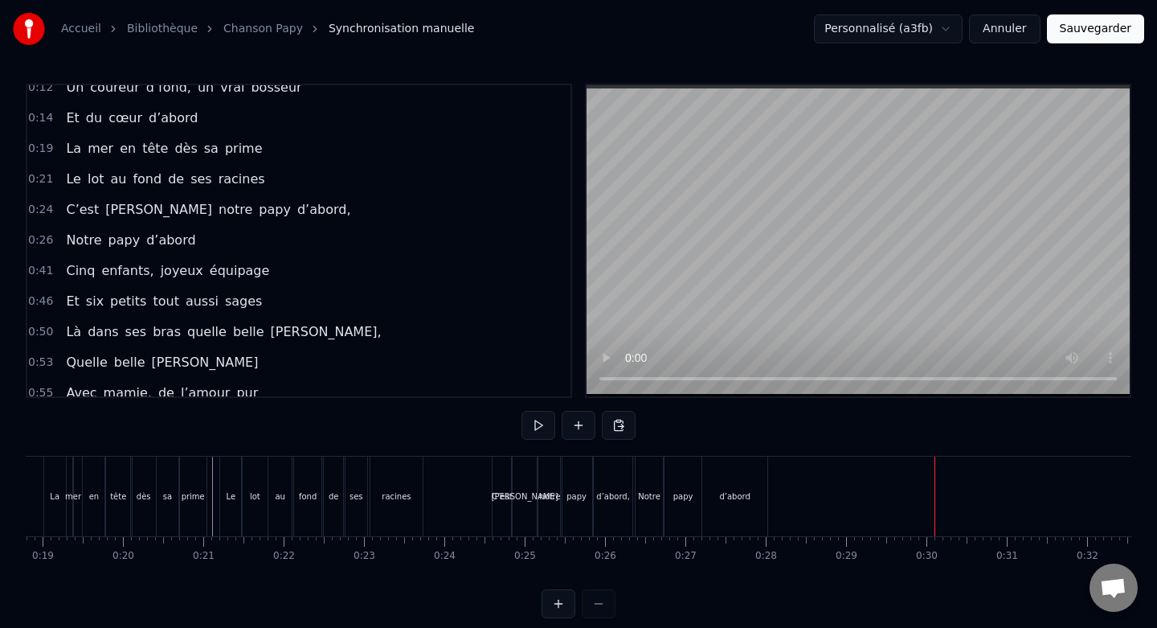
scroll to position [0, 1481]
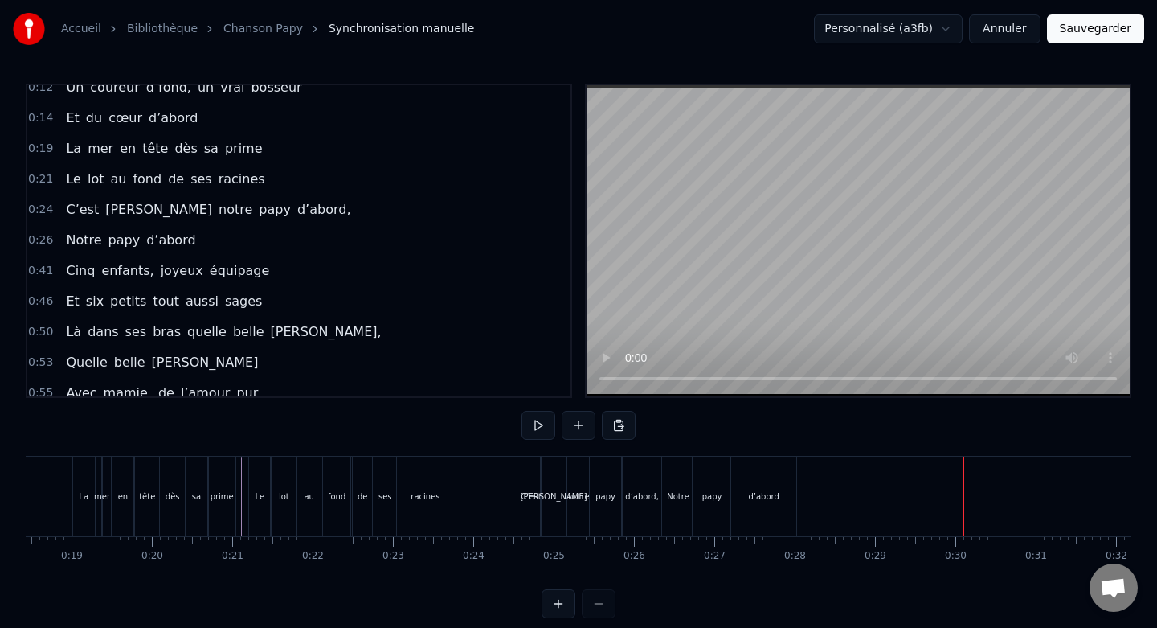
click at [536, 428] on button at bounding box center [539, 425] width 34 height 29
click at [534, 424] on button at bounding box center [539, 425] width 34 height 29
click at [680, 479] on div "Notre" at bounding box center [678, 496] width 27 height 80
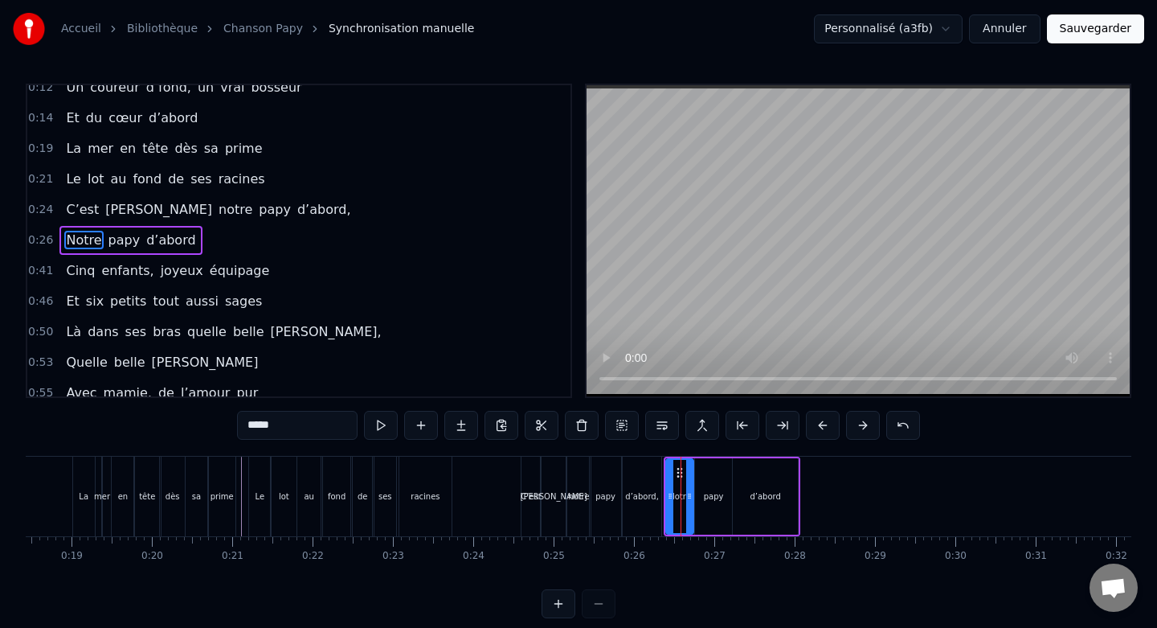
click at [714, 480] on div "papy" at bounding box center [714, 496] width 38 height 76
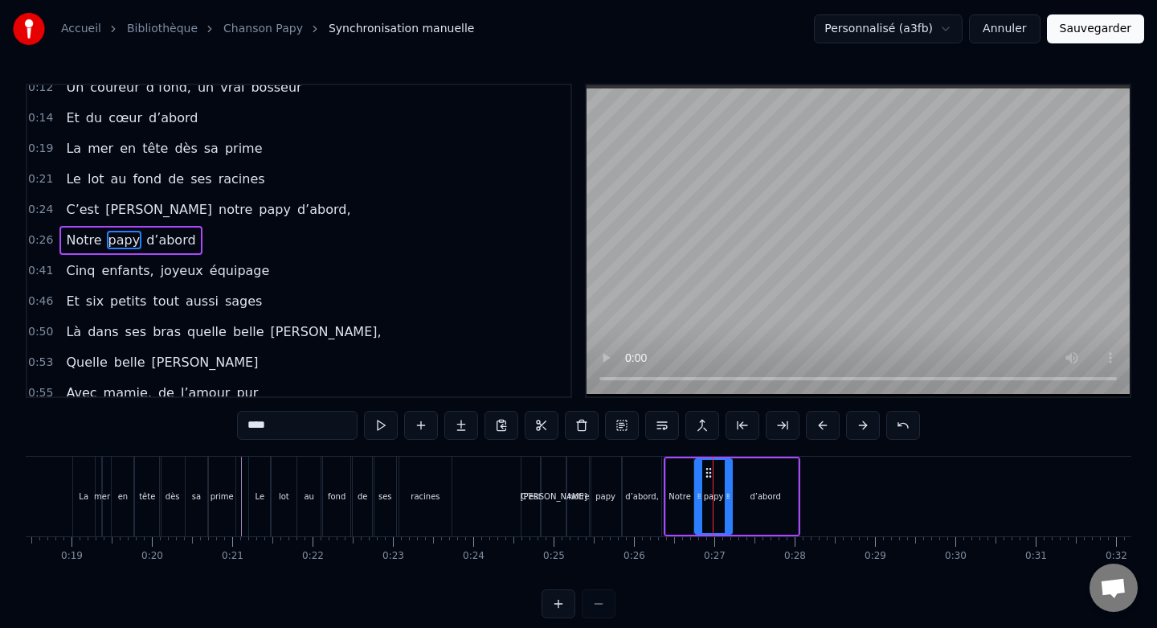
click at [677, 473] on div "Notre" at bounding box center [679, 496] width 27 height 76
click at [685, 489] on icon at bounding box center [688, 495] width 6 height 13
click at [713, 486] on div "papy" at bounding box center [714, 496] width 38 height 76
click at [708, 476] on circle at bounding box center [708, 476] width 1 height 1
click at [722, 489] on icon at bounding box center [721, 495] width 6 height 13
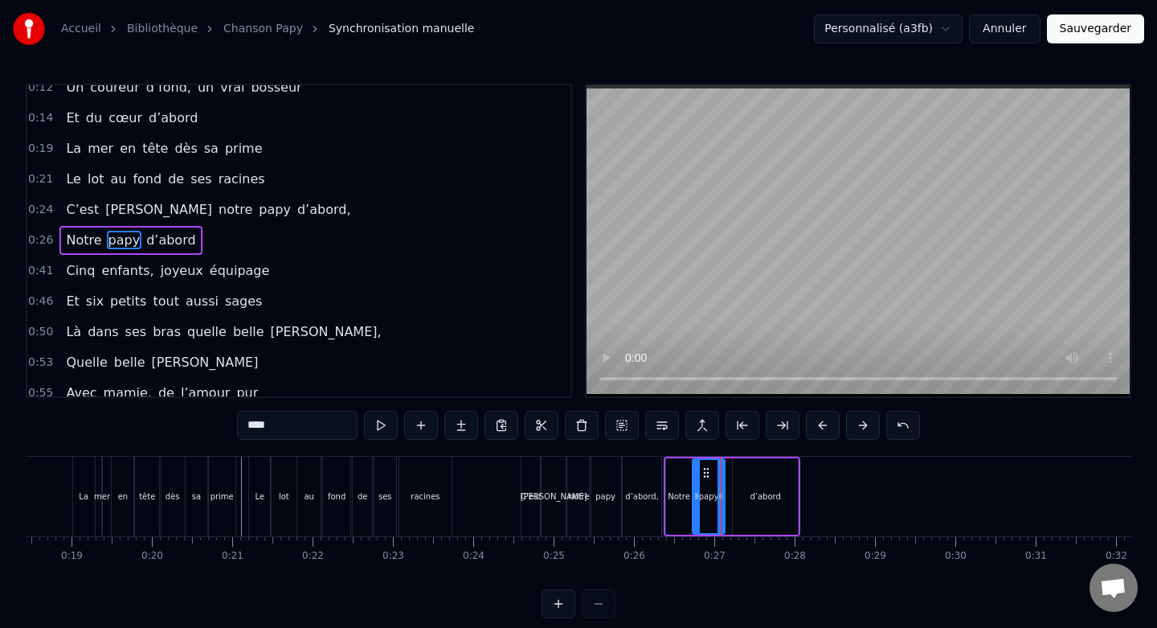
click at [750, 481] on div "d’abord" at bounding box center [765, 496] width 65 height 76
type input "*******"
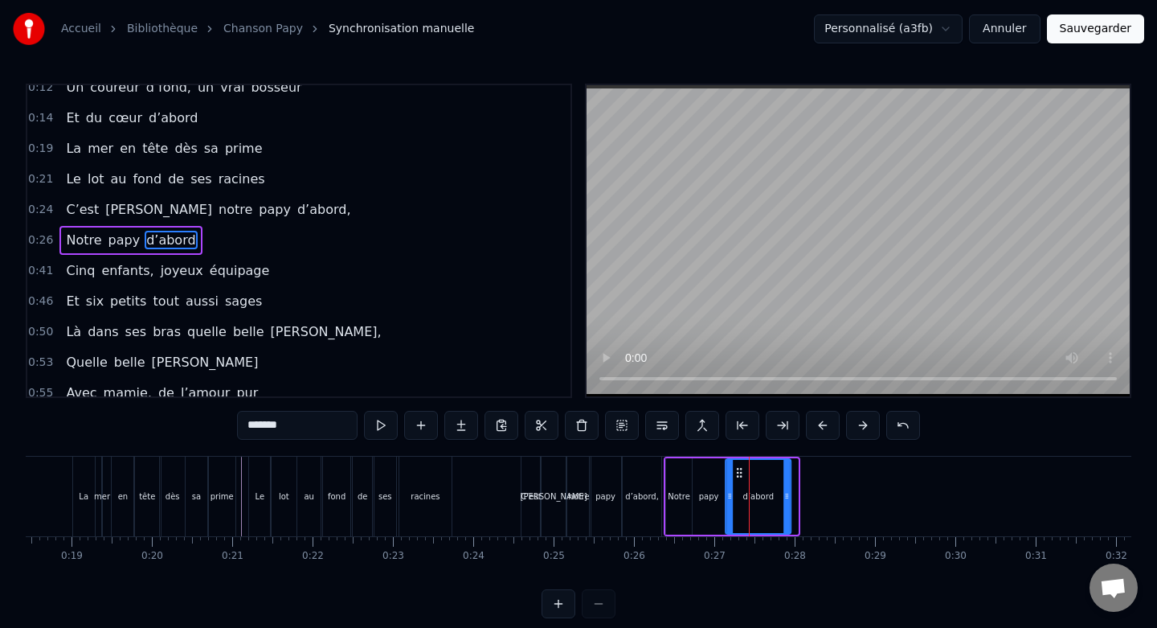
click at [738, 475] on icon at bounding box center [739, 472] width 13 height 13
drag, startPoint x: 787, startPoint y: 499, endPoint x: 772, endPoint y: 498, distance: 14.5
click at [772, 498] on icon at bounding box center [772, 495] width 6 height 13
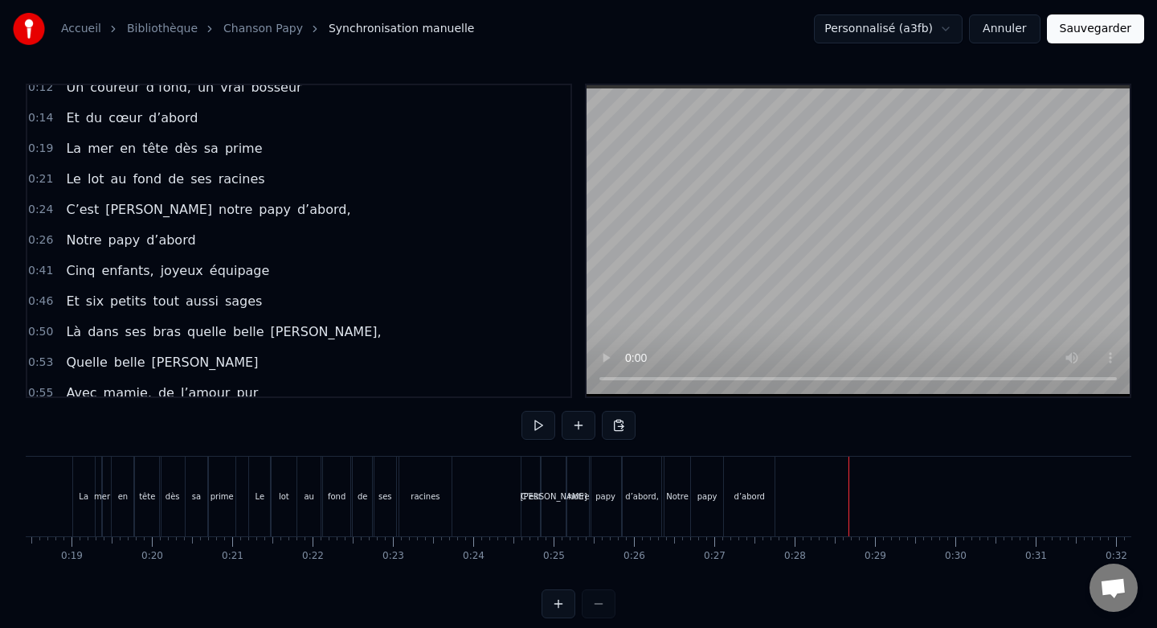
click at [1098, 33] on button "Sauvegarder" at bounding box center [1095, 28] width 97 height 29
